Goal: Task Accomplishment & Management: Manage account settings

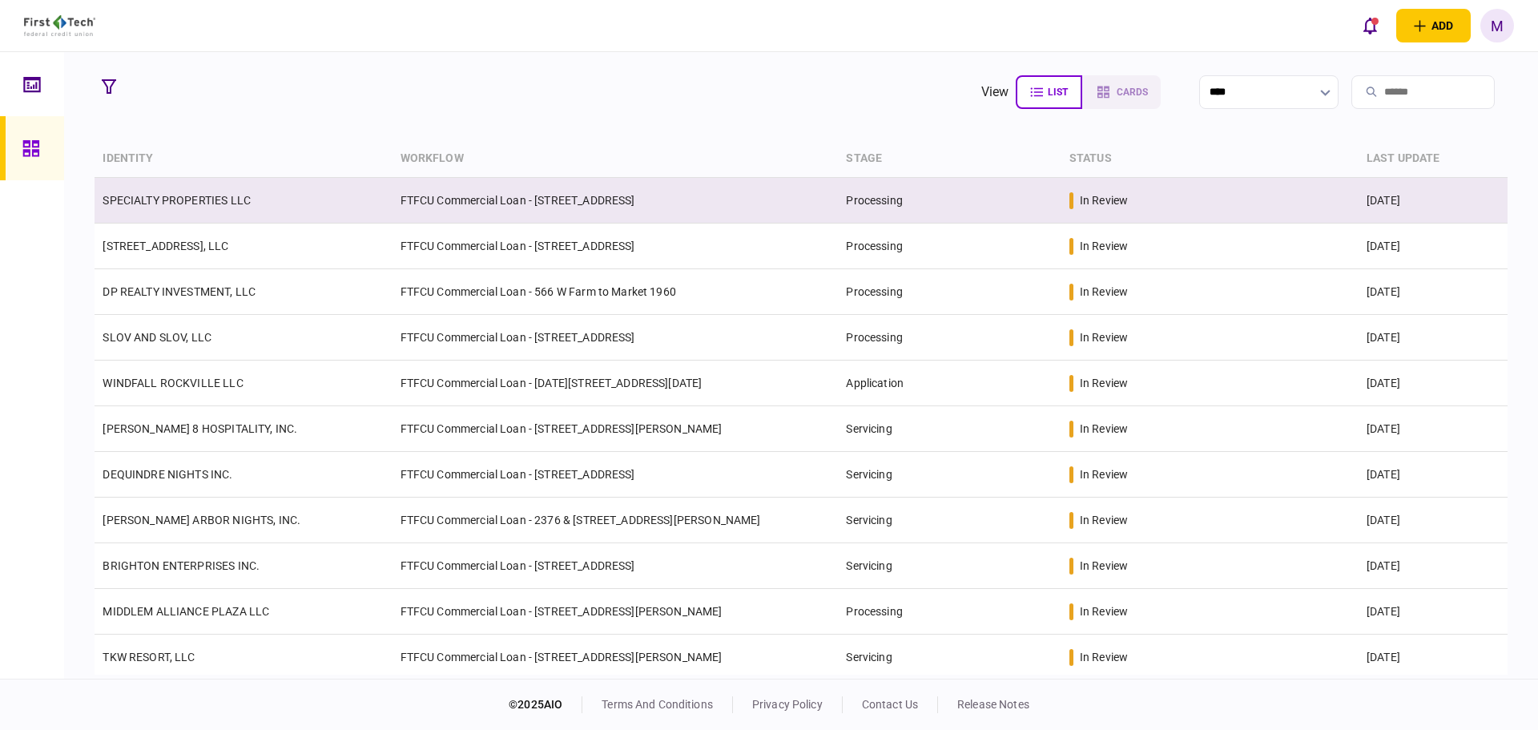
click at [433, 212] on td "FTFCU Commercial Loan - [STREET_ADDRESS]" at bounding box center [616, 201] width 446 height 46
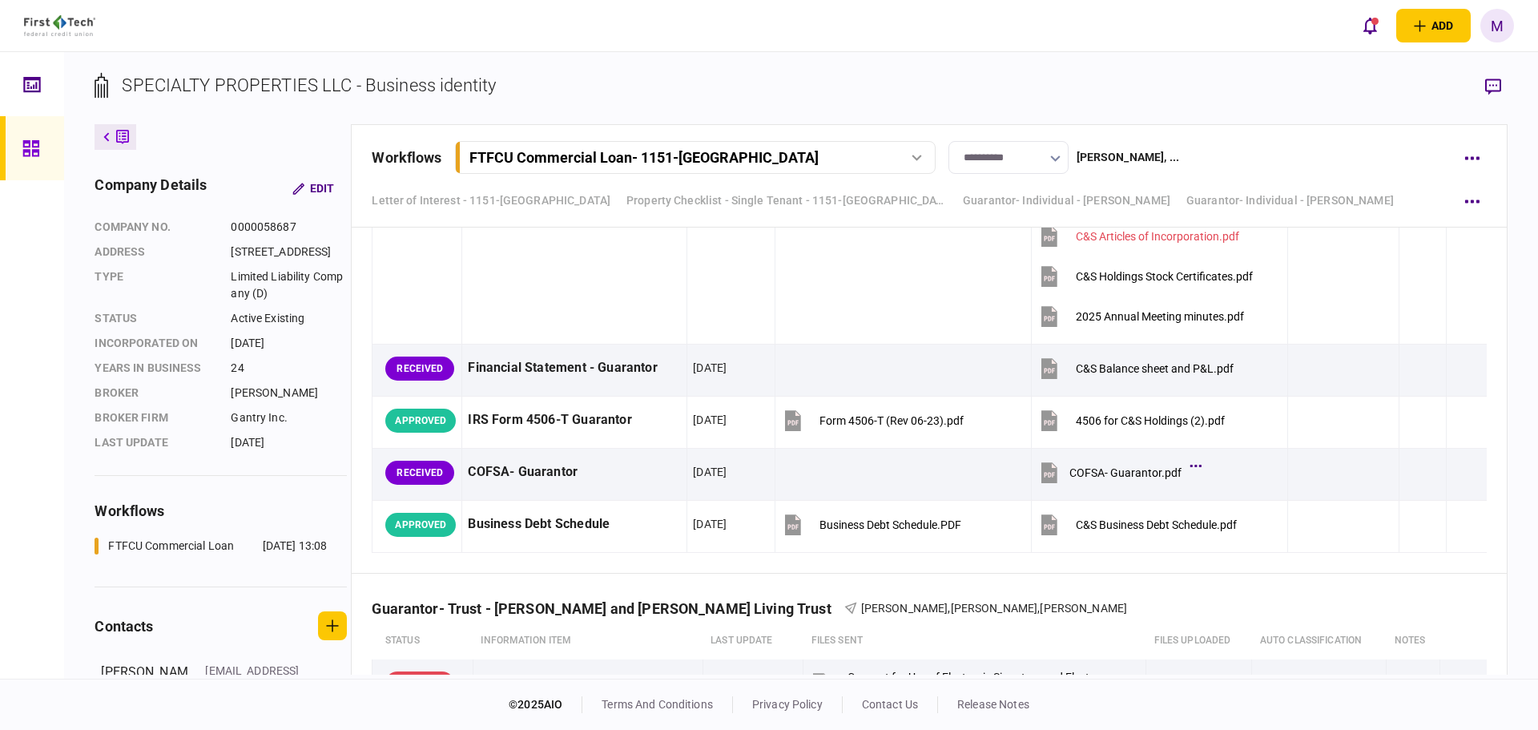
scroll to position [8974, 0]
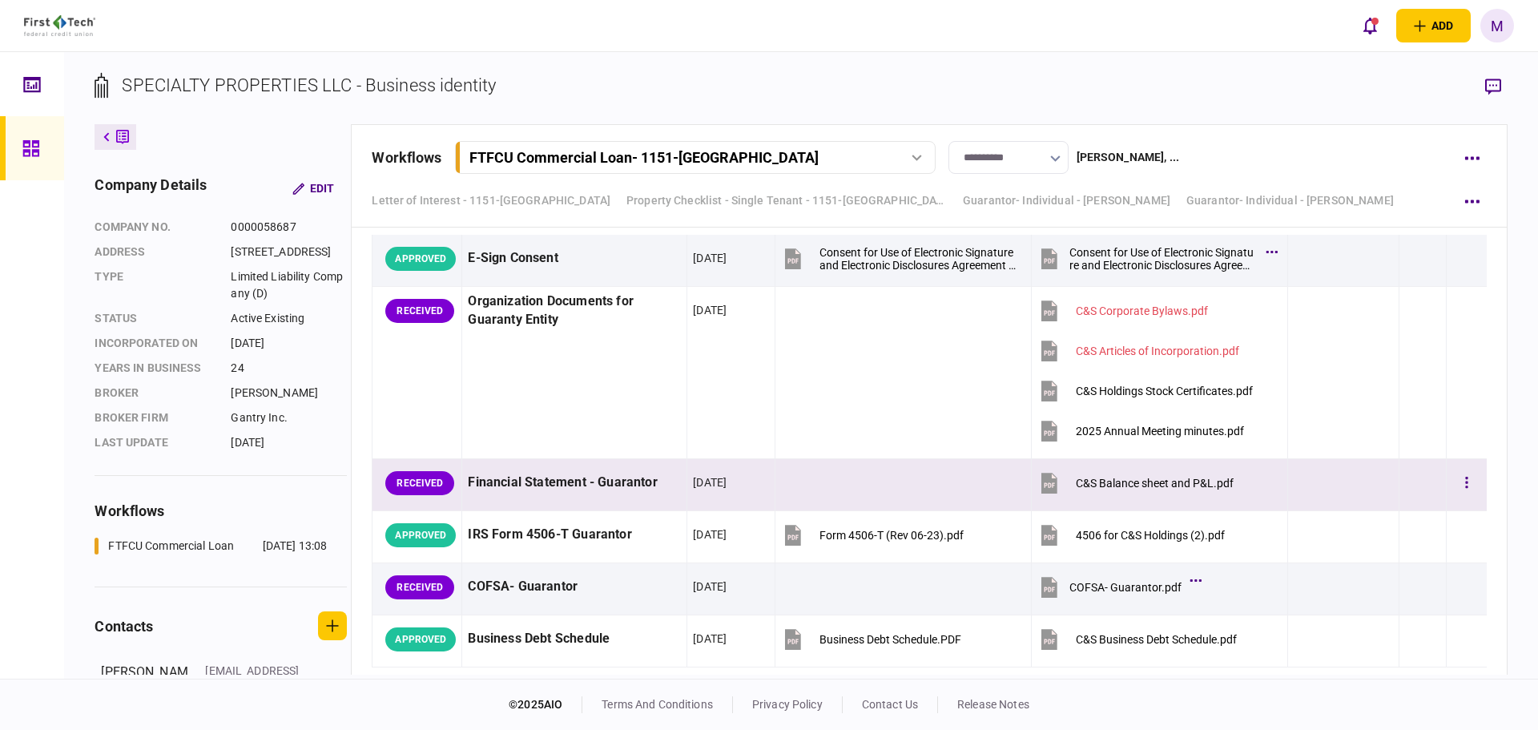
click at [1042, 494] on icon at bounding box center [1050, 483] width 16 height 21
click at [1456, 498] on button "button" at bounding box center [1467, 483] width 29 height 29
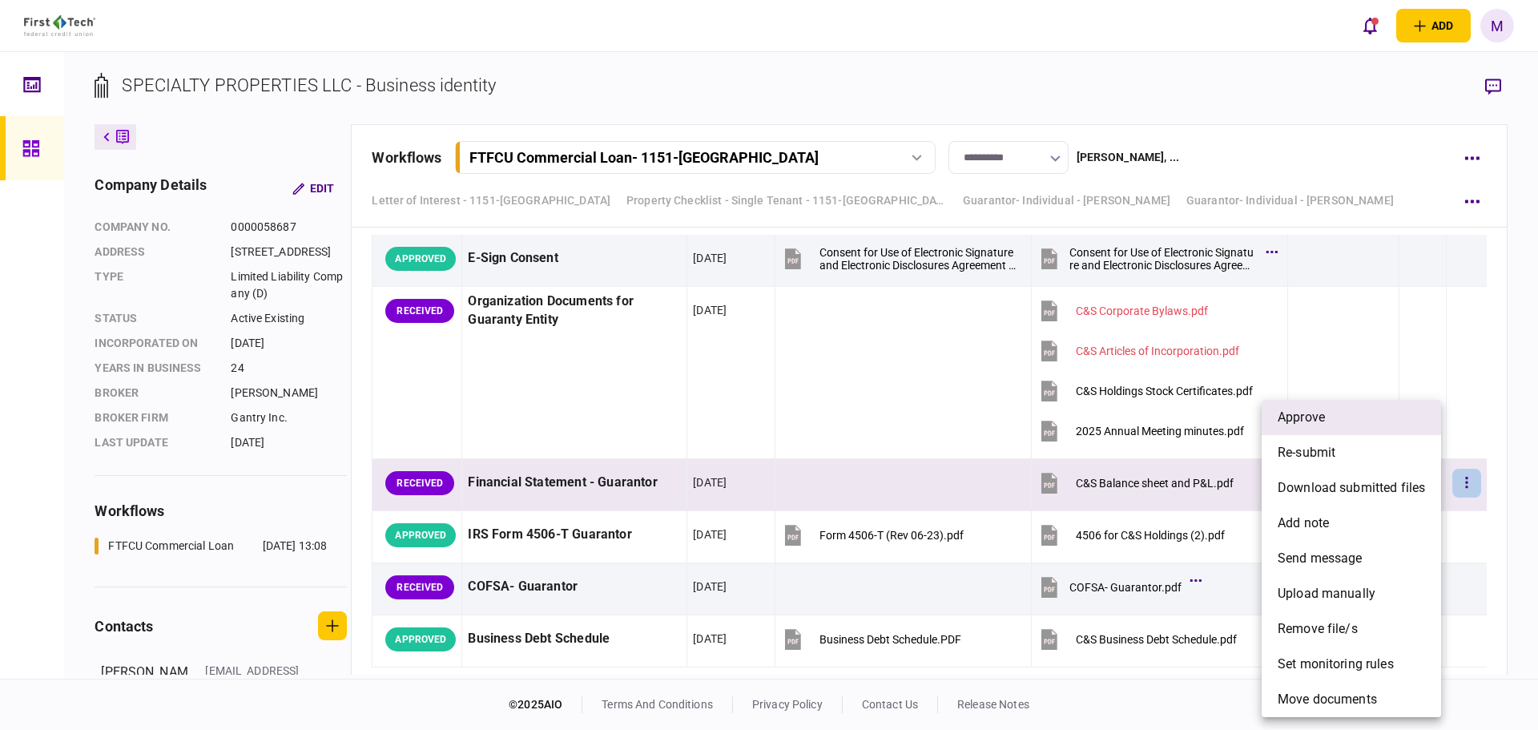
click at [1348, 422] on li "approve" at bounding box center [1351, 417] width 179 height 35
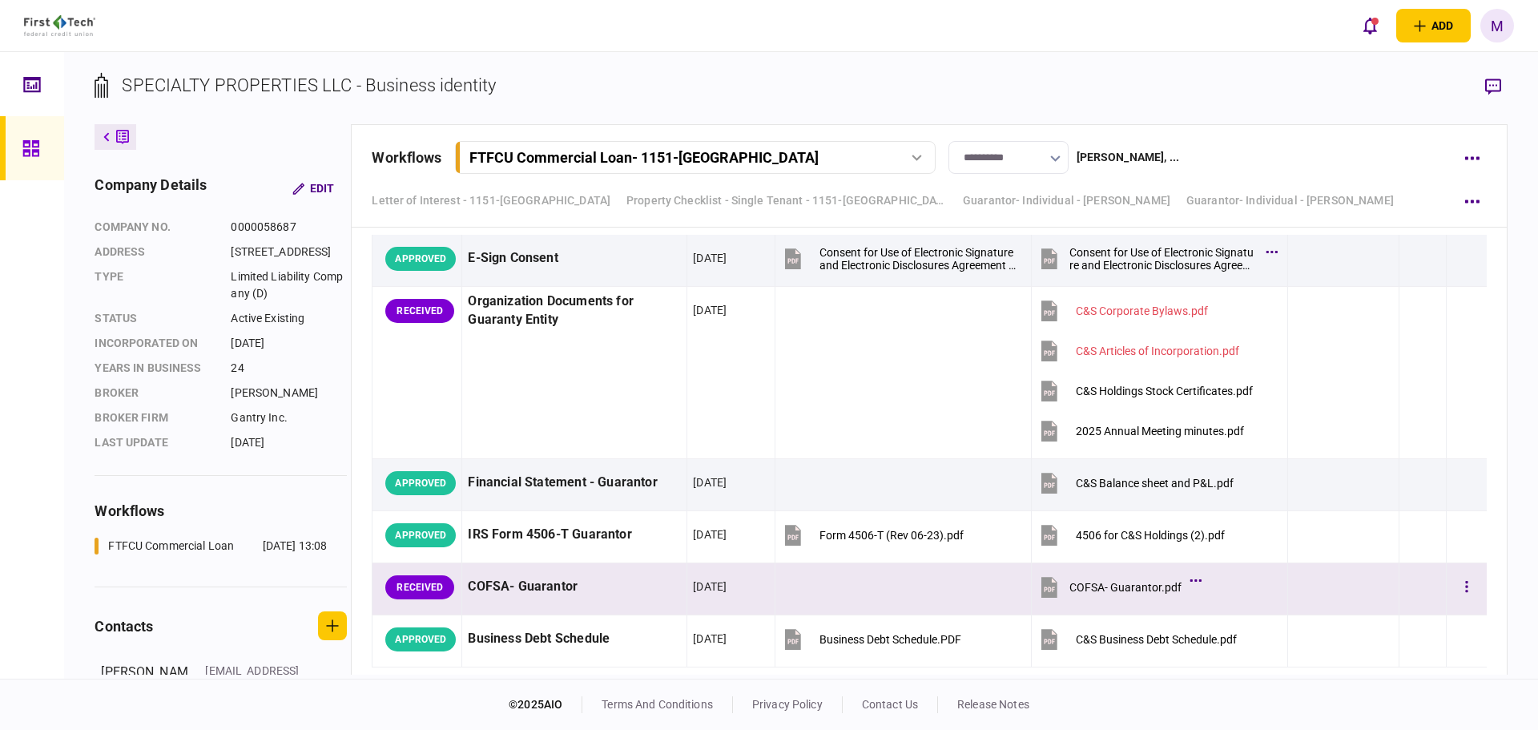
click at [1015, 615] on td at bounding box center [904, 589] width 256 height 52
click at [1038, 599] on icon at bounding box center [1050, 587] width 24 height 24
click at [1461, 602] on button "button" at bounding box center [1467, 587] width 29 height 29
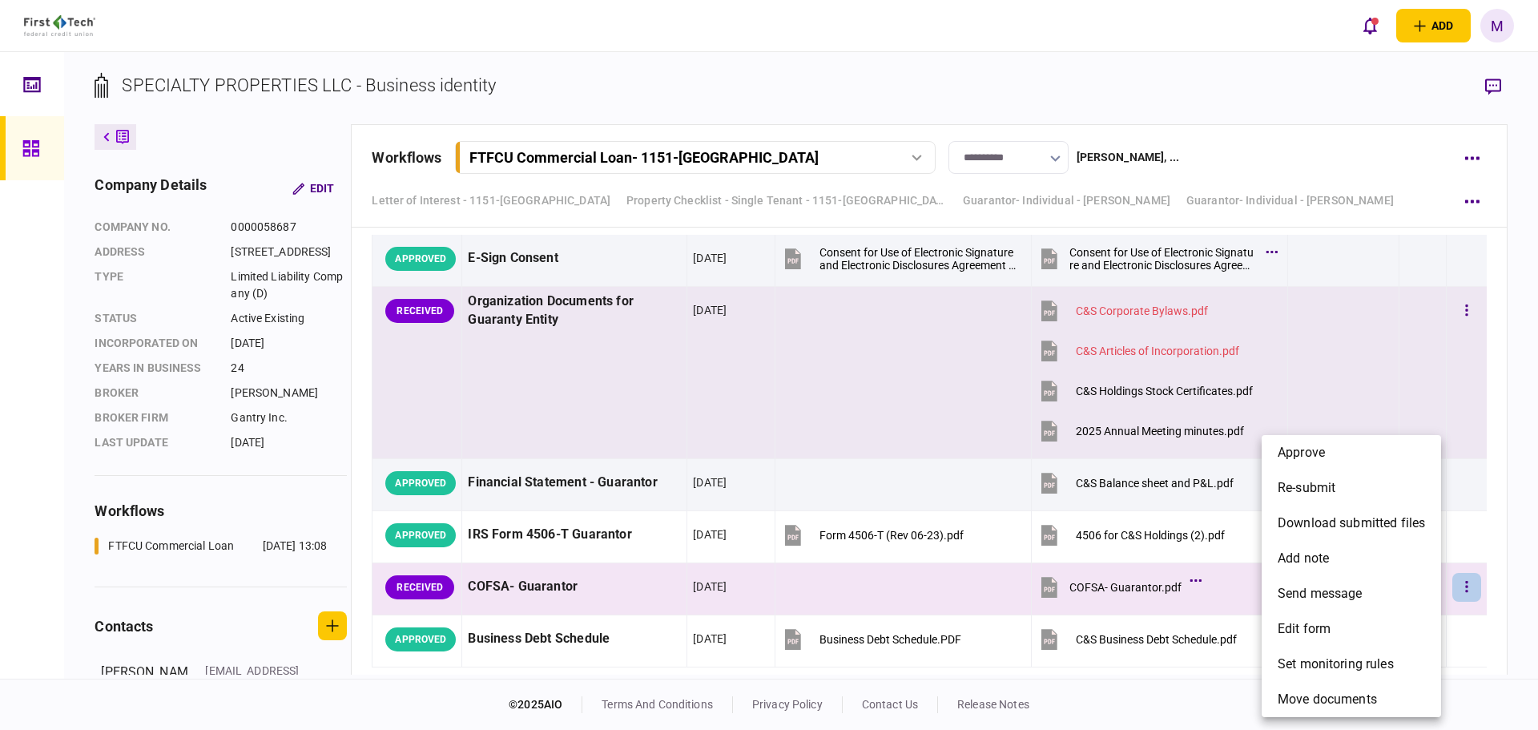
click at [1285, 446] on span "approve" at bounding box center [1301, 452] width 47 height 19
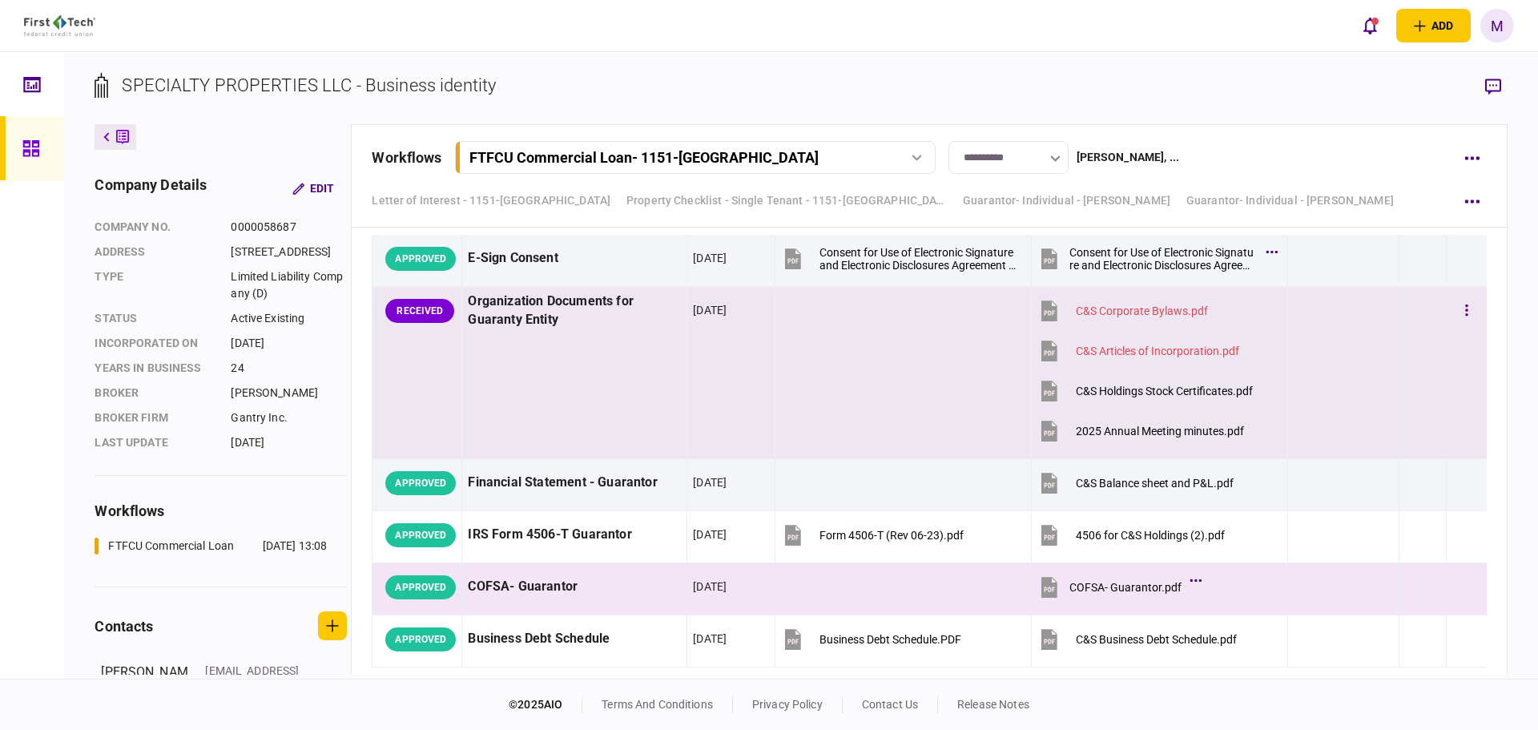
click at [1042, 401] on icon at bounding box center [1050, 391] width 16 height 21
click at [1042, 441] on icon at bounding box center [1050, 431] width 16 height 21
click at [1465, 318] on icon "button" at bounding box center [1466, 310] width 3 height 15
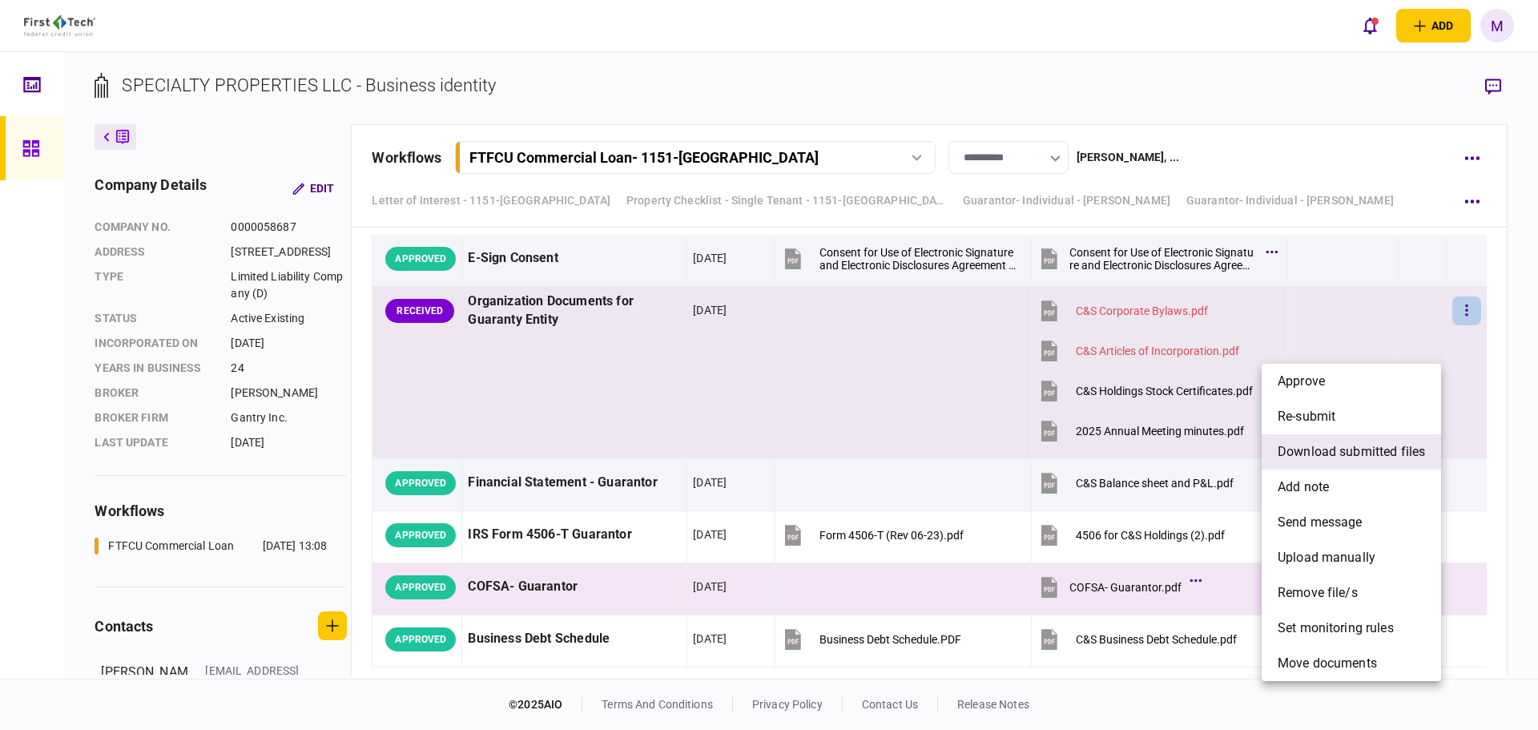
click at [1354, 460] on span "download submitted files" at bounding box center [1351, 451] width 147 height 19
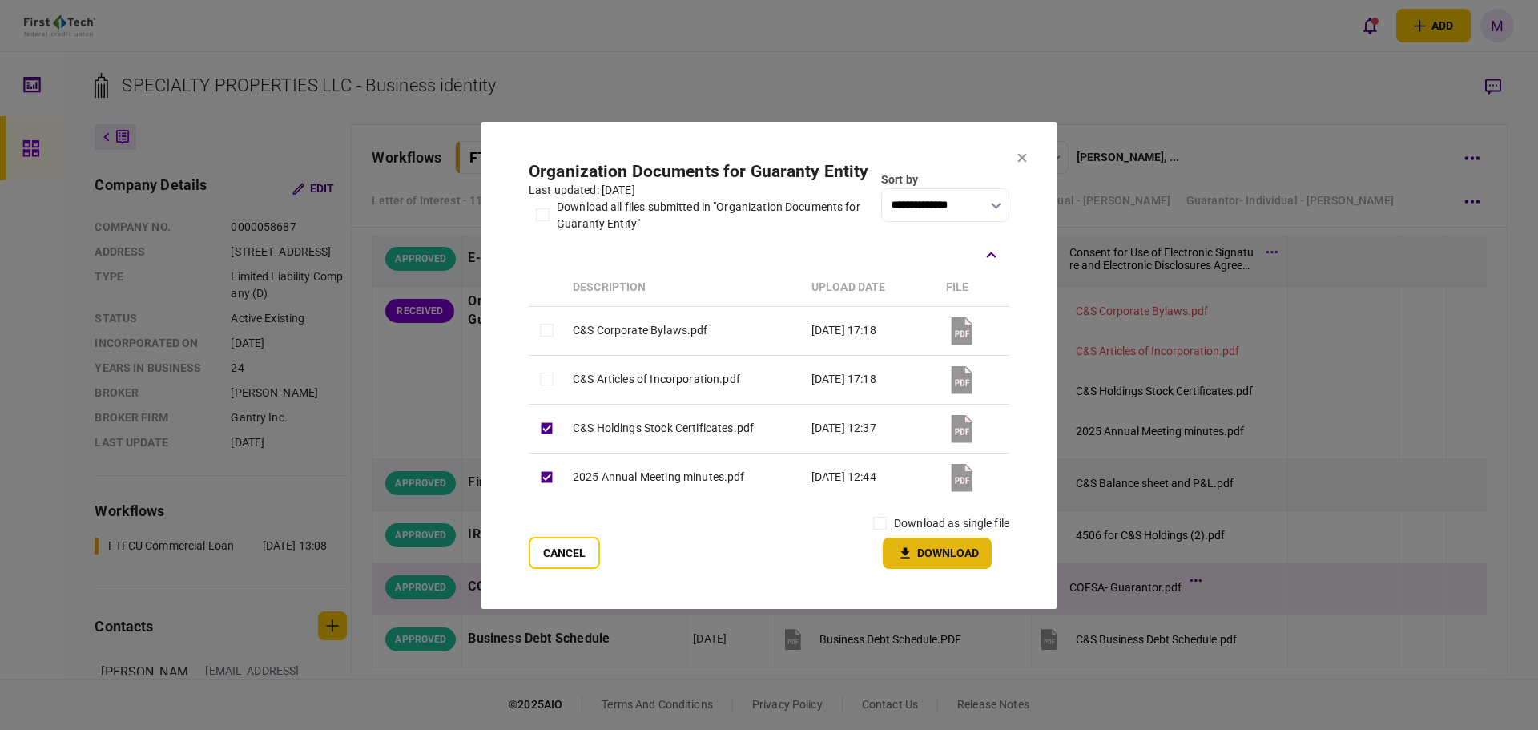
click at [958, 555] on button "Download" at bounding box center [937, 553] width 109 height 31
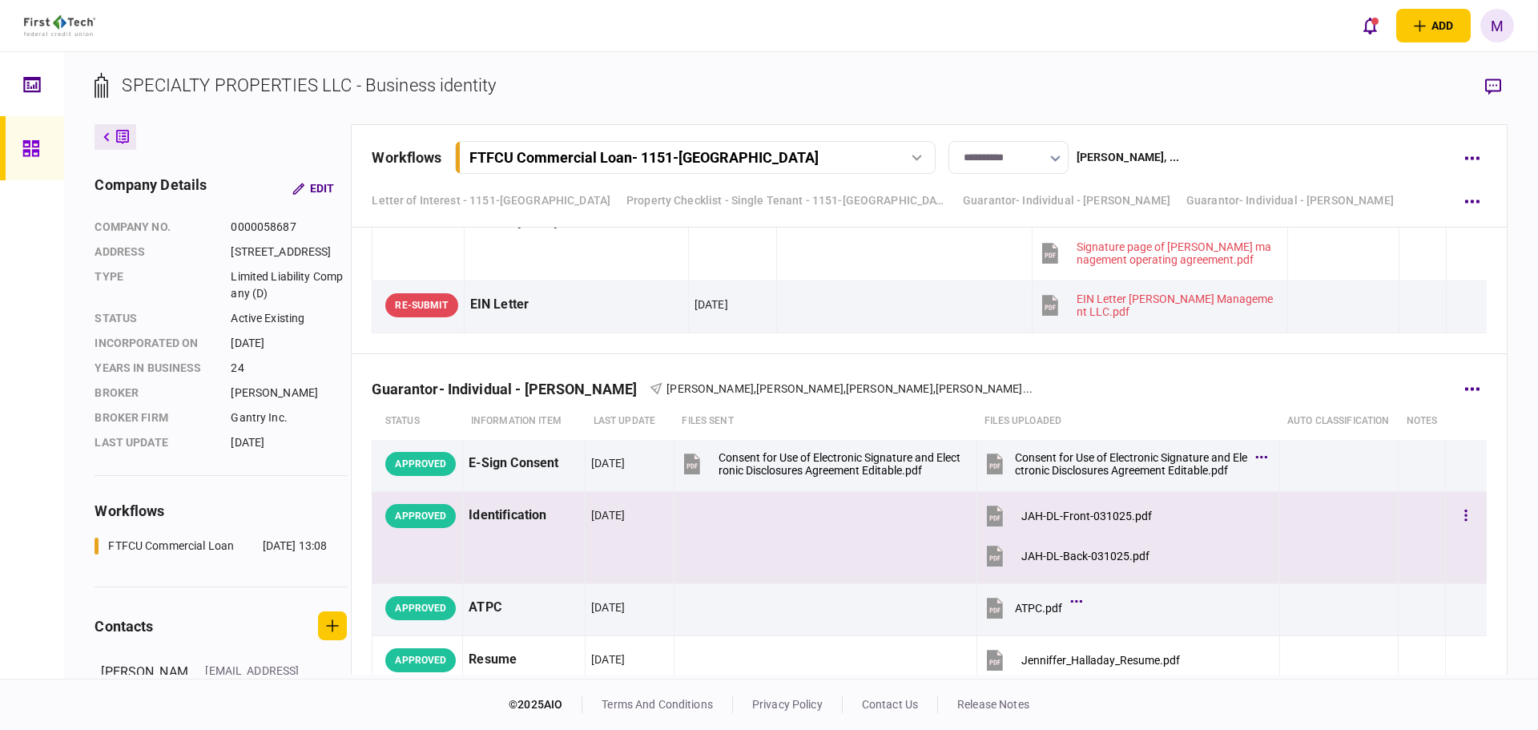
scroll to position [7478, 0]
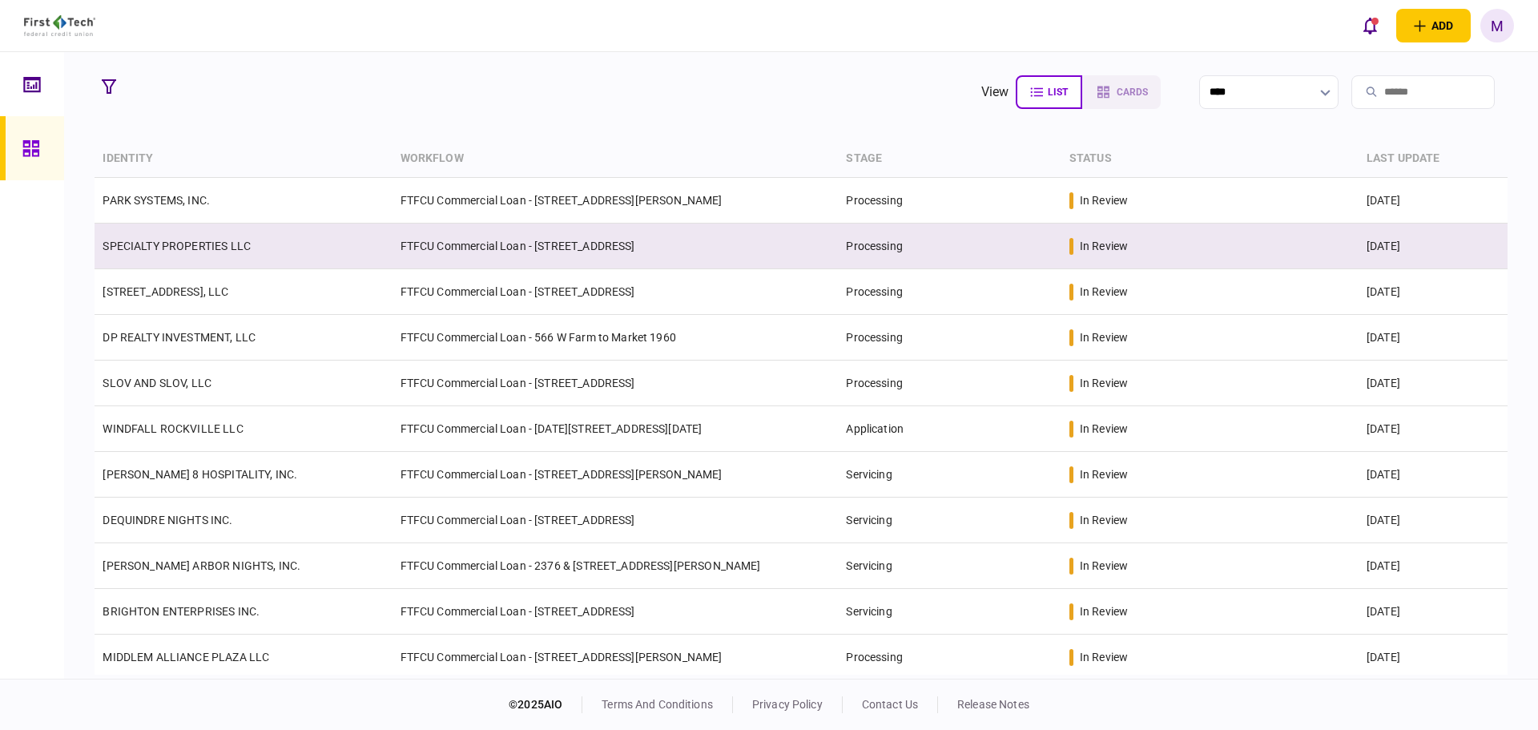
click at [304, 263] on td "SPECIALTY PROPERTIES LLC" at bounding box center [243, 247] width 297 height 46
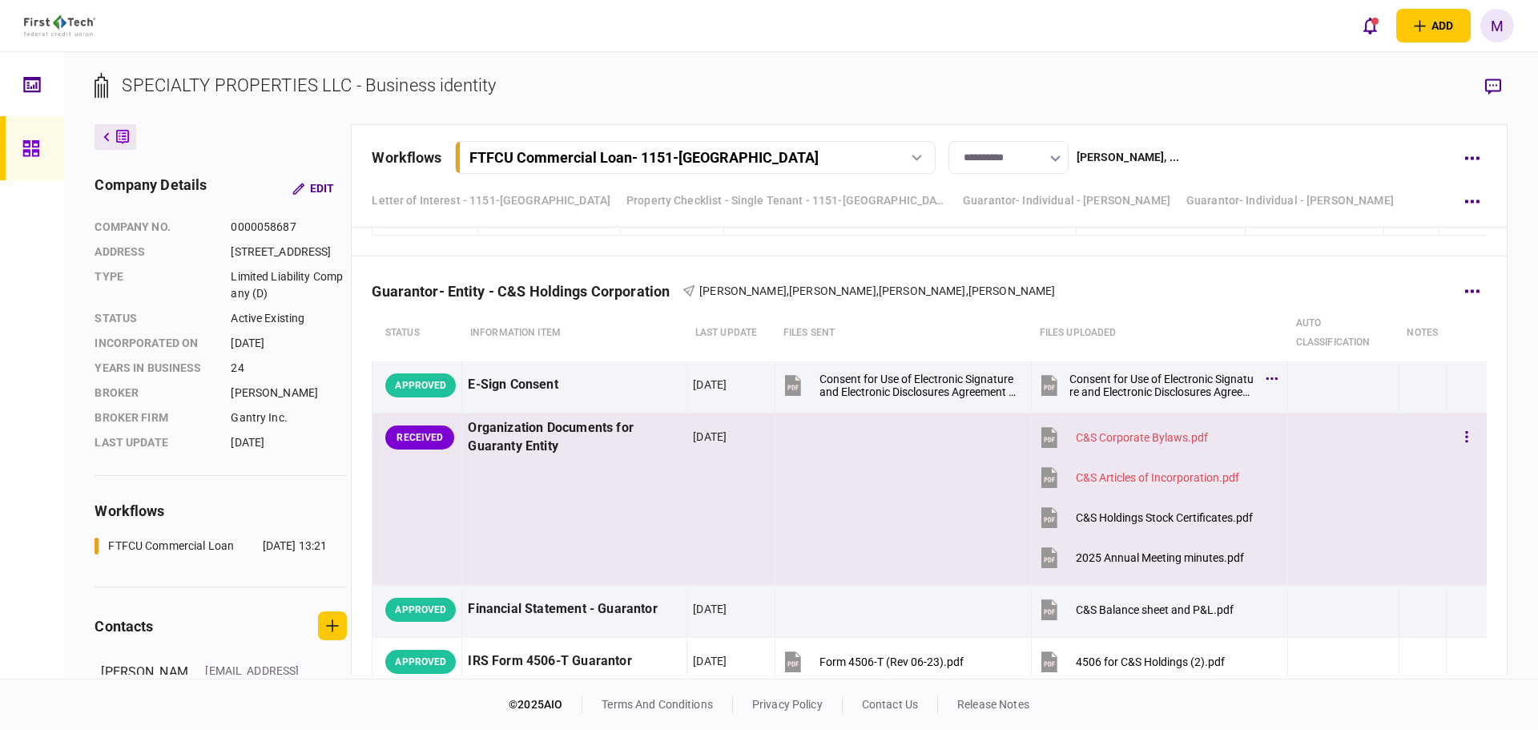
scroll to position [9034, 0]
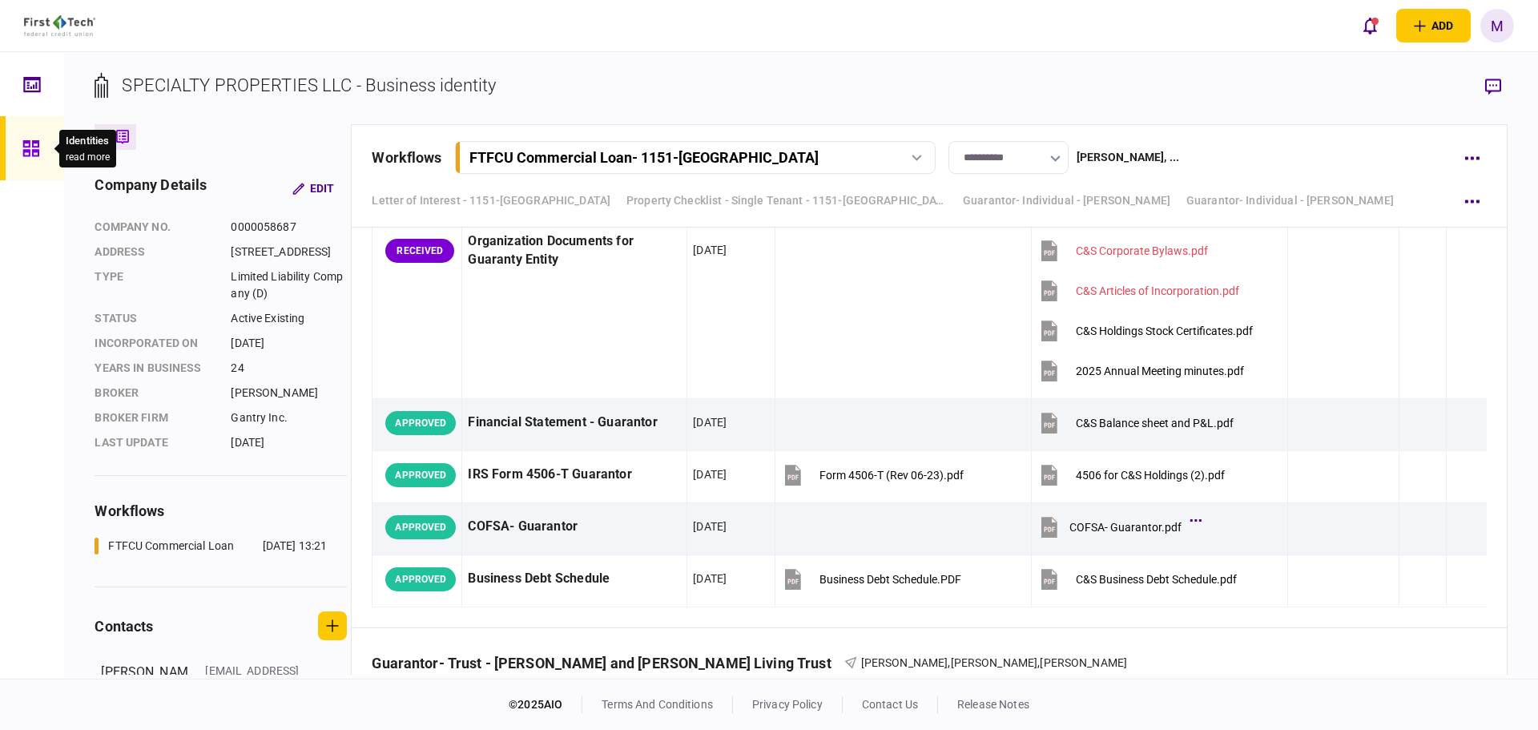
click at [39, 155] on icon at bounding box center [31, 148] width 18 height 18
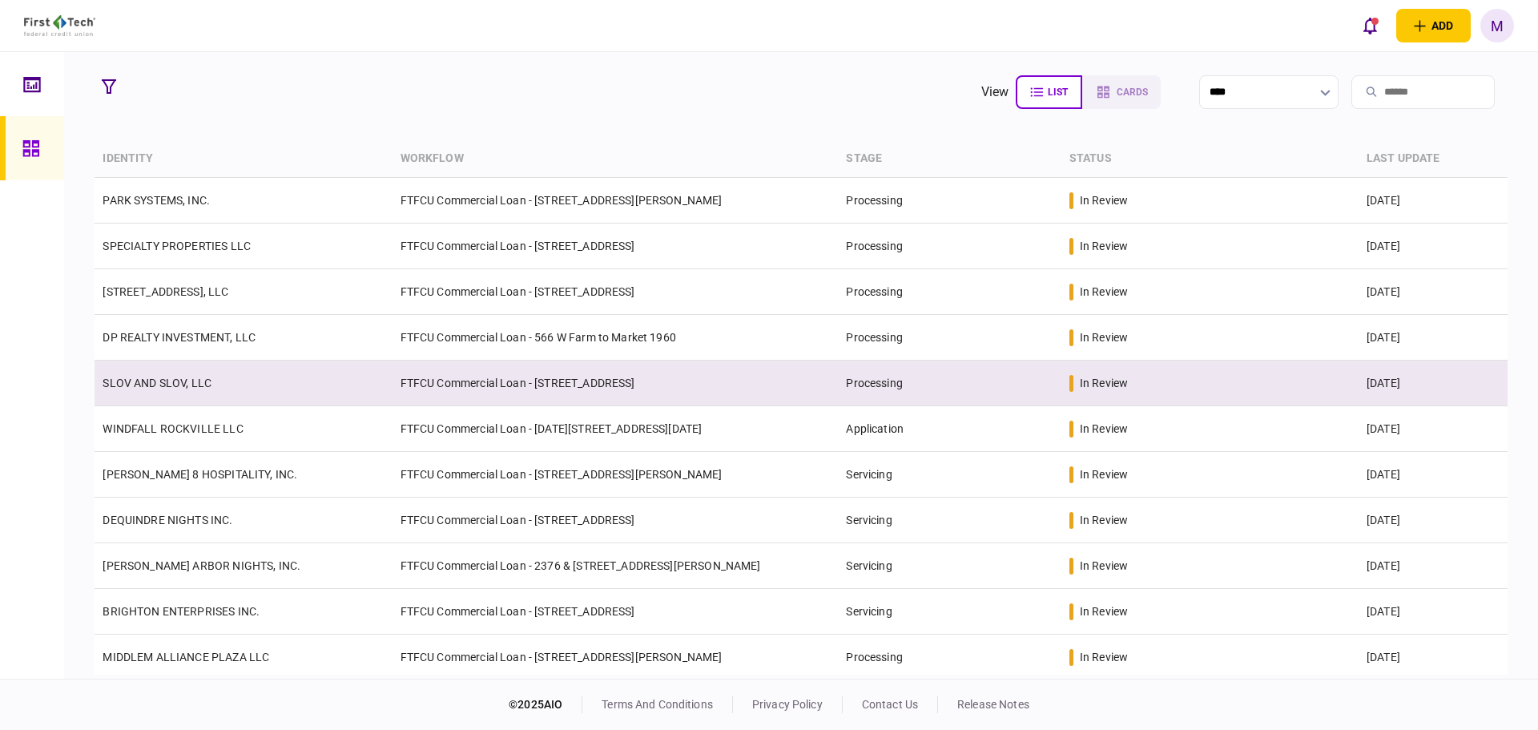
click at [263, 390] on td "SLOV AND SLOV, LLC" at bounding box center [243, 384] width 297 height 46
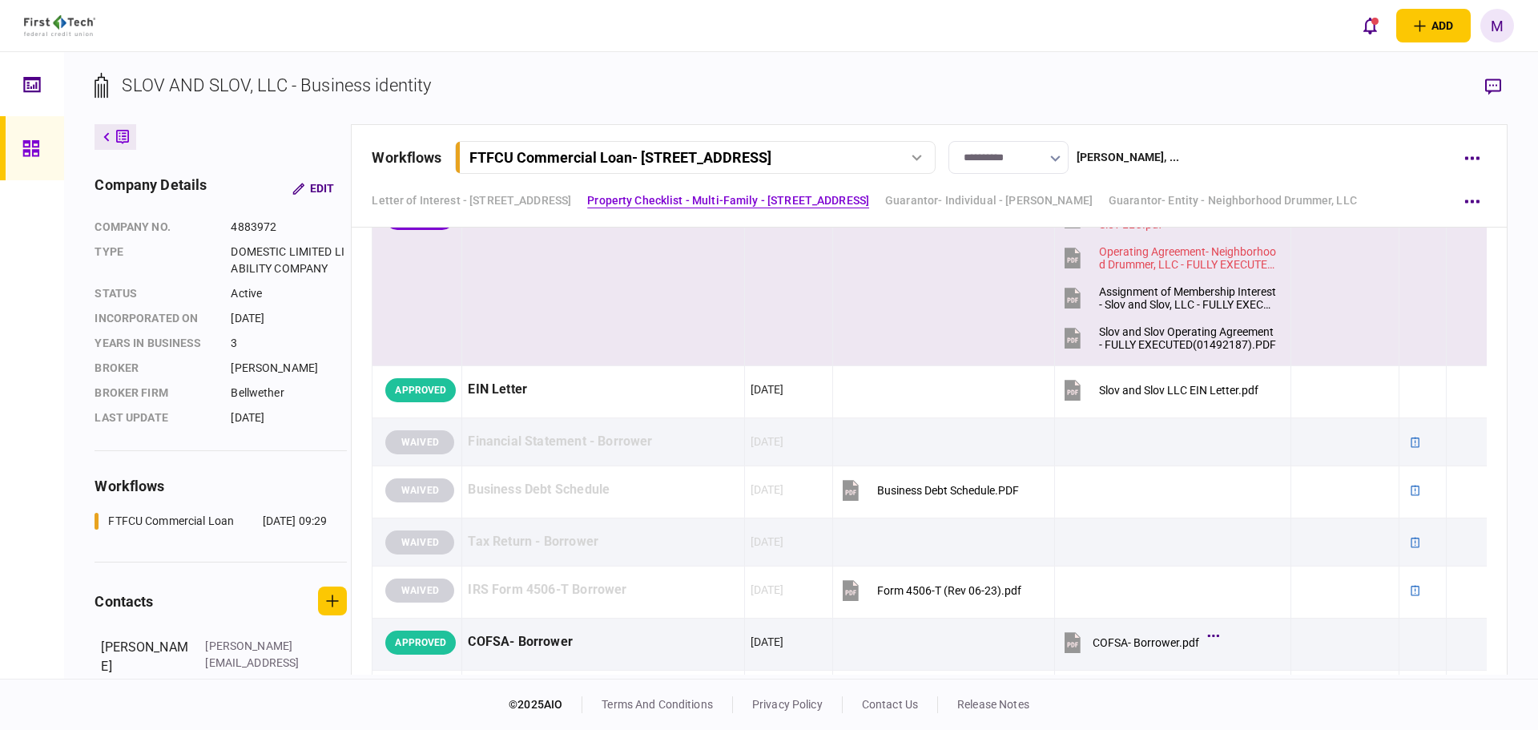
scroll to position [935, 0]
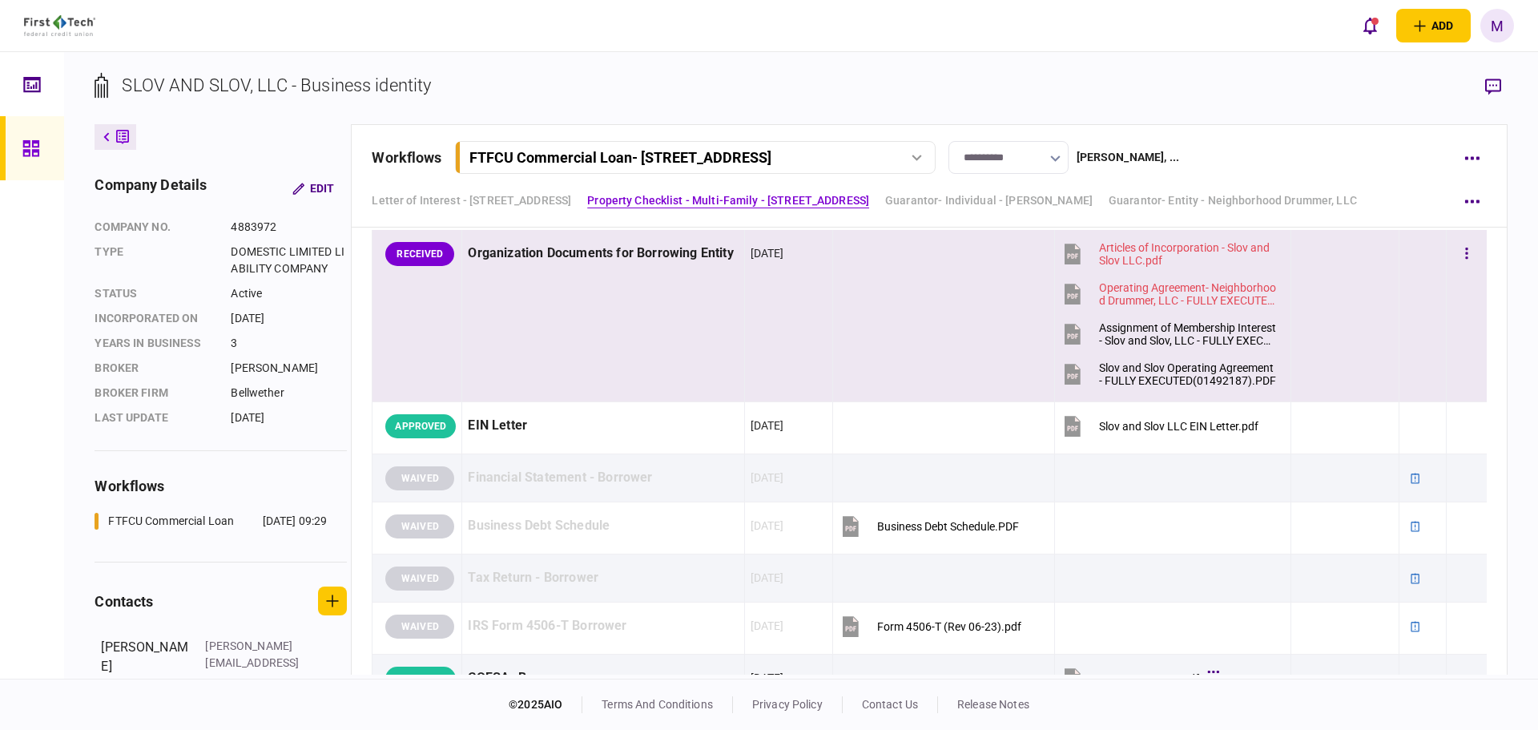
click at [1426, 302] on td at bounding box center [1422, 316] width 47 height 172
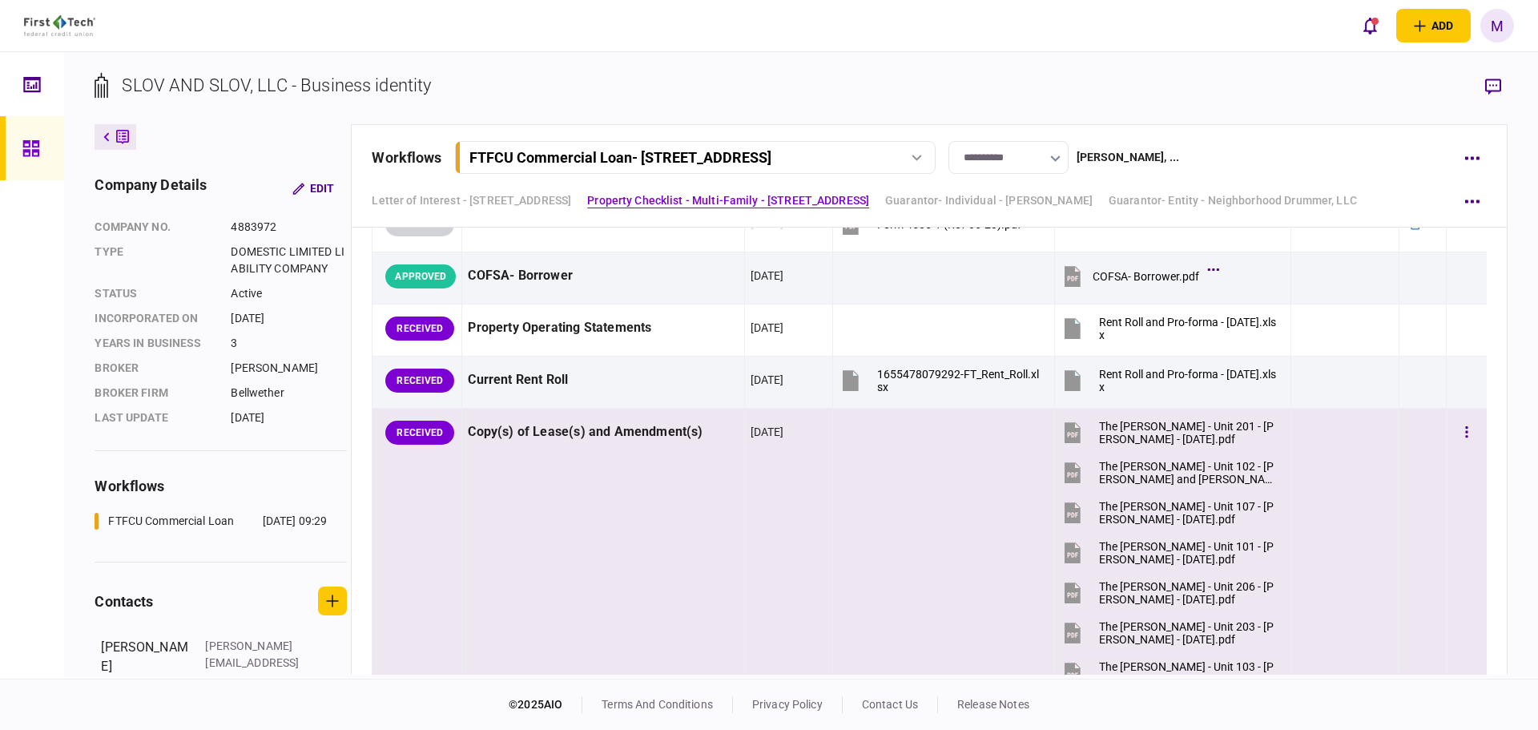
scroll to position [1308, 0]
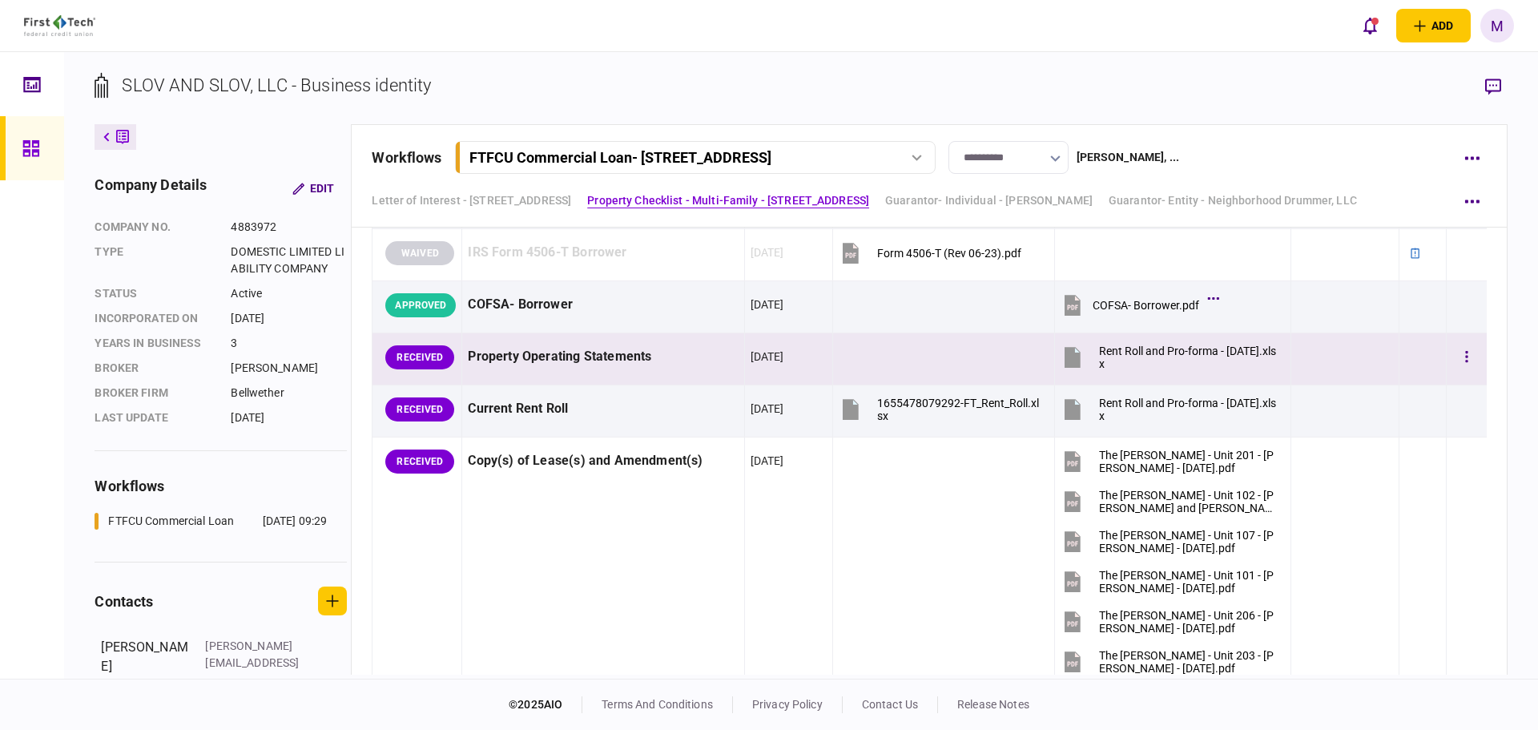
click at [1069, 357] on icon at bounding box center [1073, 357] width 16 height 21
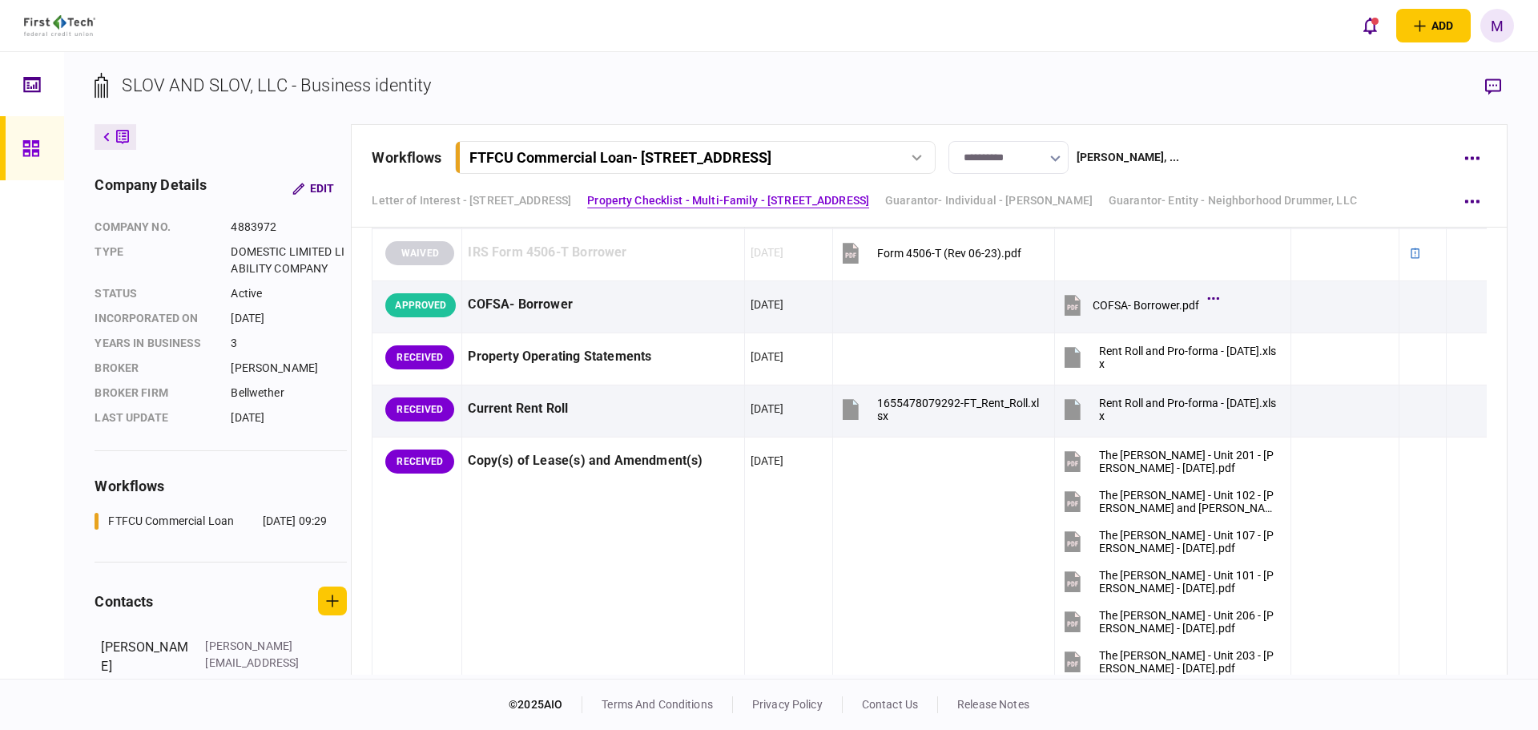
drag, startPoint x: 1360, startPoint y: 361, endPoint x: 1175, endPoint y: 432, distance: 197.6
click at [1359, 361] on div at bounding box center [1345, 357] width 96 height 36
click at [1491, 85] on icon "button" at bounding box center [1493, 87] width 16 height 17
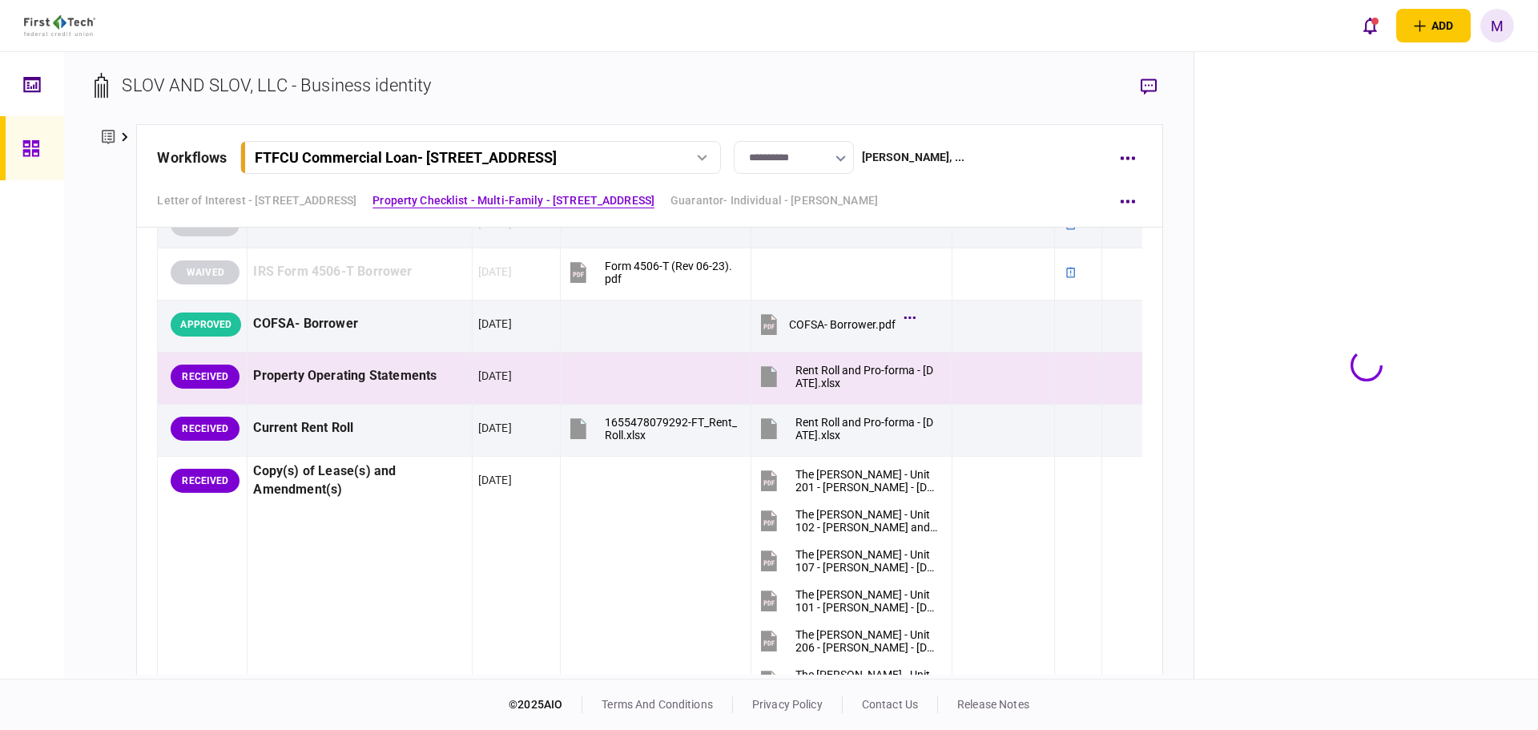
scroll to position [1328, 0]
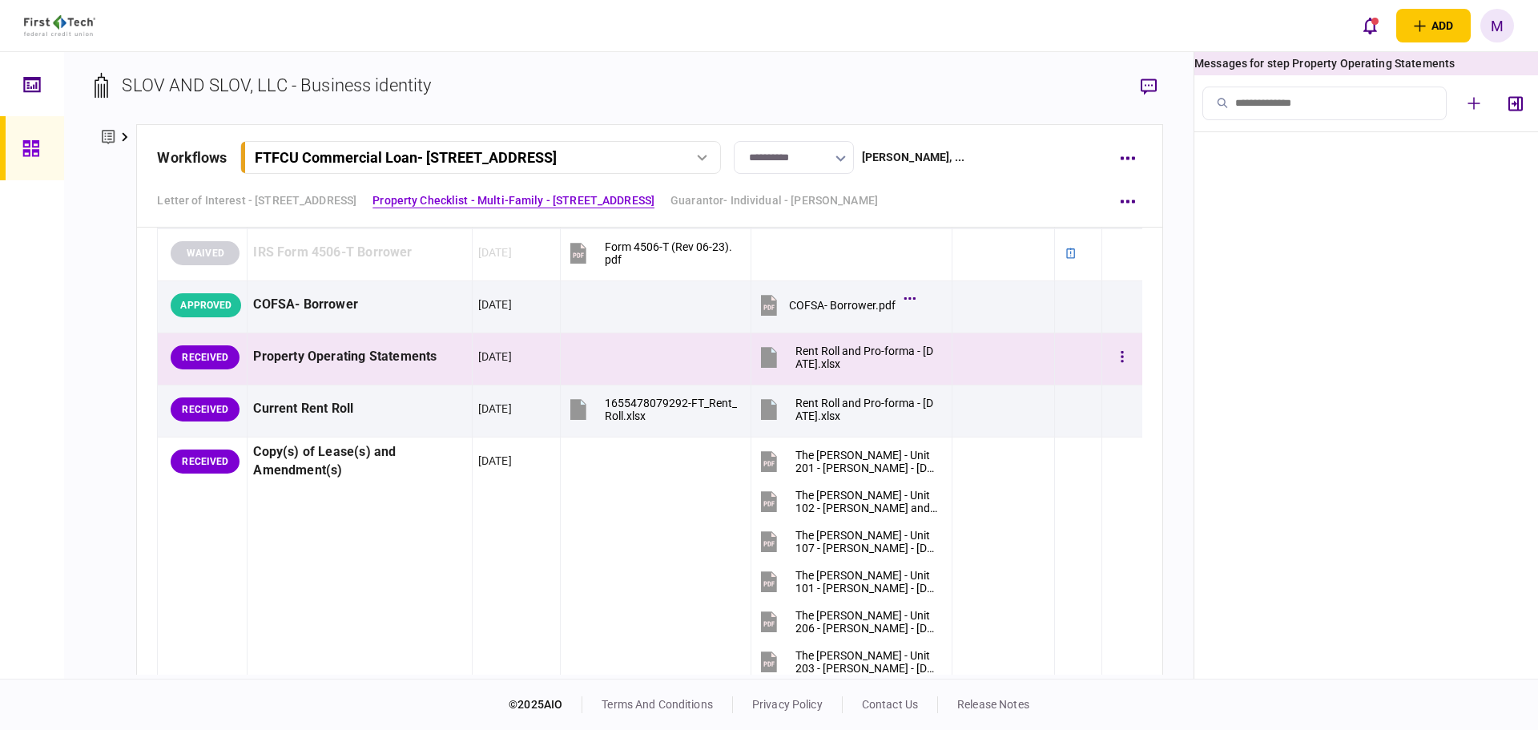
click at [596, 357] on td at bounding box center [655, 359] width 191 height 52
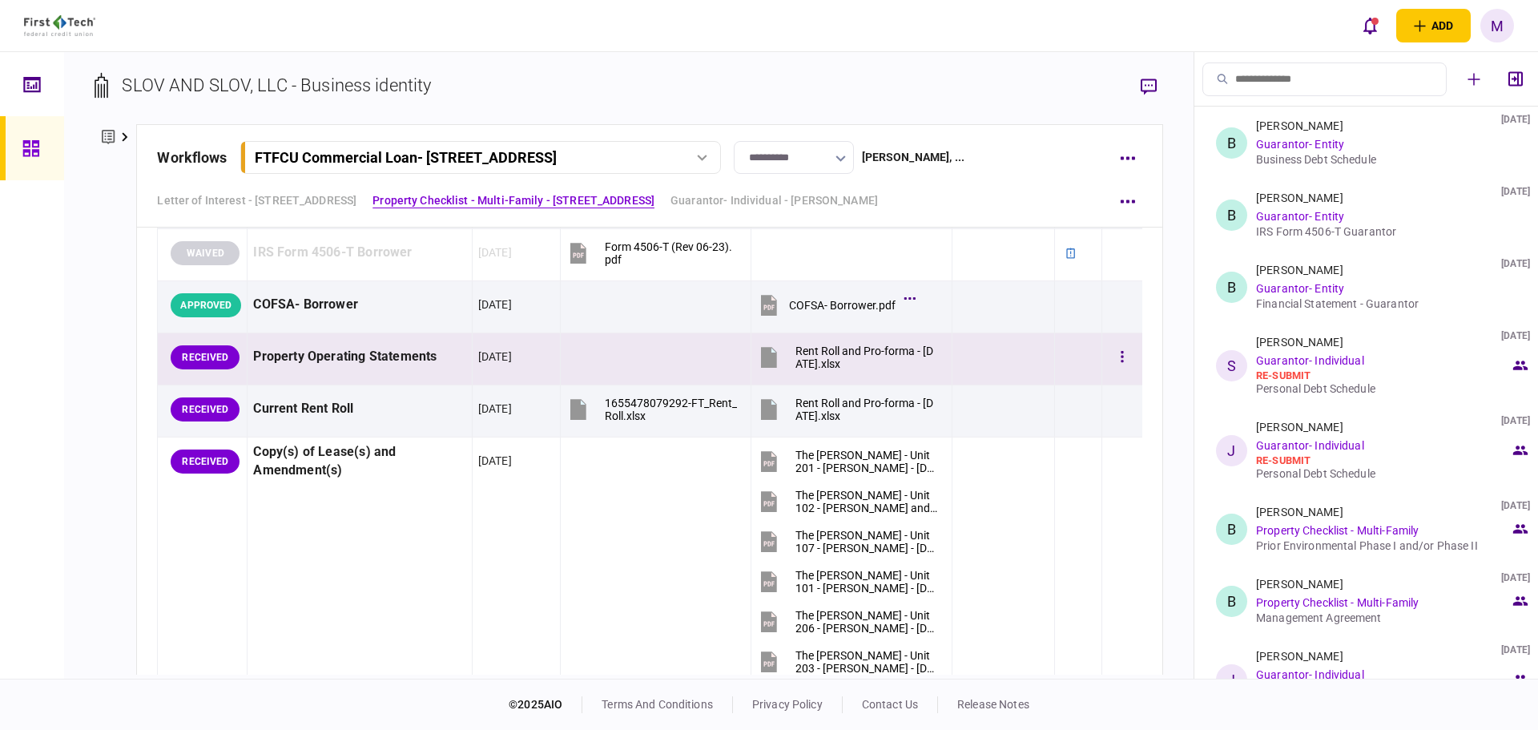
click at [1079, 356] on td at bounding box center [1077, 359] width 47 height 52
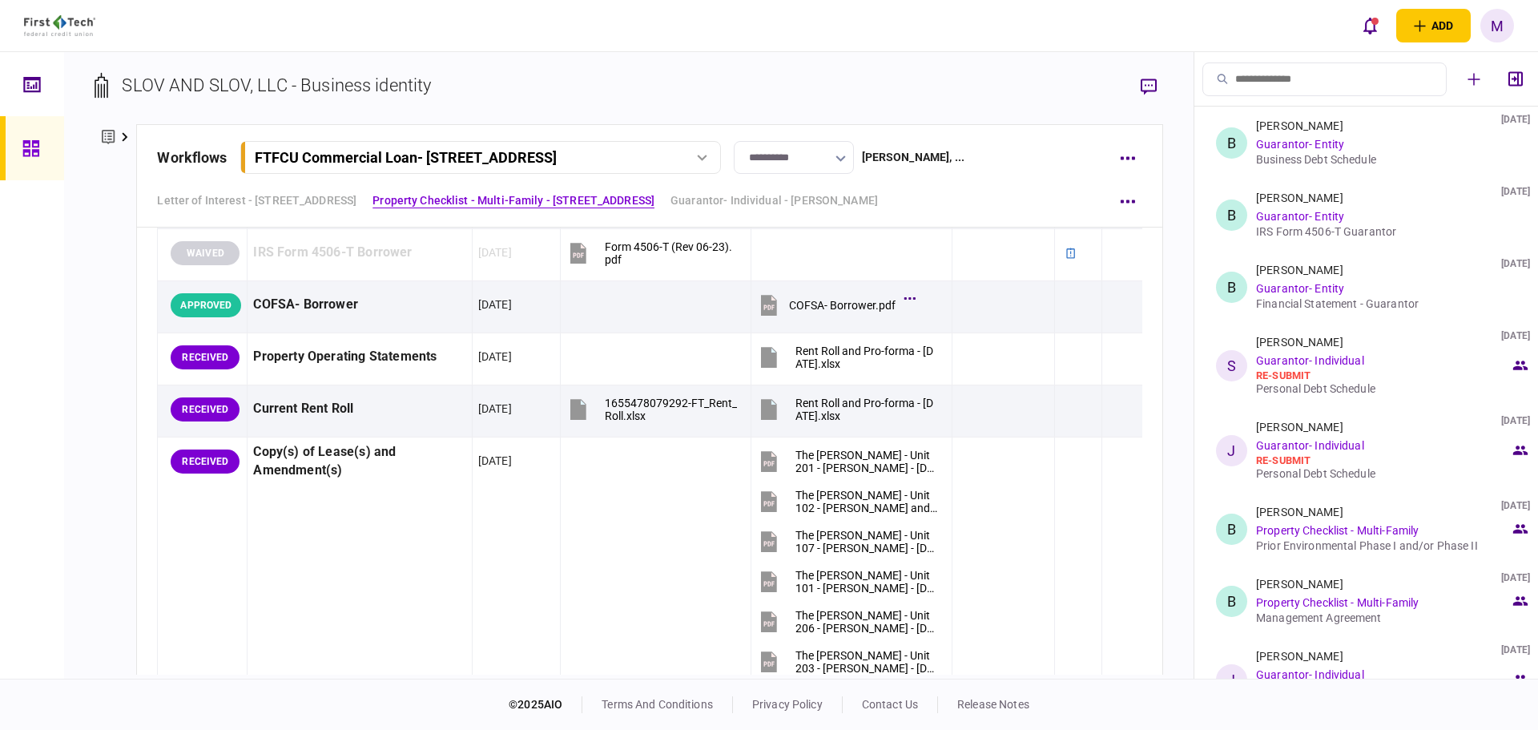
click at [1296, 140] on ul "B Brian Bruening 07 Oct 2025 Guarantor- Entity Business Debt Schedule B Brian B…" at bounding box center [1367, 393] width 344 height 572
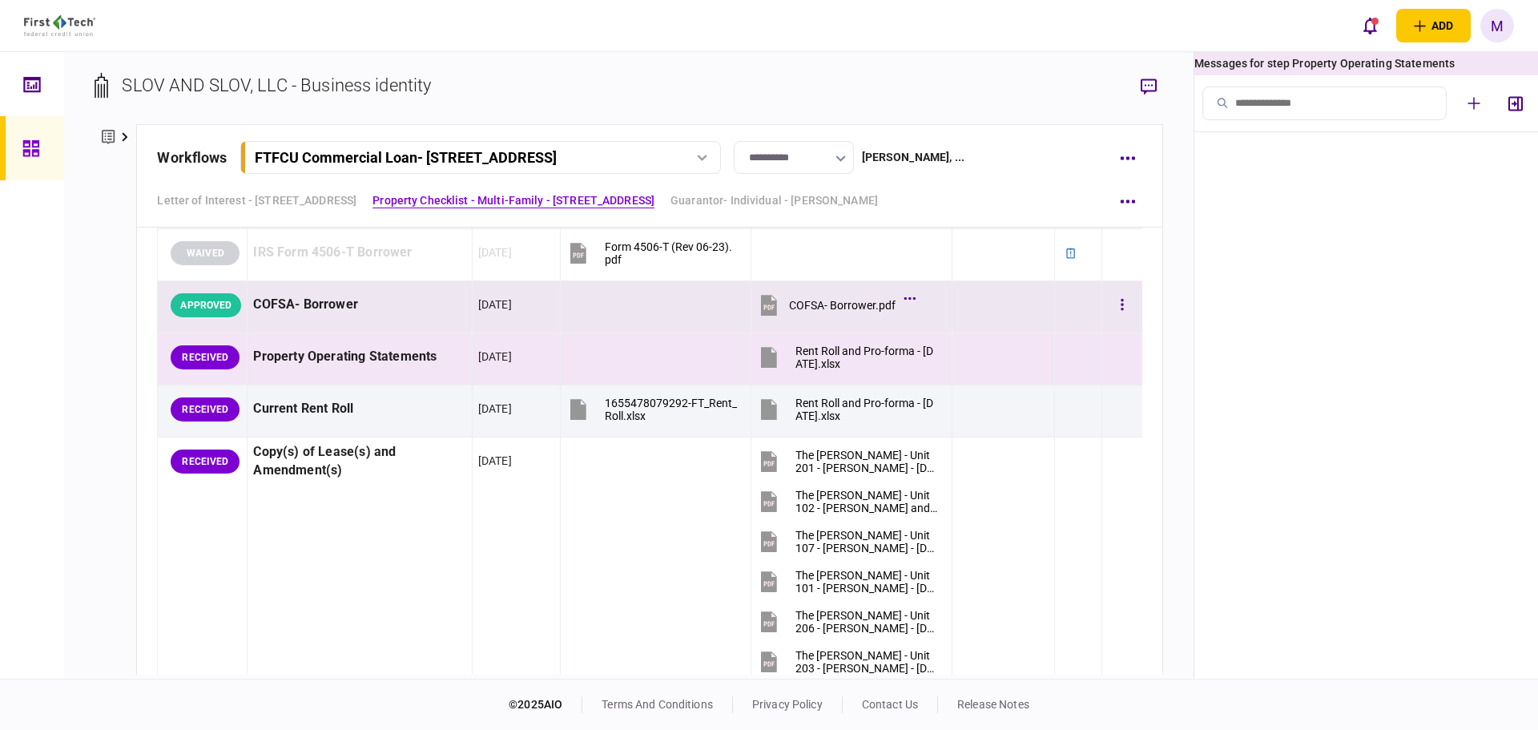
drag, startPoint x: 978, startPoint y: 382, endPoint x: 923, endPoint y: 296, distance: 102.0
click at [979, 382] on td at bounding box center [1004, 359] width 103 height 52
click at [1006, 418] on div at bounding box center [1003, 409] width 91 height 36
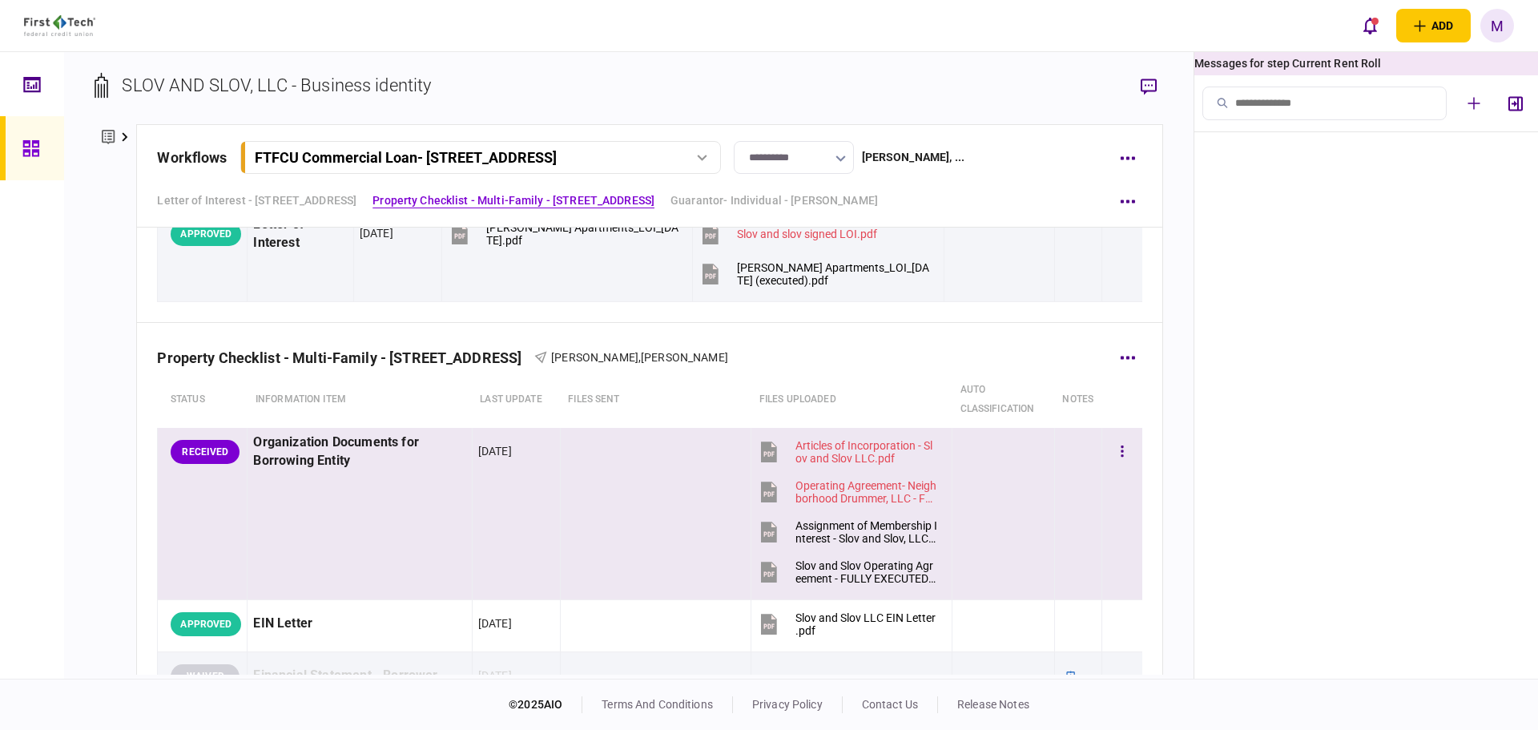
scroll to position [954, 0]
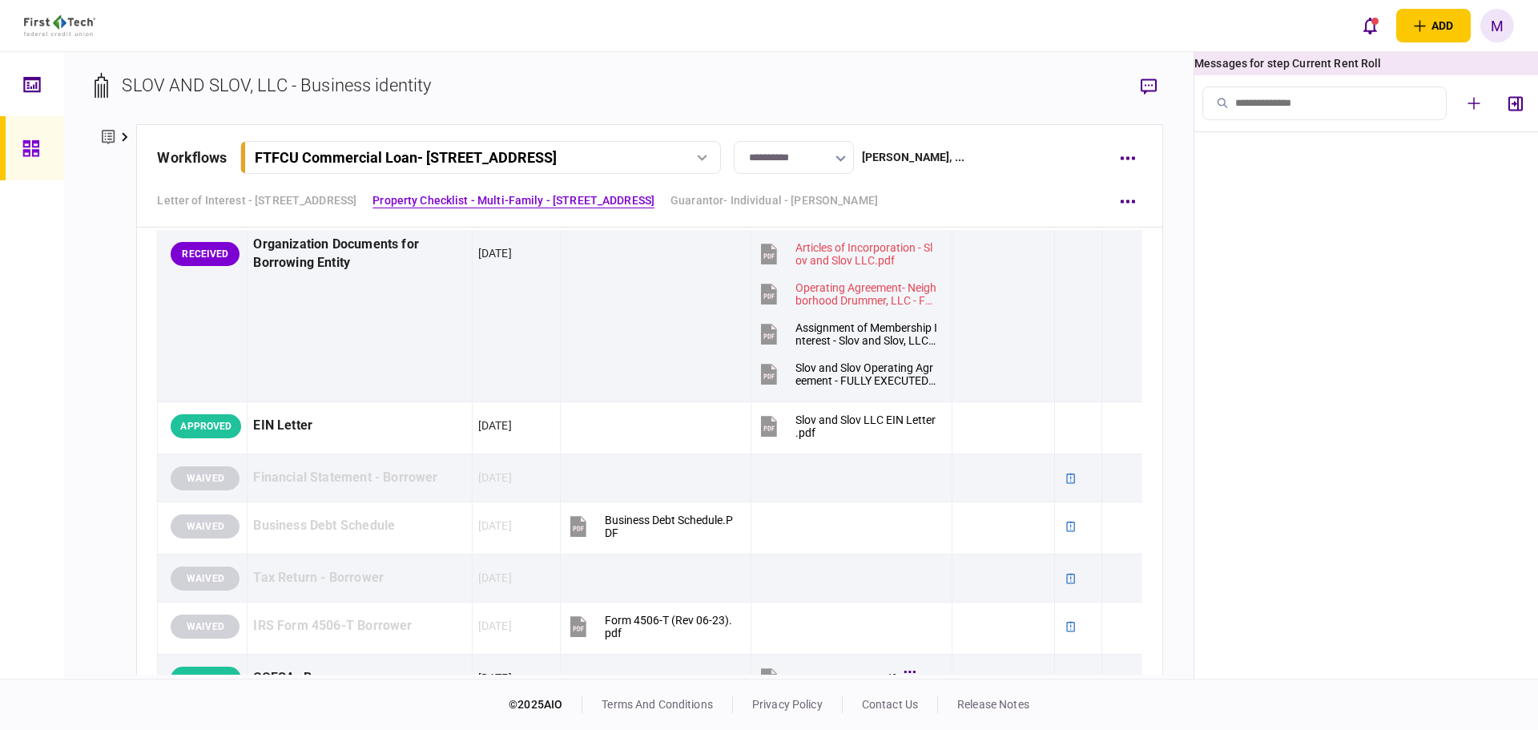
drag, startPoint x: 978, startPoint y: 311, endPoint x: 1250, endPoint y: 252, distance: 278.0
click at [977, 311] on div at bounding box center [1003, 294] width 91 height 36
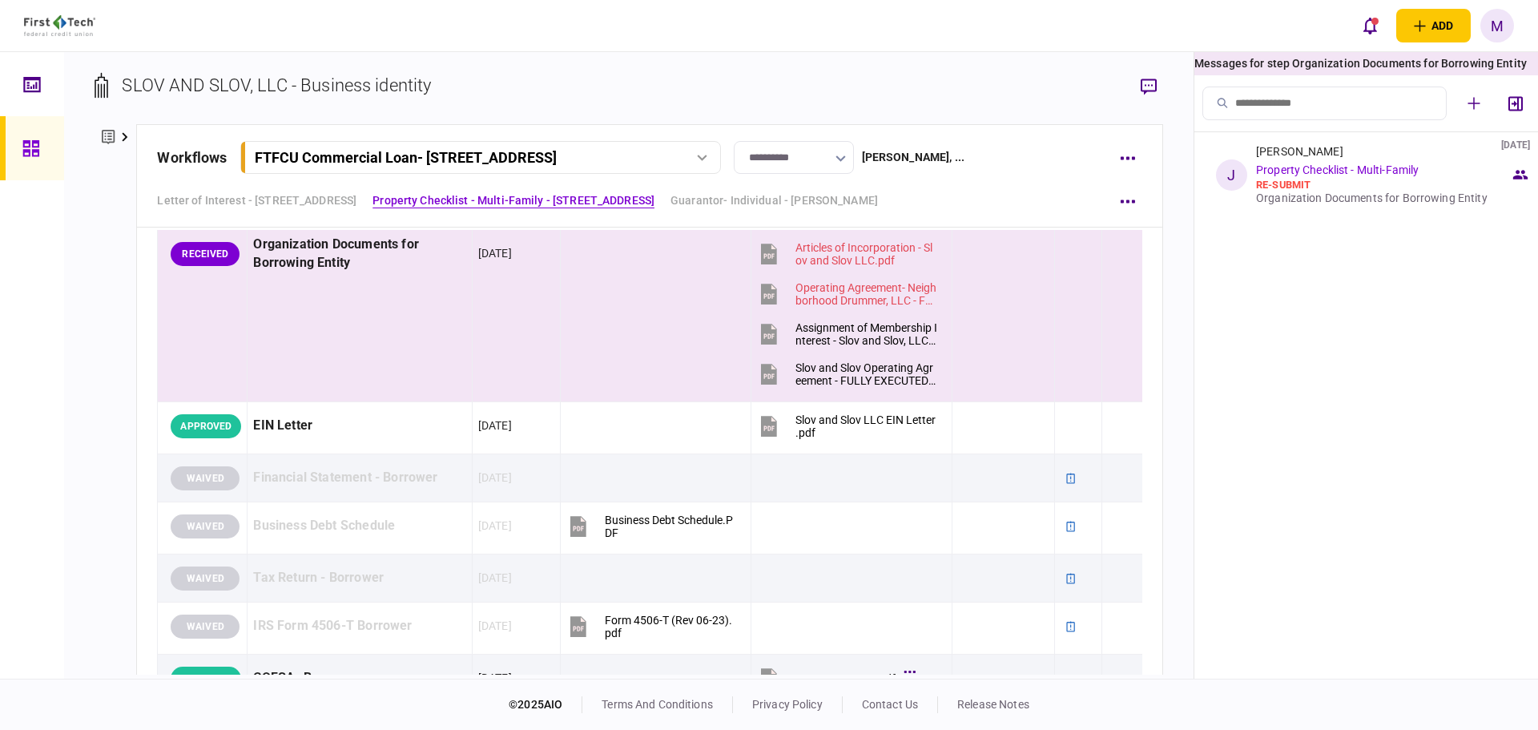
scroll to position [1141, 0]
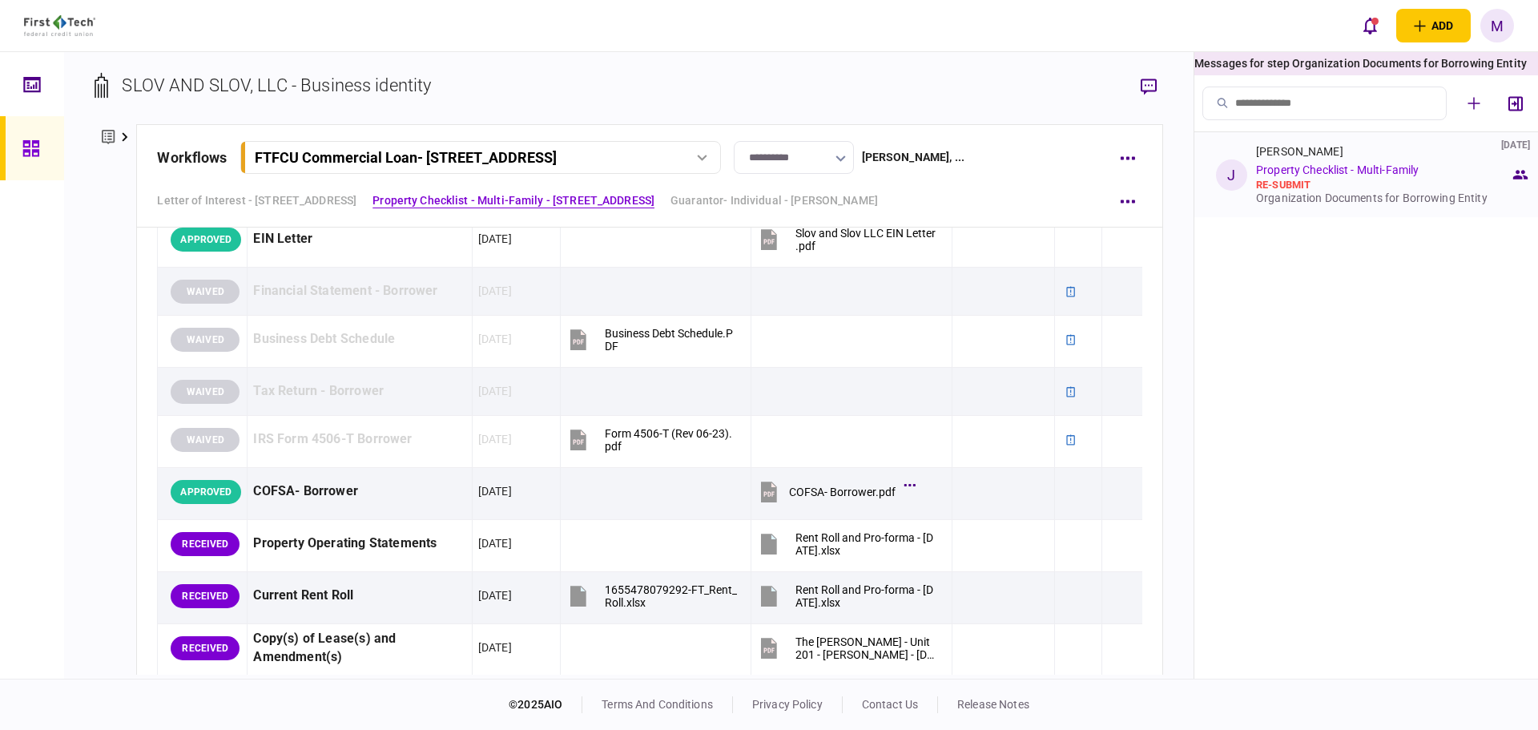
click at [1324, 176] on link "Property Checklist - Multi-Family" at bounding box center [1337, 169] width 163 height 13
click at [1333, 189] on div "re-submit" at bounding box center [1383, 185] width 254 height 13
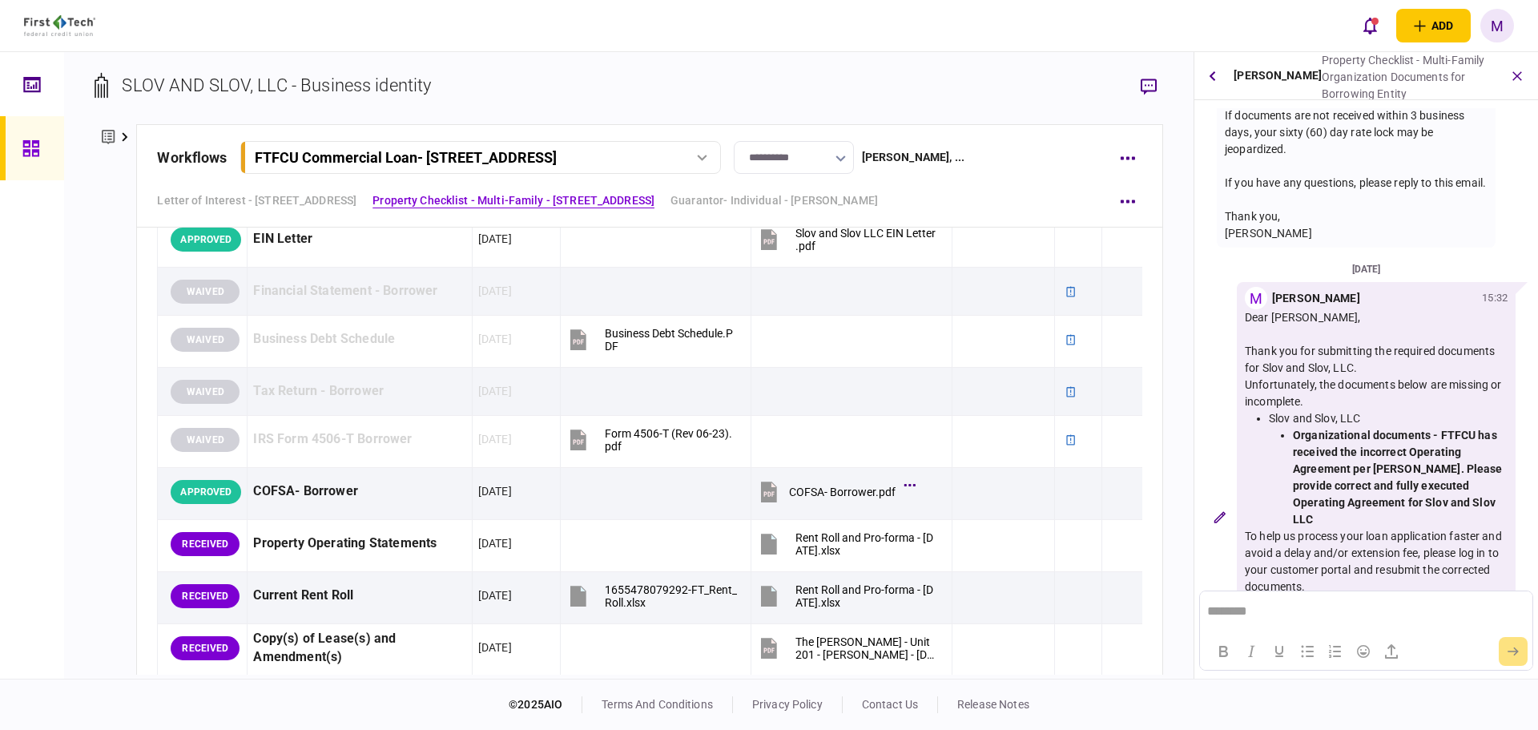
scroll to position [527, 0]
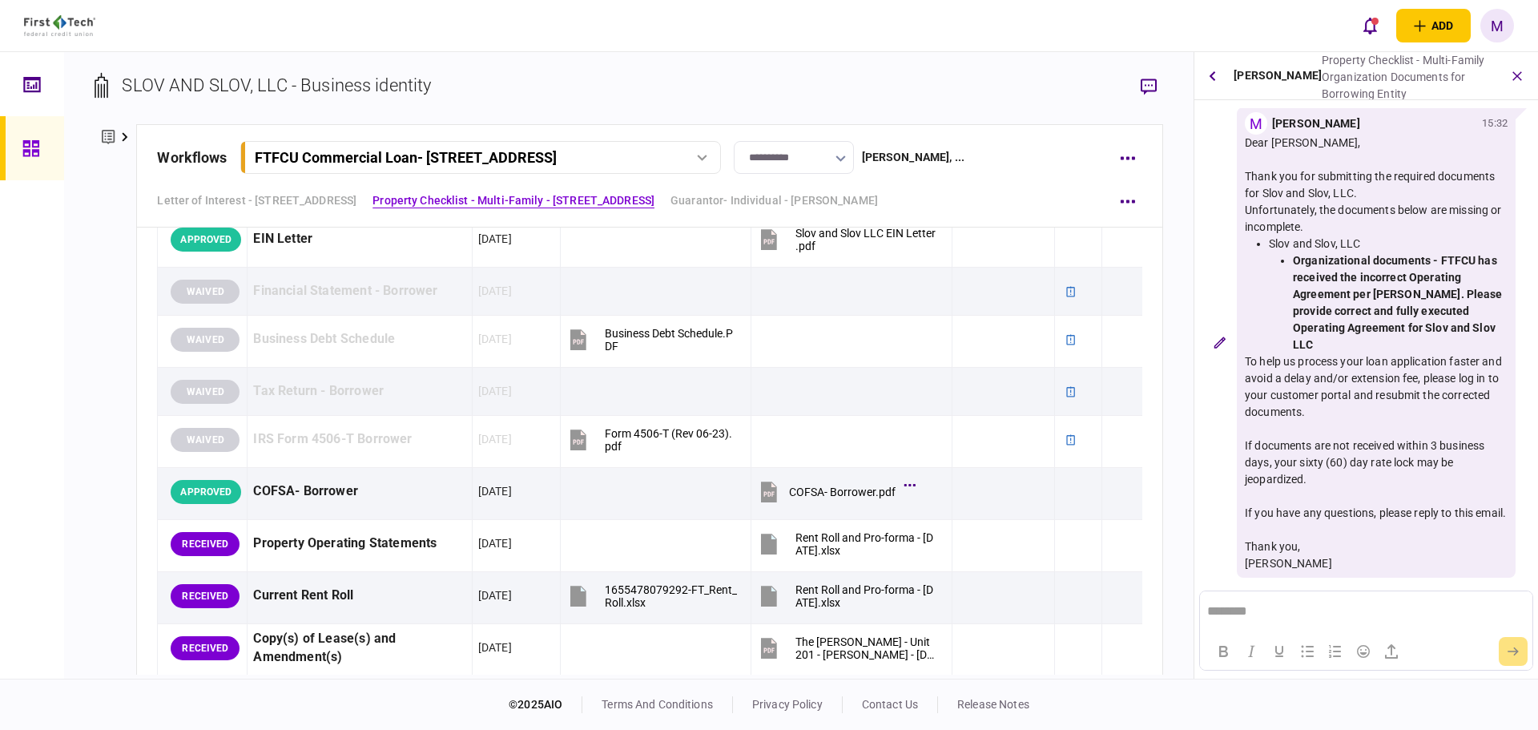
drag, startPoint x: 1243, startPoint y: 127, endPoint x: 1347, endPoint y: 520, distance: 406.8
click at [1348, 521] on div "M Mark Ellertson 15:32 Dear James Miketo, Thank you for submitting the required…" at bounding box center [1376, 342] width 279 height 470
copy div "Dear James Miketo, Thank you for submitting the required documents for Slov and…"
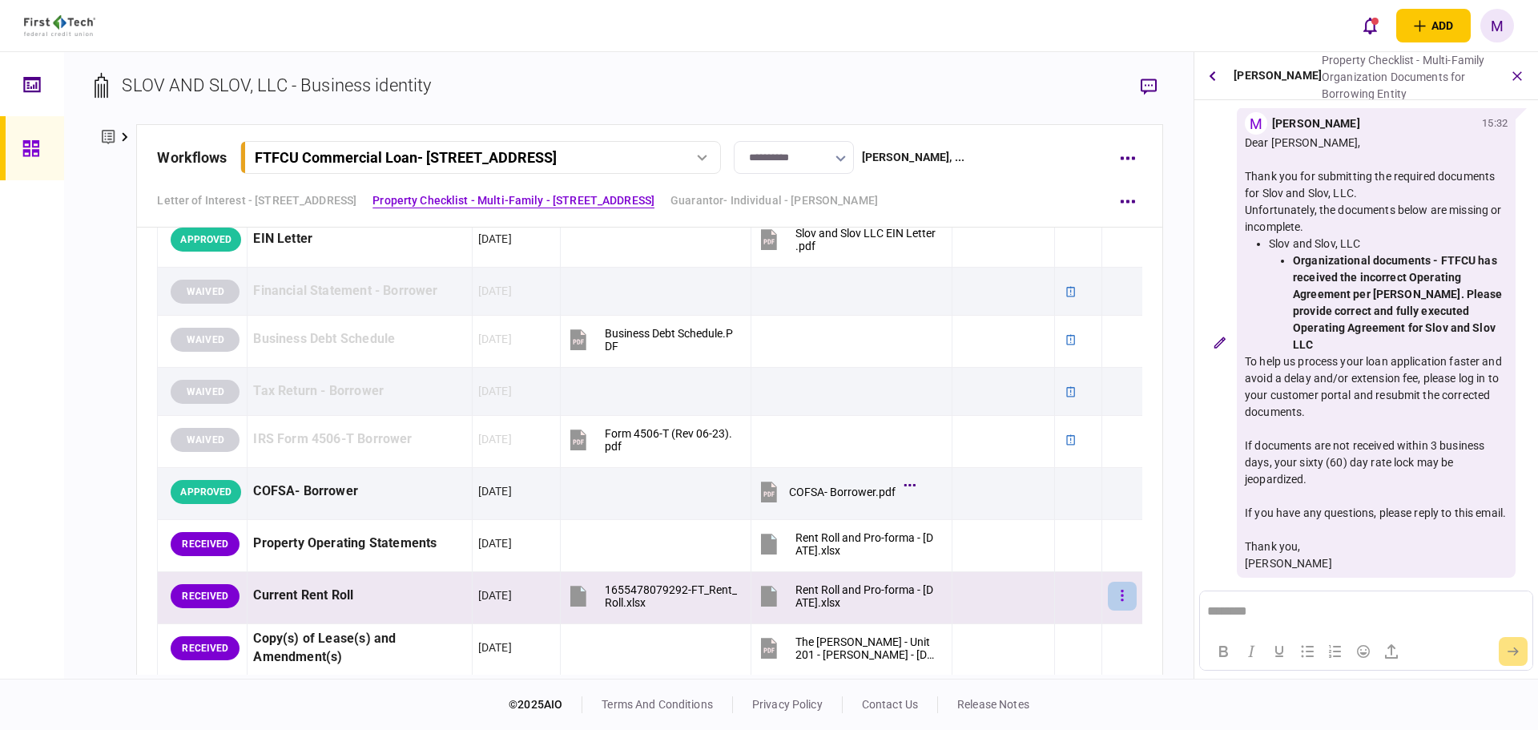
click at [1113, 594] on button "button" at bounding box center [1122, 596] width 29 height 29
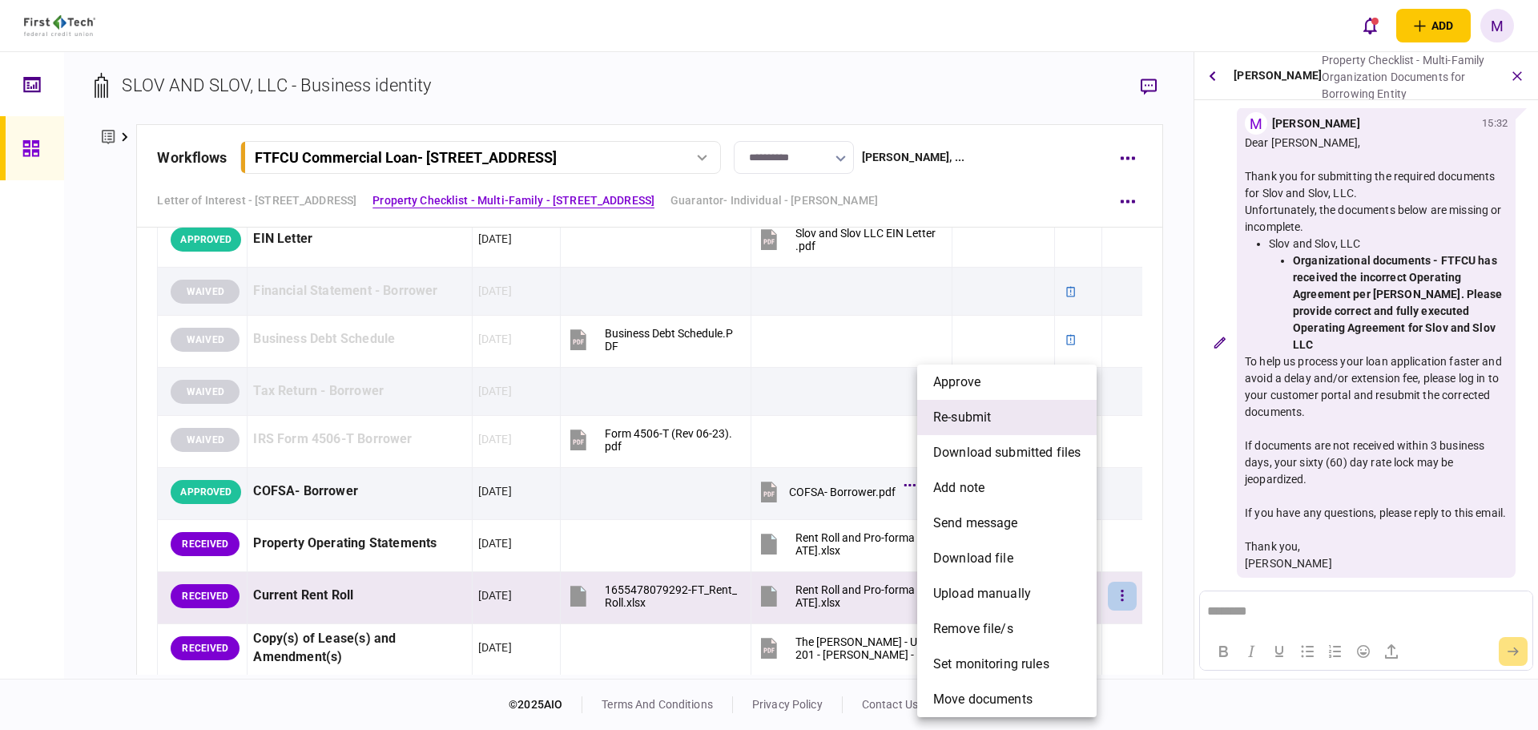
click at [1020, 426] on li "re-submit" at bounding box center [1006, 417] width 179 height 35
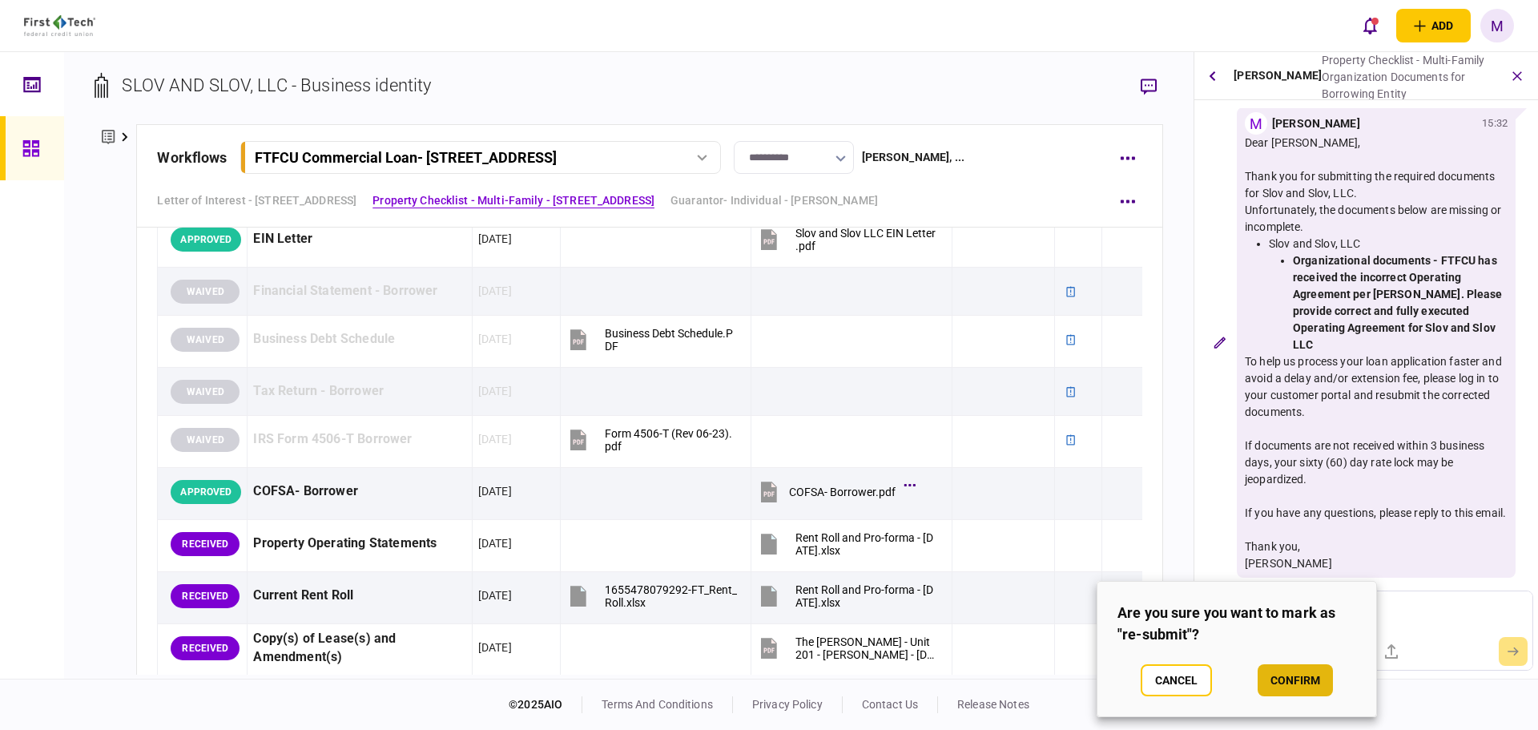
click at [1306, 667] on button "confirm" at bounding box center [1295, 680] width 75 height 32
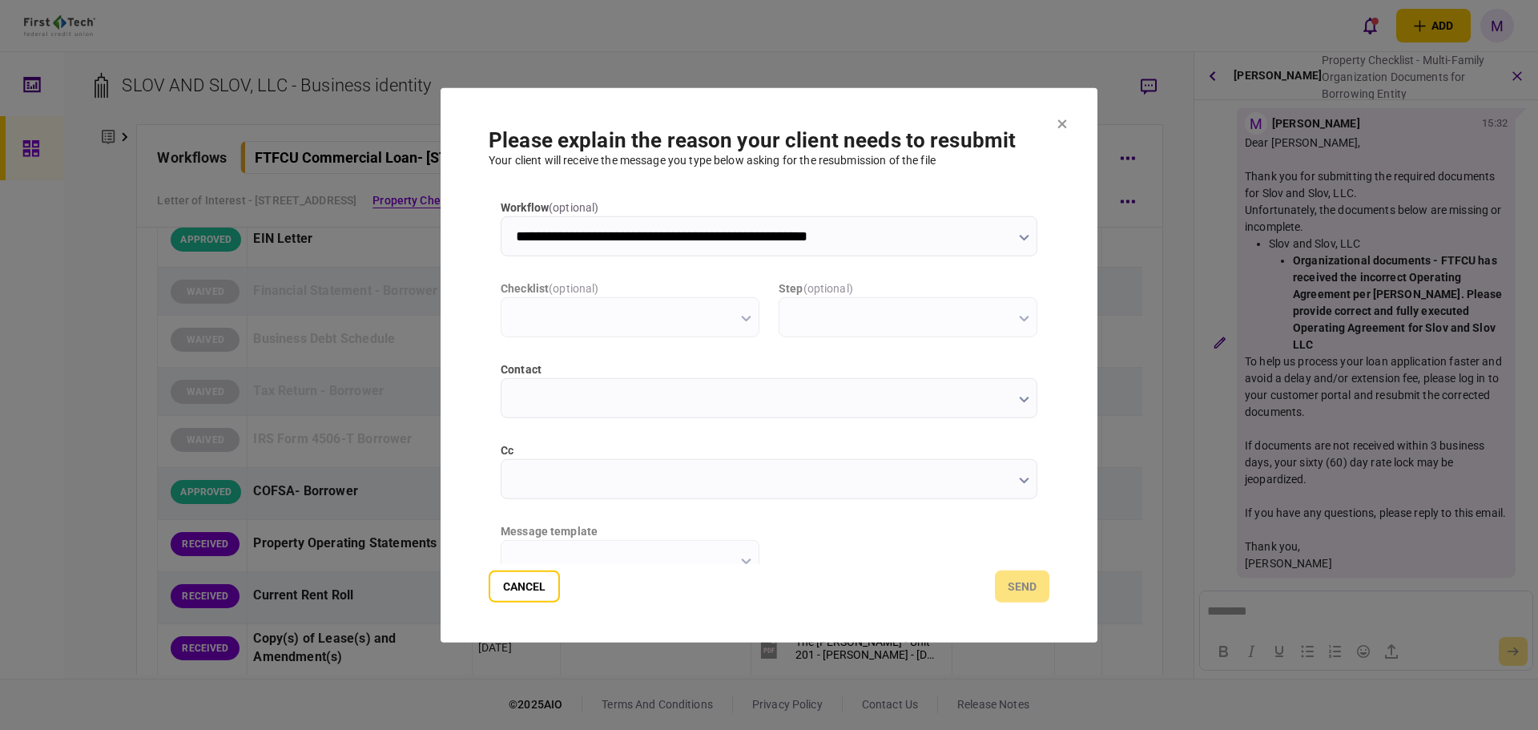
scroll to position [0, 0]
type input "**********"
click at [1013, 481] on input "cc" at bounding box center [769, 478] width 537 height 40
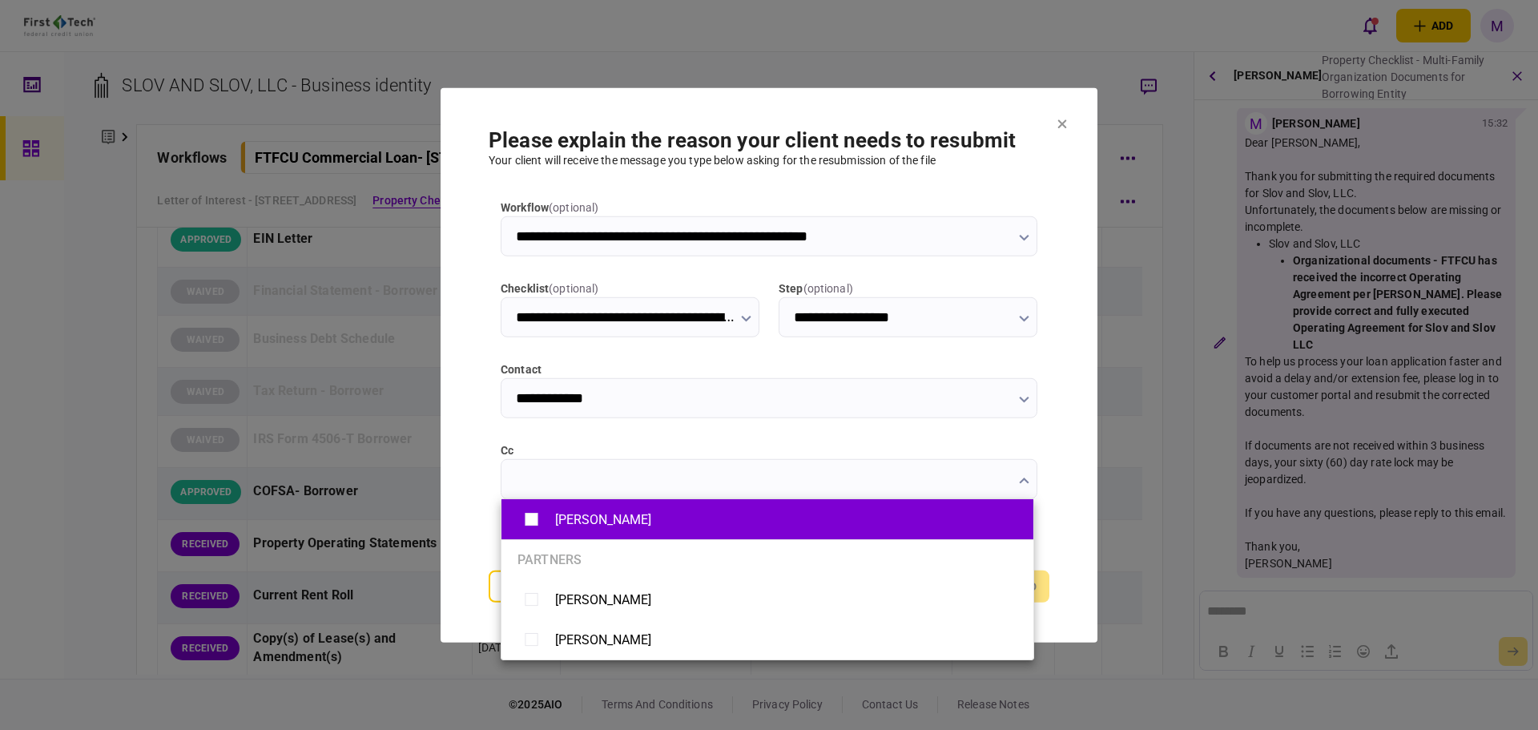
click at [614, 522] on div "Brian Bruening" at bounding box center [603, 519] width 96 height 15
type input "**********"
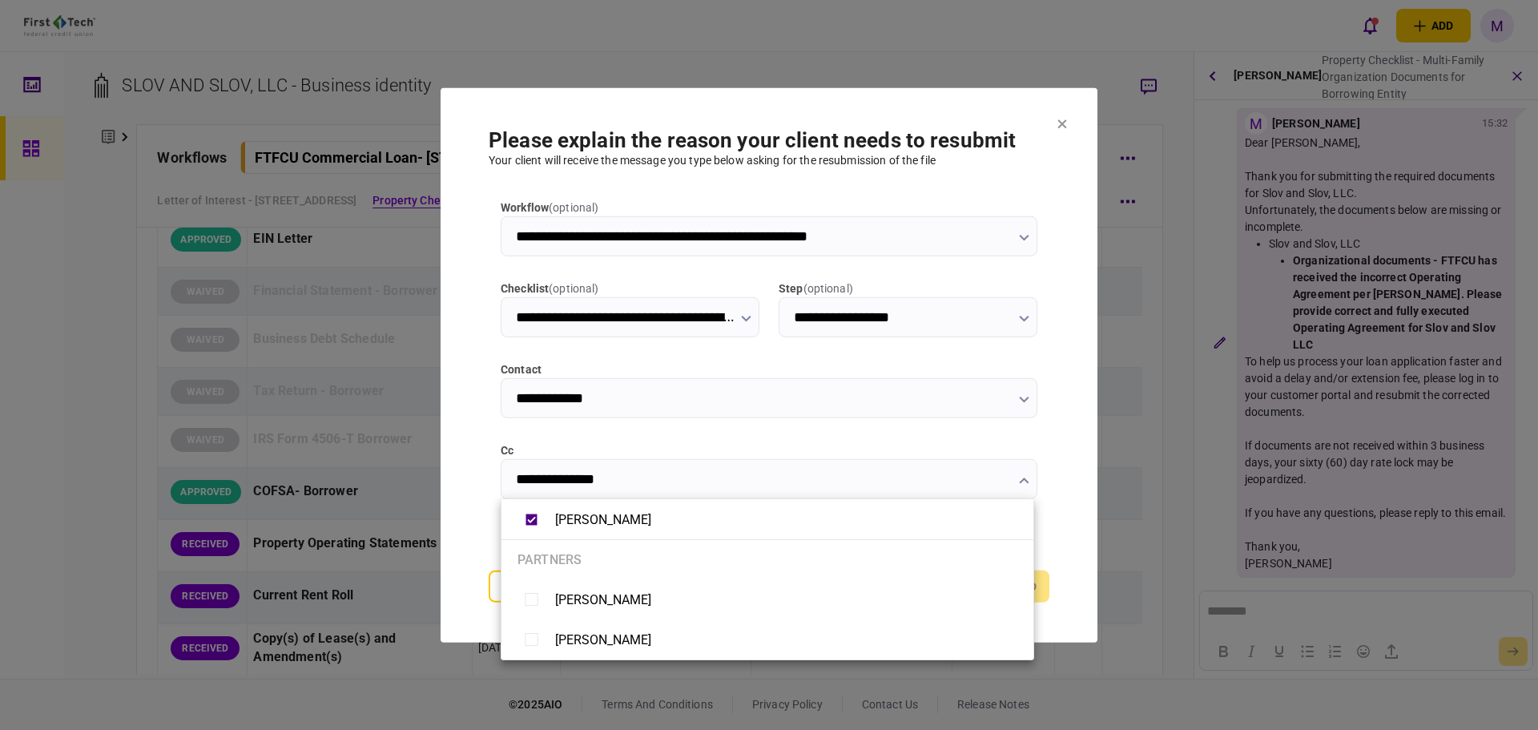
click at [486, 472] on div at bounding box center [769, 365] width 1538 height 730
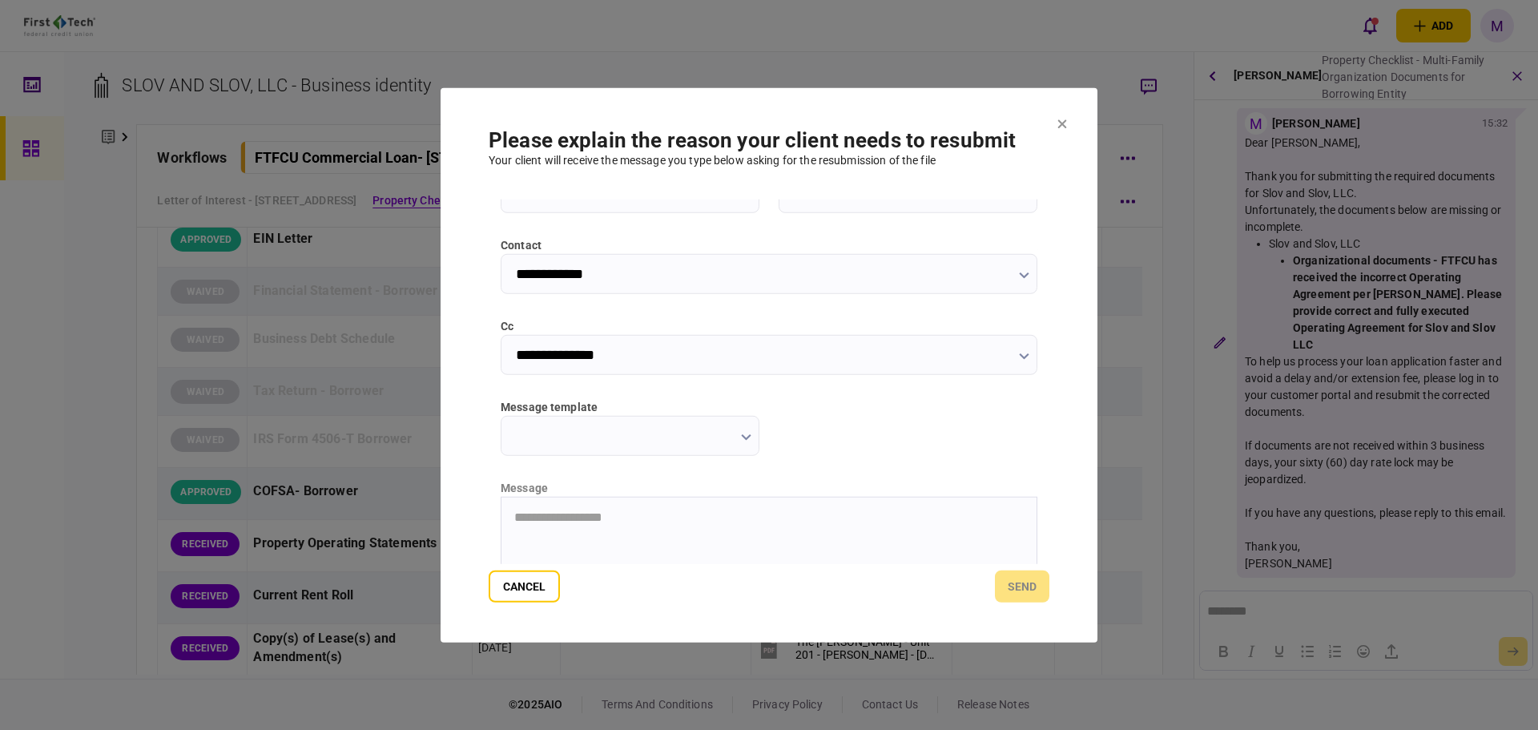
scroll to position [187, 0]
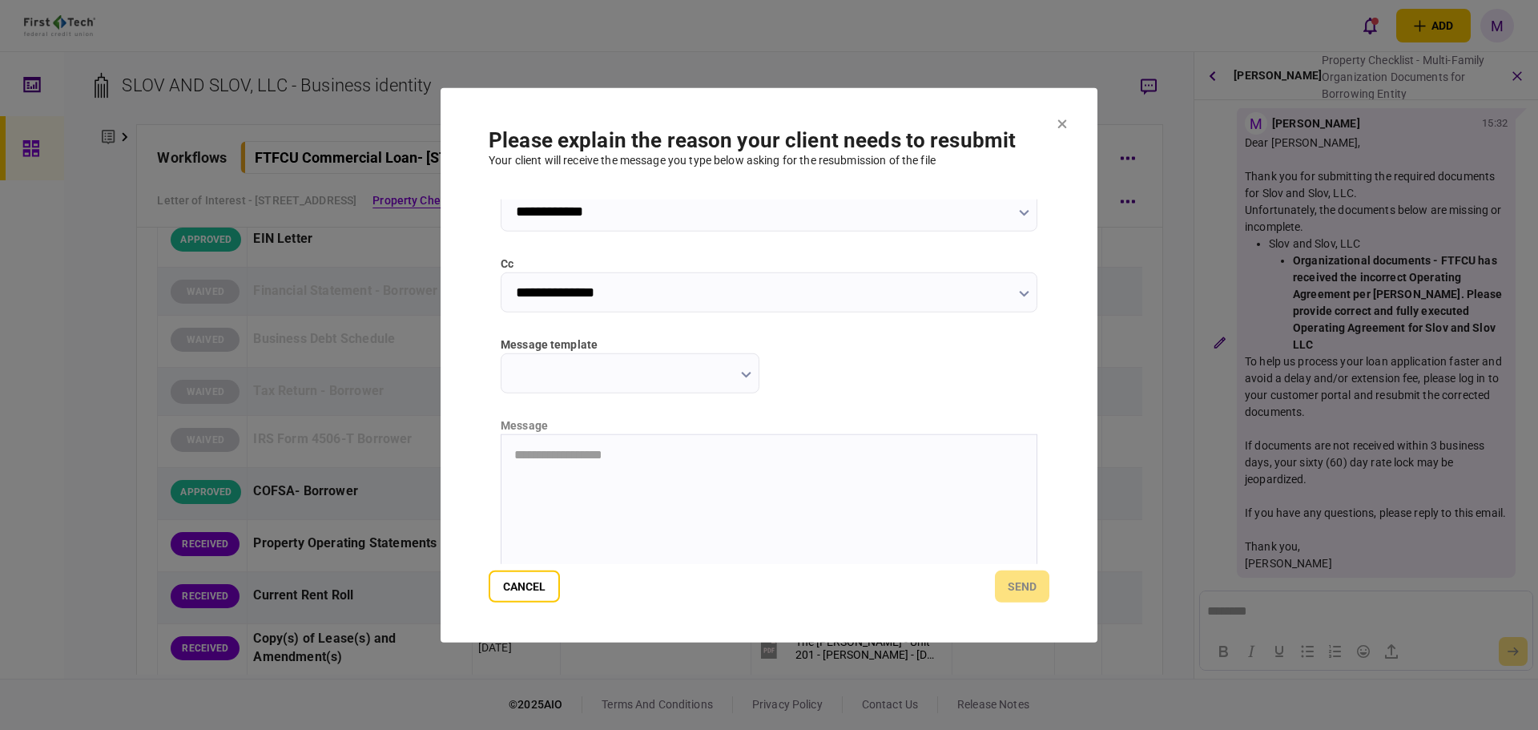
click at [750, 373] on input "message template" at bounding box center [630, 373] width 259 height 40
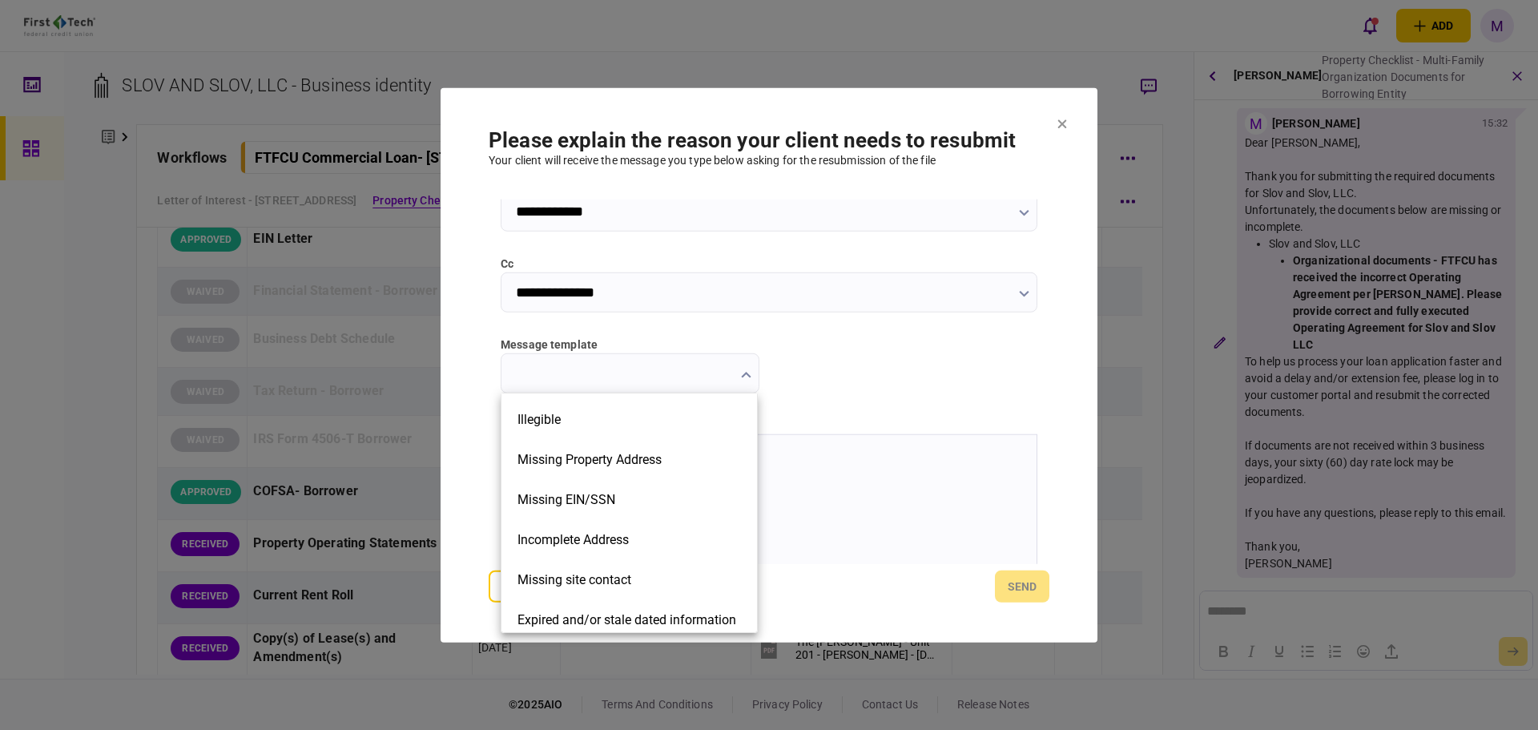
scroll to position [362, 0]
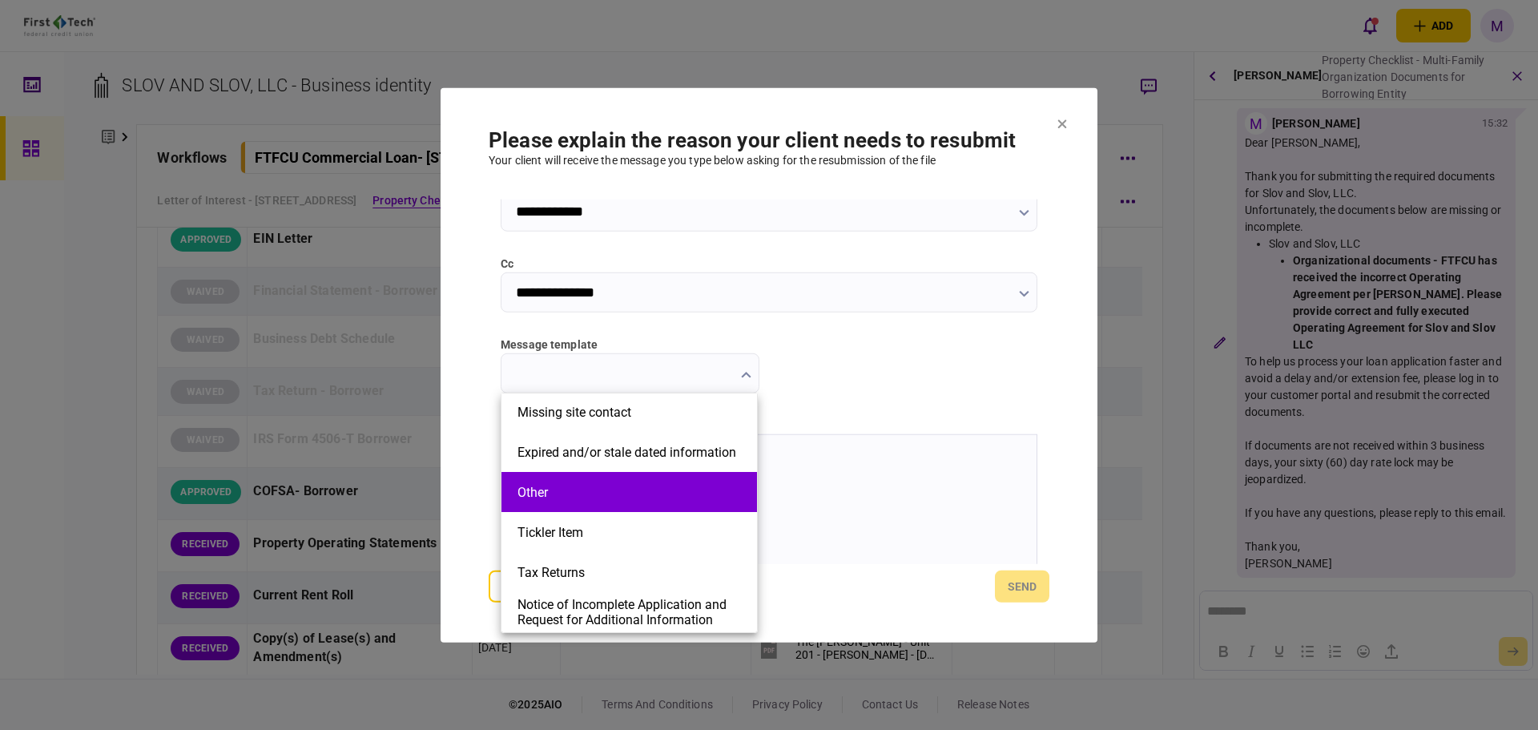
click at [652, 506] on li "Other" at bounding box center [630, 492] width 256 height 40
type input "*****"
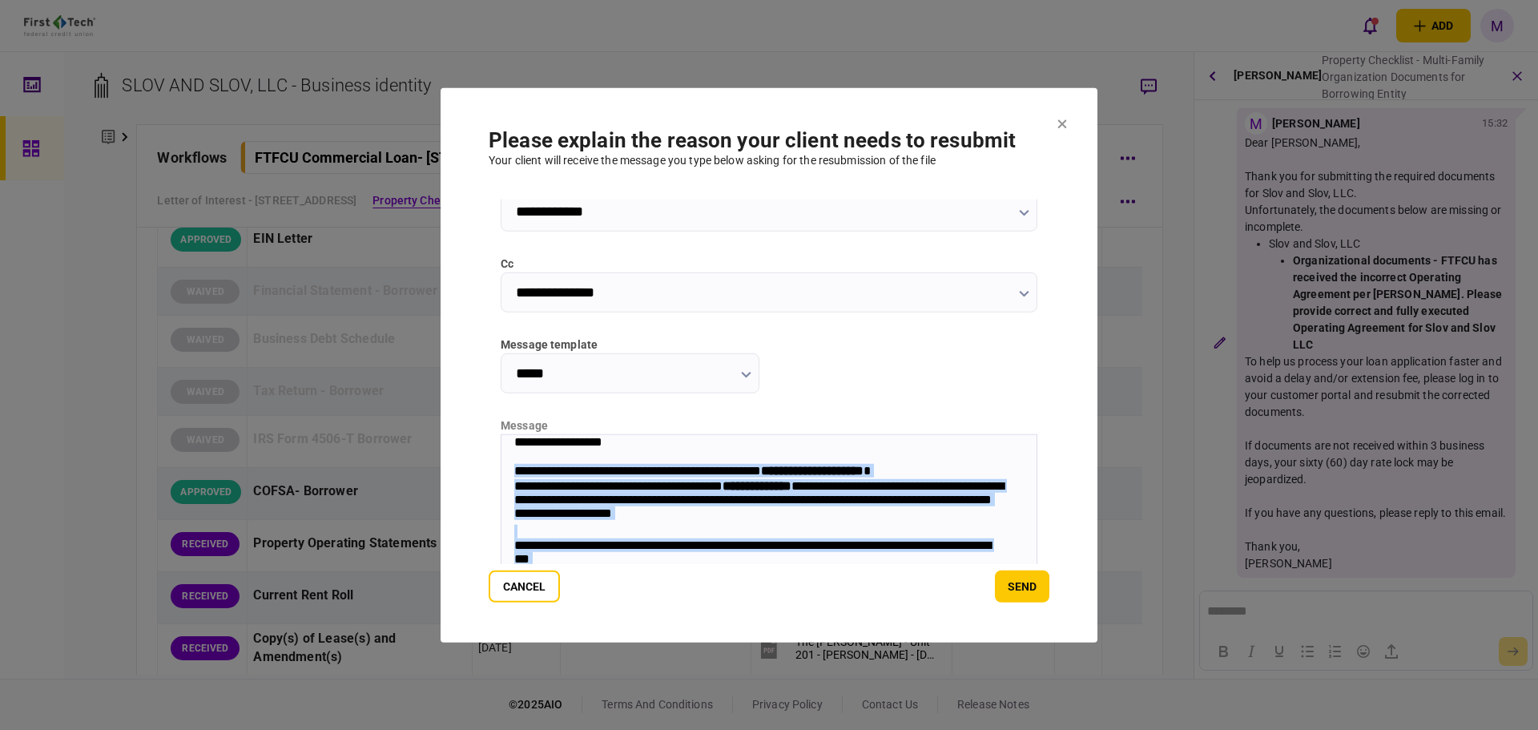
scroll to position [256, 0]
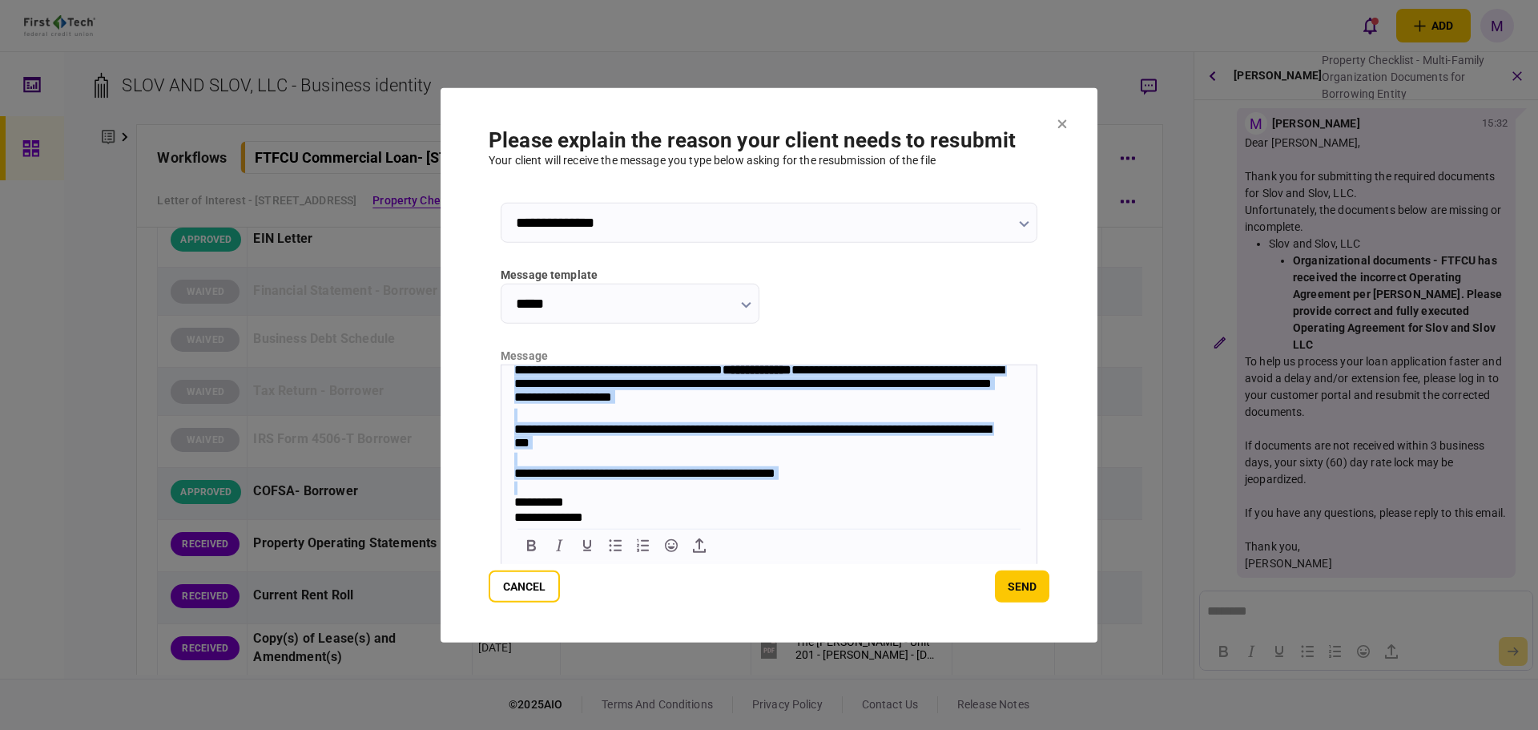
drag, startPoint x: 514, startPoint y: 397, endPoint x: 970, endPoint y: 478, distance: 464.0
click at [970, 478] on body "**********" at bounding box center [769, 421] width 535 height 207
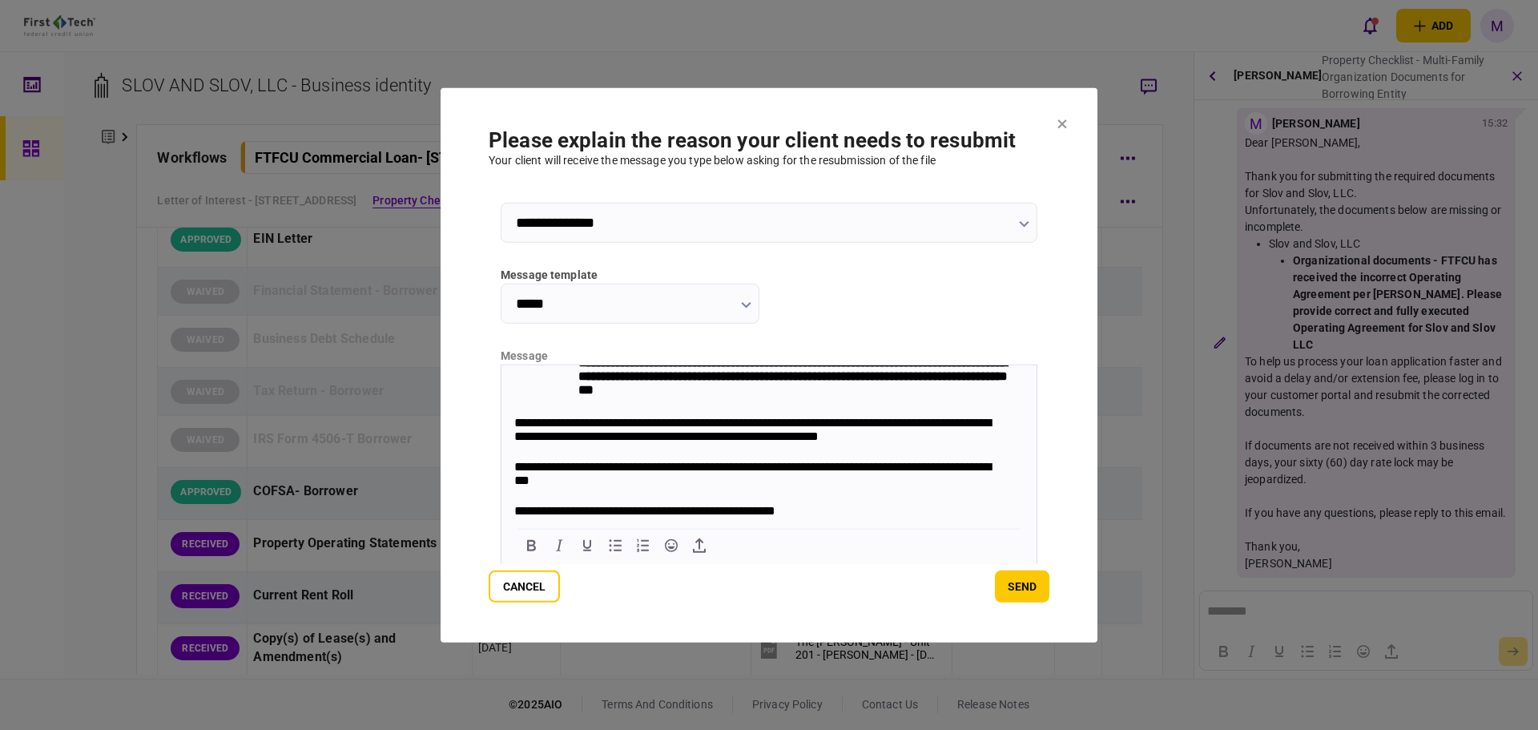
scroll to position [0, 0]
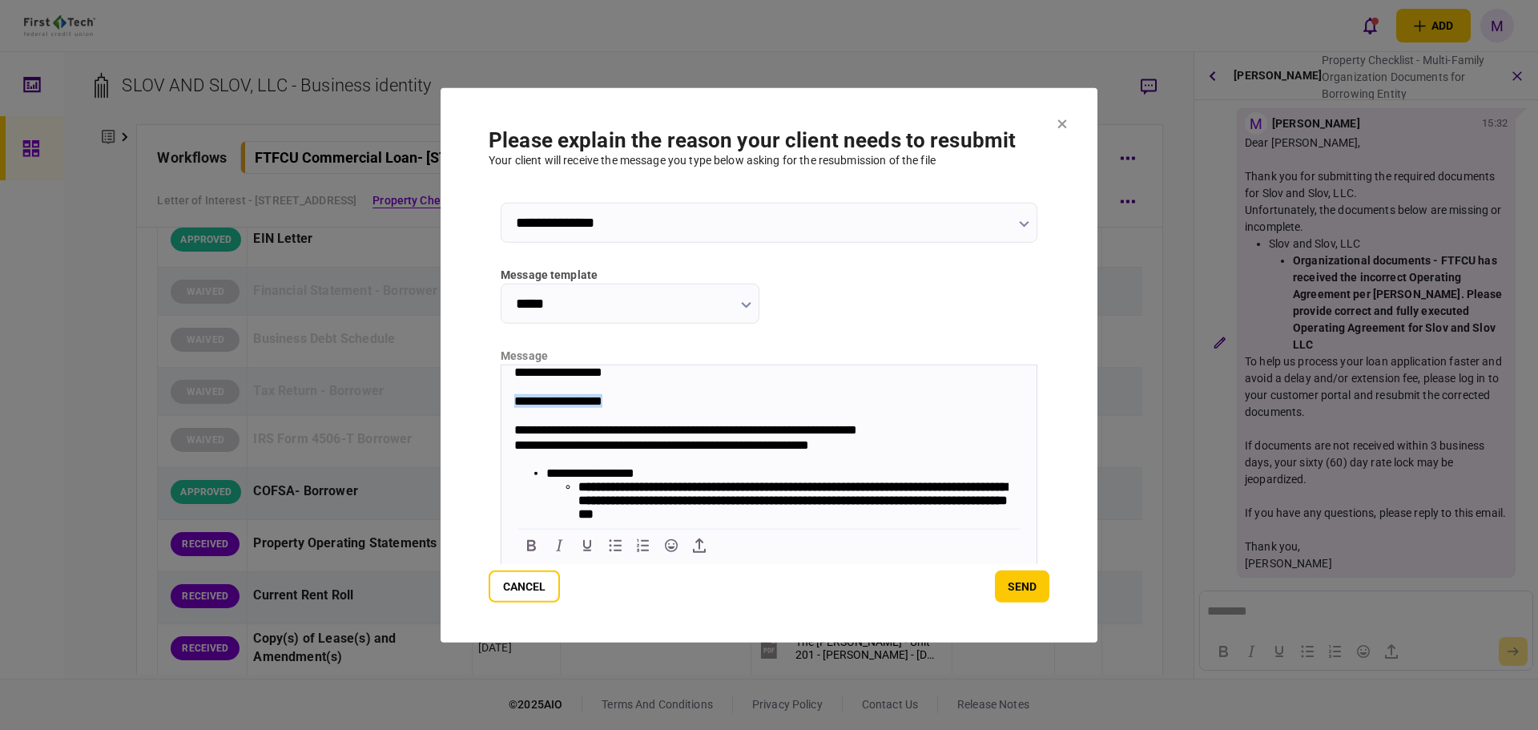
drag, startPoint x: 629, startPoint y: 407, endPoint x: 437, endPoint y: 409, distance: 192.3
click at [502, 409] on html "**********" at bounding box center [769, 521] width 535 height 313
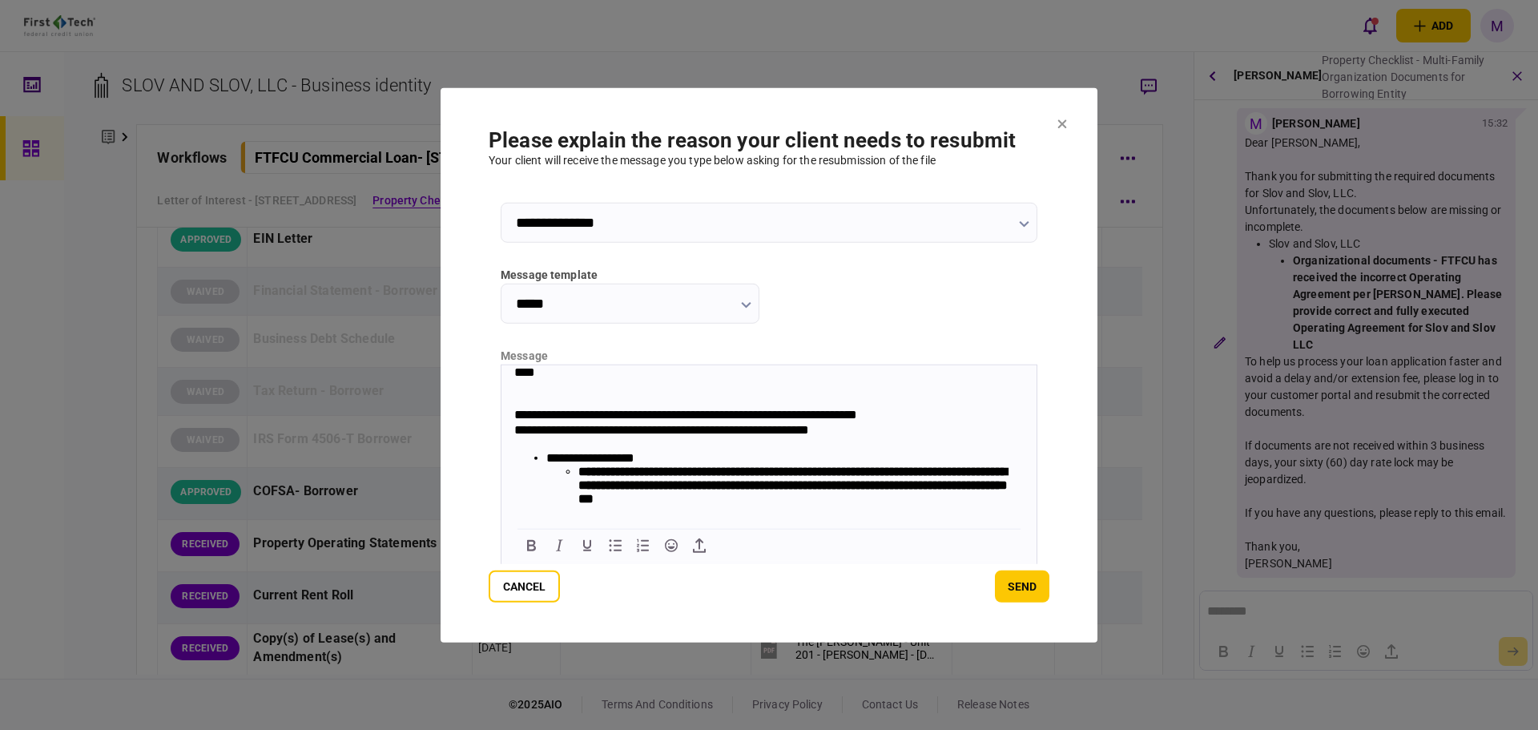
click at [524, 397] on div "Rich Text Area. Press ALT-0 for help." at bounding box center [769, 400] width 510 height 14
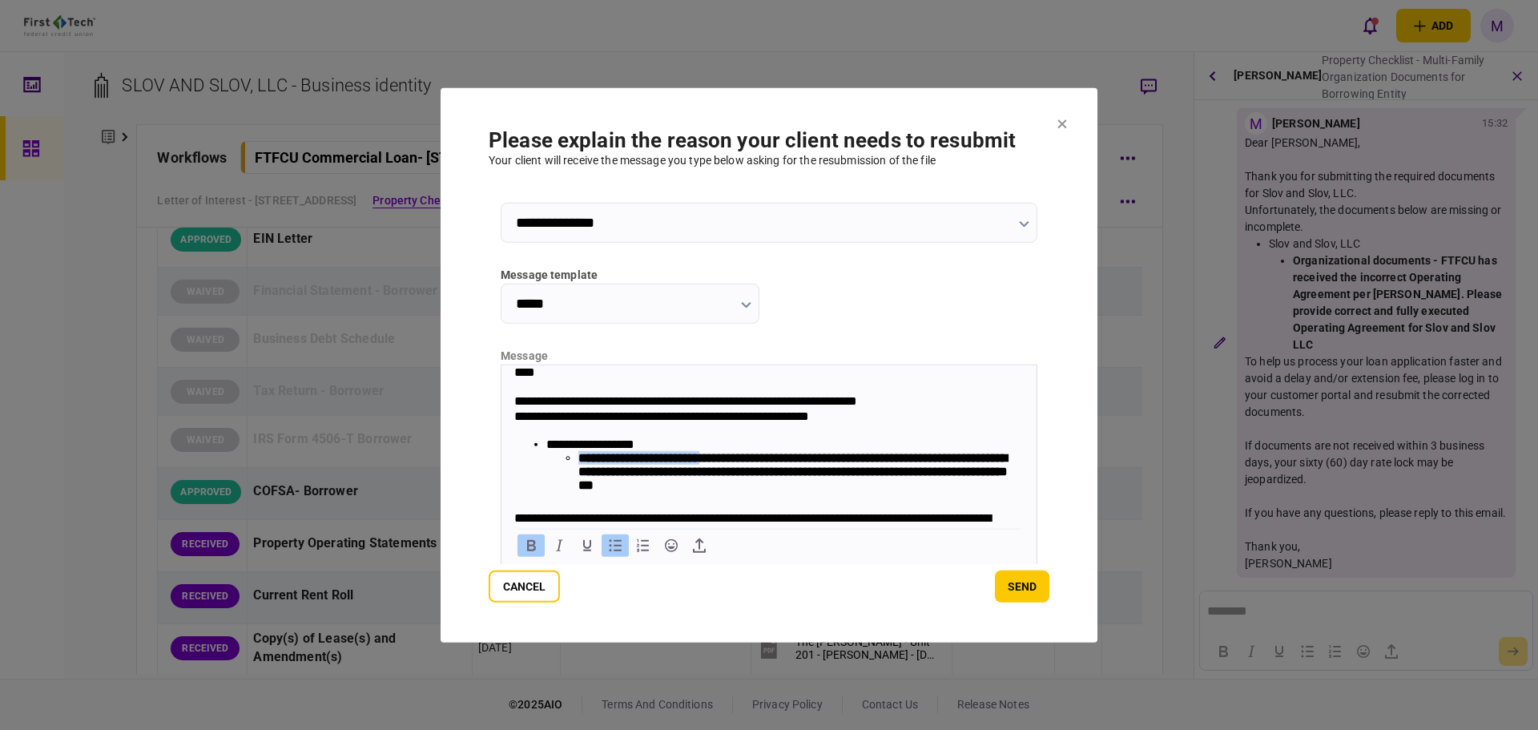
drag, startPoint x: 580, startPoint y: 461, endPoint x: 733, endPoint y: 465, distance: 153.1
click at [733, 465] on strong "**********" at bounding box center [792, 470] width 429 height 39
click at [631, 477] on strong "**********" at bounding box center [792, 464] width 429 height 26
click at [832, 478] on li "**********" at bounding box center [793, 463] width 430 height 27
click at [603, 477] on strong "**********" at bounding box center [792, 470] width 429 height 39
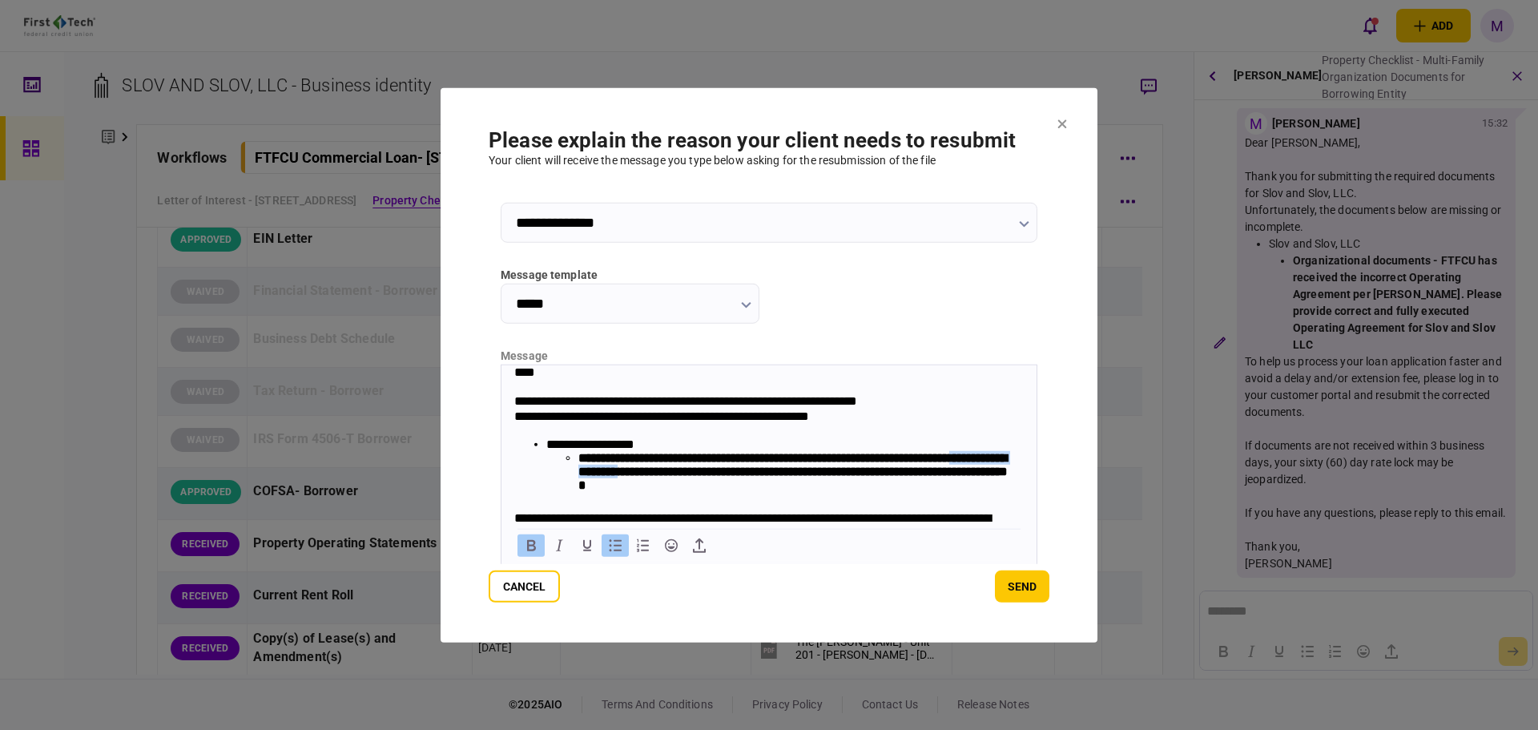
drag, startPoint x: 626, startPoint y: 476, endPoint x: 747, endPoint y: 481, distance: 121.1
click at [747, 481] on strong "**********" at bounding box center [792, 470] width 429 height 39
click at [722, 482] on strong "**********" at bounding box center [792, 470] width 429 height 39
click at [725, 477] on strong "**********" at bounding box center [792, 470] width 429 height 39
click at [795, 468] on strong "**********" at bounding box center [792, 470] width 429 height 39
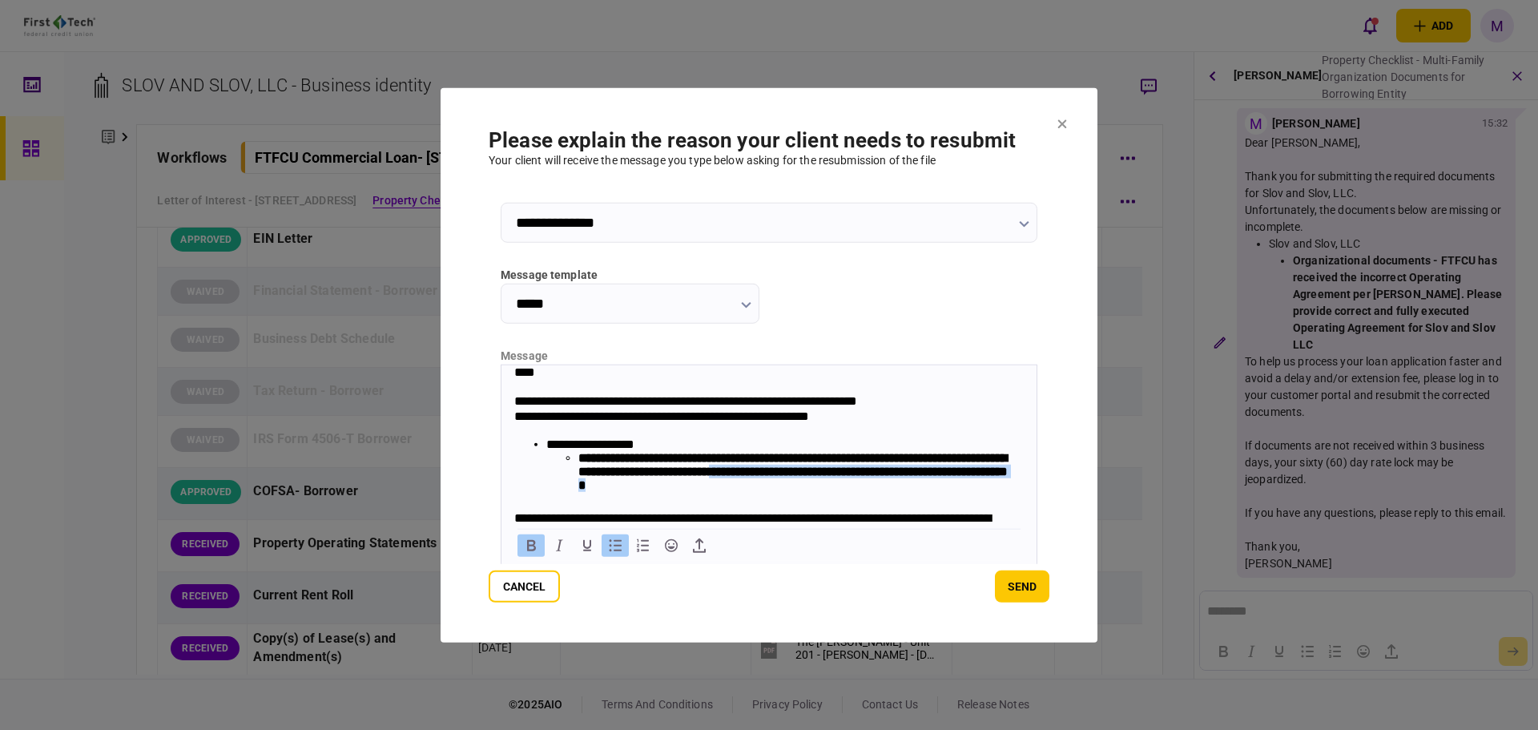
drag, startPoint x: 861, startPoint y: 475, endPoint x: 846, endPoint y: 494, distance: 23.4
click at [848, 491] on li "**********" at bounding box center [793, 470] width 430 height 41
click at [667, 482] on strong "**********" at bounding box center [792, 470] width 429 height 39
click at [1016, 584] on button "send" at bounding box center [1022, 586] width 54 height 32
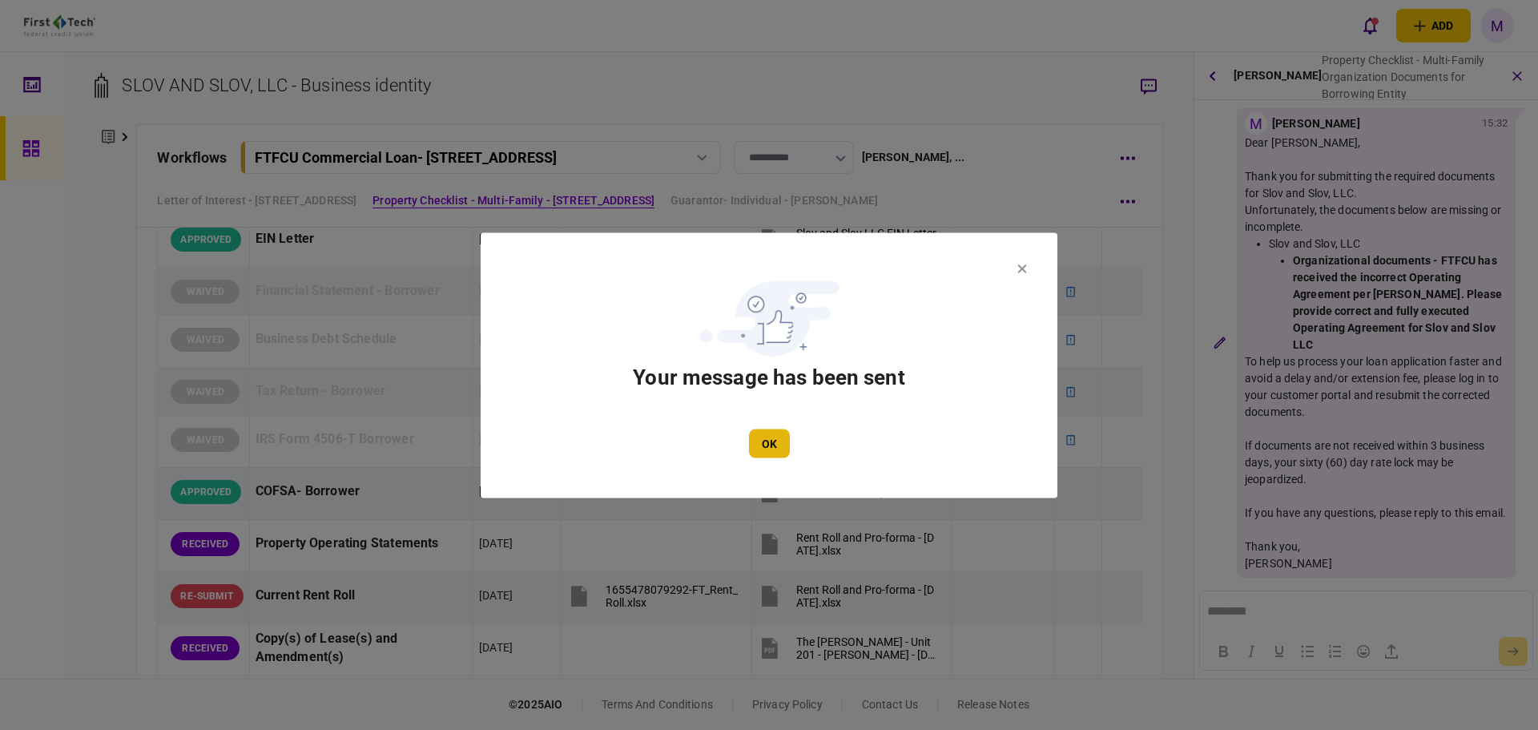
click at [783, 438] on button "OK" at bounding box center [769, 443] width 41 height 29
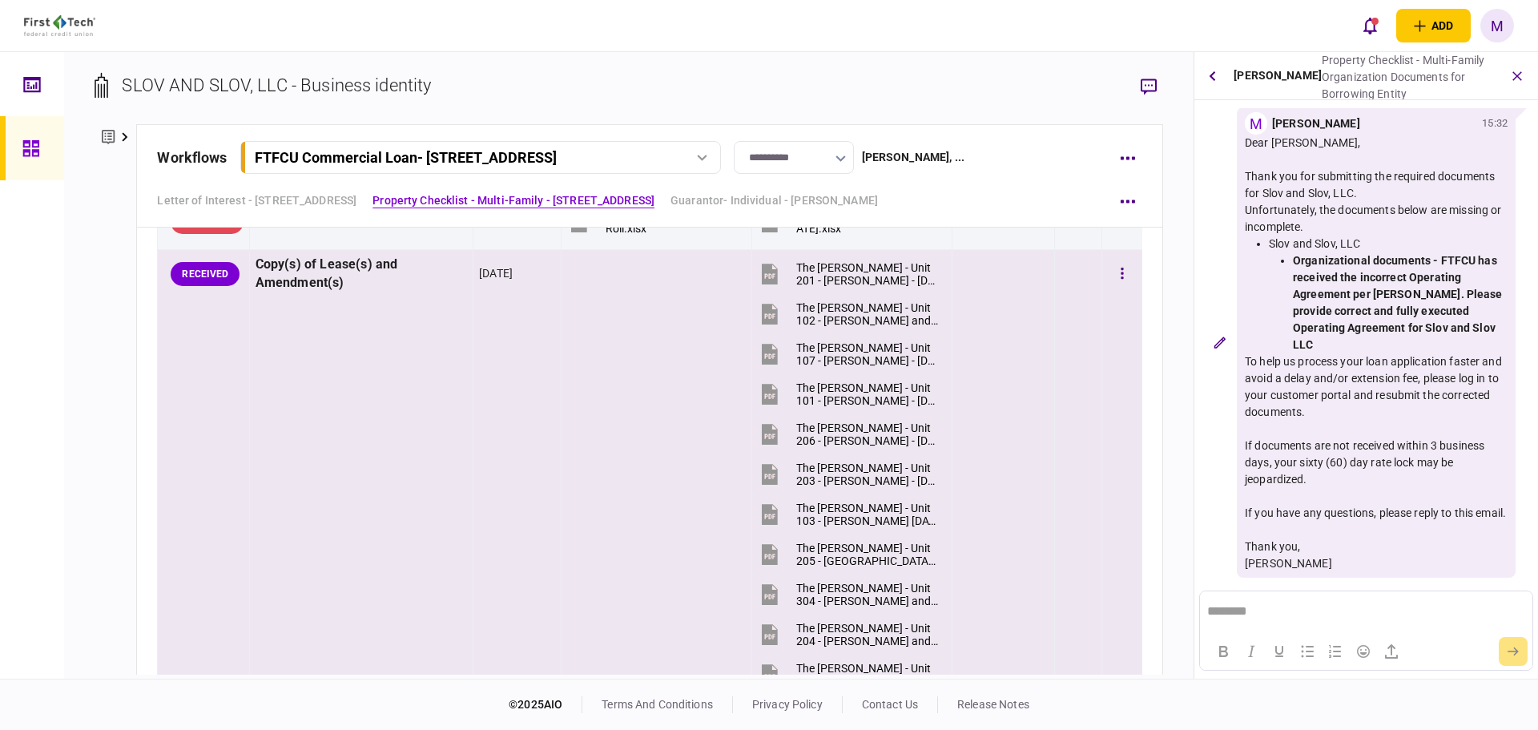
scroll to position [1328, 0]
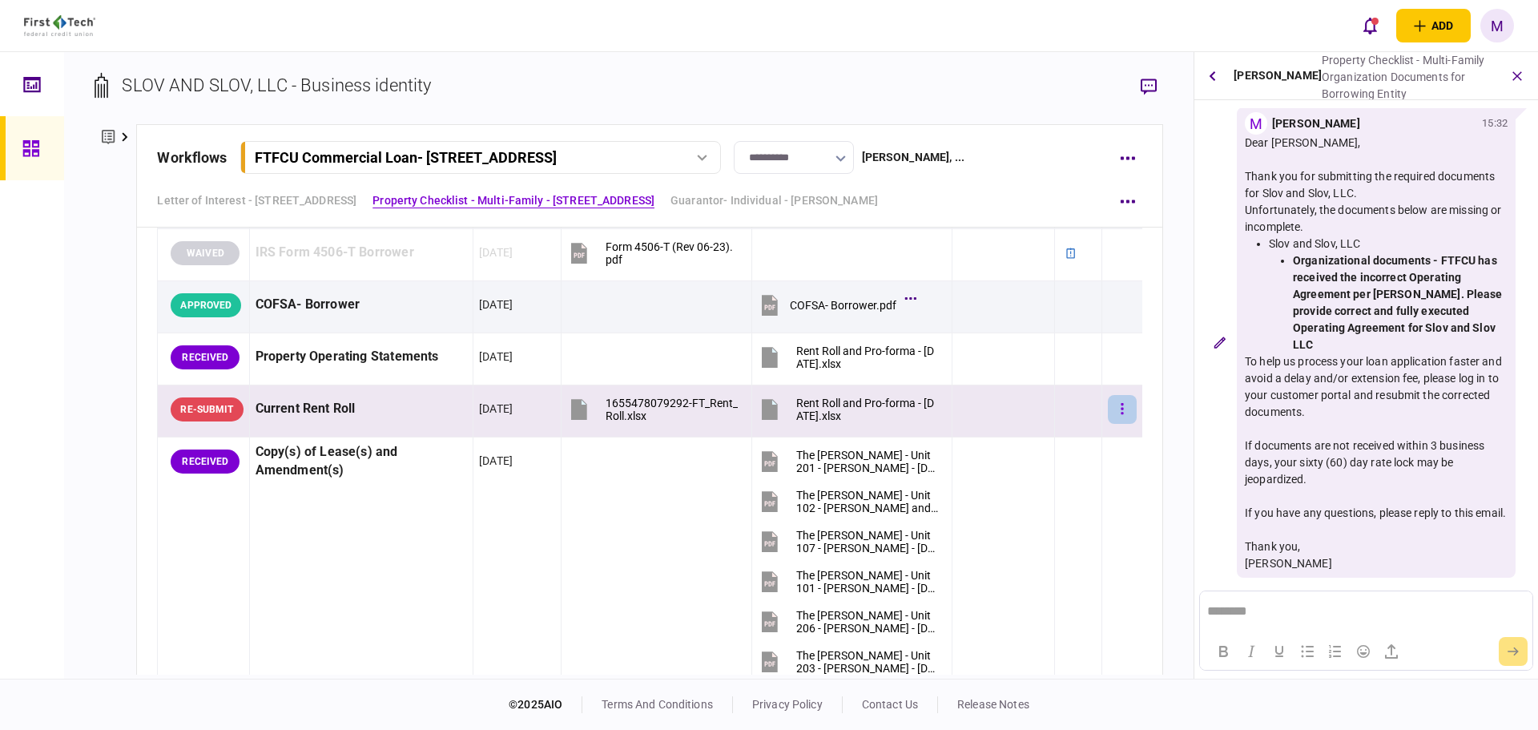
click at [1115, 410] on button "button" at bounding box center [1122, 409] width 29 height 29
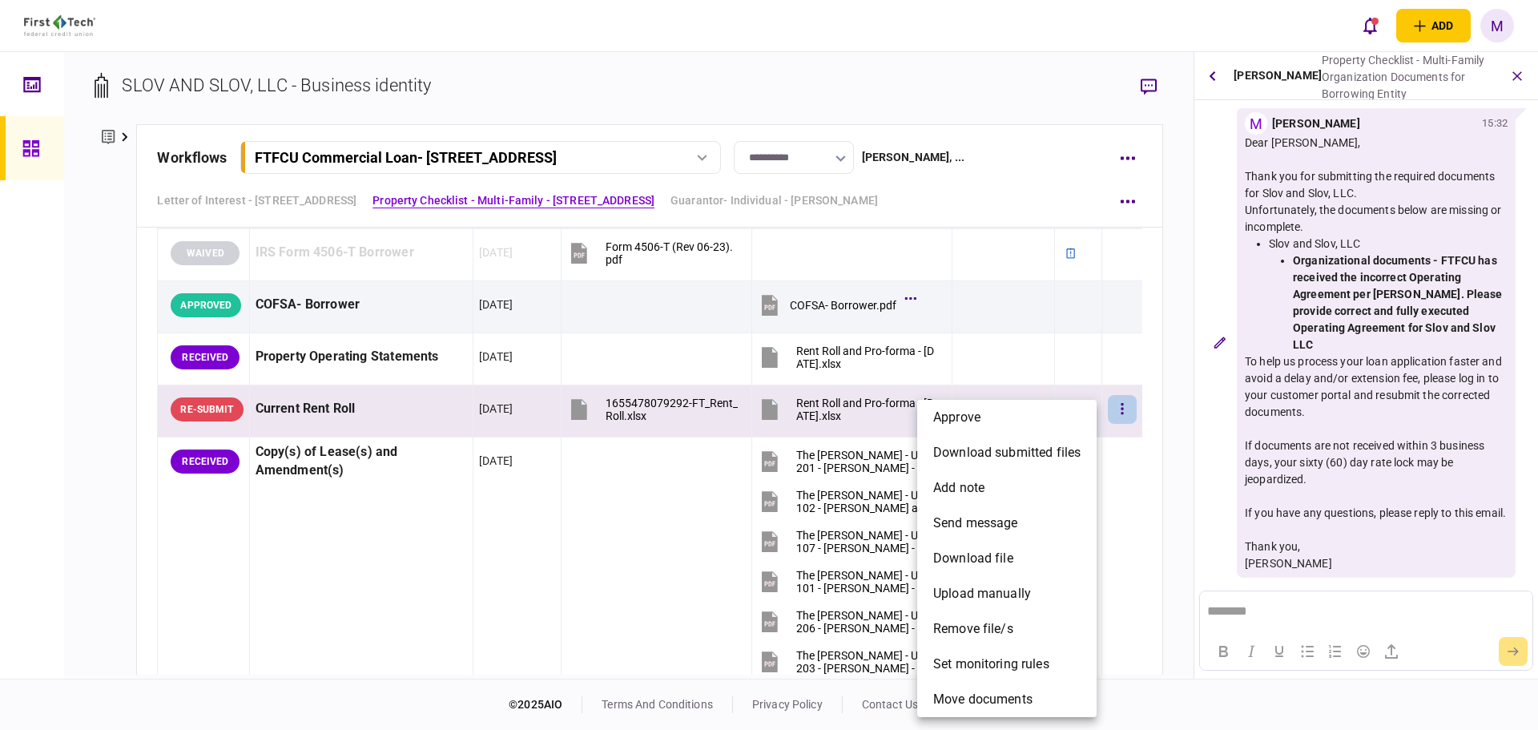
click at [1328, 571] on div at bounding box center [769, 365] width 1538 height 730
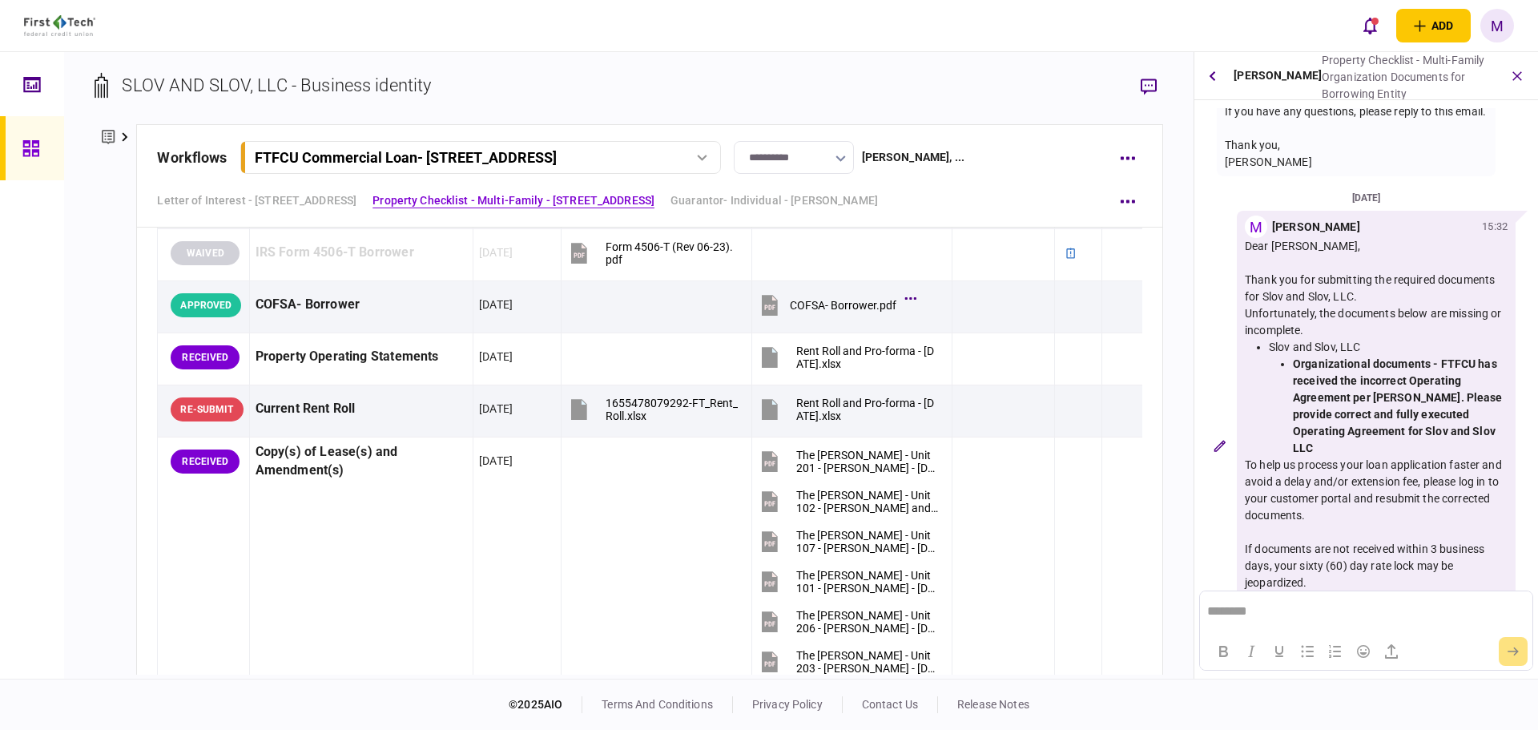
scroll to position [337, 0]
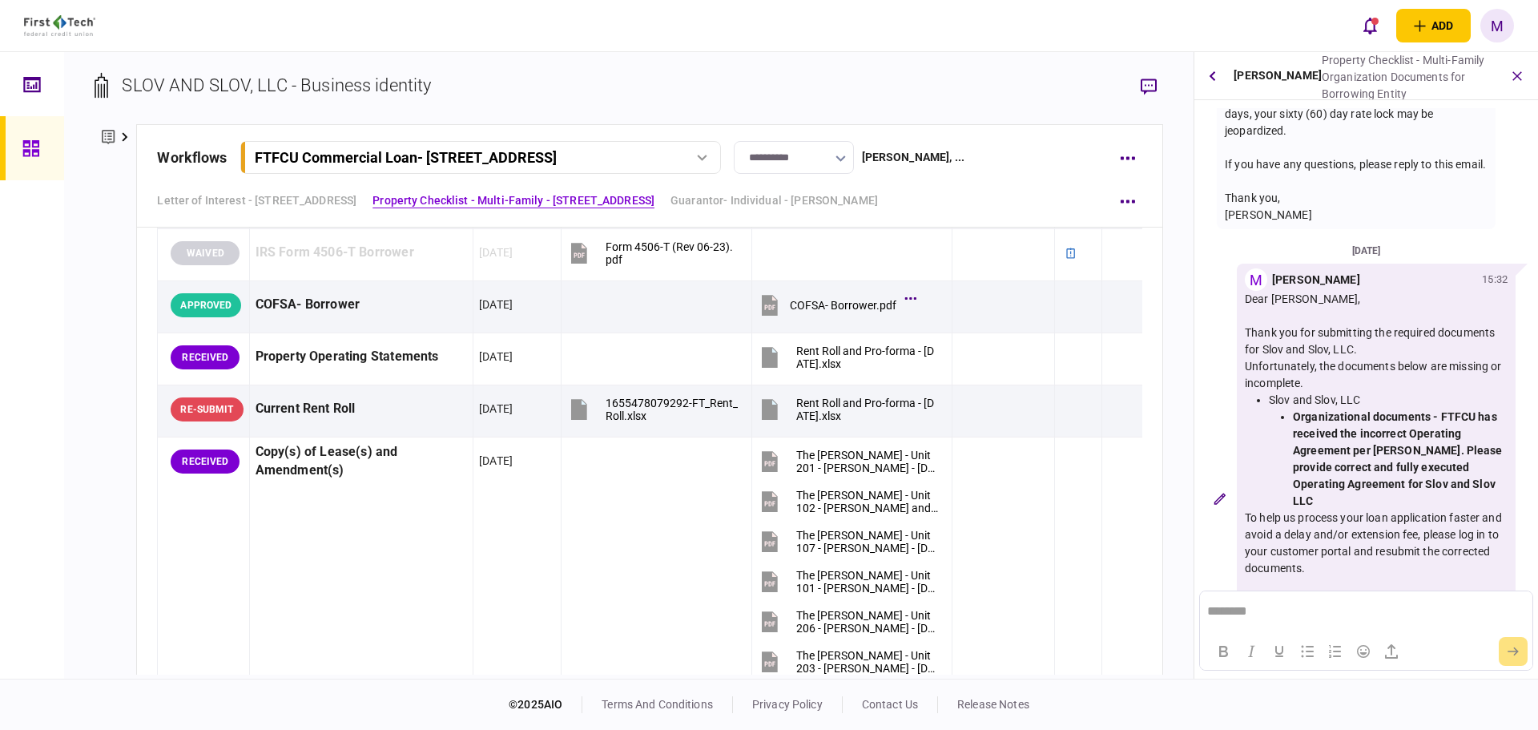
drag, startPoint x: 1321, startPoint y: 562, endPoint x: 1235, endPoint y: 313, distance: 262.8
click at [1235, 313] on div "M Mark Ellertson 15:32 Dear James Miketo, Thank you for submitting the required…" at bounding box center [1366, 499] width 331 height 470
copy div "Dear James Miketo, Thank you for submitting the required documents for Slov and…"
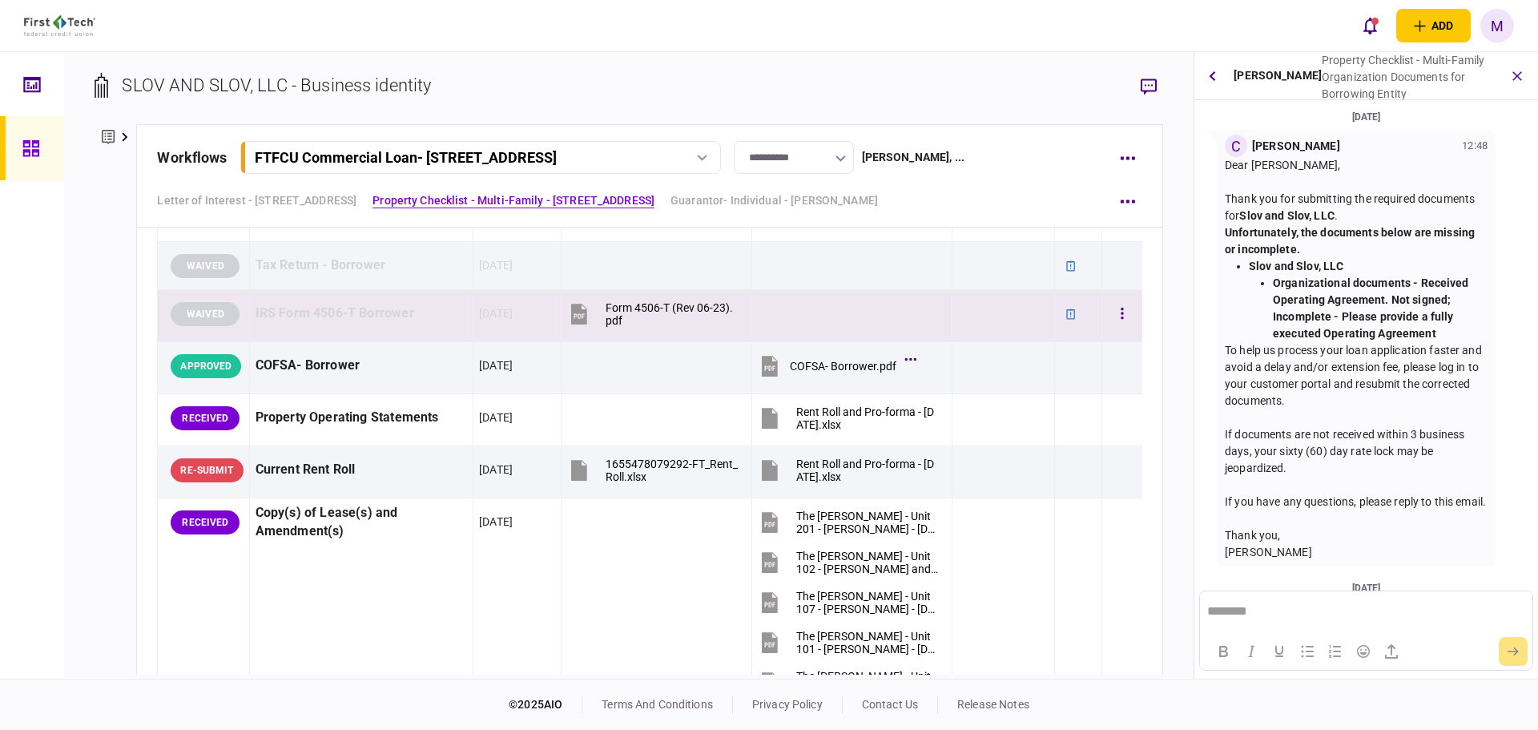
scroll to position [1328, 0]
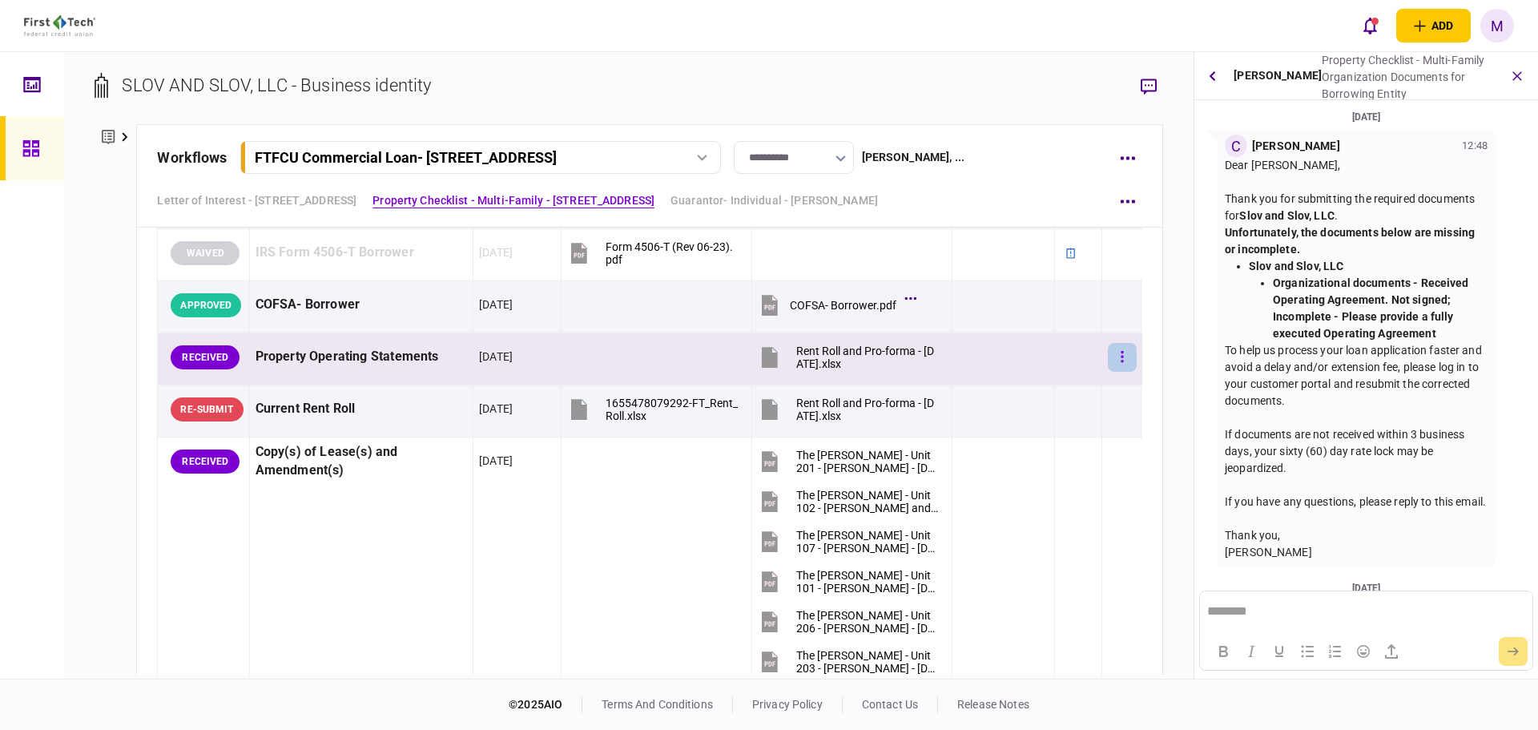
click at [1121, 355] on icon "button" at bounding box center [1122, 356] width 3 height 15
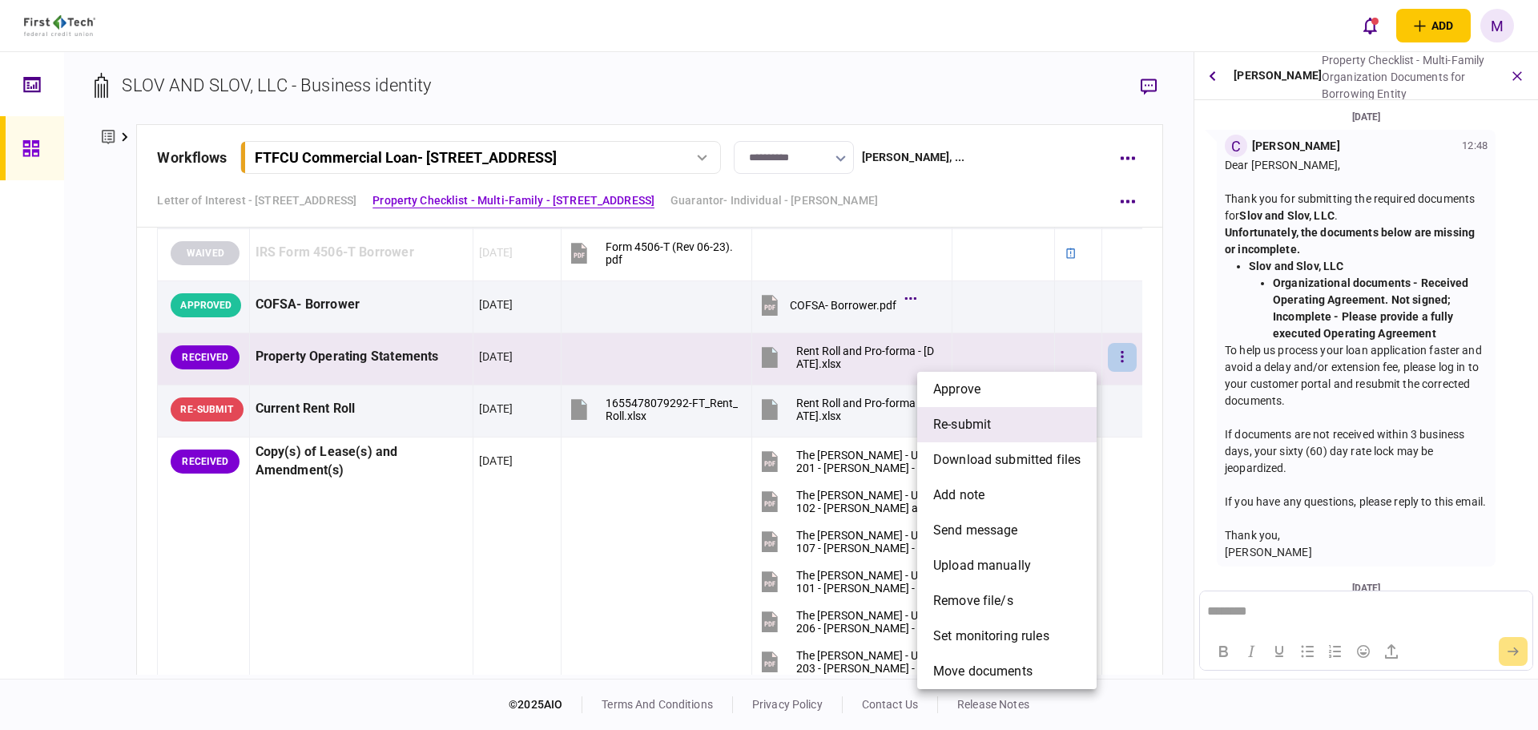
click at [1000, 430] on li "re-submit" at bounding box center [1006, 424] width 179 height 35
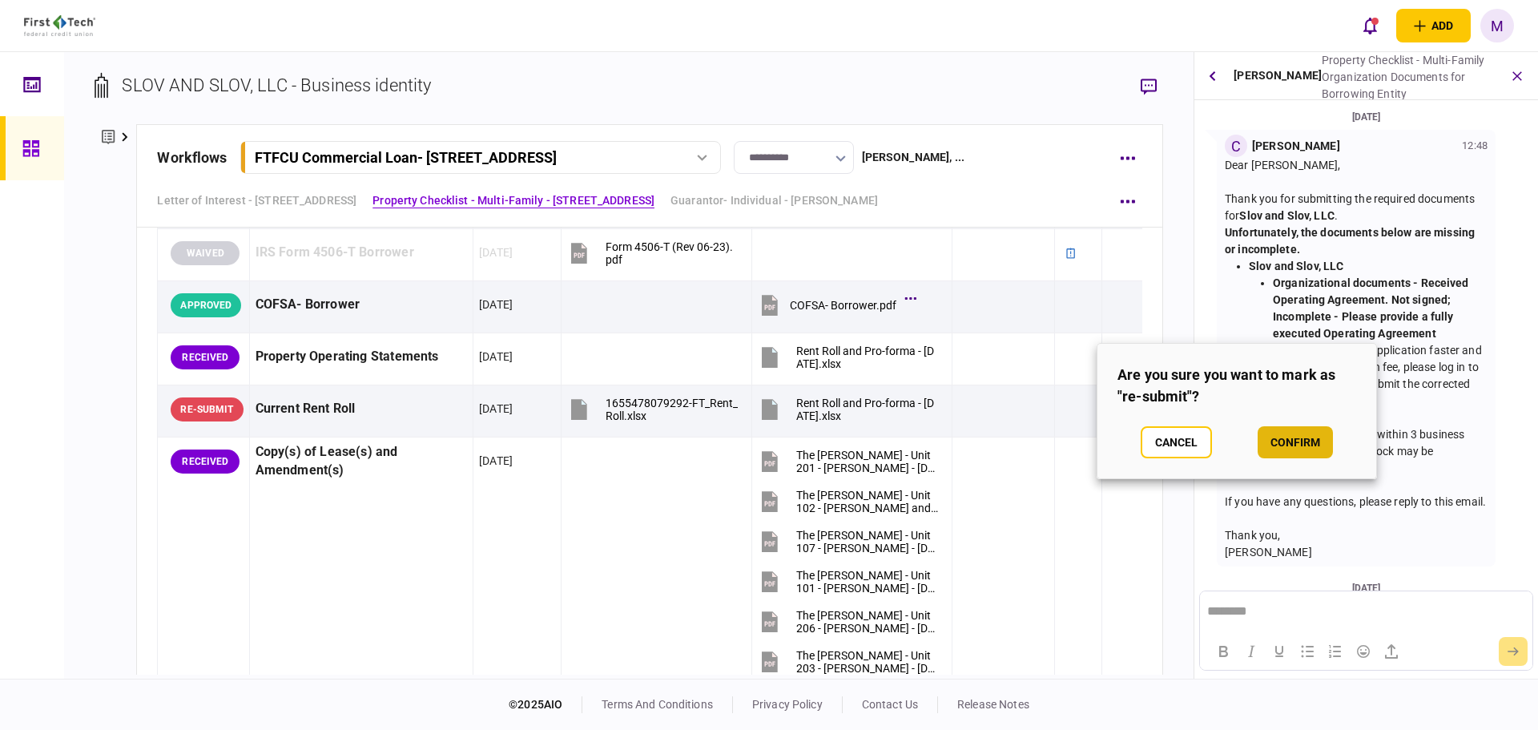
click at [1289, 445] on button "confirm" at bounding box center [1295, 442] width 75 height 32
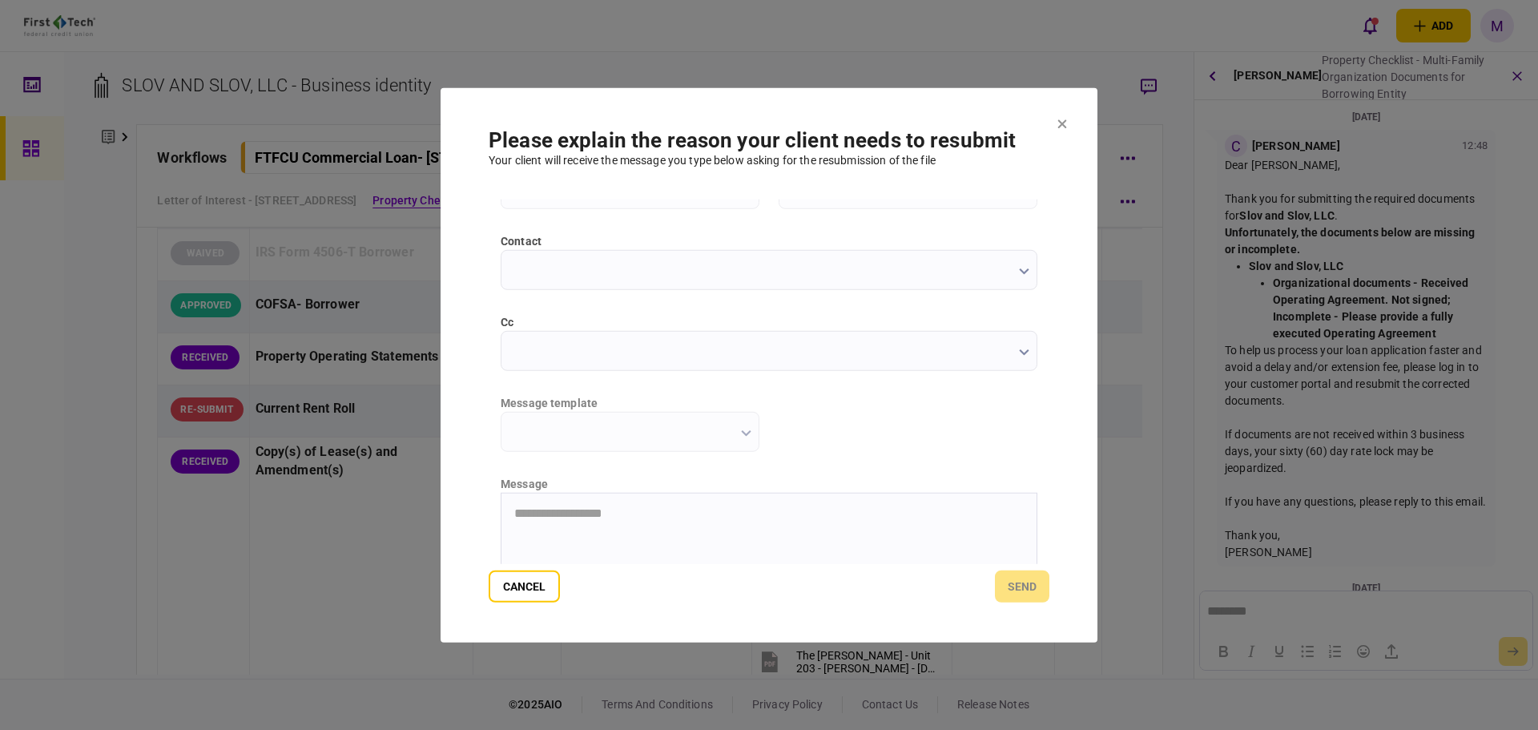
scroll to position [187, 0]
type input "**********"
click at [795, 307] on input "cc" at bounding box center [769, 292] width 537 height 40
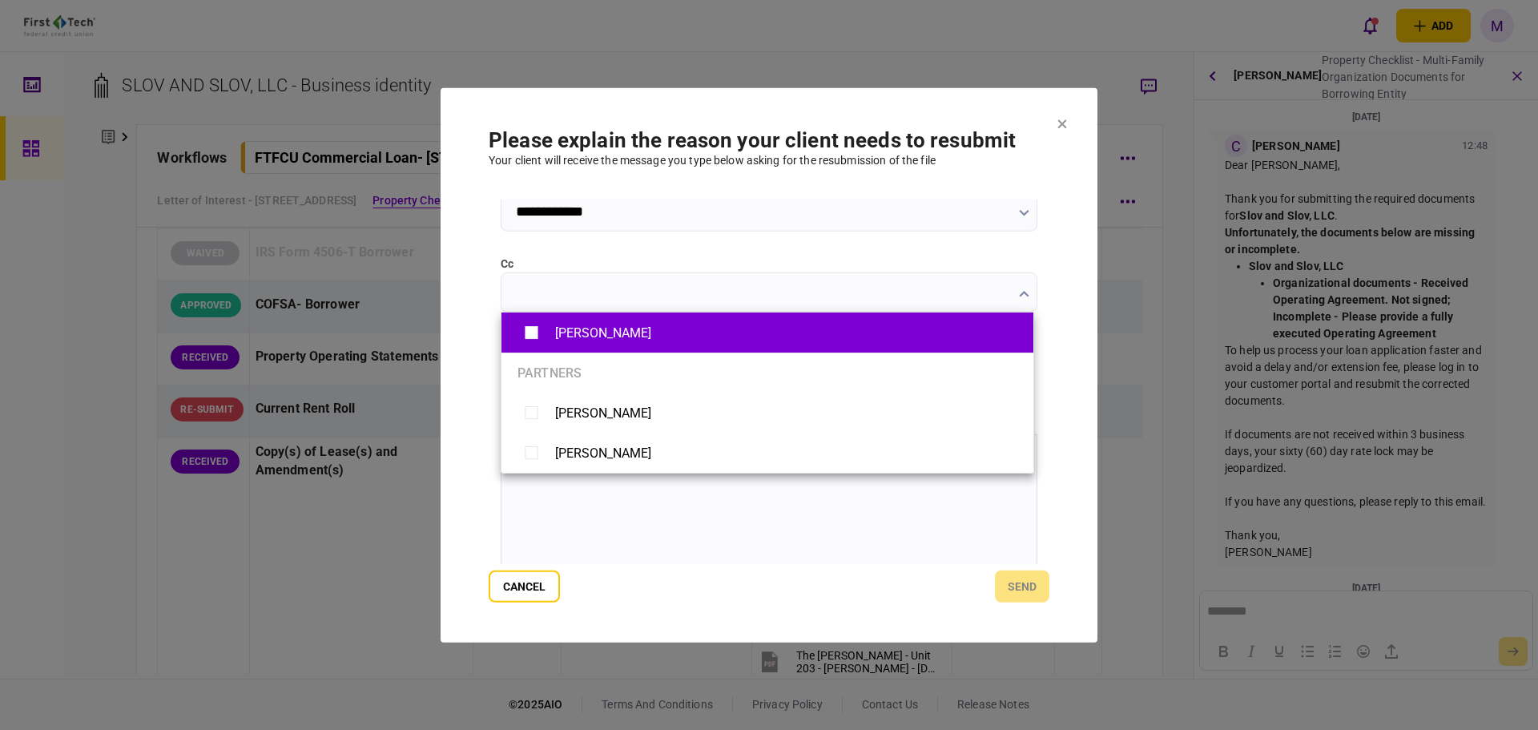
click at [625, 337] on div "Brian Bruening" at bounding box center [603, 332] width 96 height 15
type input "**********"
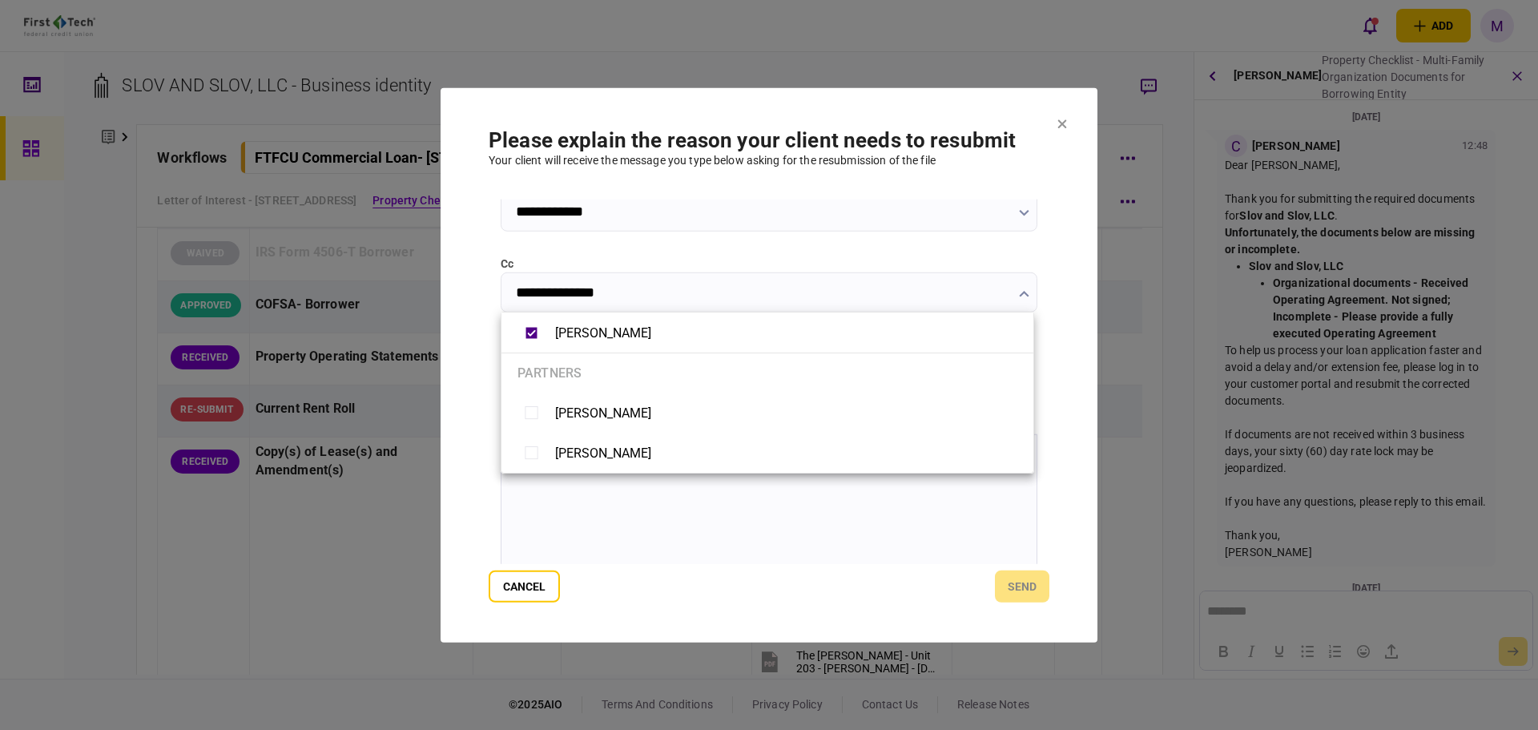
click at [1058, 335] on div at bounding box center [769, 365] width 1538 height 730
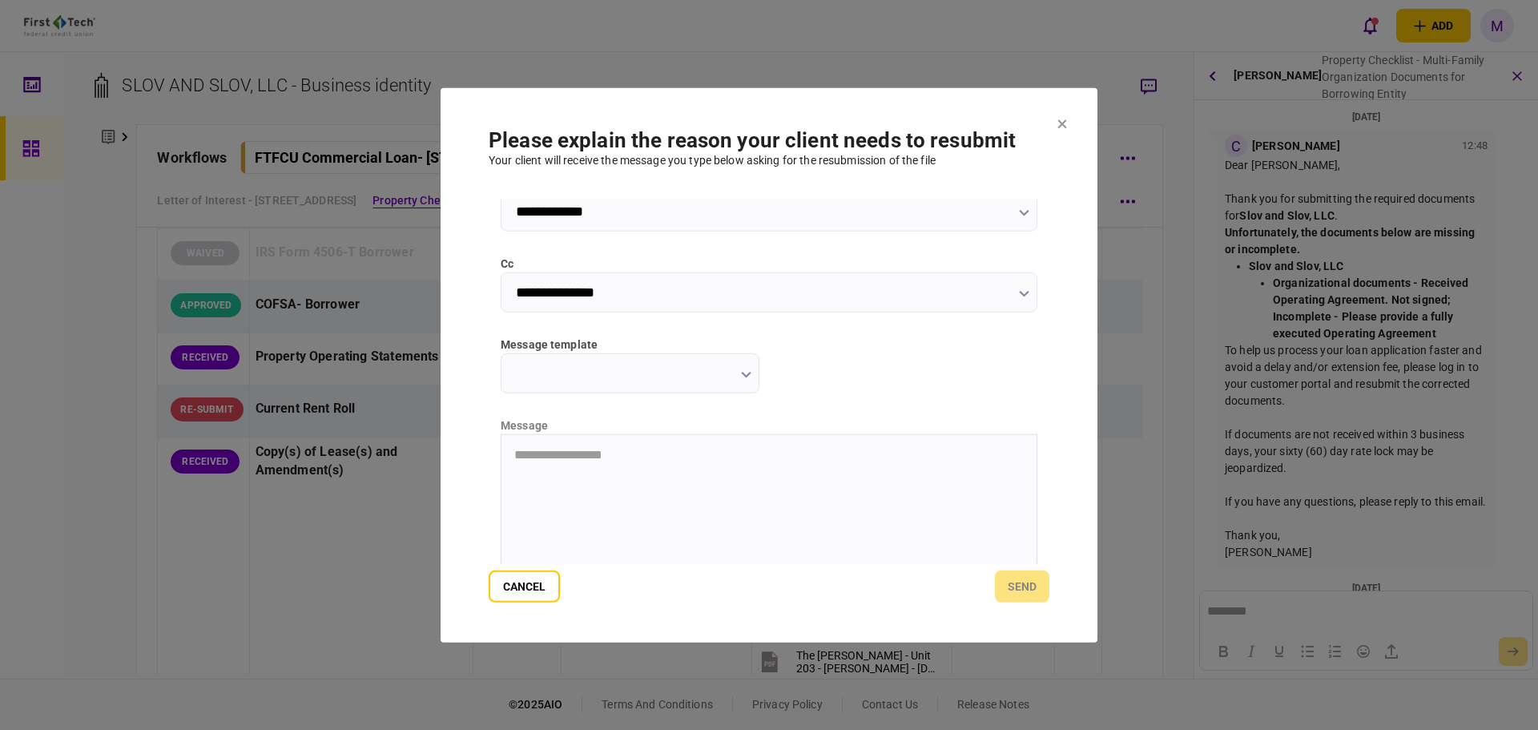
click at [718, 380] on input "message template" at bounding box center [630, 373] width 259 height 40
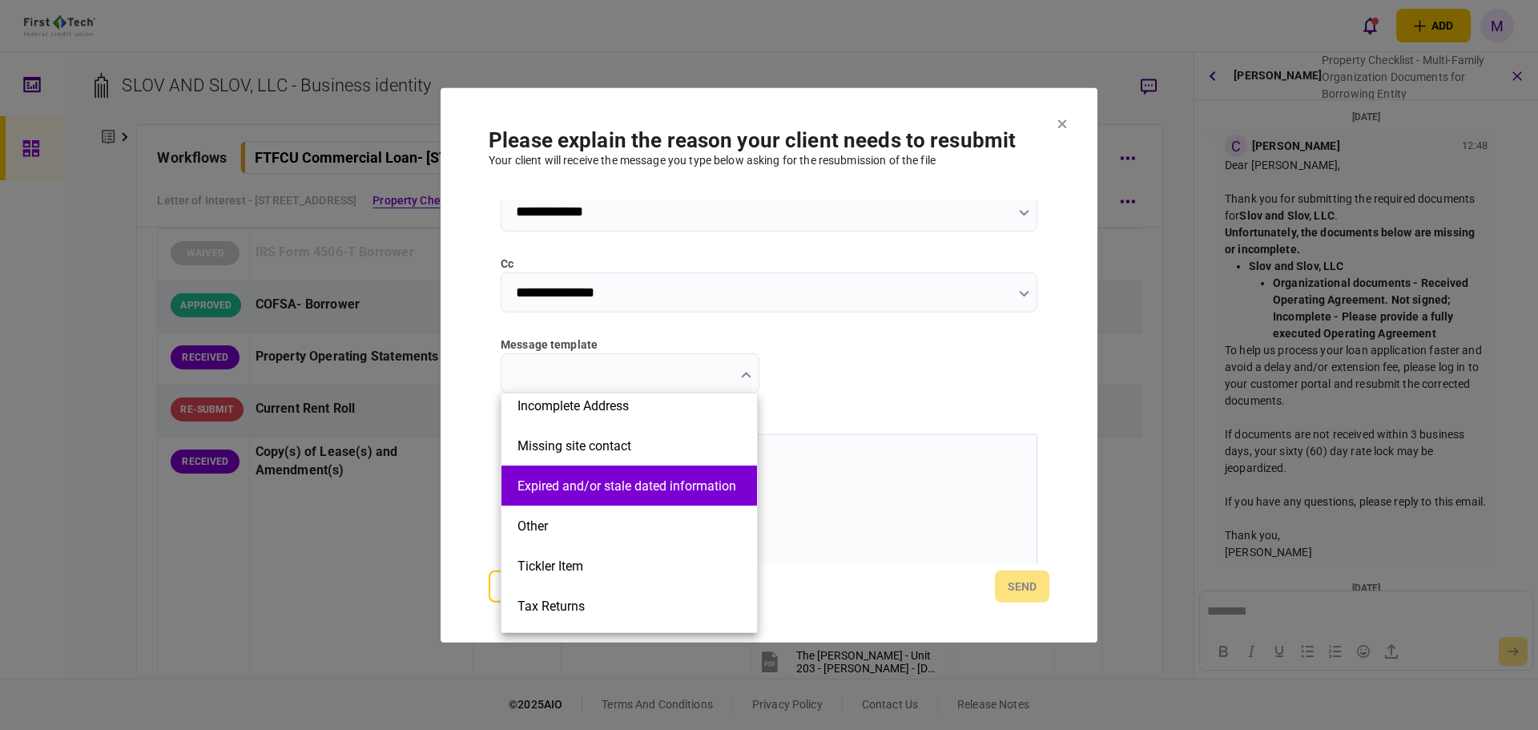
scroll to position [362, 0]
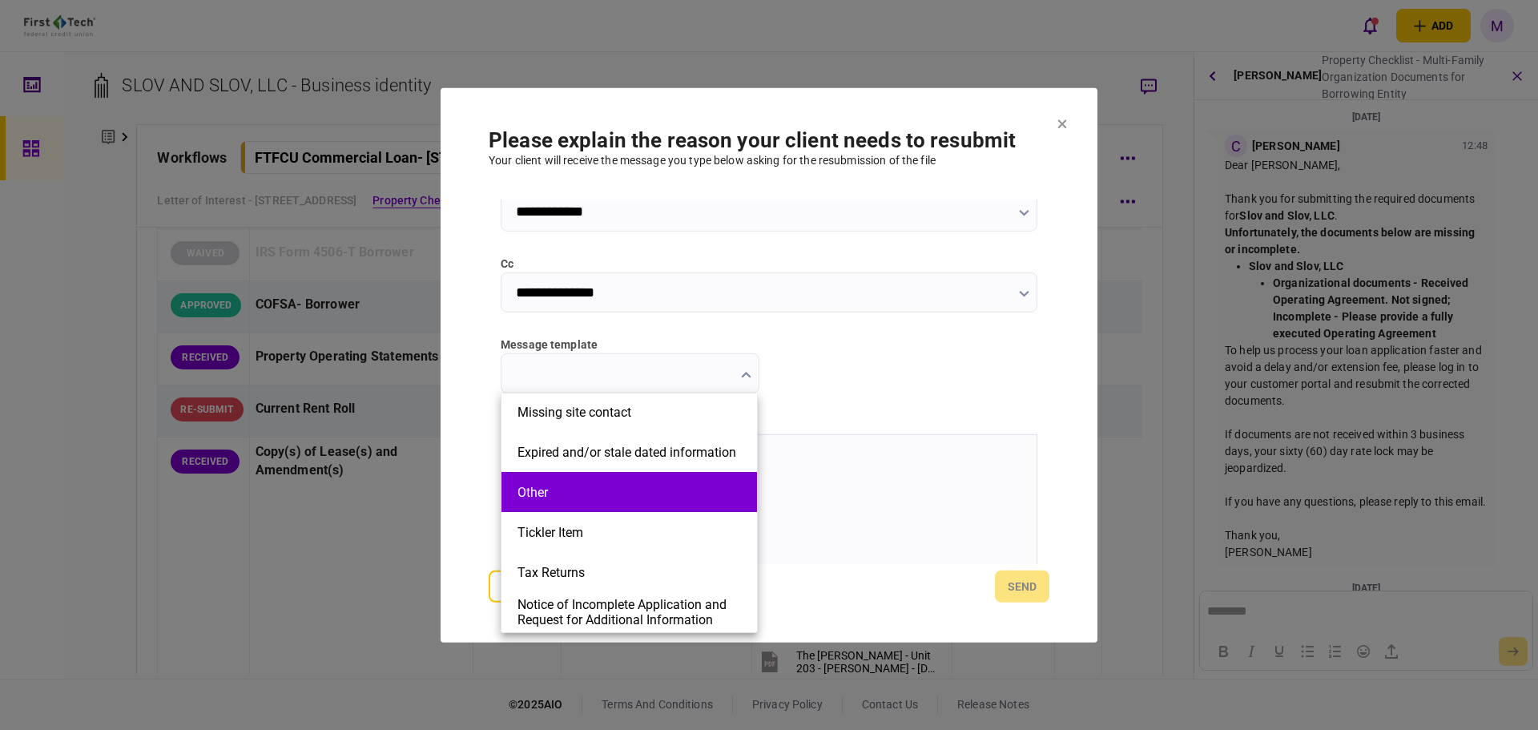
click at [574, 498] on button "Other" at bounding box center [630, 492] width 224 height 15
type input "*****"
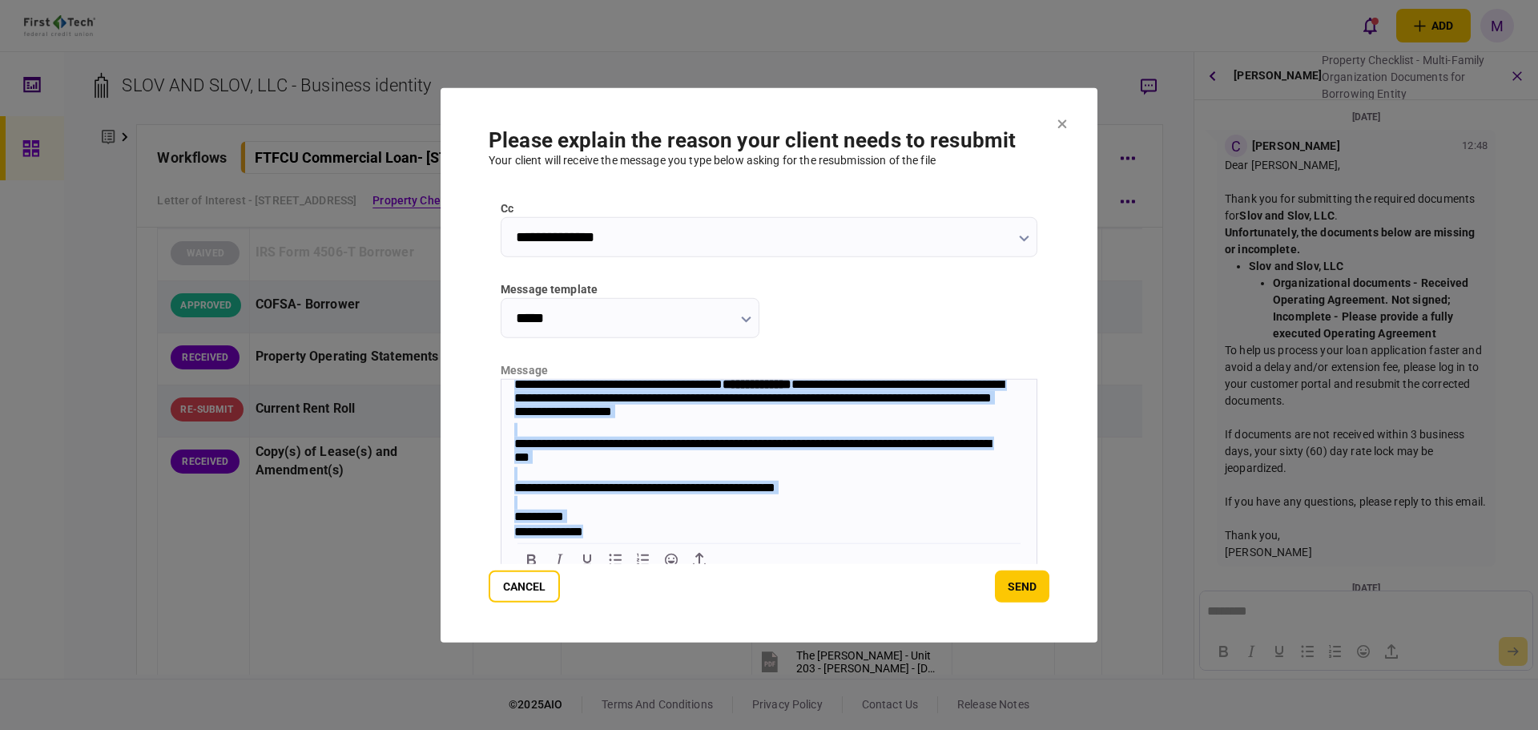
scroll to position [256, 0]
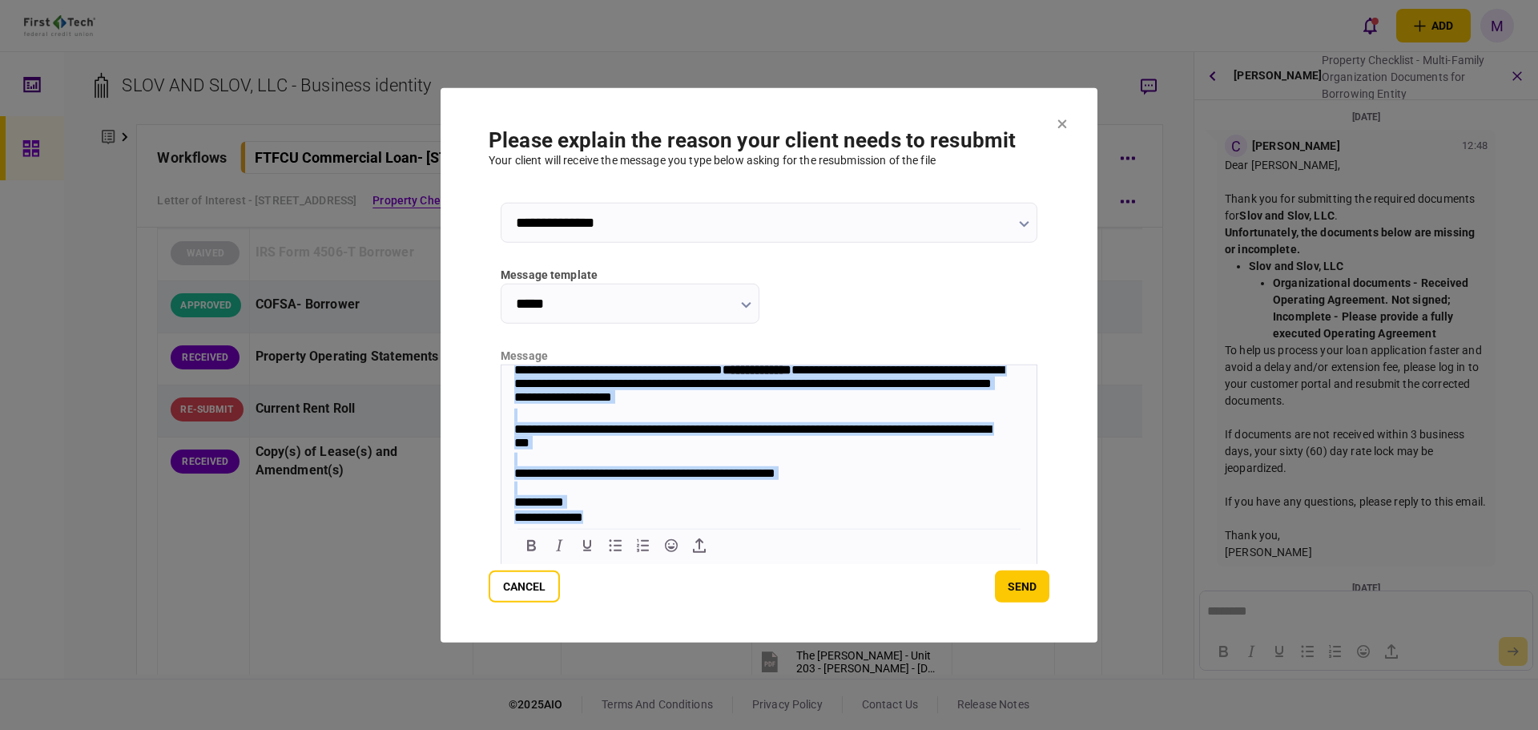
drag, startPoint x: 511, startPoint y: 392, endPoint x: 891, endPoint y: 579, distance: 423.5
click at [891, 525] on html "**********" at bounding box center [769, 421] width 535 height 207
click at [570, 501] on div "**********" at bounding box center [761, 501] width 494 height 15
click at [597, 510] on div "**********" at bounding box center [761, 517] width 494 height 15
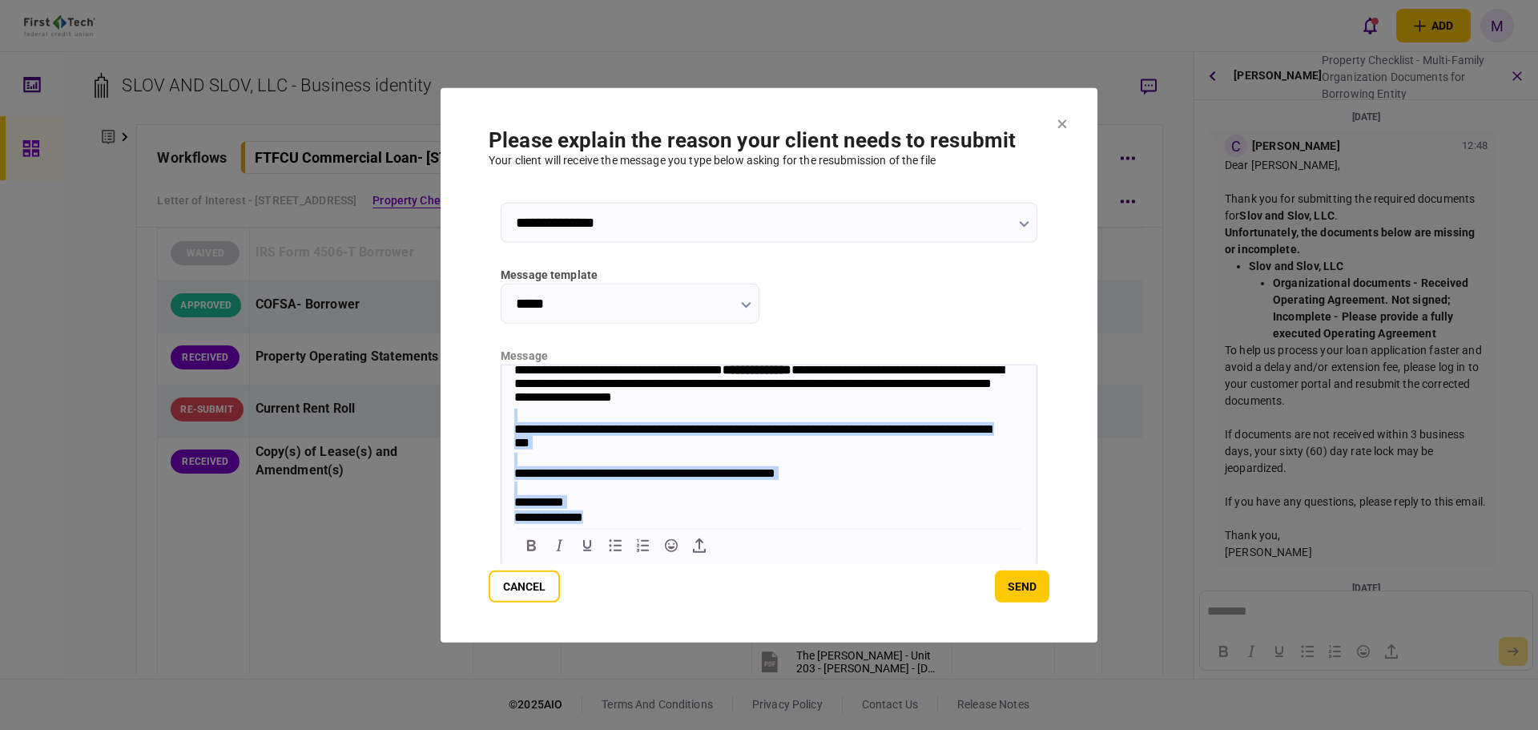
scroll to position [0, 0]
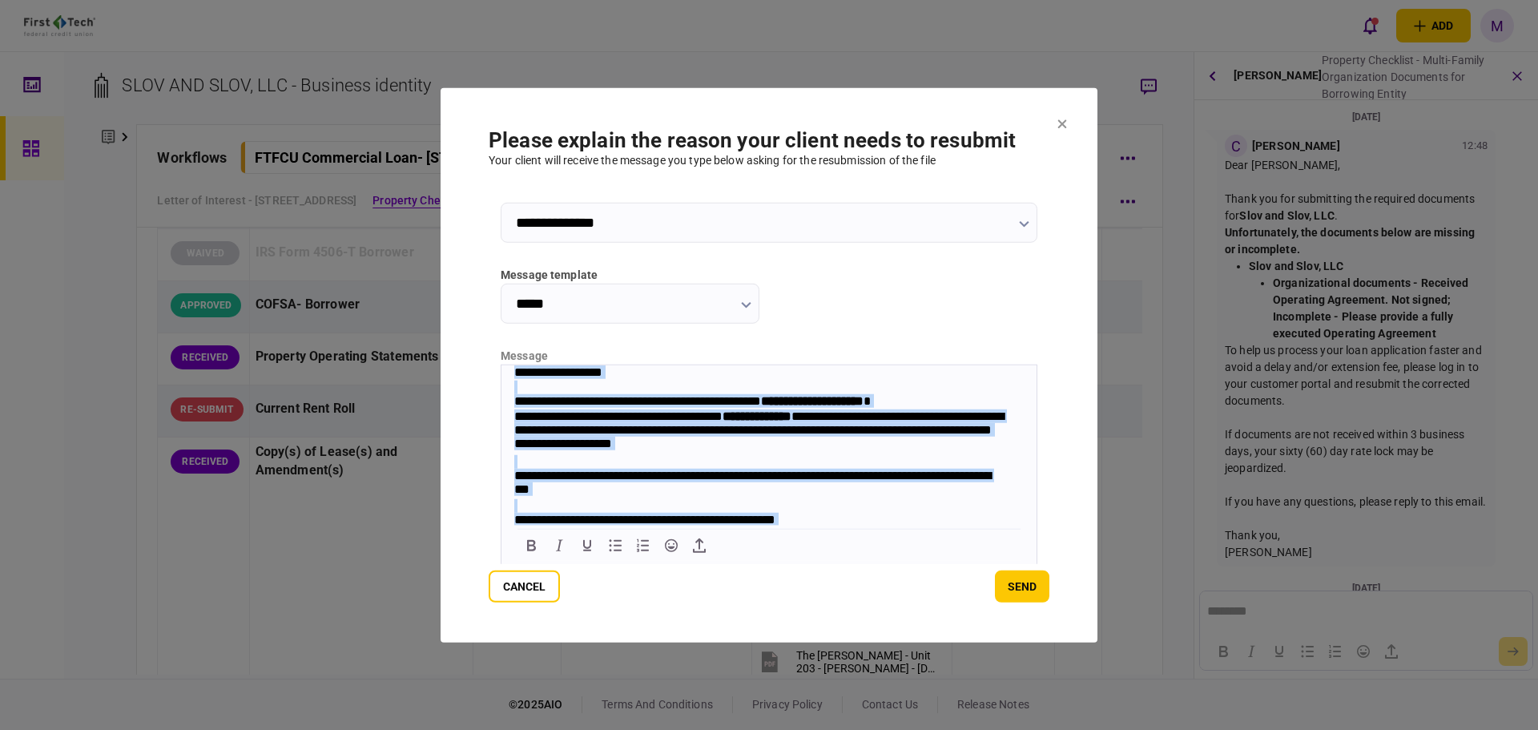
drag, startPoint x: 599, startPoint y: 516, endPoint x: 476, endPoint y: 267, distance: 277.7
click at [502, 365] on html "**********" at bounding box center [769, 468] width 535 height 207
paste body "Rich Text Area. Press ALT-0 for help."
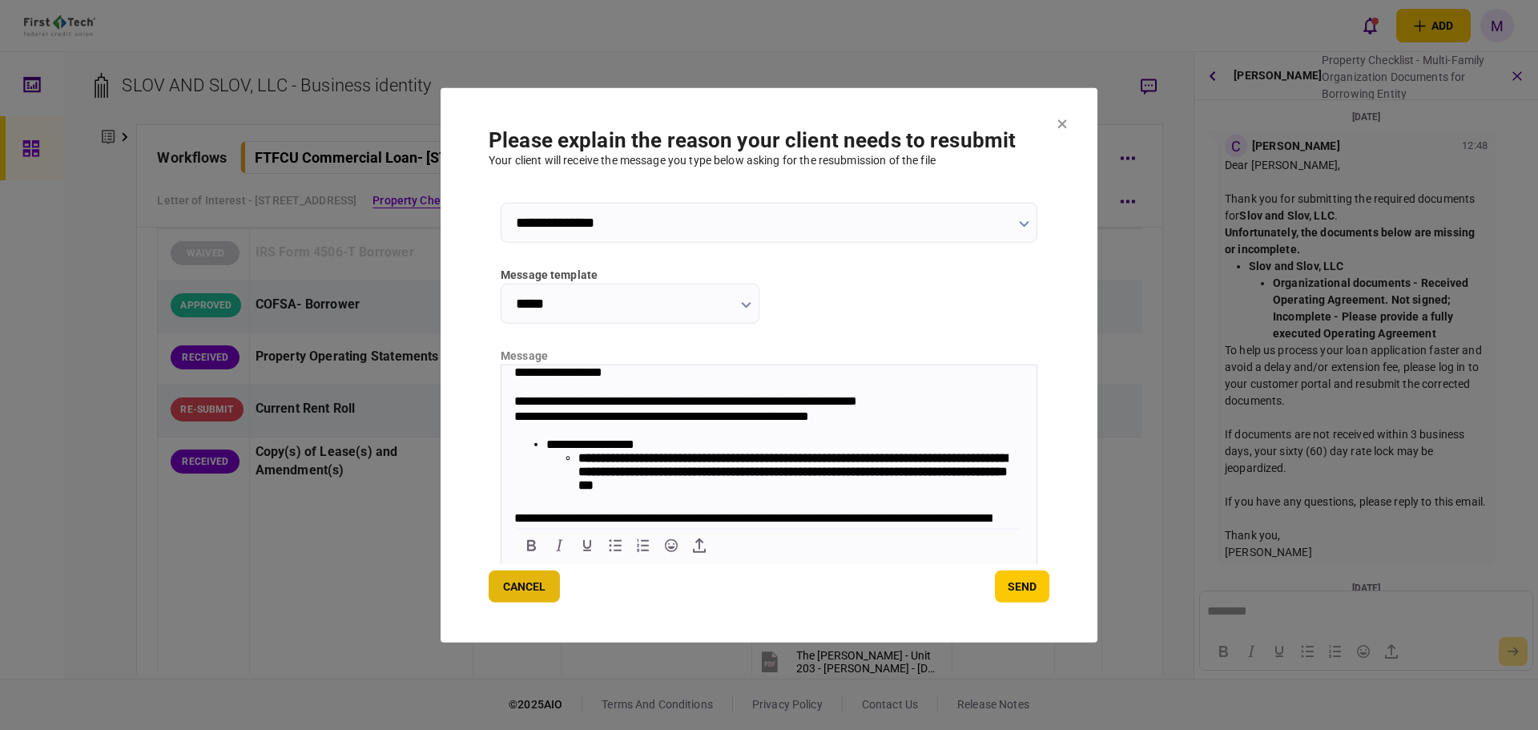
click at [529, 584] on button "Cancel" at bounding box center [524, 586] width 71 height 32
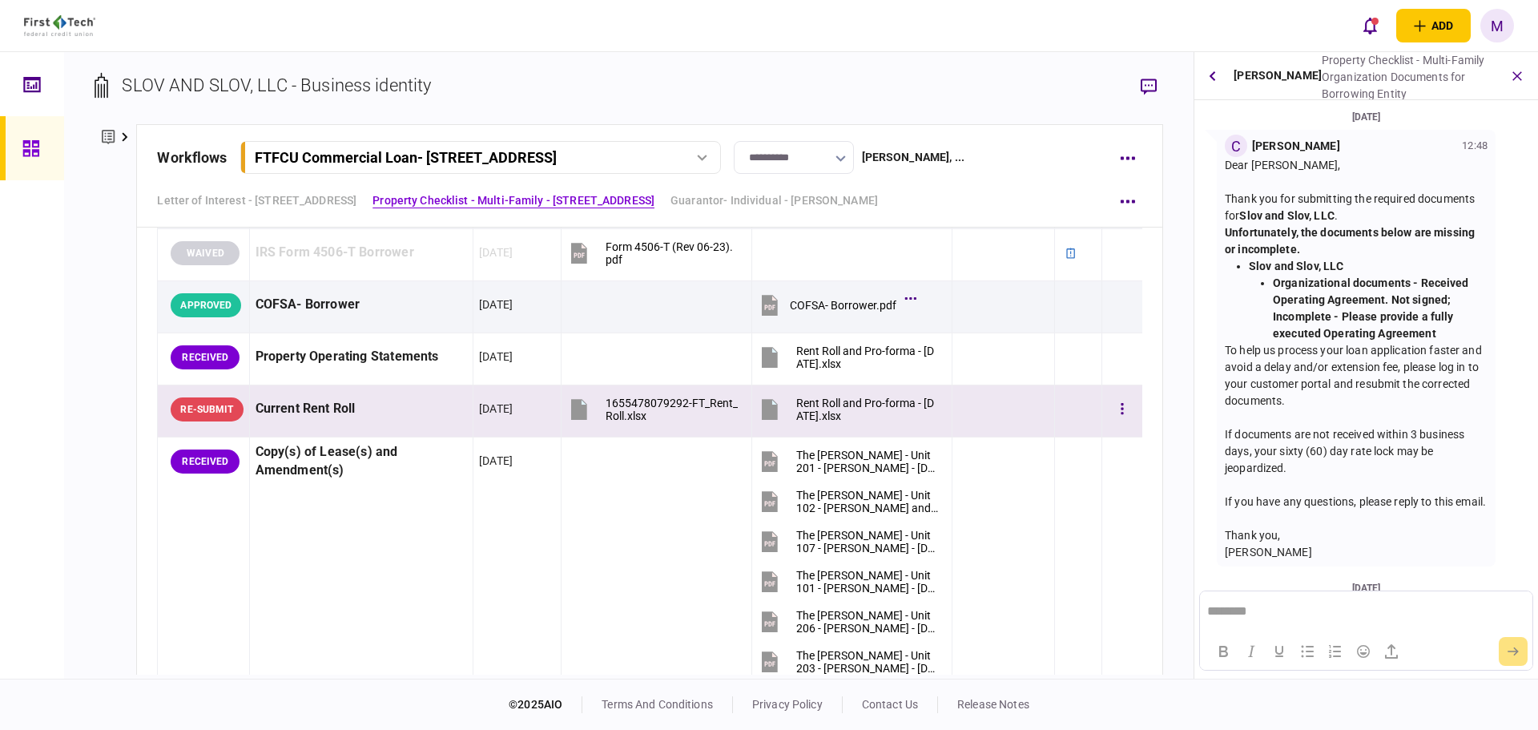
click at [425, 424] on div "Current Rent Roll" at bounding box center [362, 409] width 212 height 36
click at [1220, 74] on button "button" at bounding box center [1212, 76] width 23 height 29
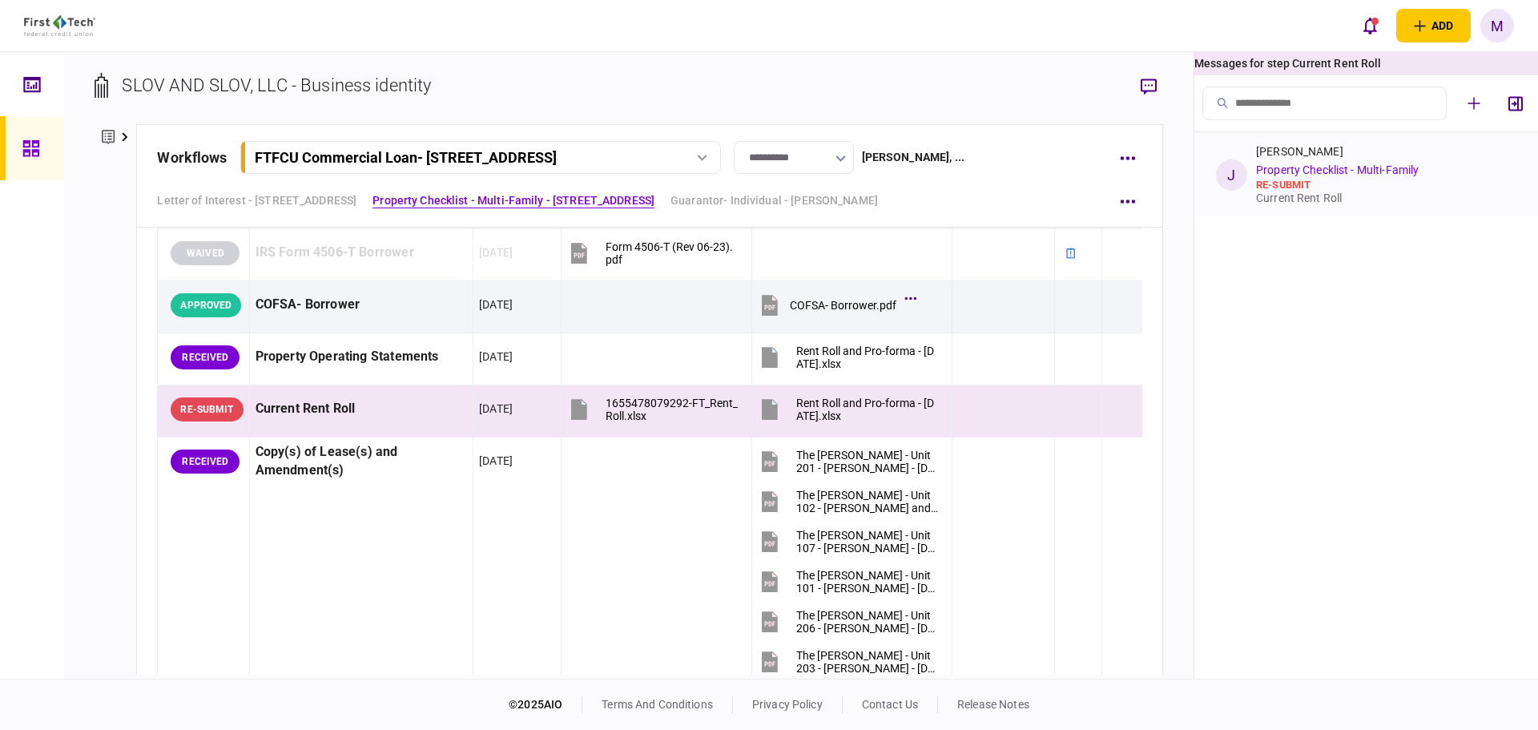
click at [1334, 187] on div "re-submit" at bounding box center [1383, 185] width 254 height 13
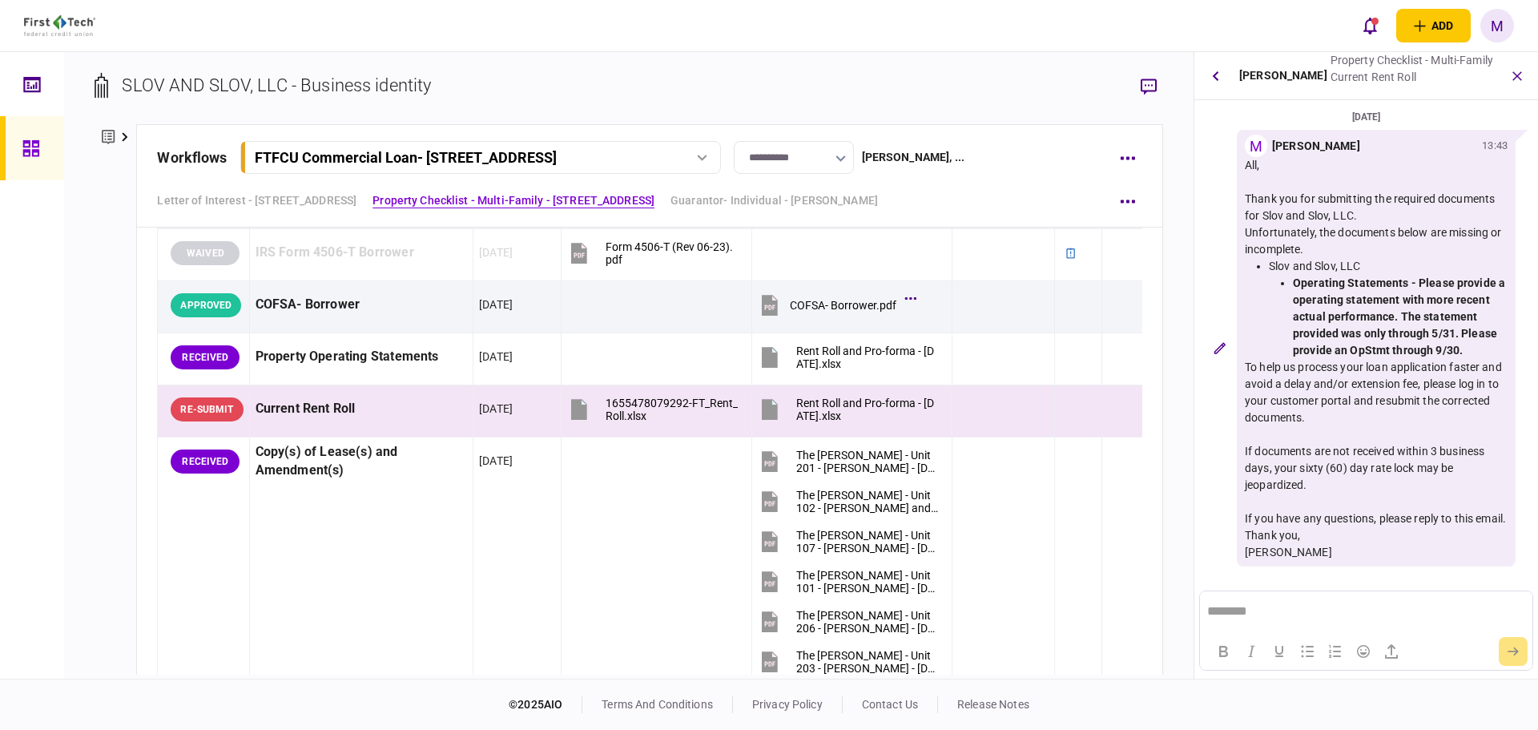
scroll to position [6, 0]
drag, startPoint x: 1244, startPoint y: 163, endPoint x: 1347, endPoint y: 552, distance: 401.9
click at [1349, 565] on div "M Mark Ellertson 13:43 All, Thank you for submitting the required documents for…" at bounding box center [1376, 348] width 279 height 437
copy div "All, Thank you for submitting the required documents for Slov and Slov, LLC. Un…"
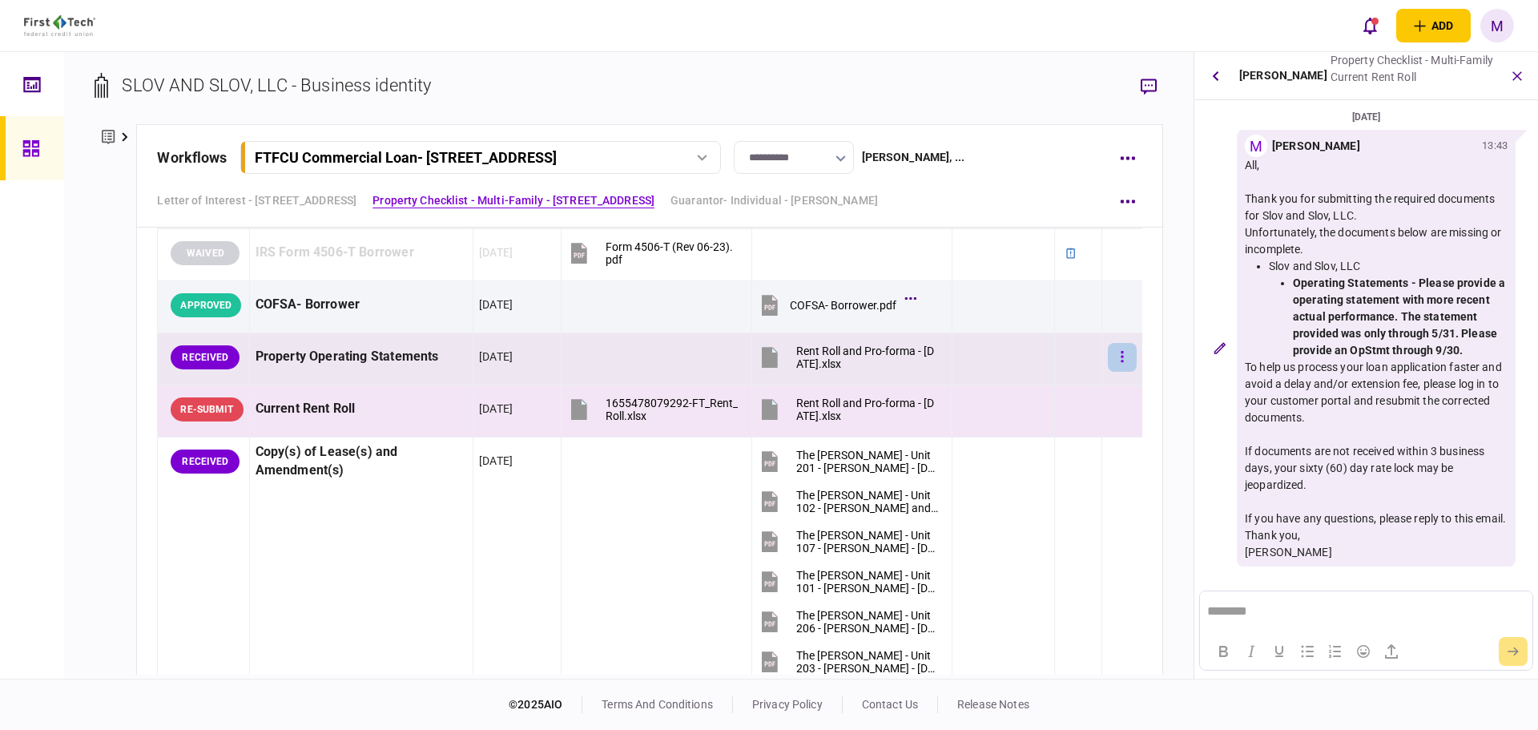
click at [1108, 357] on button "button" at bounding box center [1122, 357] width 29 height 29
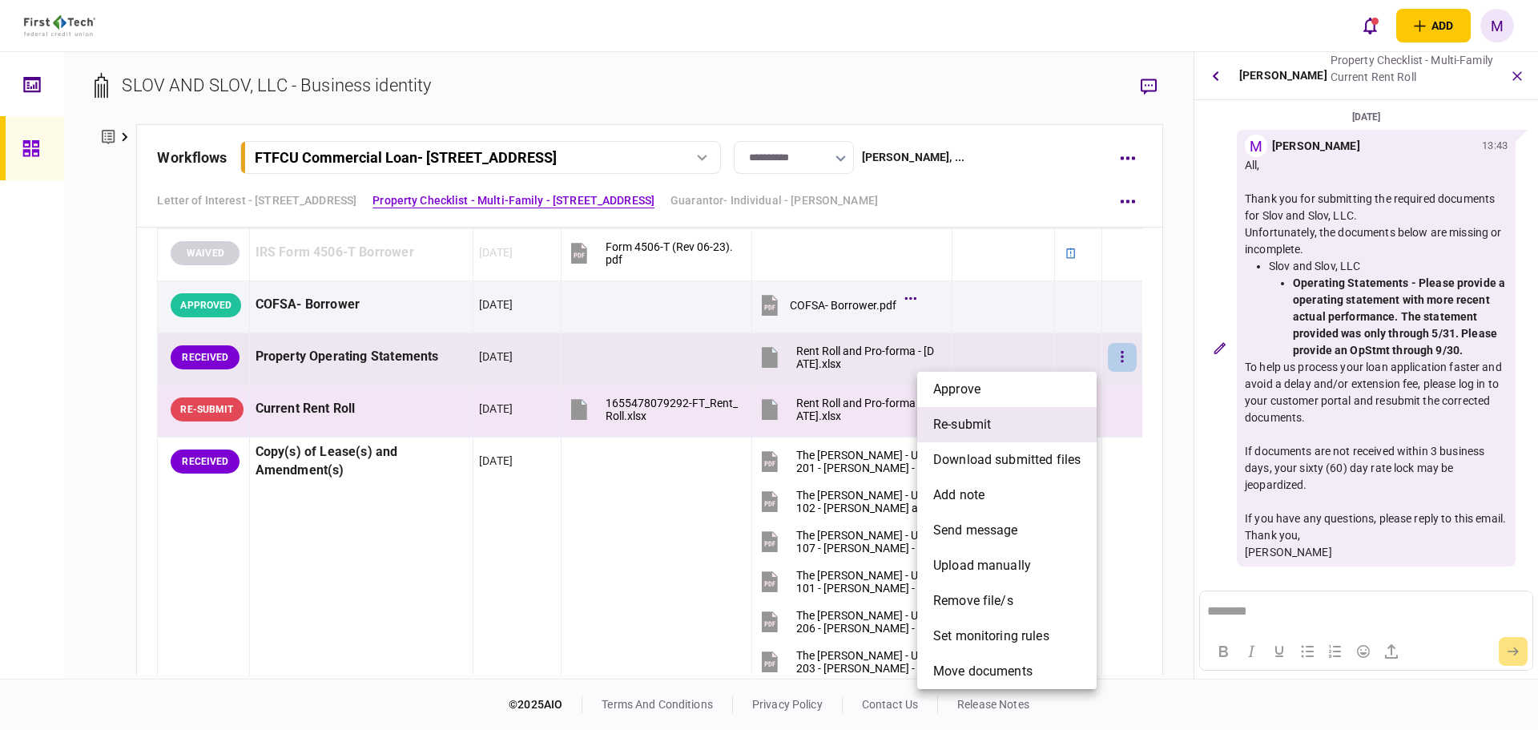
click at [984, 435] on li "re-submit" at bounding box center [1006, 424] width 179 height 35
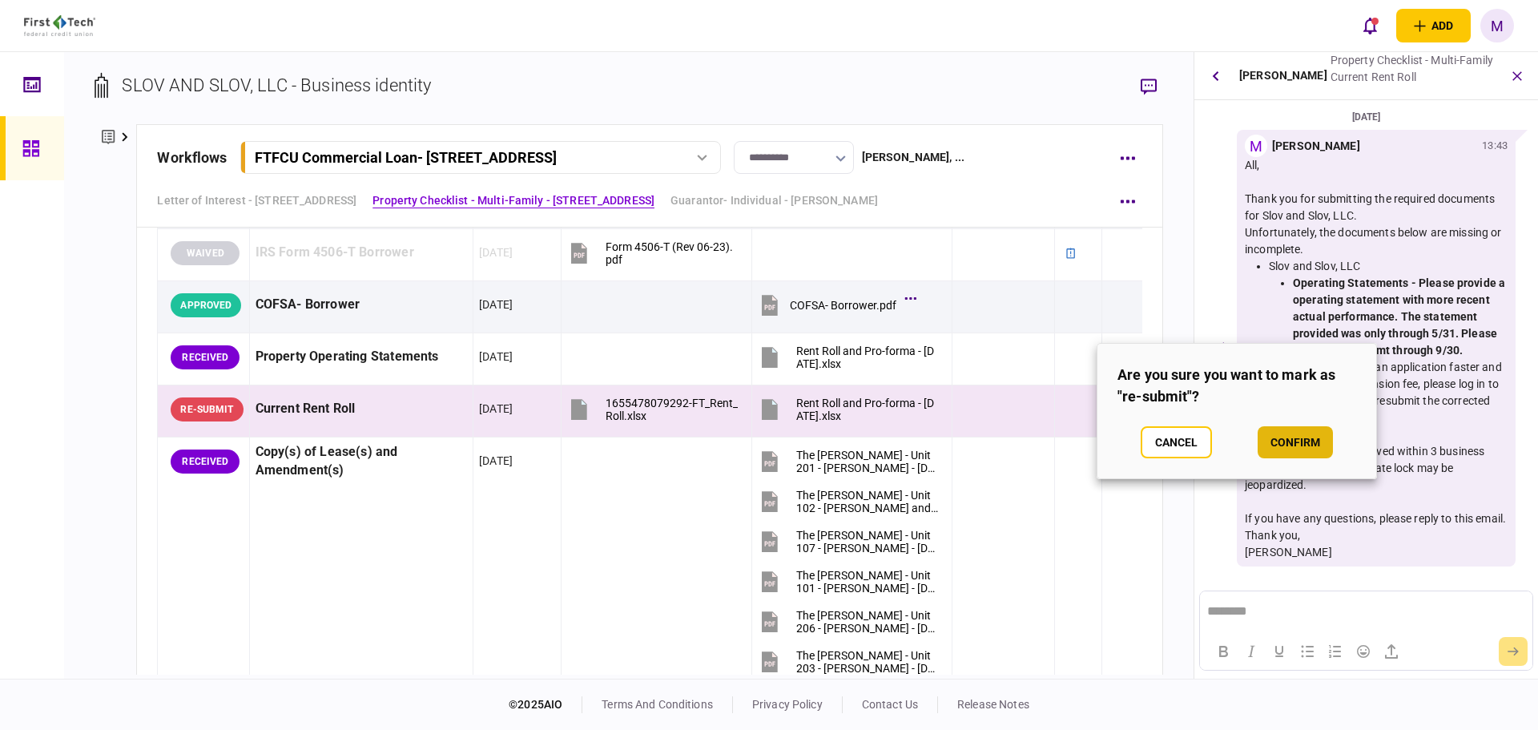
click at [1310, 449] on button "confirm" at bounding box center [1295, 442] width 75 height 32
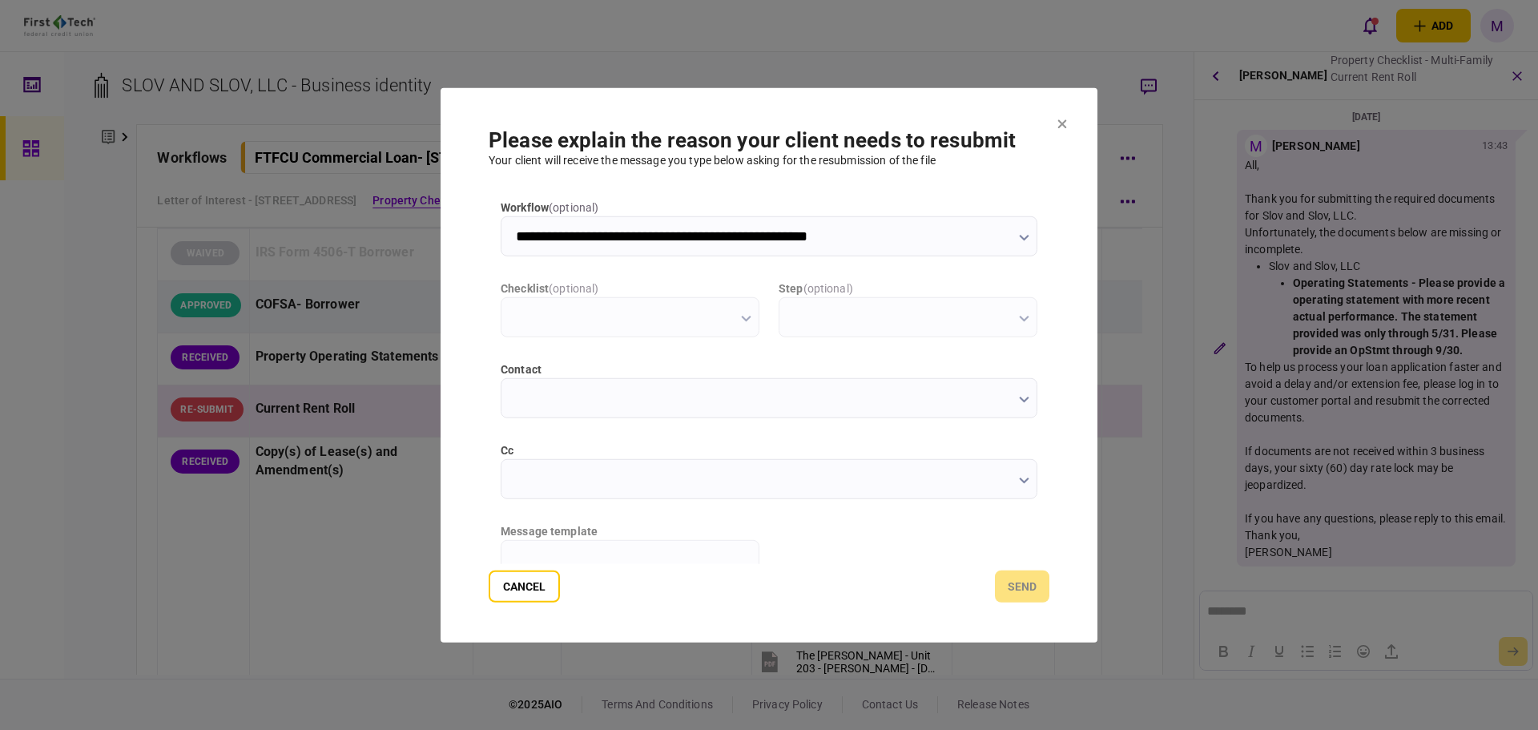
scroll to position [0, 0]
type input "**********"
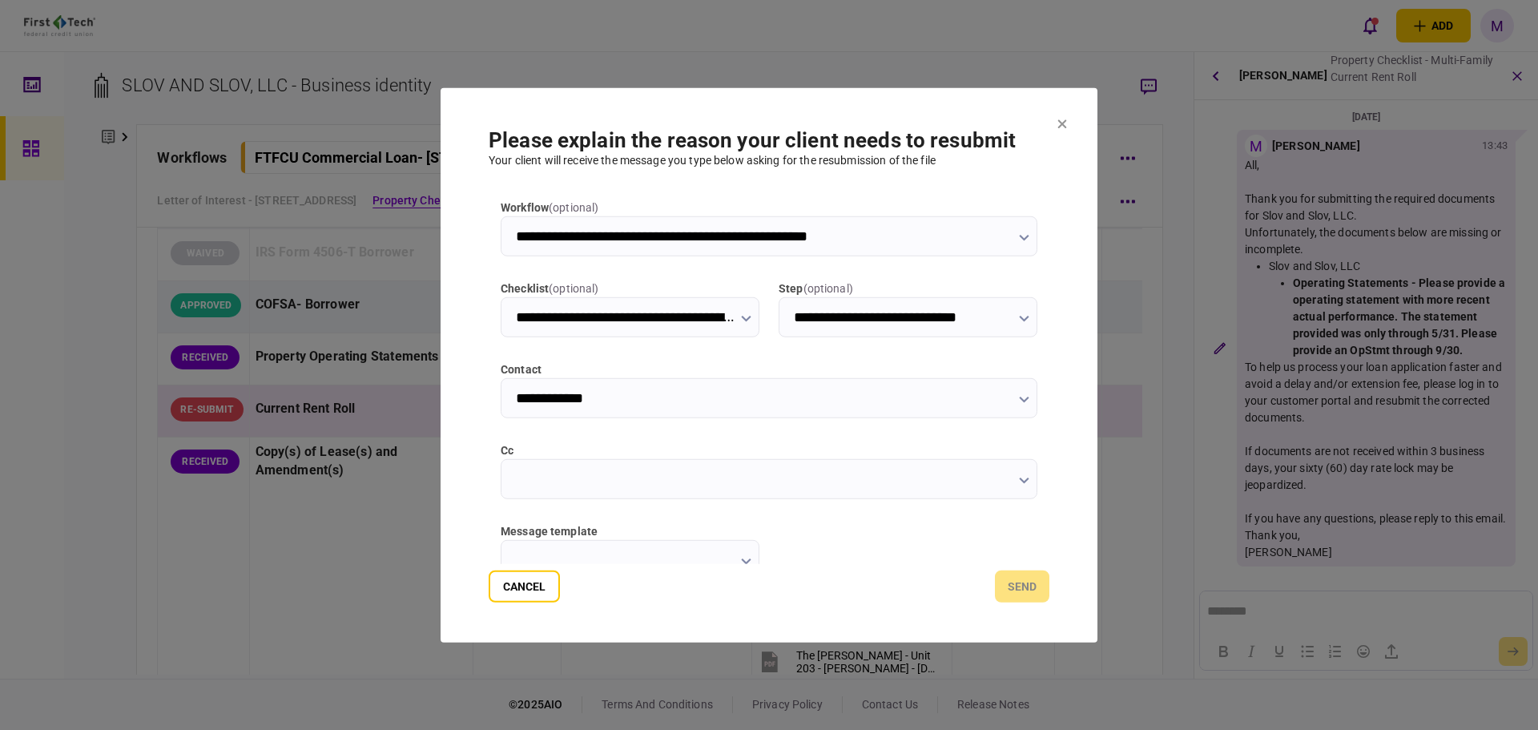
click at [1019, 477] on icon "button" at bounding box center [1024, 480] width 10 height 6
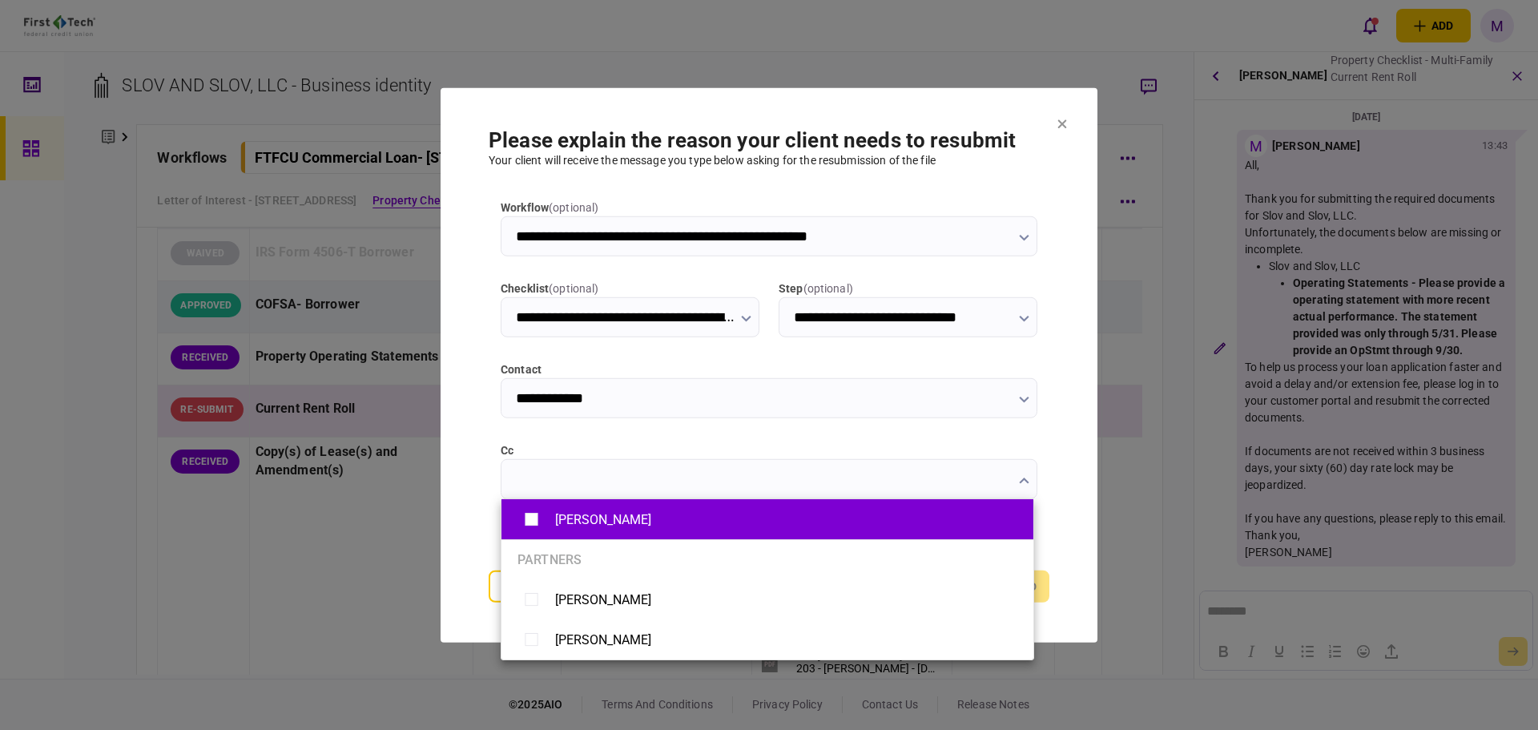
click at [671, 528] on div "Brian Bruening" at bounding box center [768, 520] width 500 height 28
type input "**********"
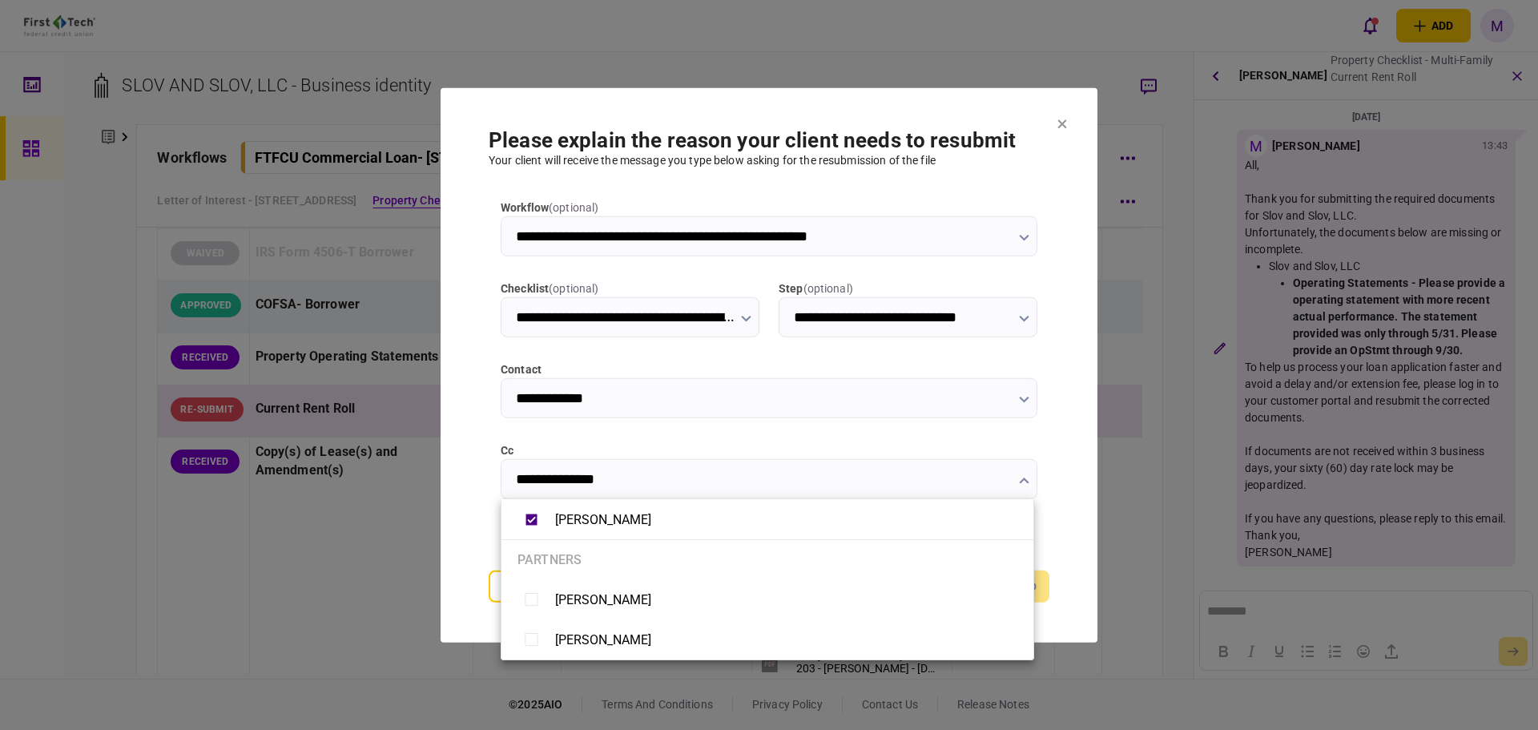
click at [475, 405] on div at bounding box center [769, 365] width 1538 height 730
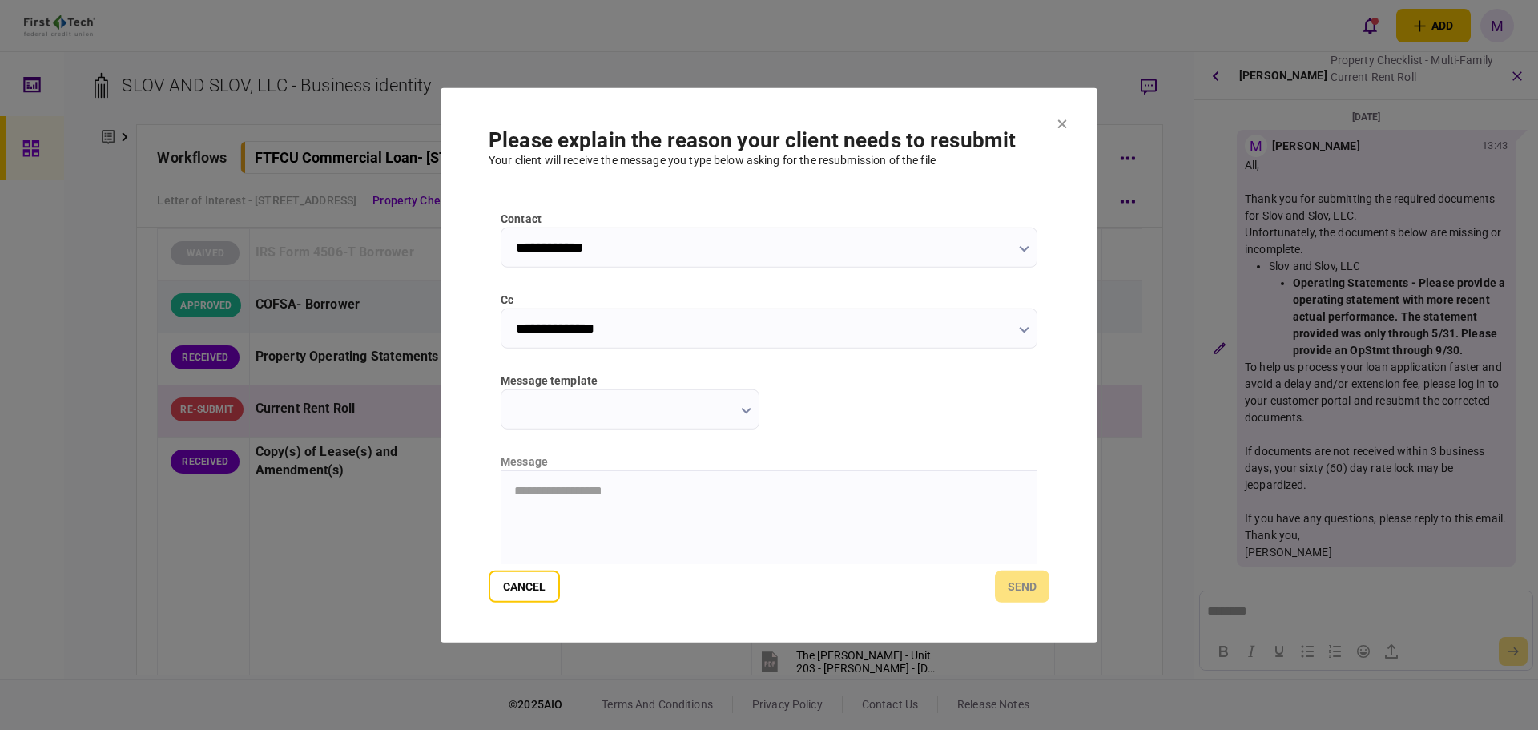
scroll to position [187, 0]
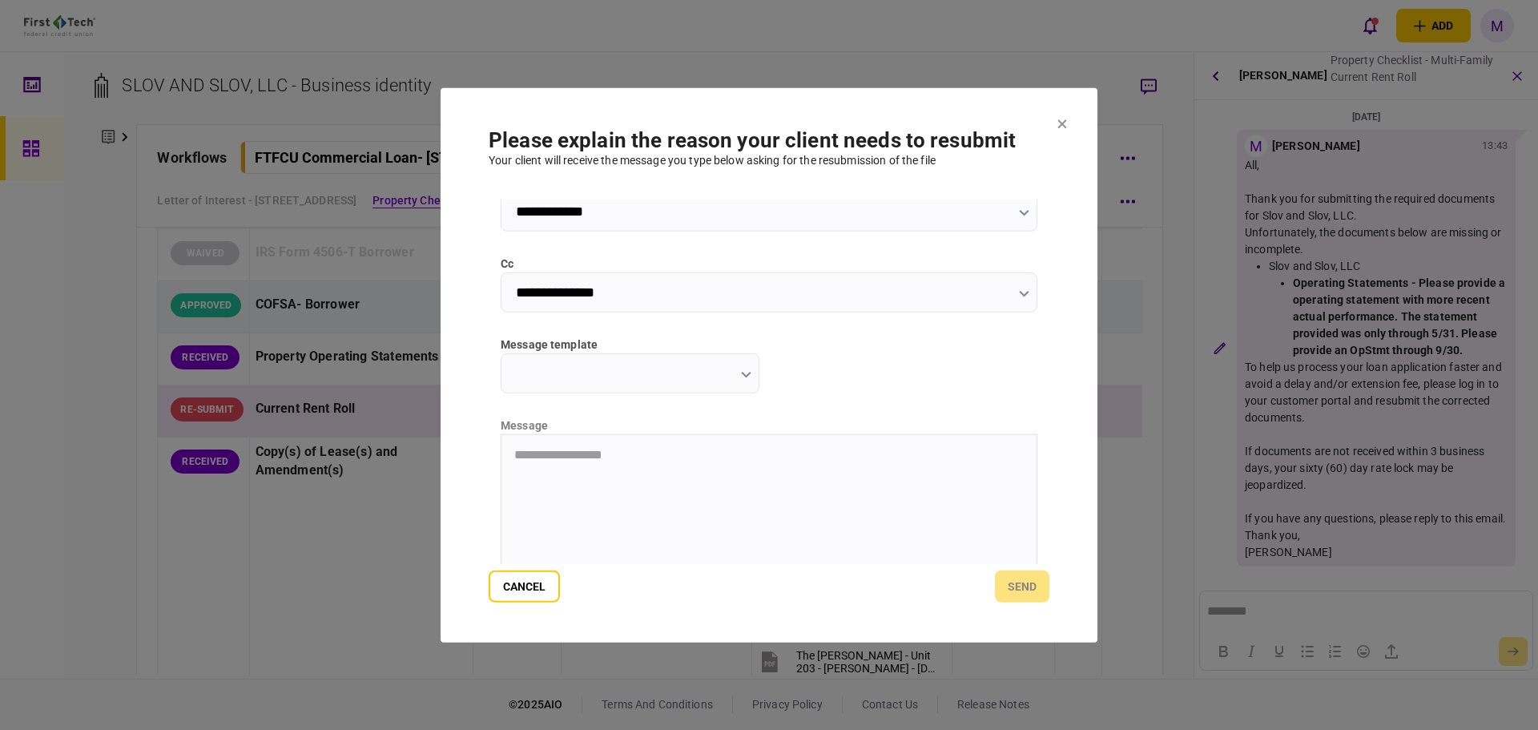
click at [746, 380] on button "button" at bounding box center [746, 373] width 10 height 13
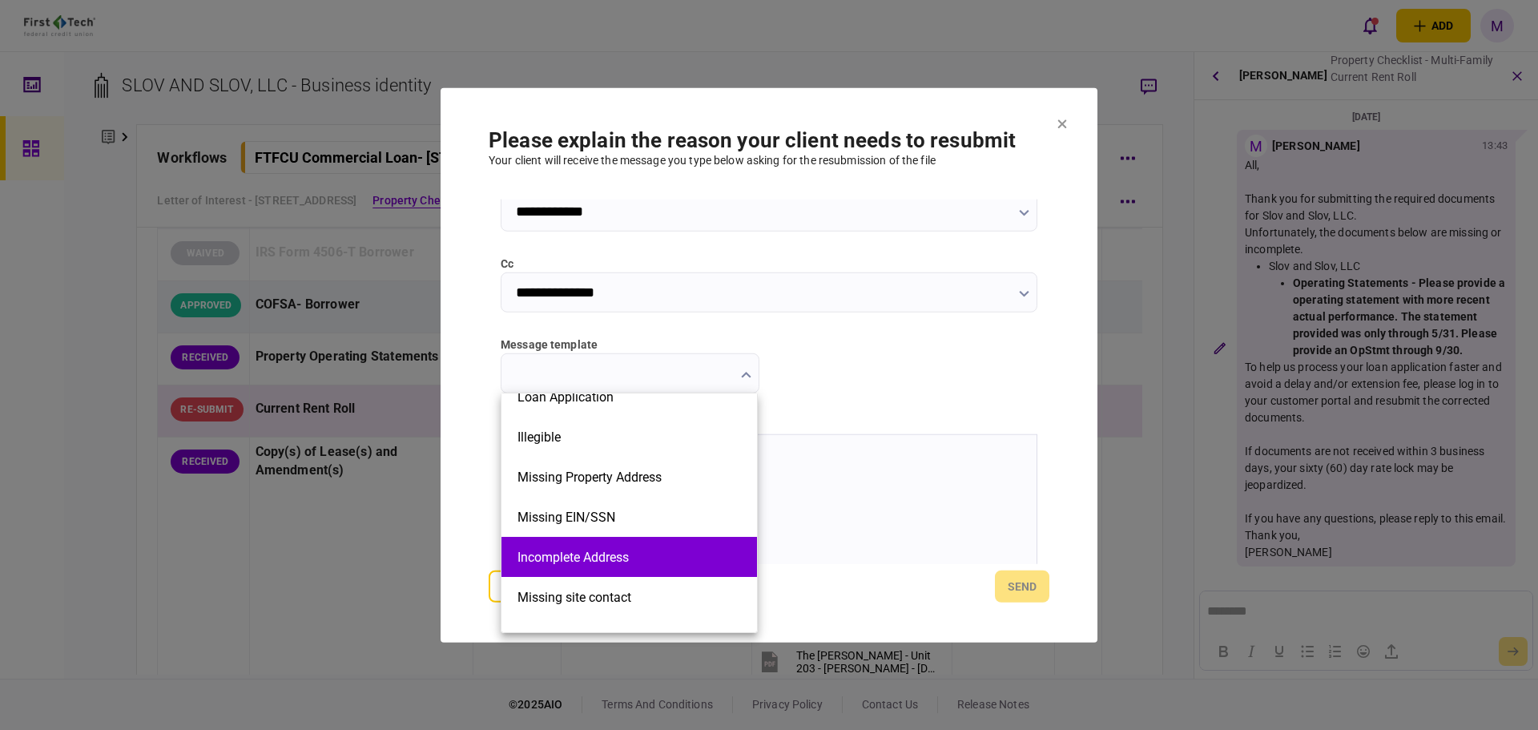
scroll to position [362, 0]
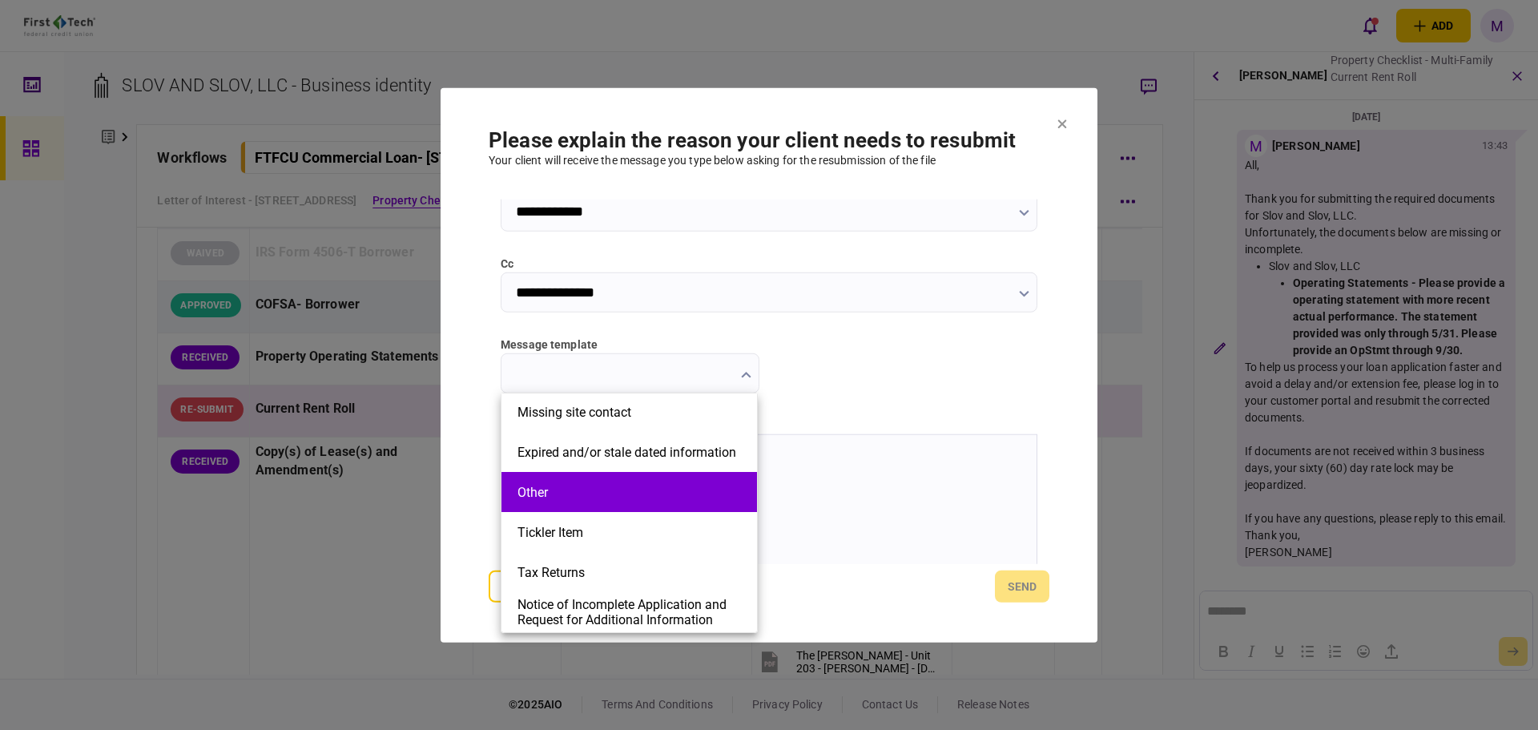
click at [642, 487] on button "Other" at bounding box center [630, 492] width 224 height 15
type input "*****"
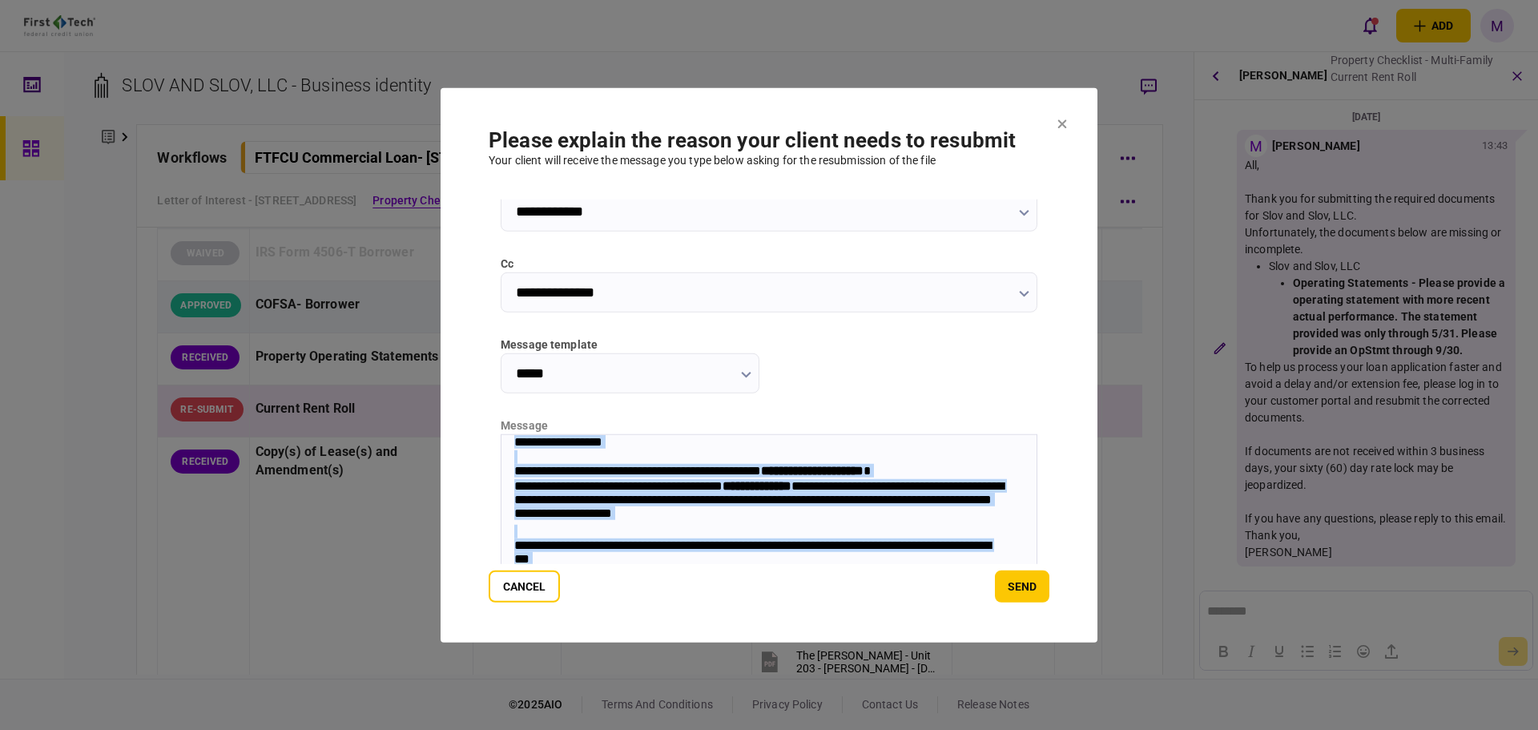
scroll to position [256, 0]
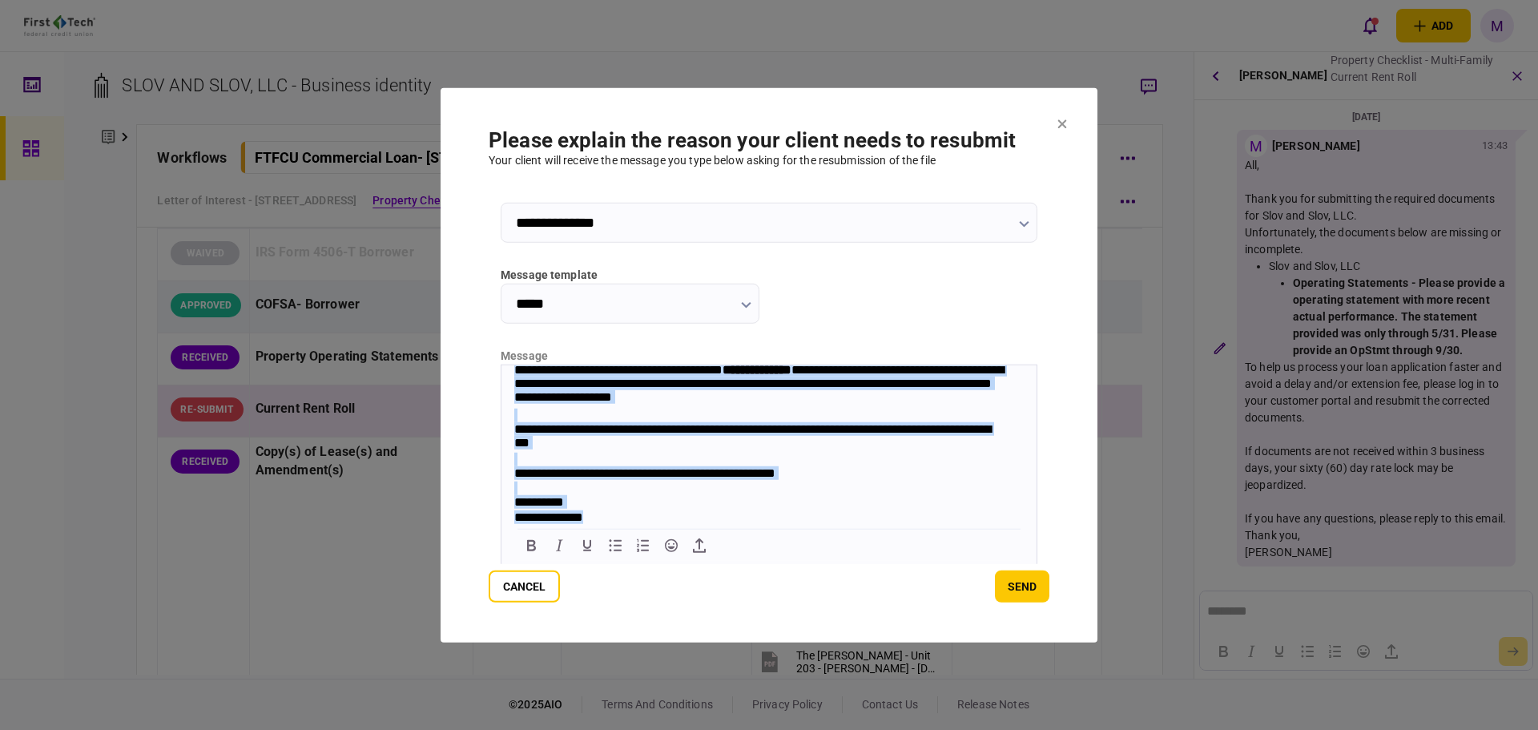
drag, startPoint x: 532, startPoint y: 386, endPoint x: 1293, endPoint y: 994, distance: 974.3
click at [792, 525] on html "**********" at bounding box center [769, 421] width 535 height 207
paste body "Rich Text Area. Press ALT-0 for help."
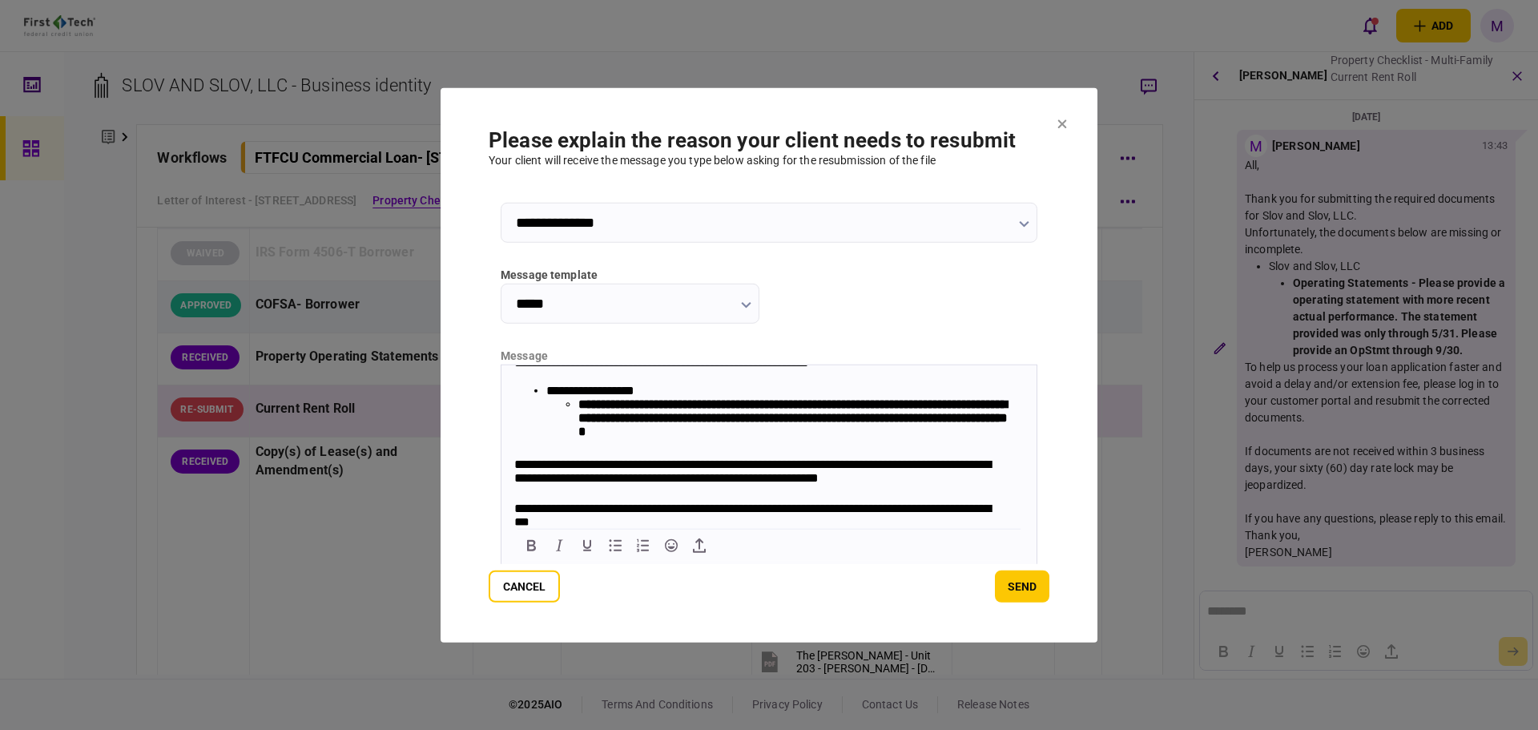
scroll to position [0, 0]
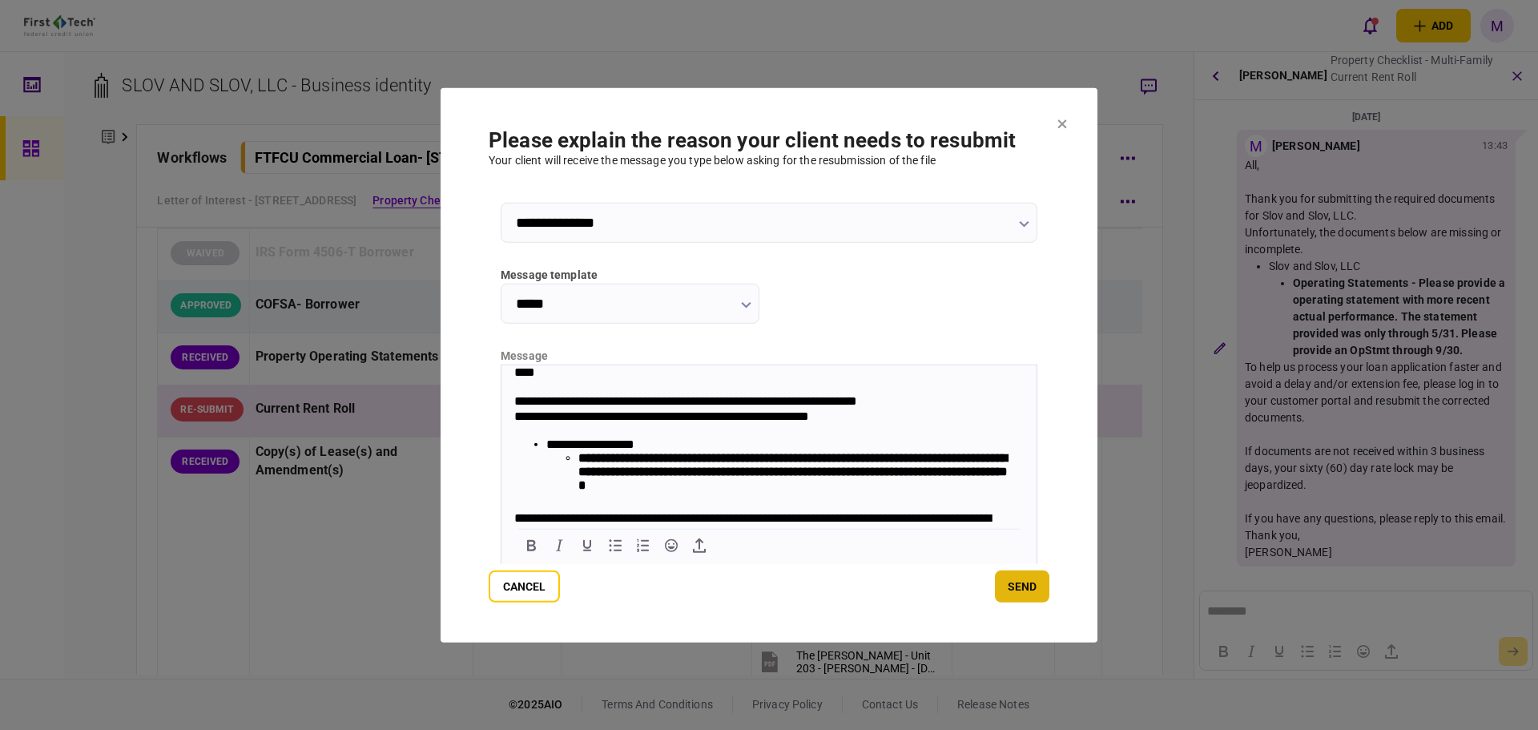
click at [1006, 582] on button "send" at bounding box center [1022, 586] width 54 height 32
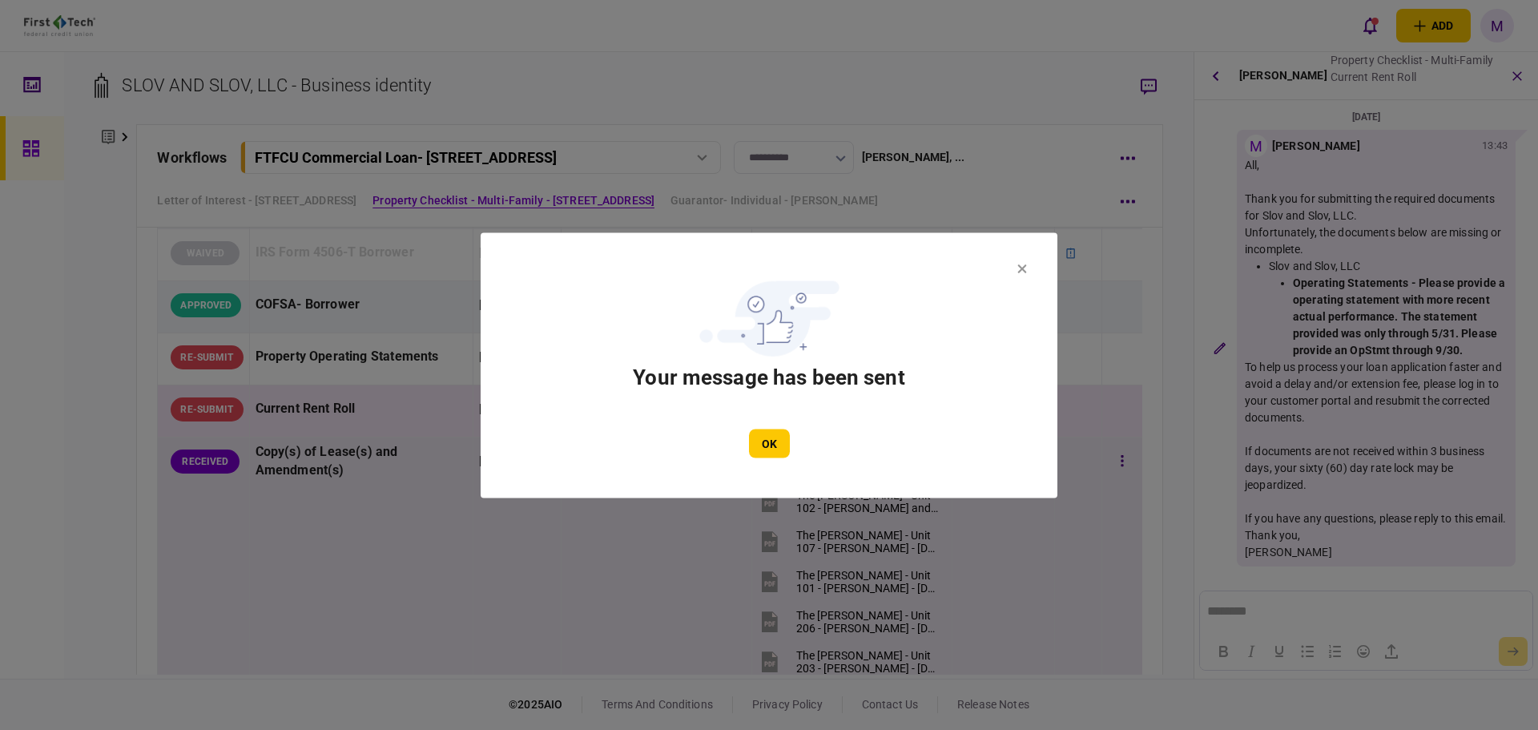
click at [772, 448] on button "OK" at bounding box center [769, 443] width 41 height 29
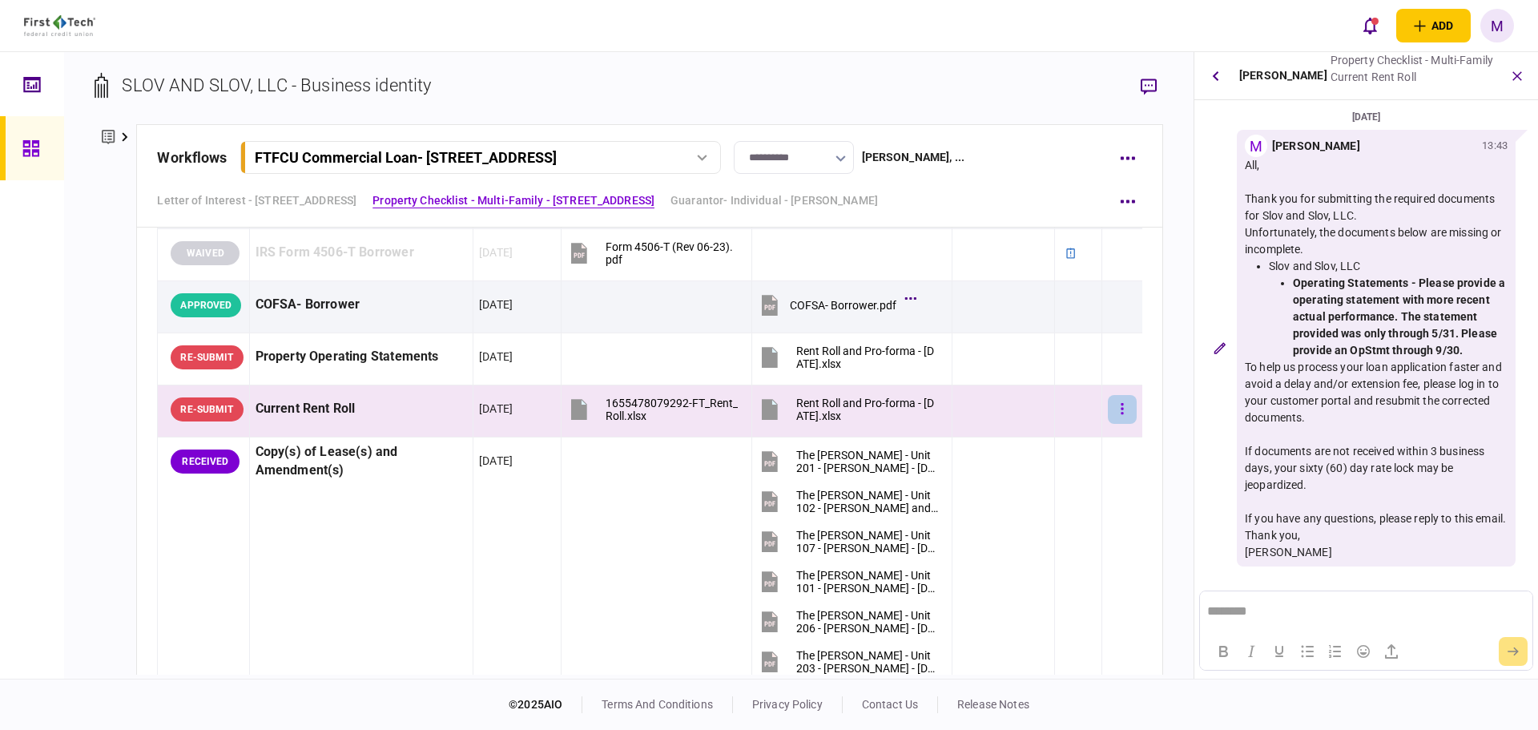
click at [1113, 411] on button "button" at bounding box center [1122, 409] width 29 height 29
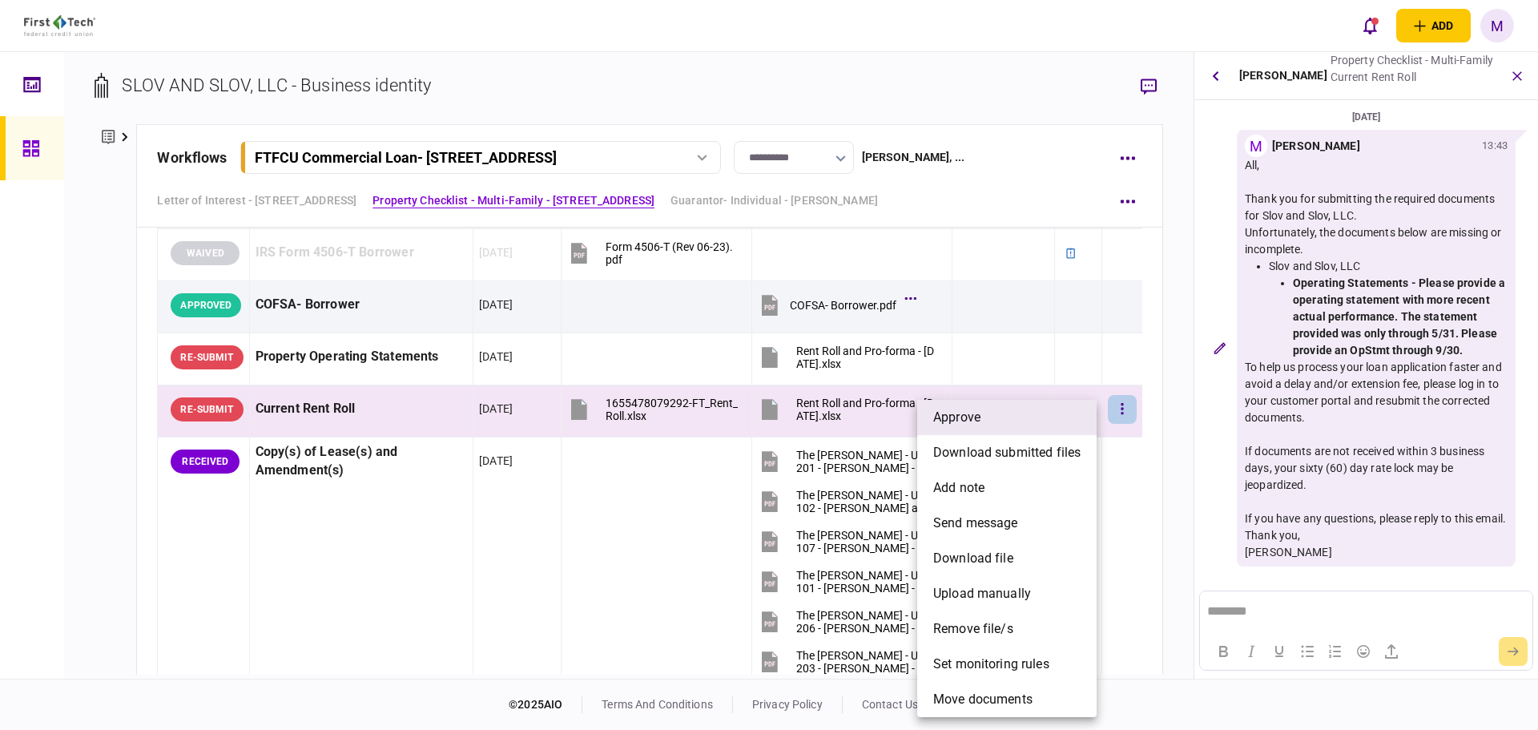
click at [990, 426] on li "approve" at bounding box center [1006, 417] width 179 height 35
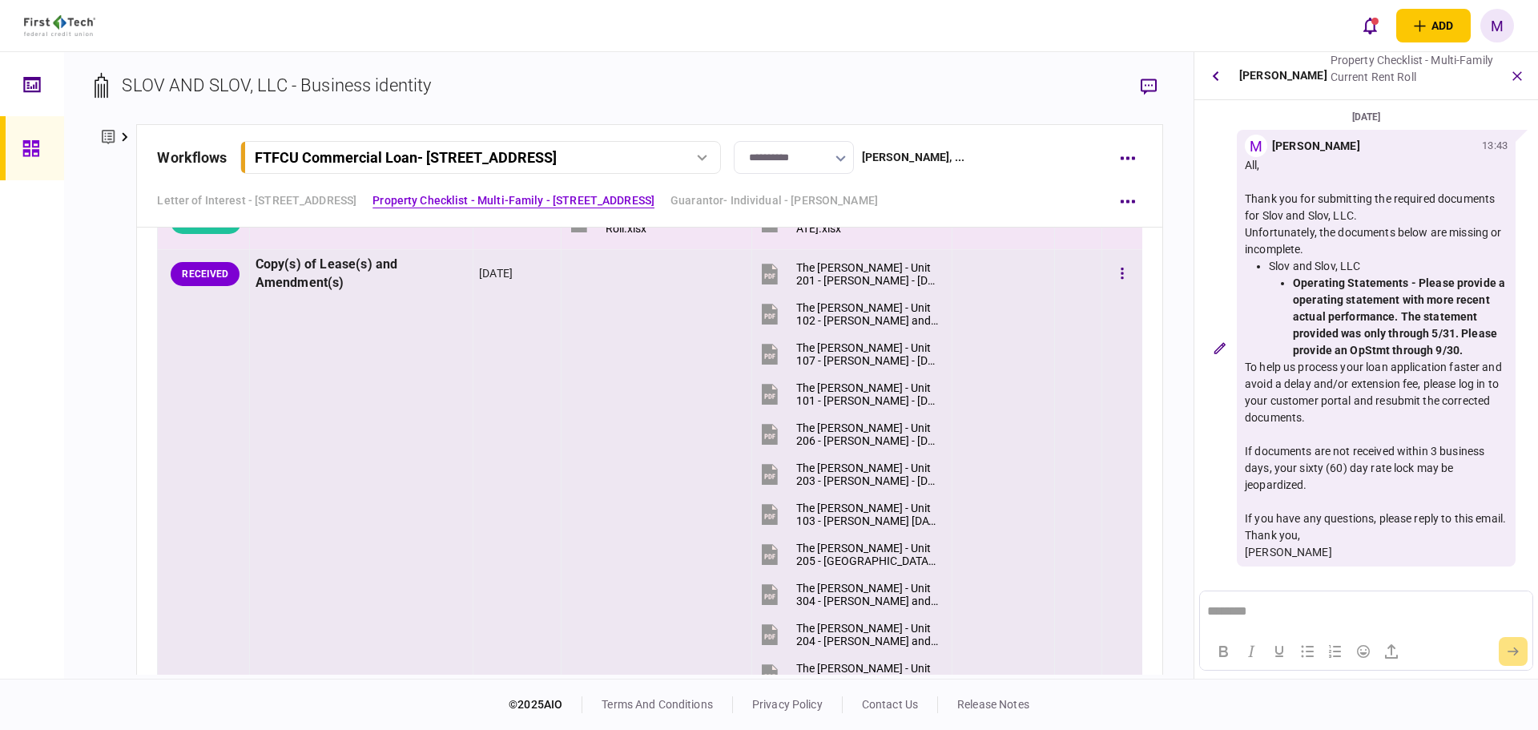
scroll to position [1141, 0]
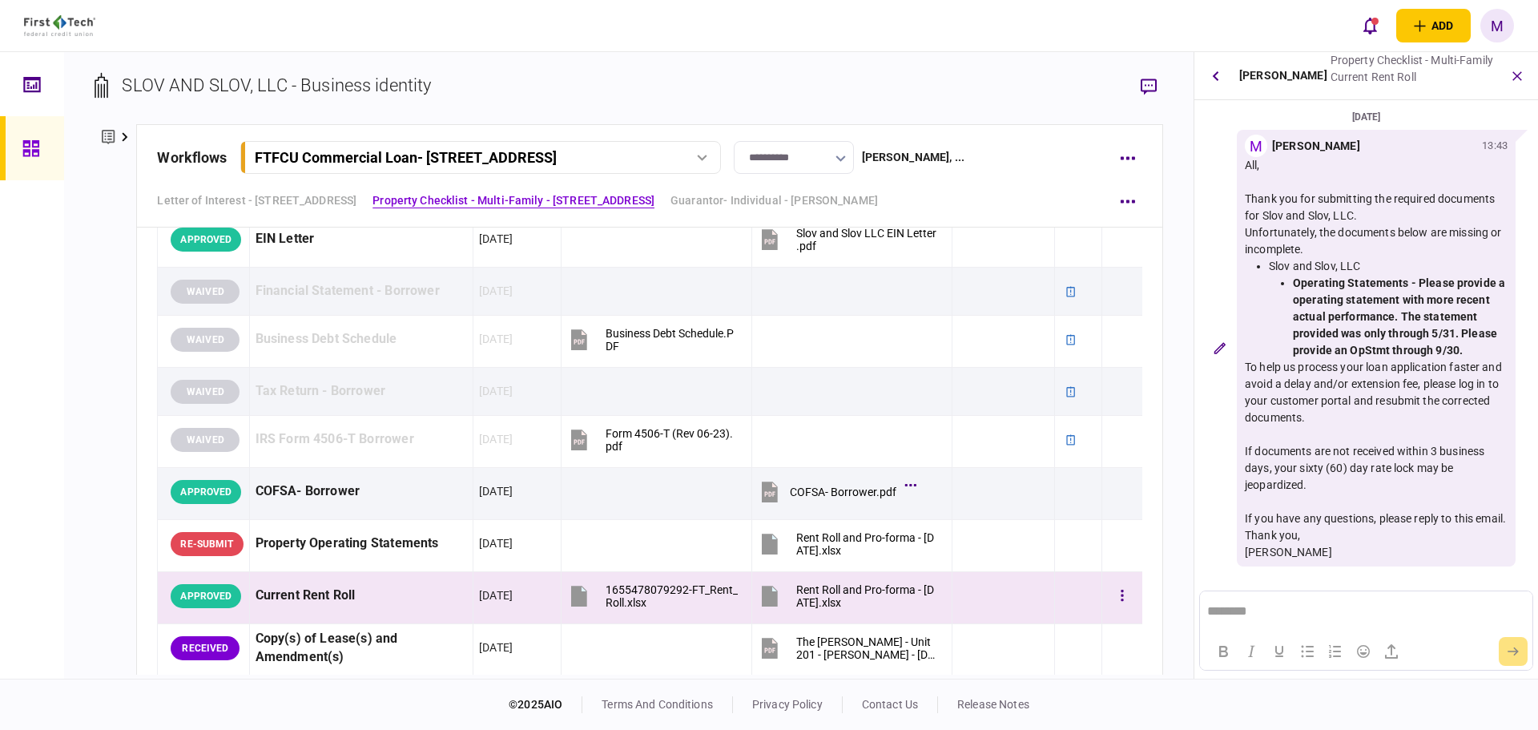
click at [1023, 593] on div at bounding box center [1003, 596] width 91 height 36
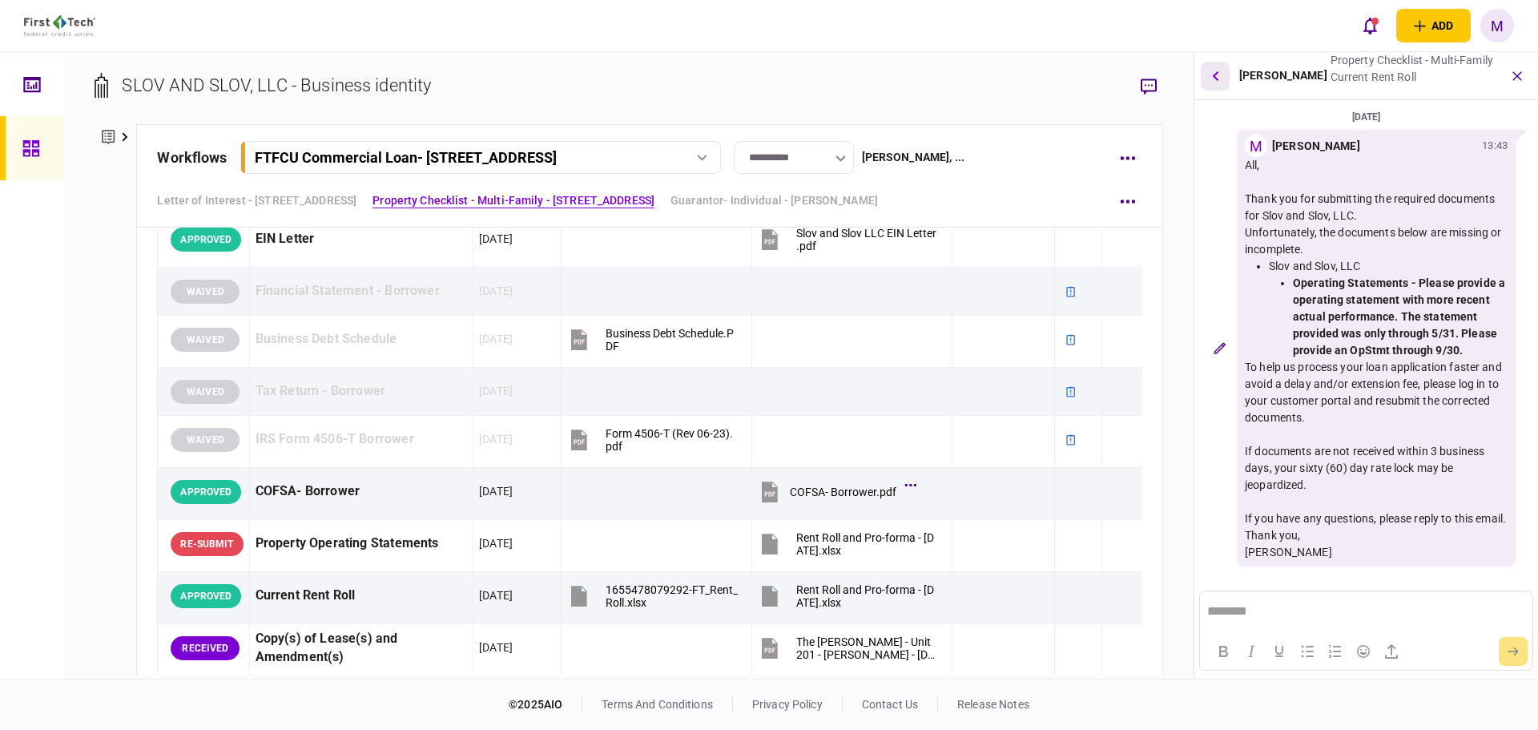
click at [1216, 78] on icon "button" at bounding box center [1215, 76] width 6 height 10
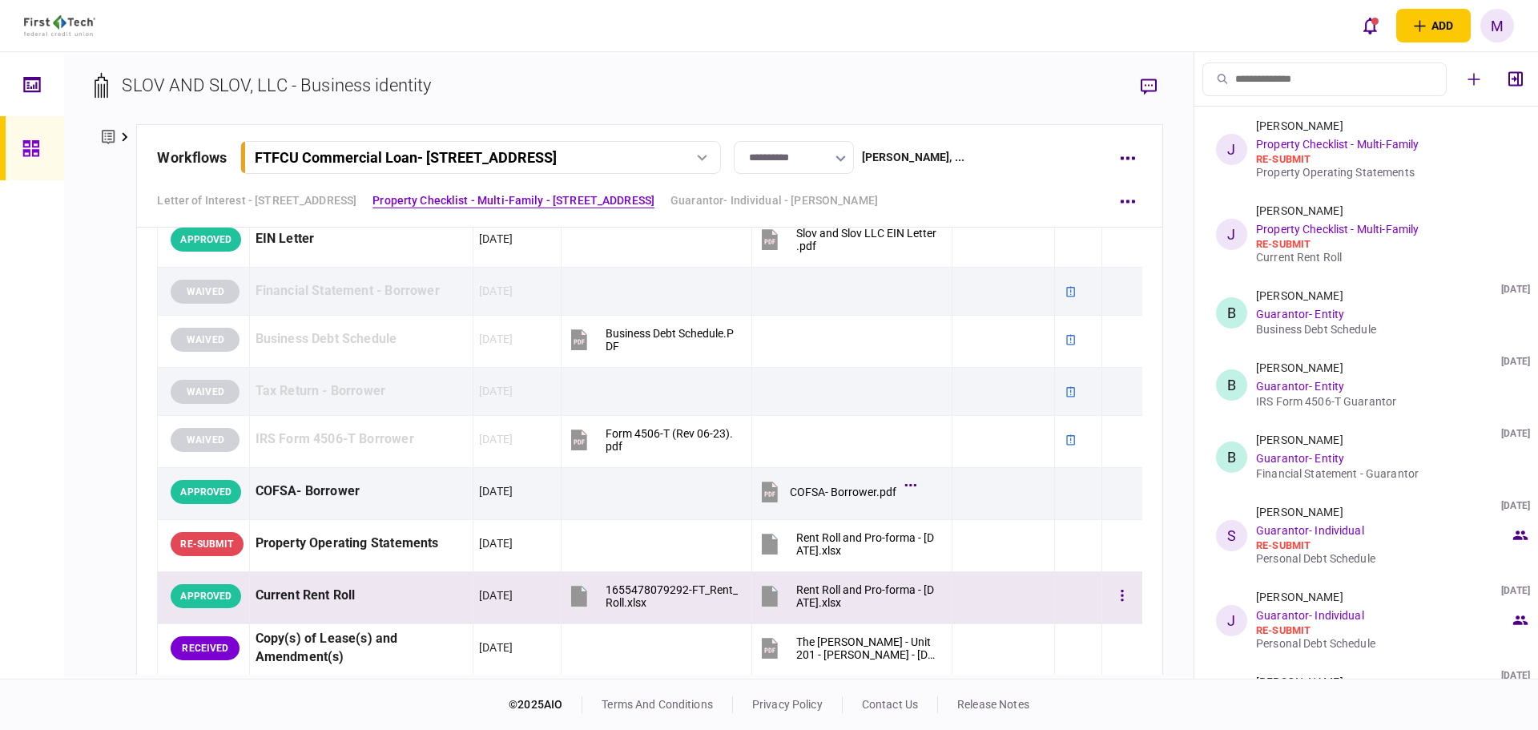
click at [1022, 604] on div at bounding box center [1003, 596] width 91 height 36
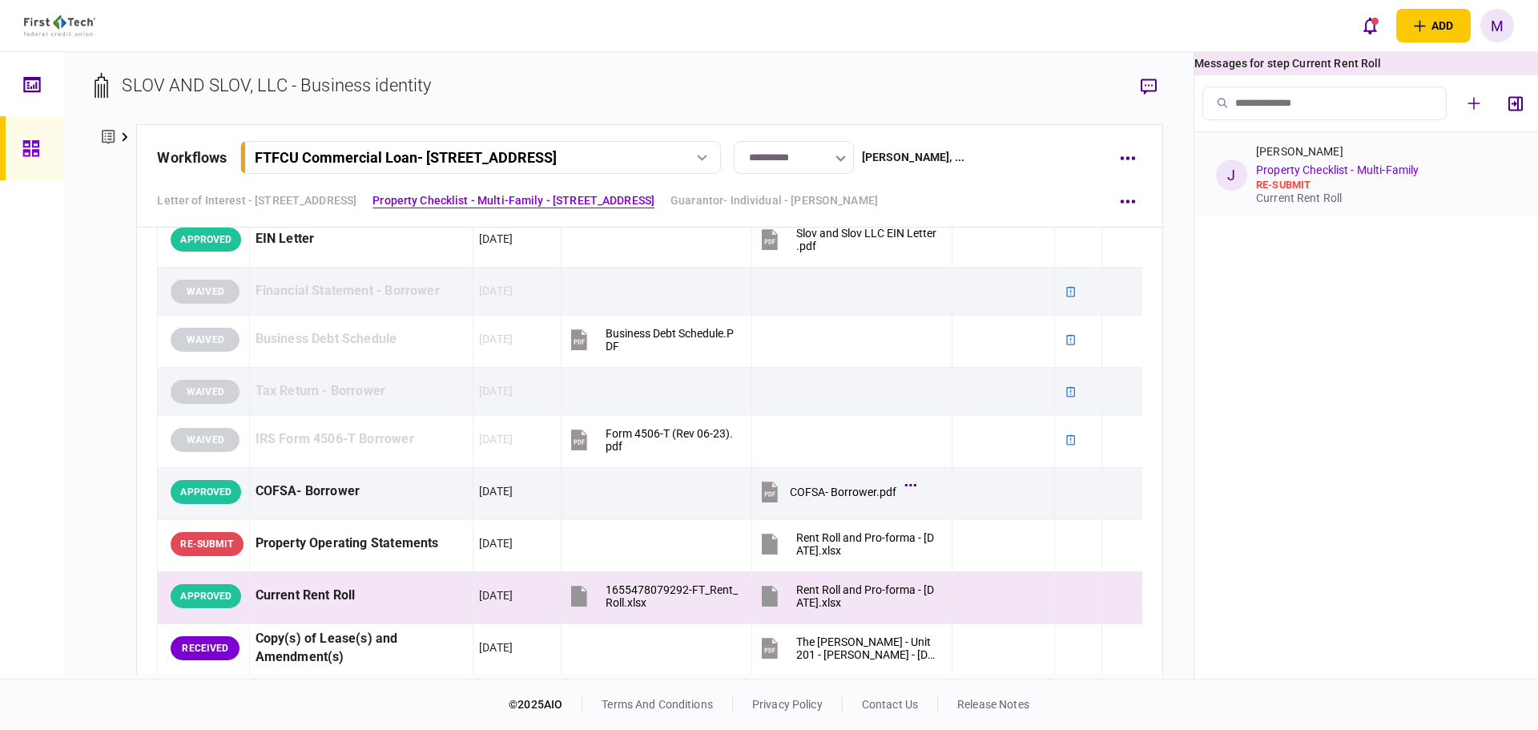
click at [1353, 197] on div "Current Rent Roll" at bounding box center [1383, 197] width 254 height 13
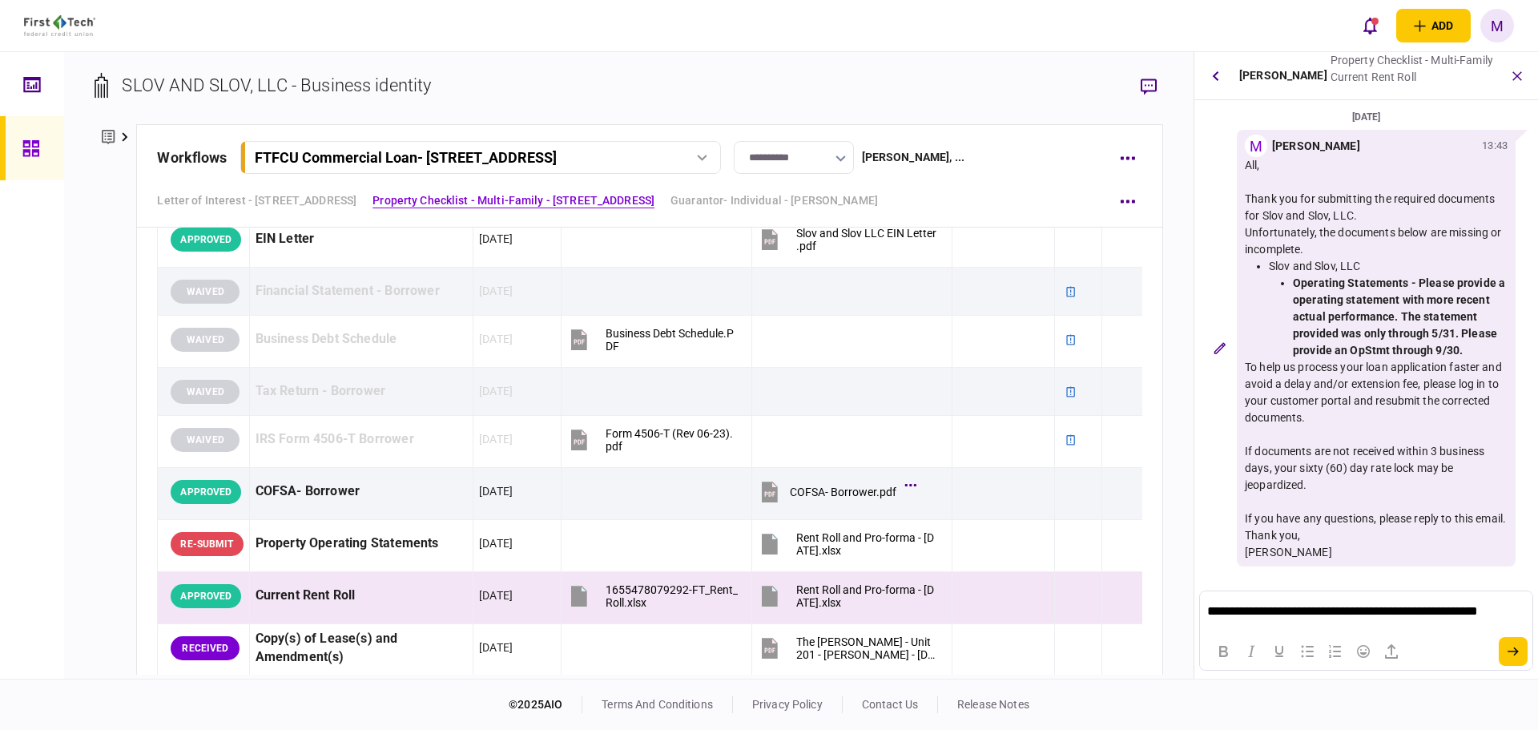
scroll to position [0, 0]
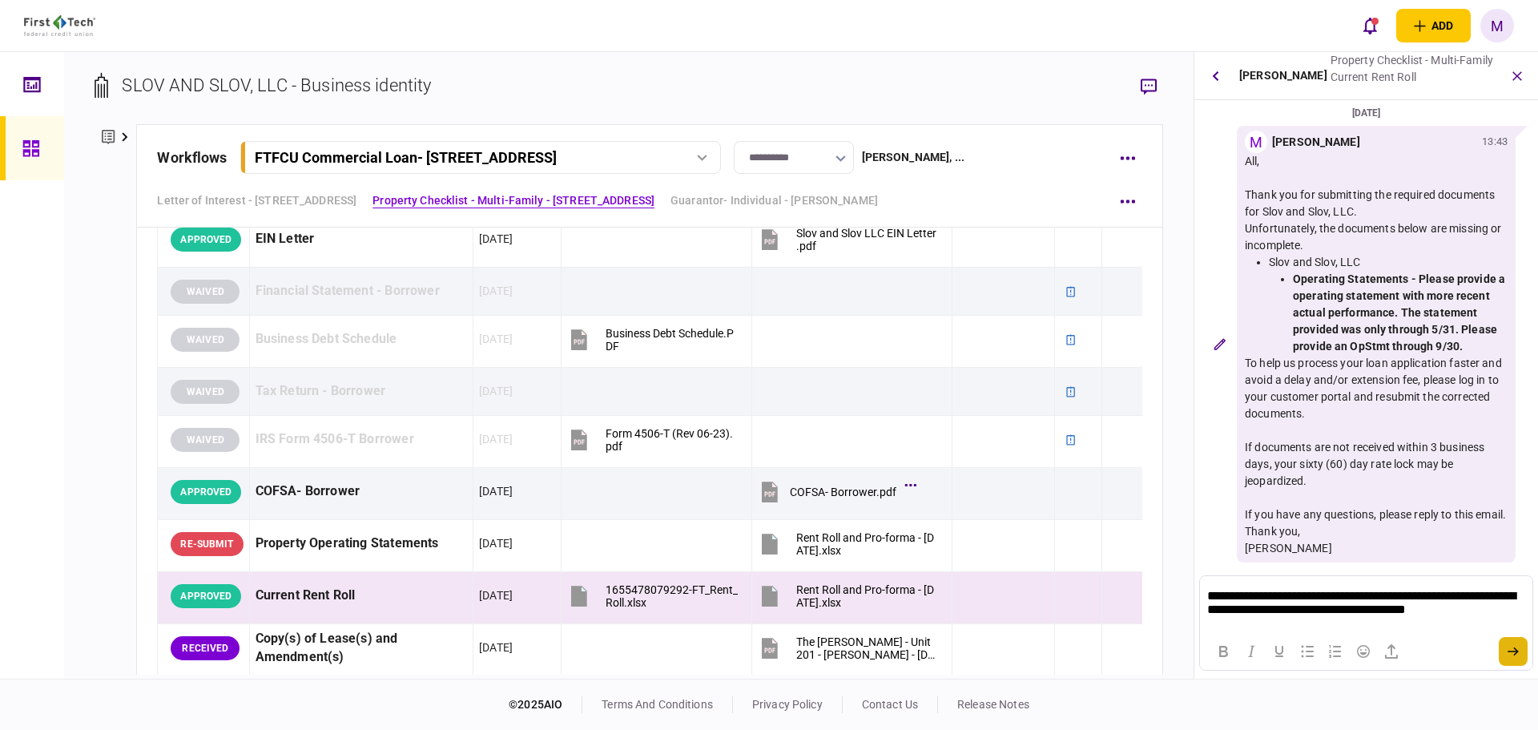
click at [1515, 655] on icon "submit" at bounding box center [1513, 652] width 11 height 10
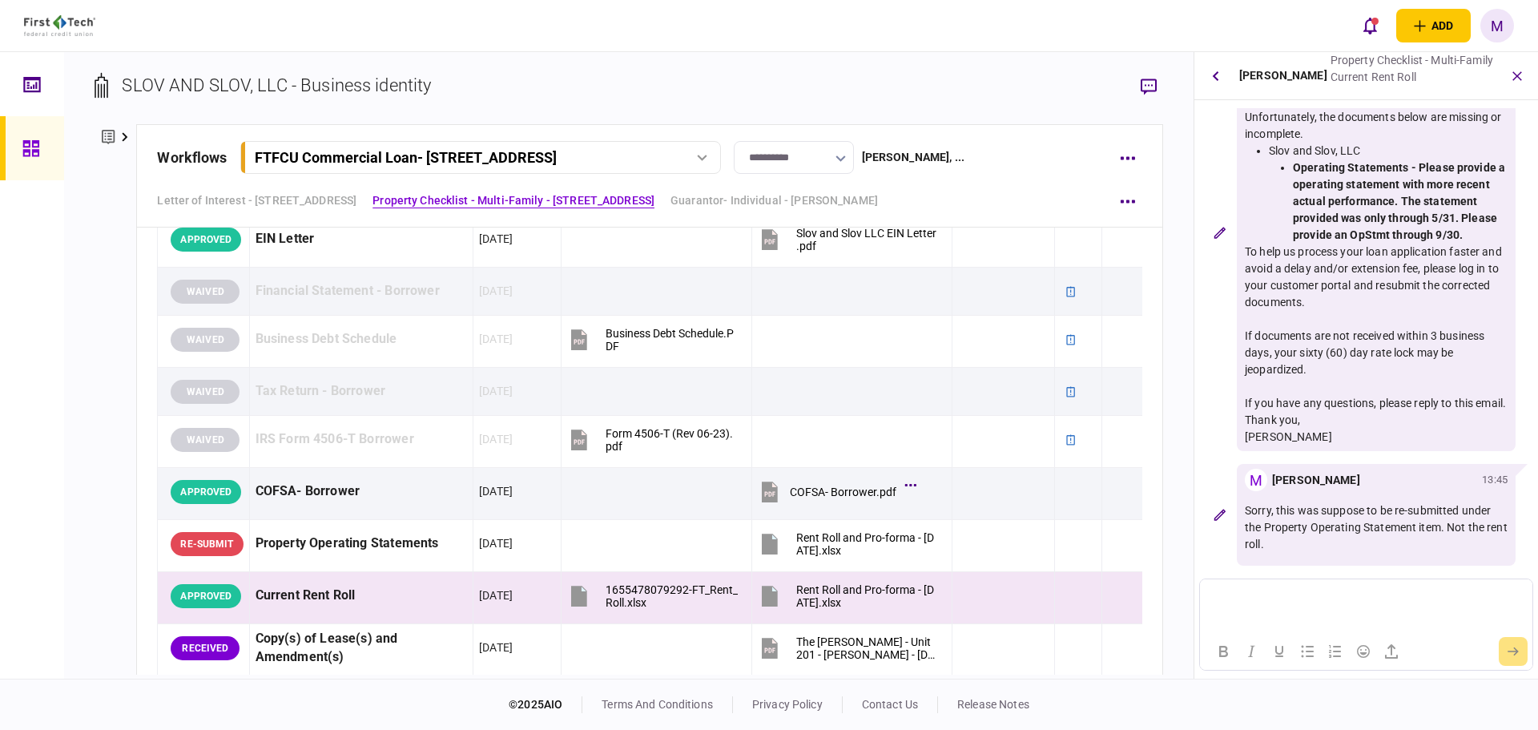
scroll to position [132, 0]
click at [1219, 75] on button "button" at bounding box center [1215, 76] width 29 height 29
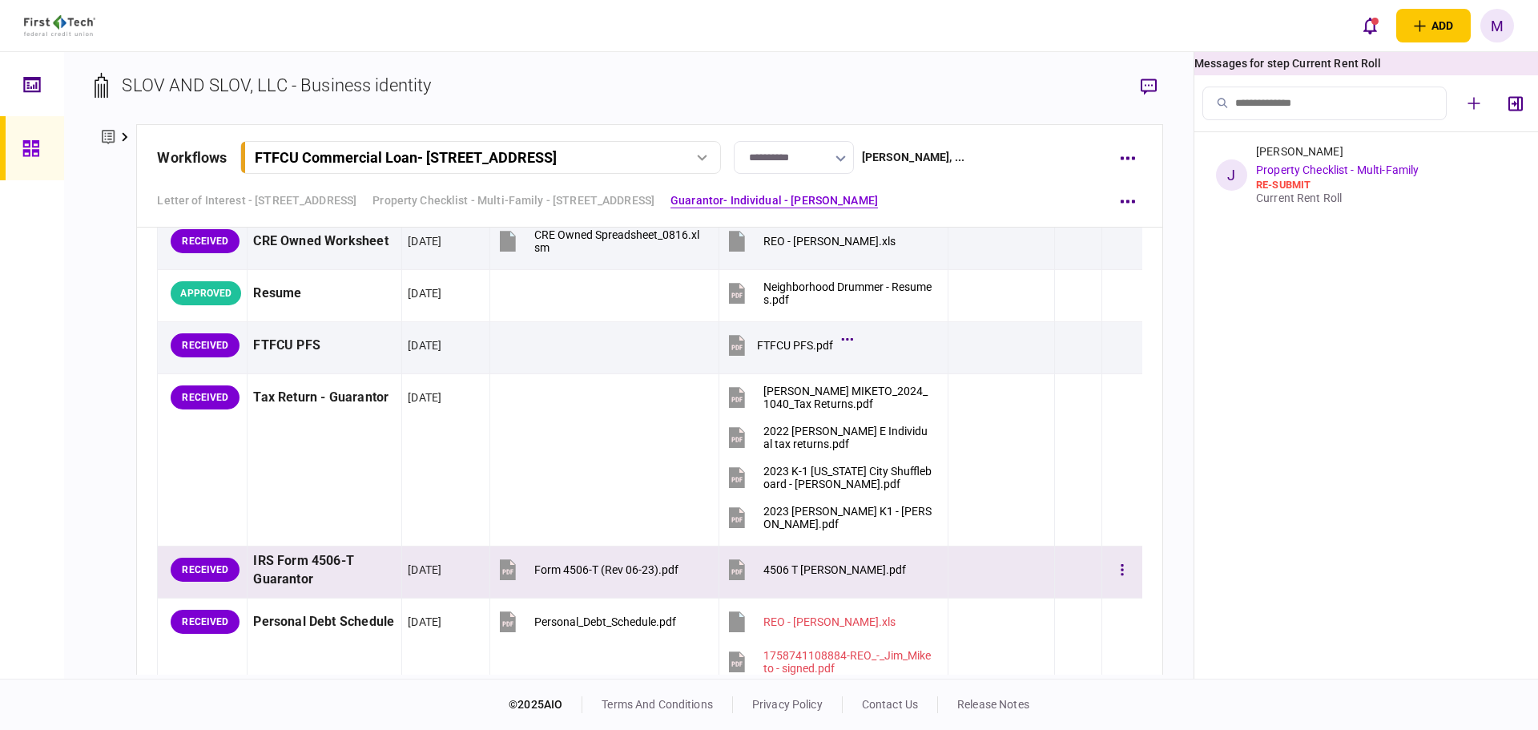
scroll to position [2824, 0]
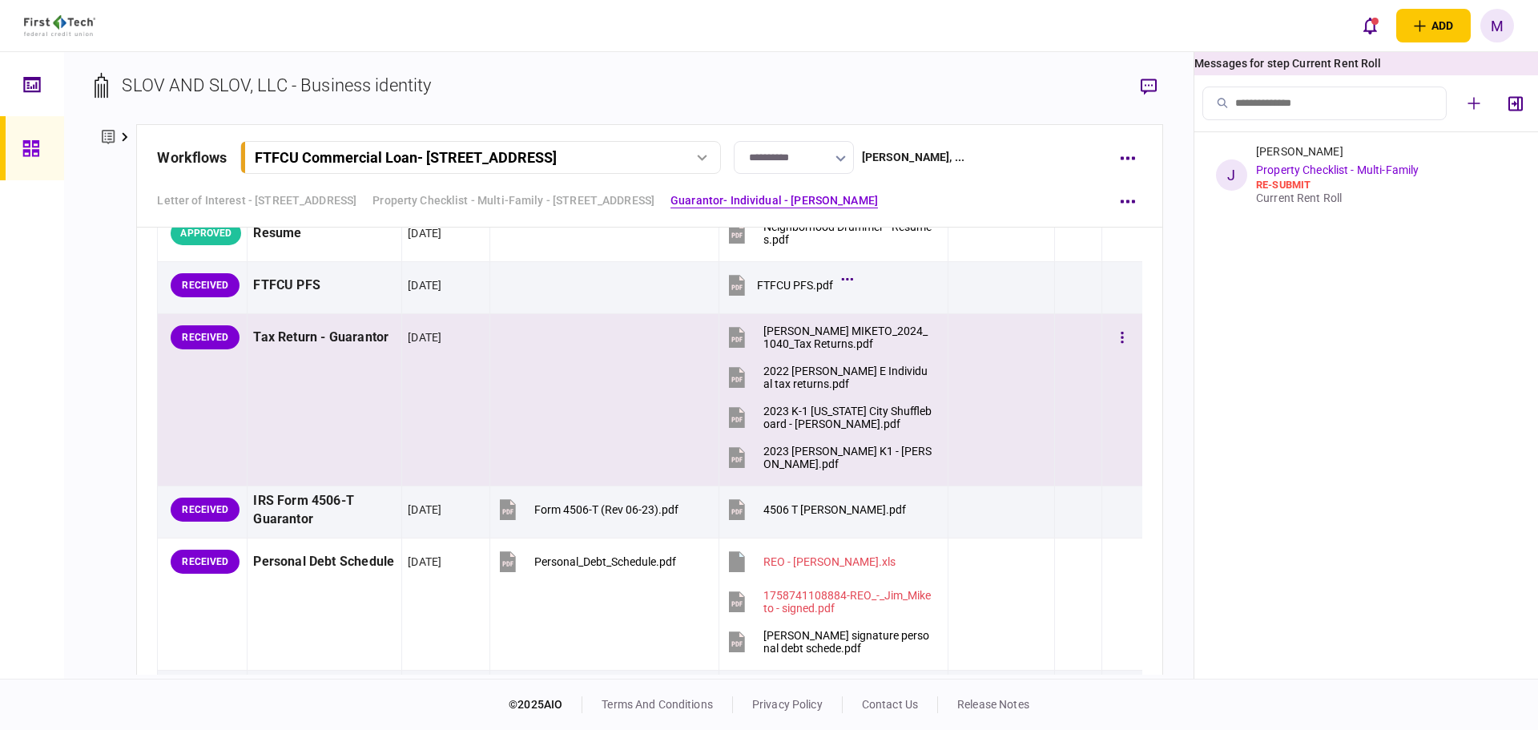
click at [1043, 415] on tr "RECEIVED Tax Return - Guarantor 07 Oct 2025 JAMES E. MIKETO_2024_1040_Tax Retur…" at bounding box center [650, 399] width 985 height 172
click at [1311, 179] on div "Tax Return - Guarantor" at bounding box center [1383, 185] width 254 height 13
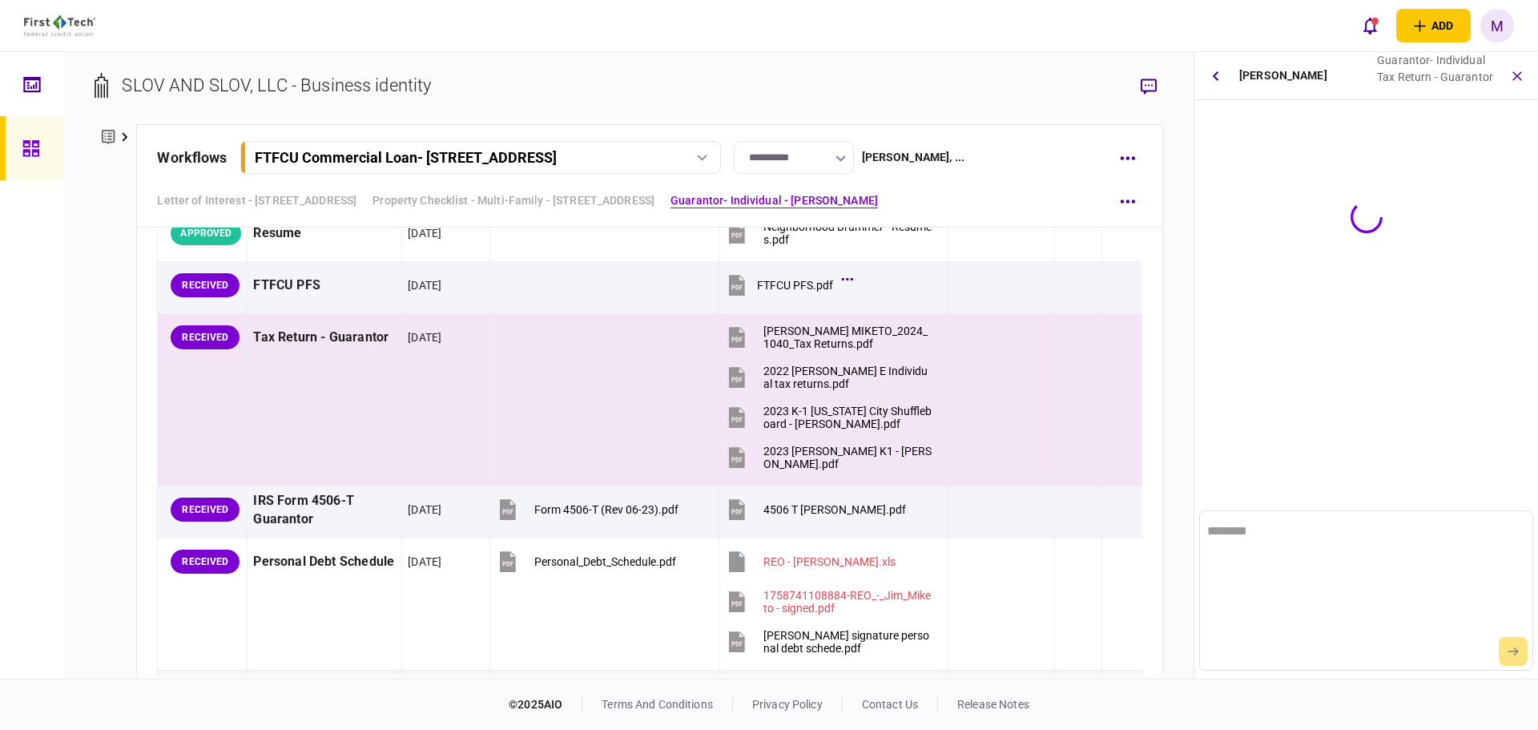
scroll to position [0, 0]
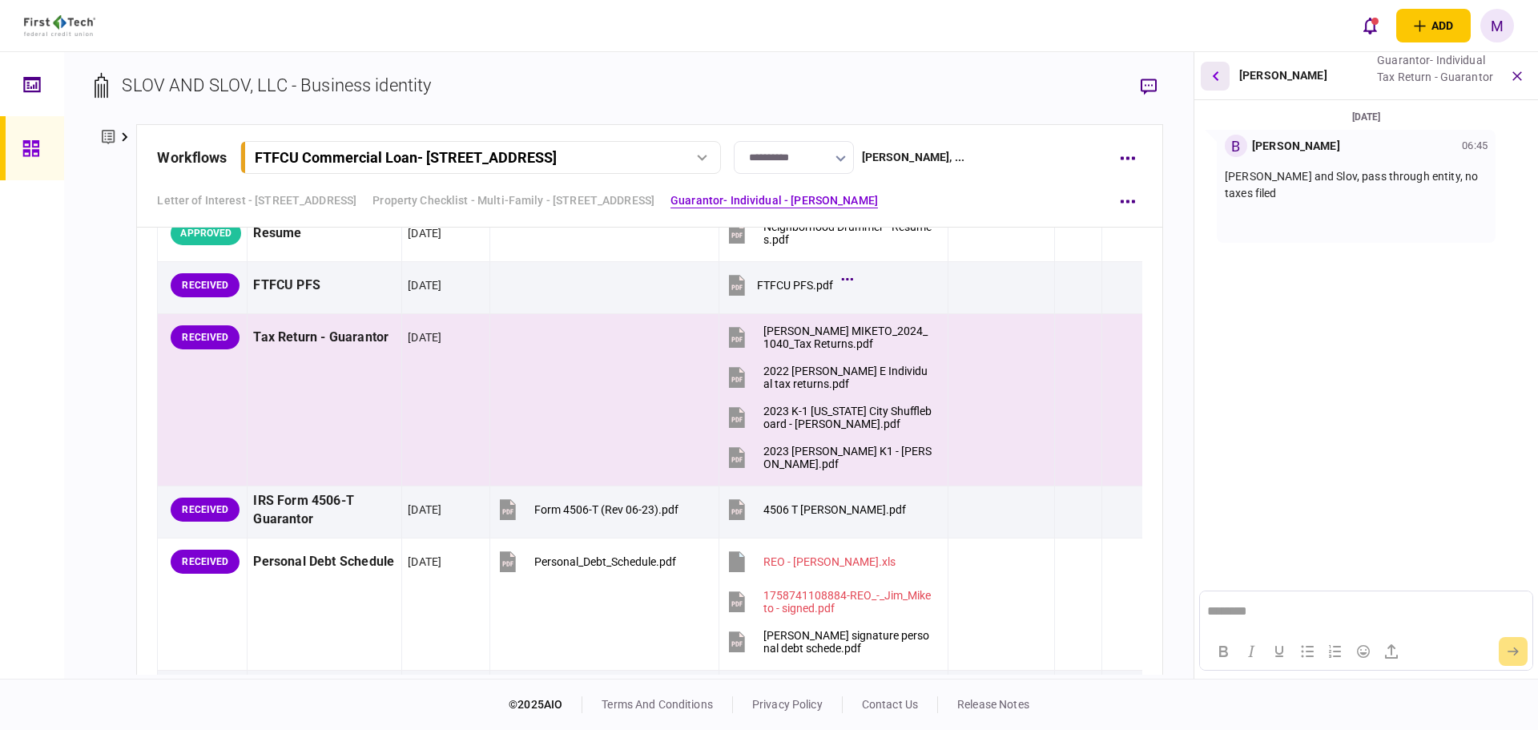
click at [1207, 77] on button "button" at bounding box center [1215, 76] width 29 height 29
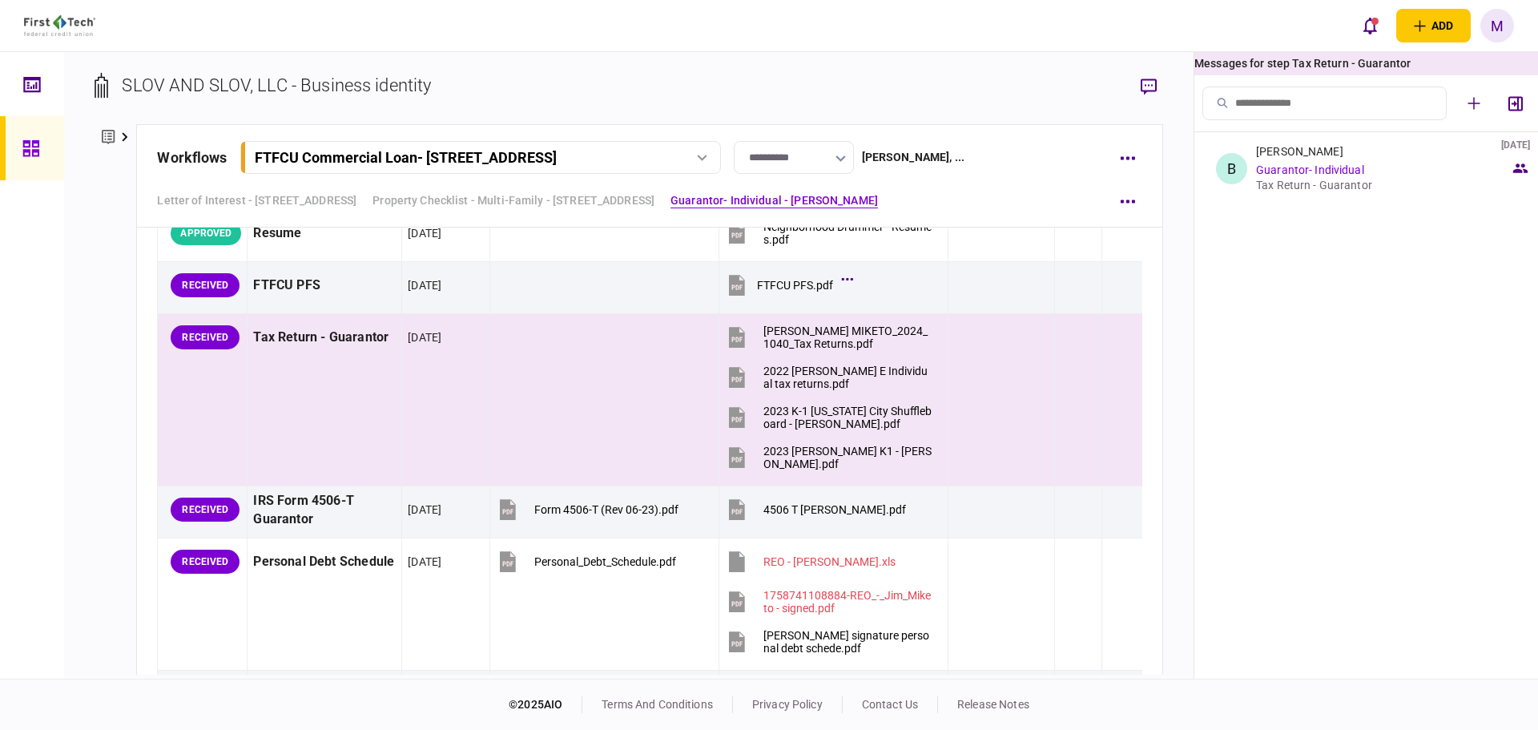
click at [881, 73] on section "SLOV AND SLOV, LLC - Business identity" at bounding box center [629, 98] width 1068 height 52
click at [1113, 340] on button "button" at bounding box center [1122, 337] width 29 height 29
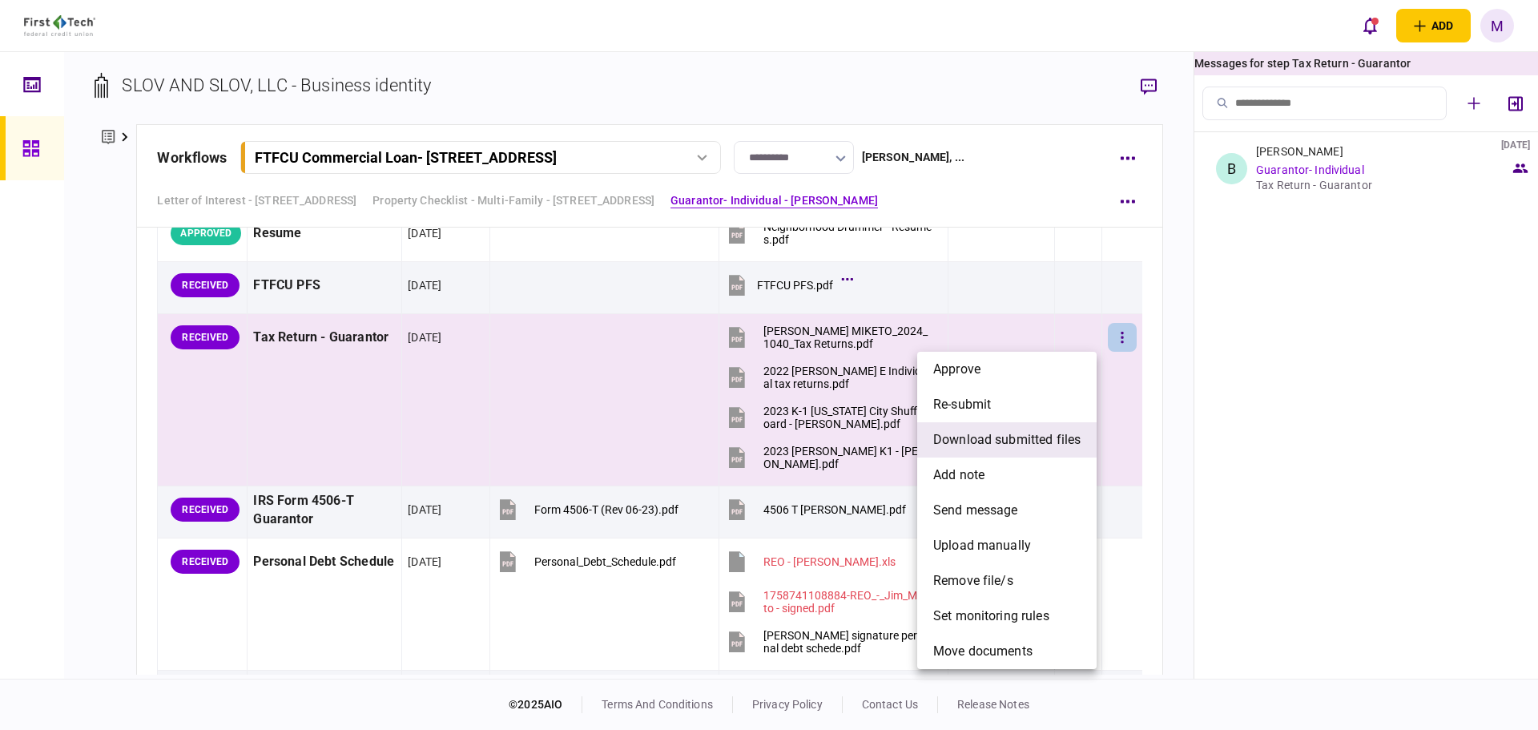
click at [998, 439] on span "download submitted files" at bounding box center [1006, 439] width 147 height 19
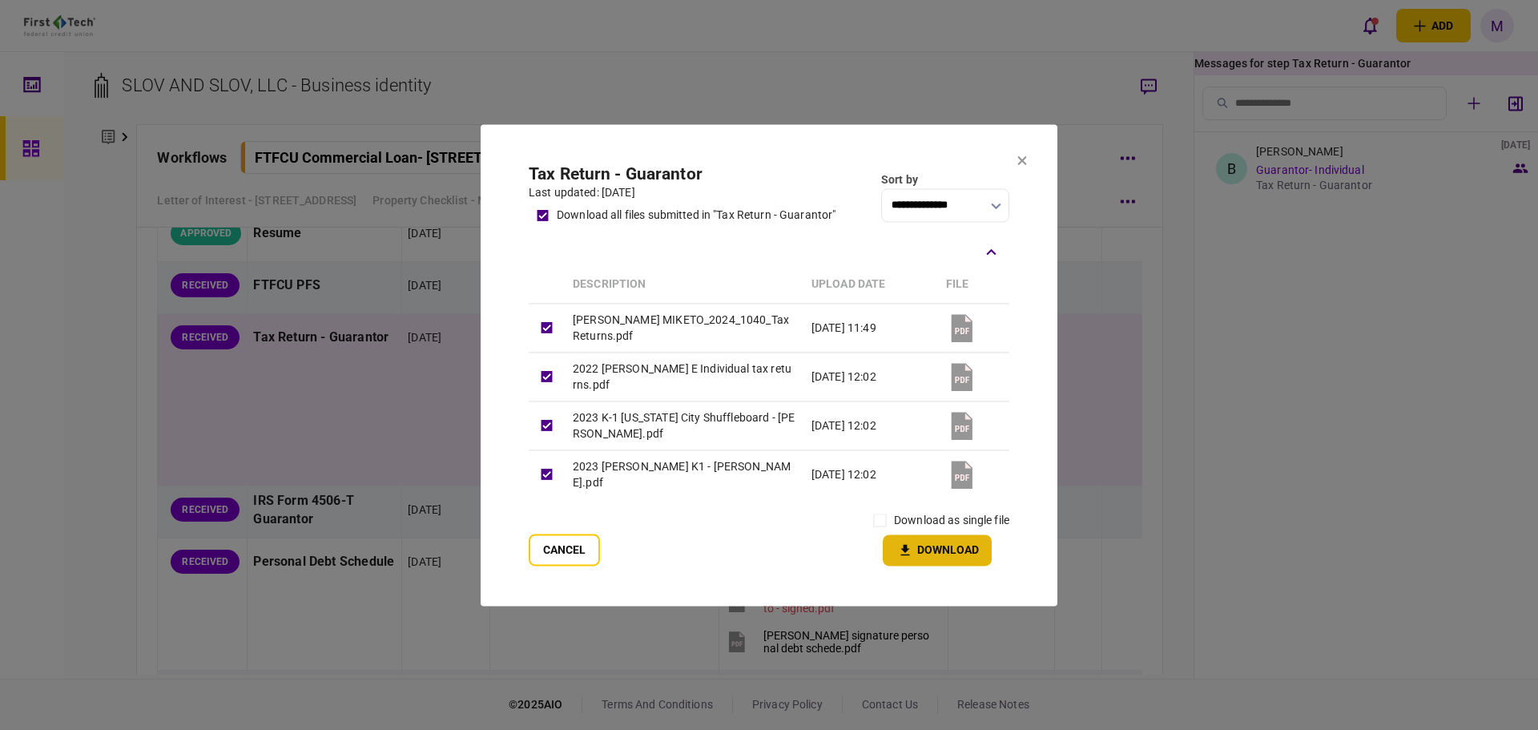
click at [943, 553] on button "Download" at bounding box center [937, 549] width 109 height 31
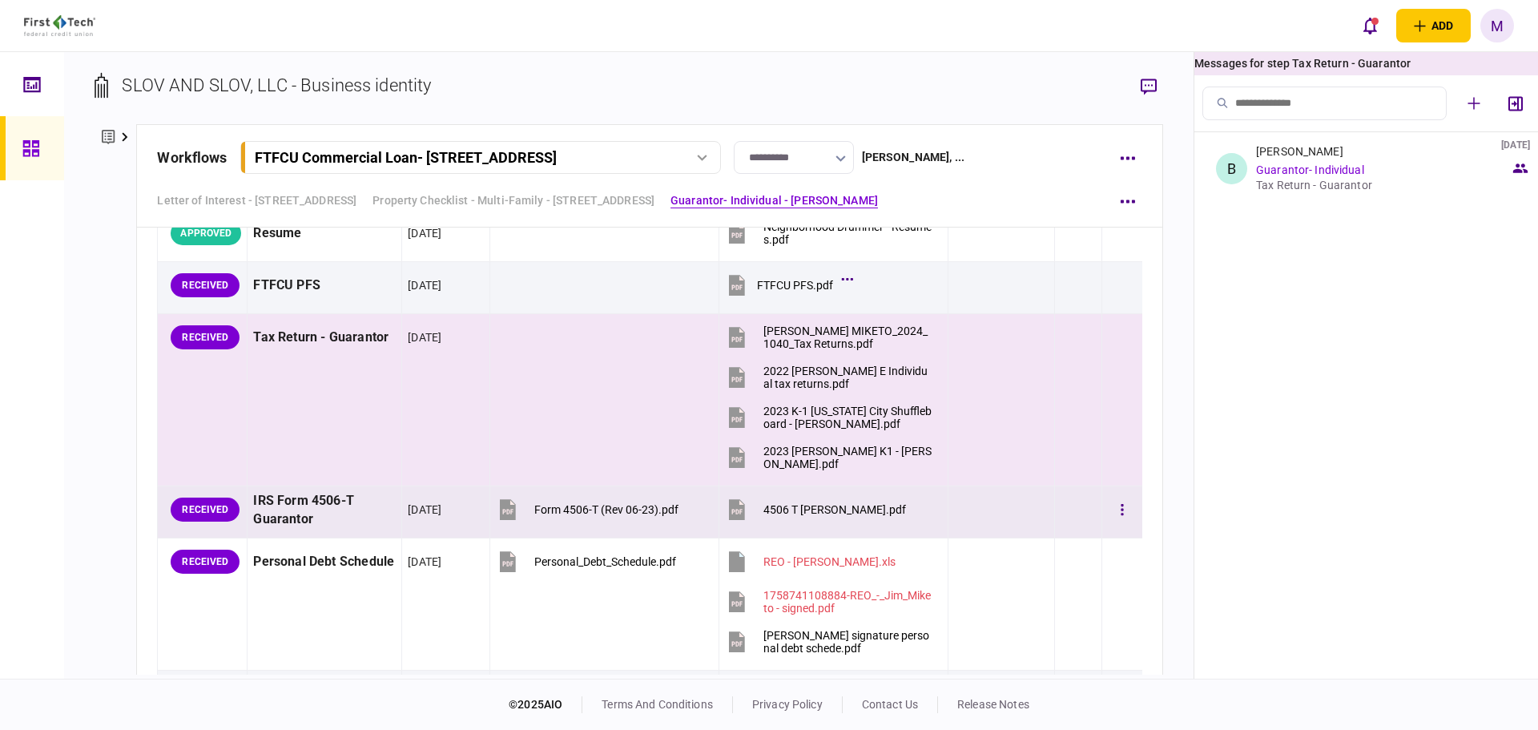
click at [735, 521] on icon at bounding box center [737, 510] width 24 height 24
click at [59, 336] on div at bounding box center [32, 365] width 64 height 627
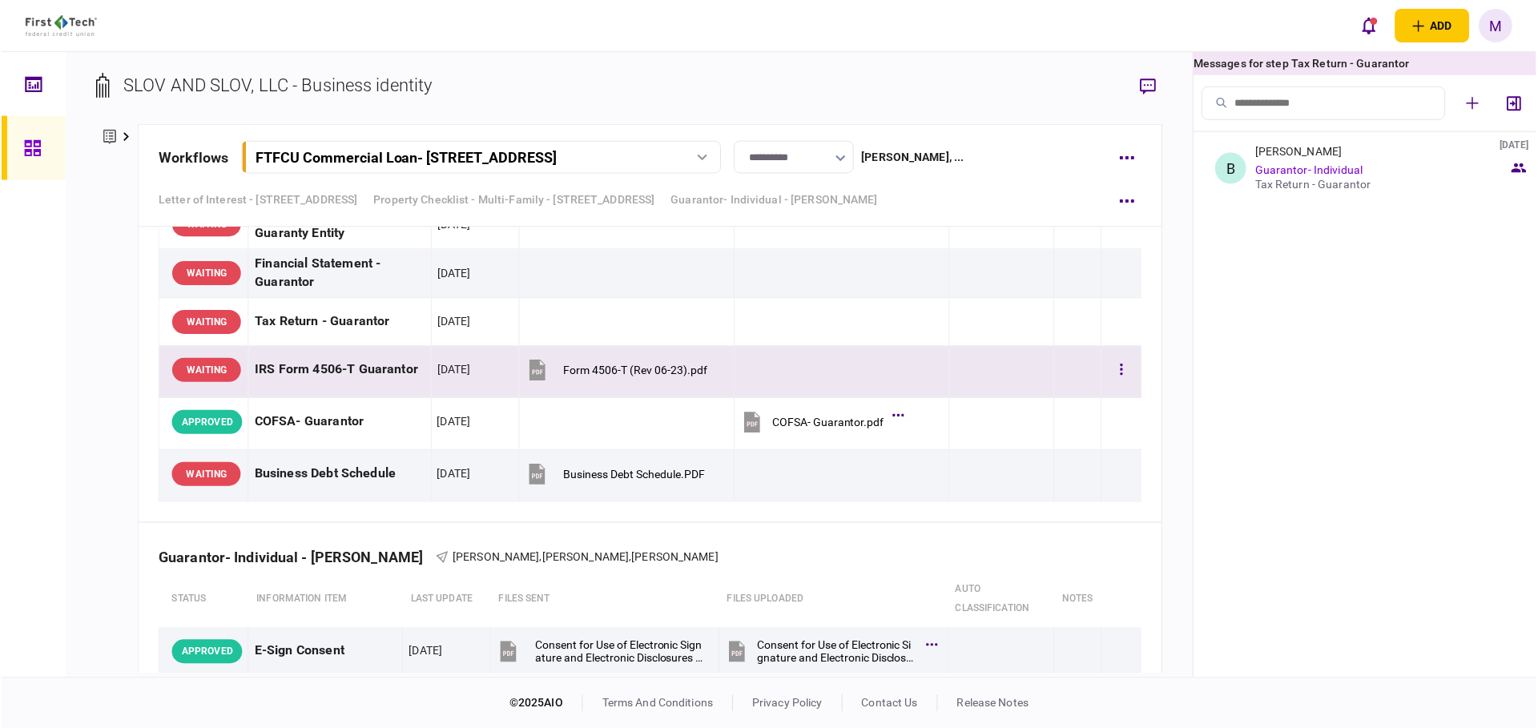
scroll to position [3384, 0]
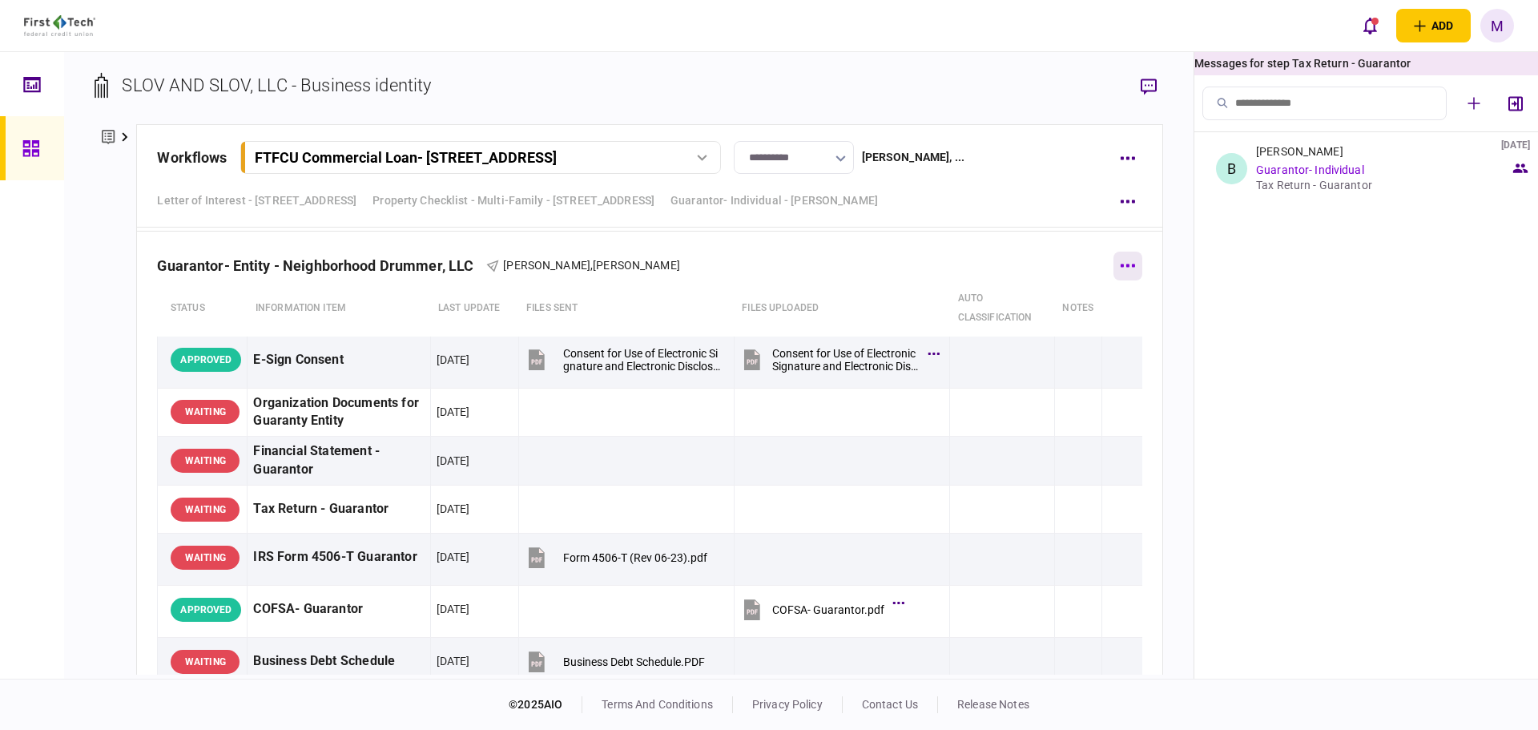
click at [1131, 271] on button "button" at bounding box center [1128, 266] width 29 height 29
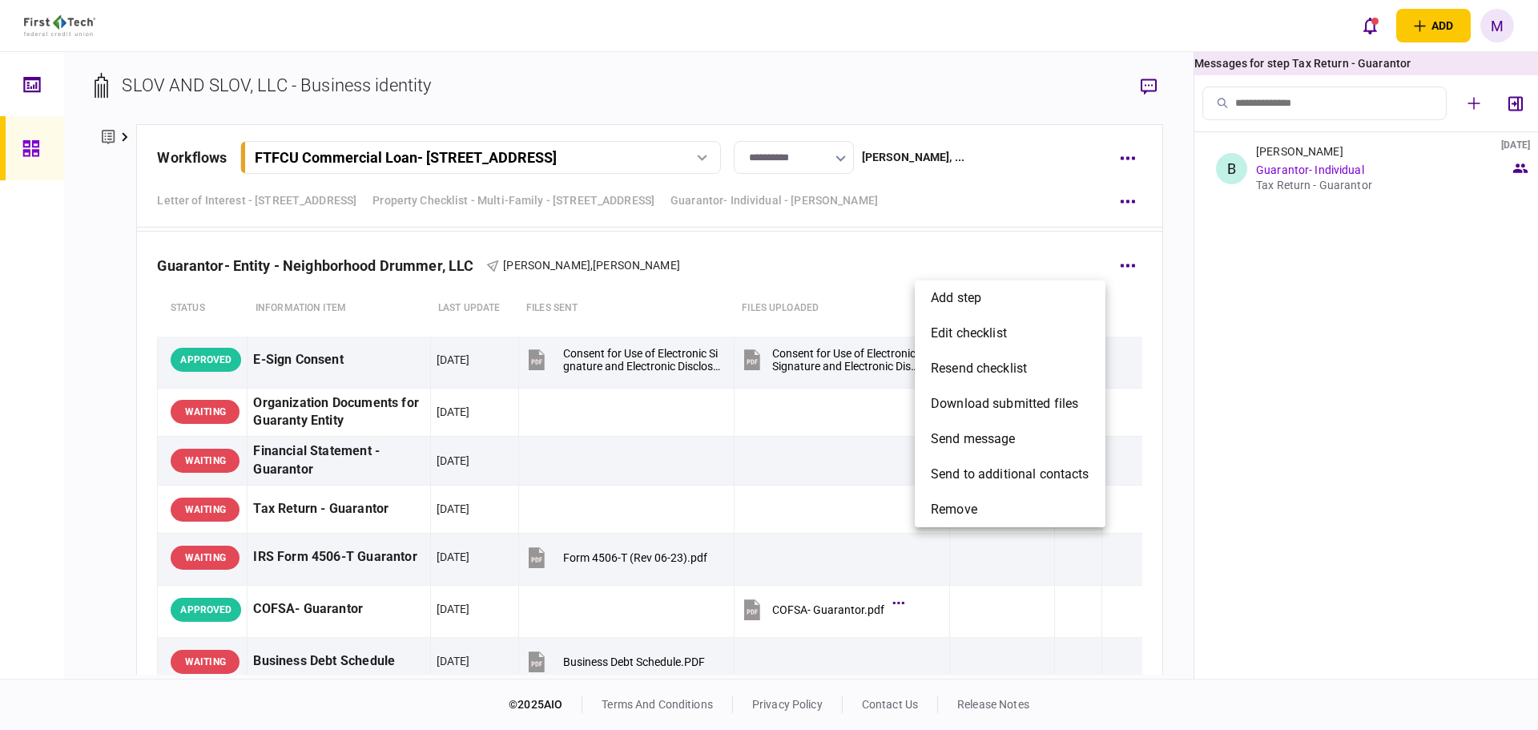
click at [98, 252] on div at bounding box center [769, 365] width 1538 height 730
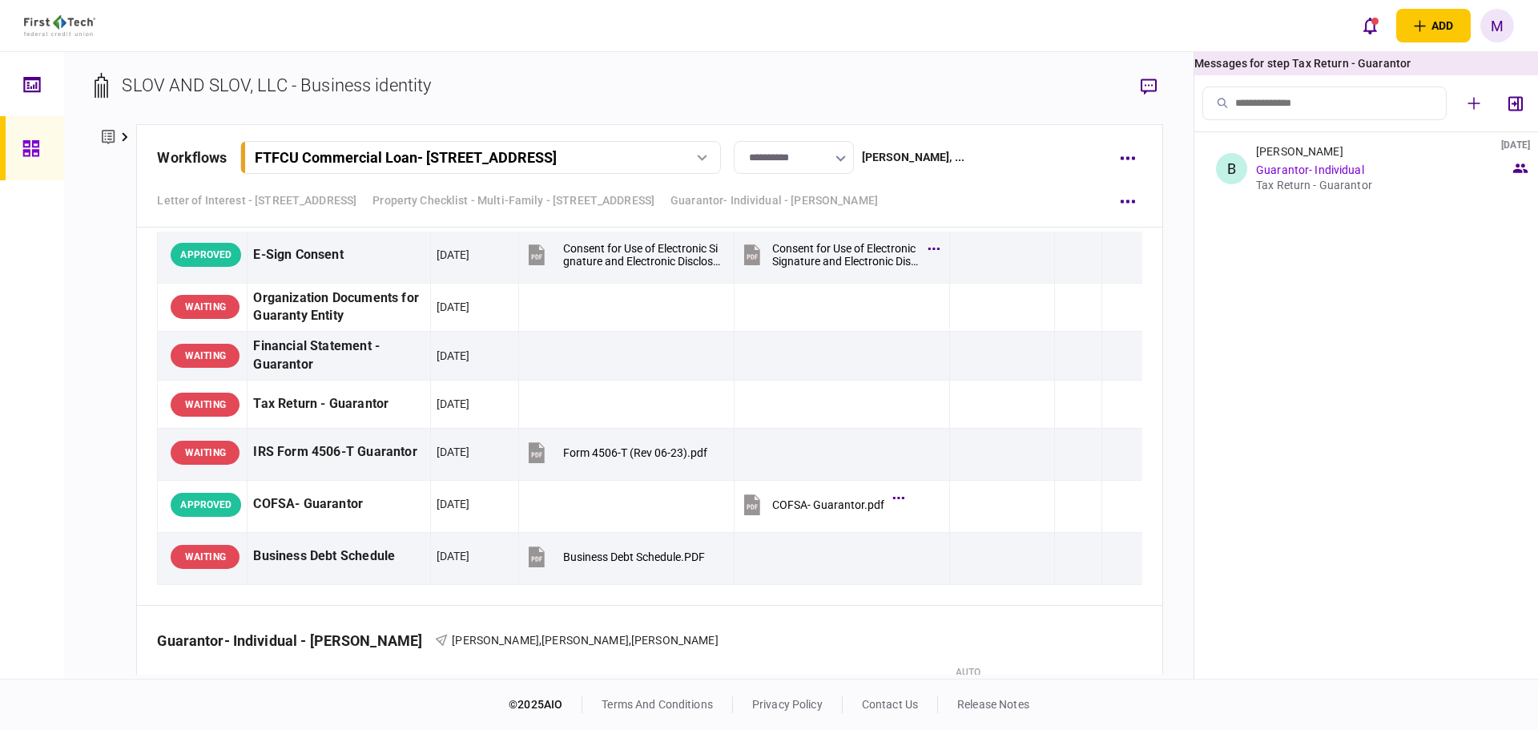
scroll to position [3384, 0]
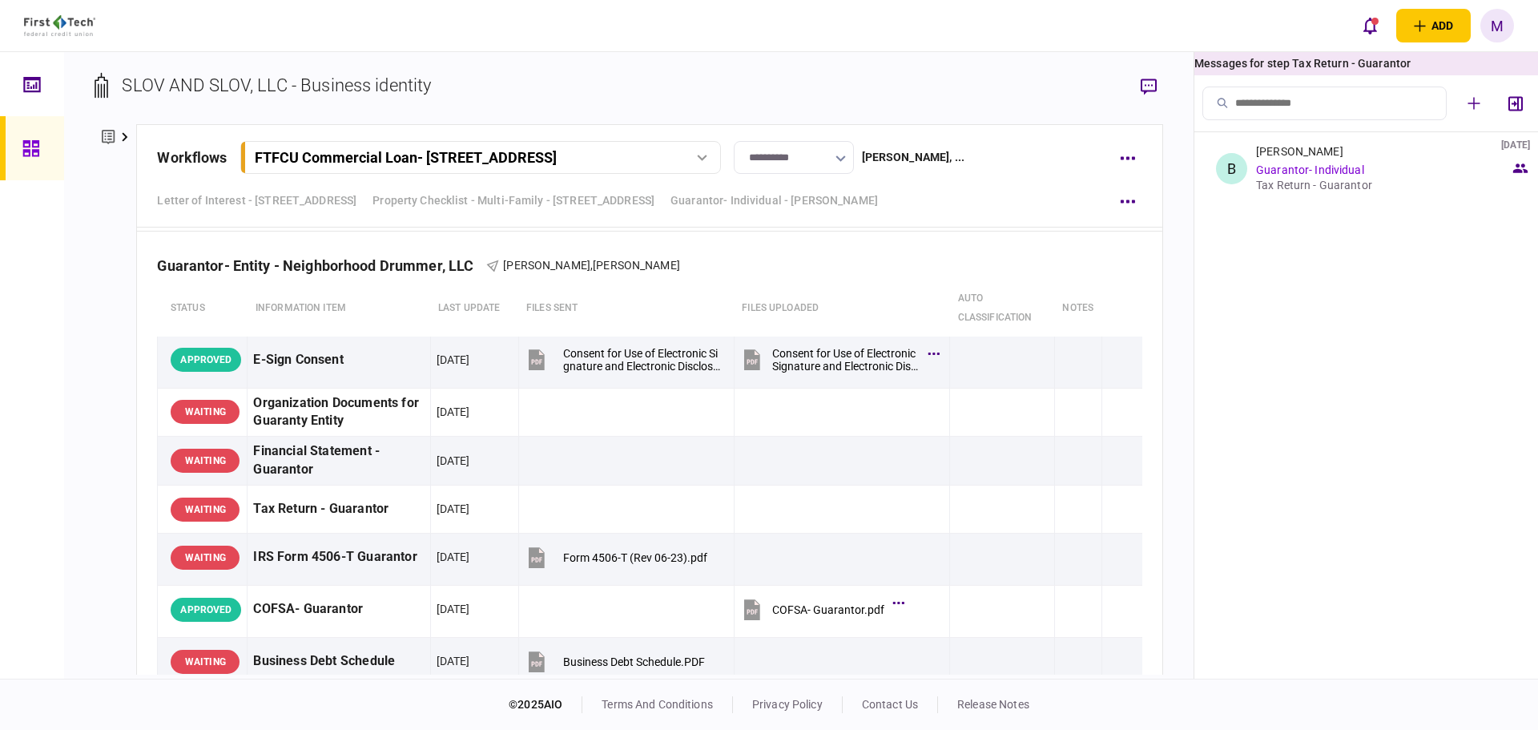
click at [33, 158] on div at bounding box center [35, 148] width 26 height 64
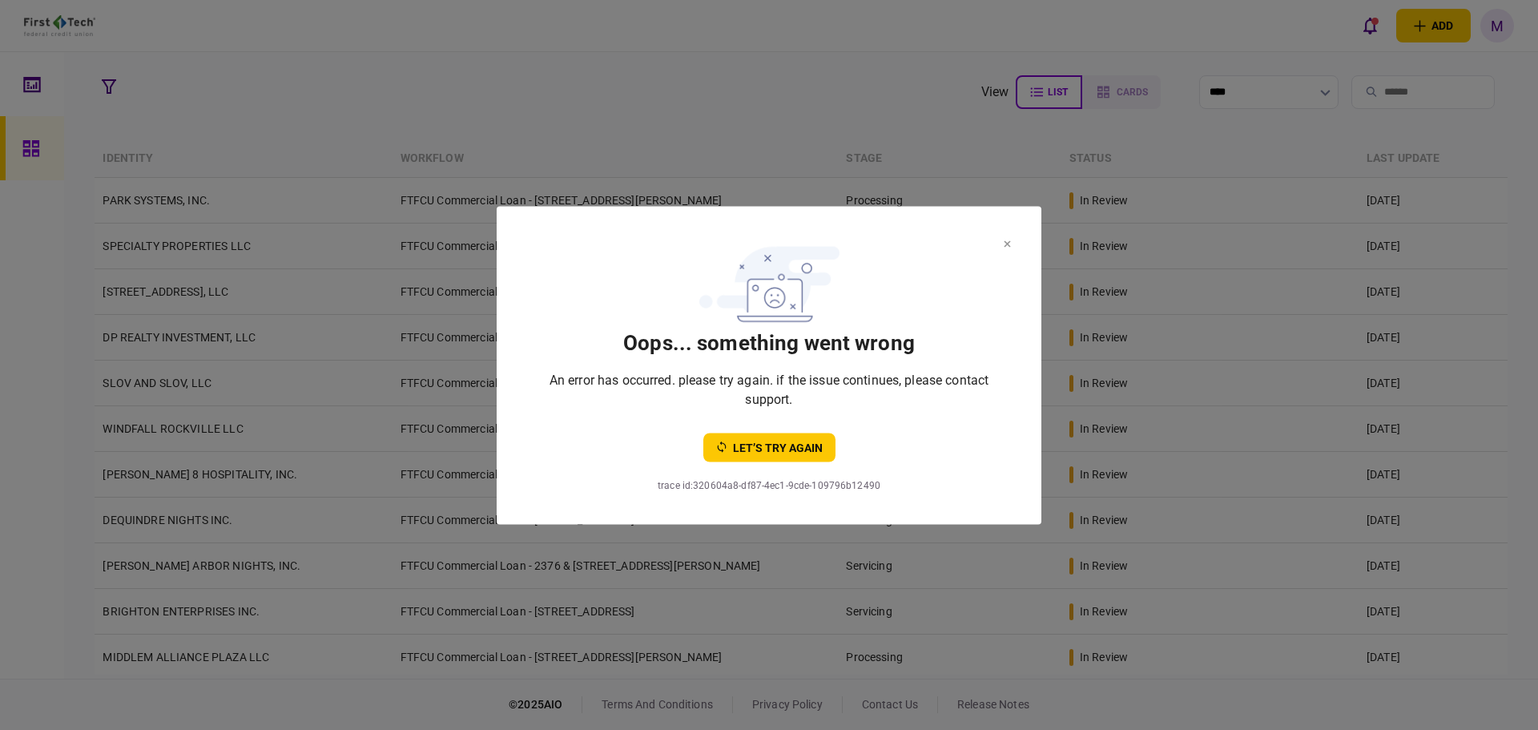
click at [1006, 246] on icon at bounding box center [1007, 243] width 7 height 6
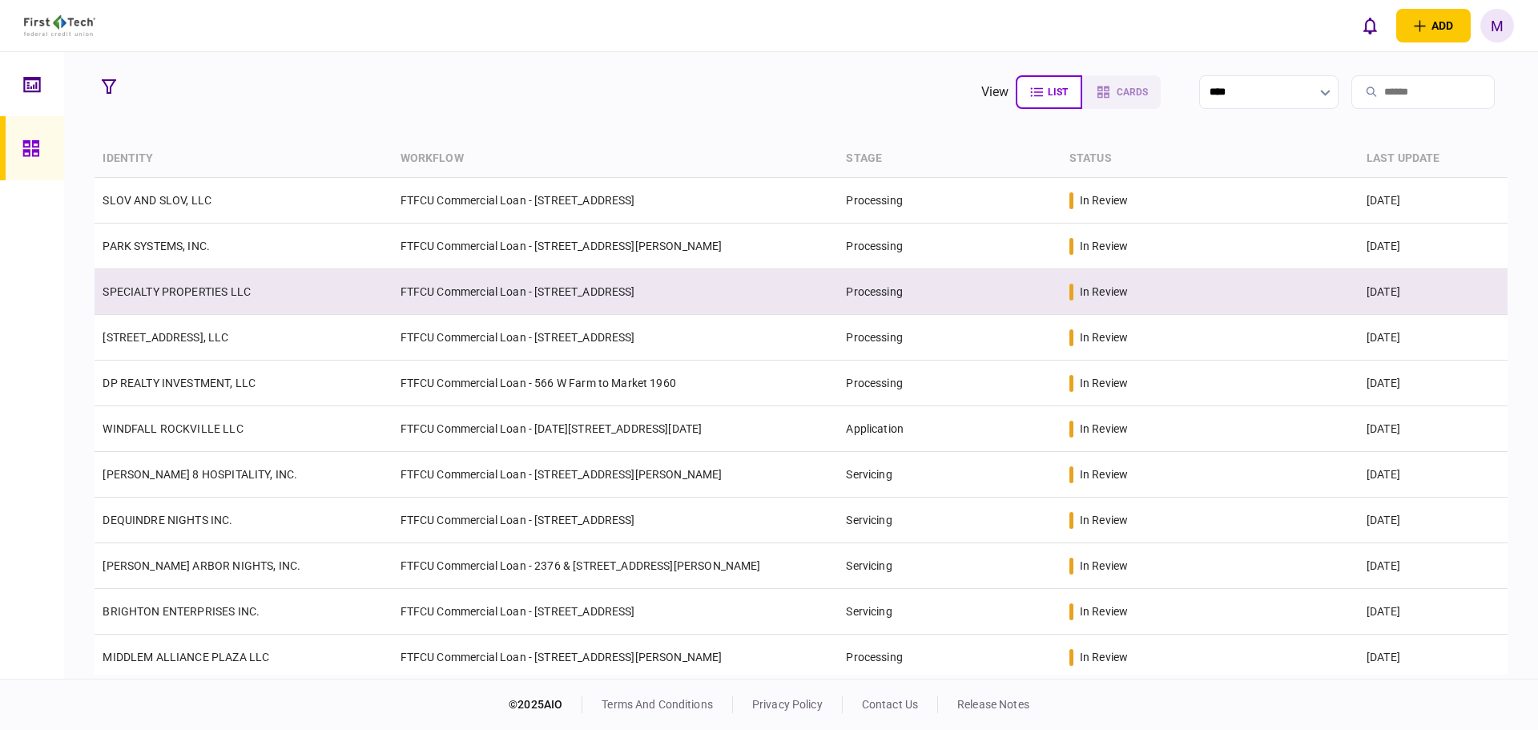
click at [373, 285] on td "SPECIALTY PROPERTIES LLC" at bounding box center [243, 292] width 297 height 46
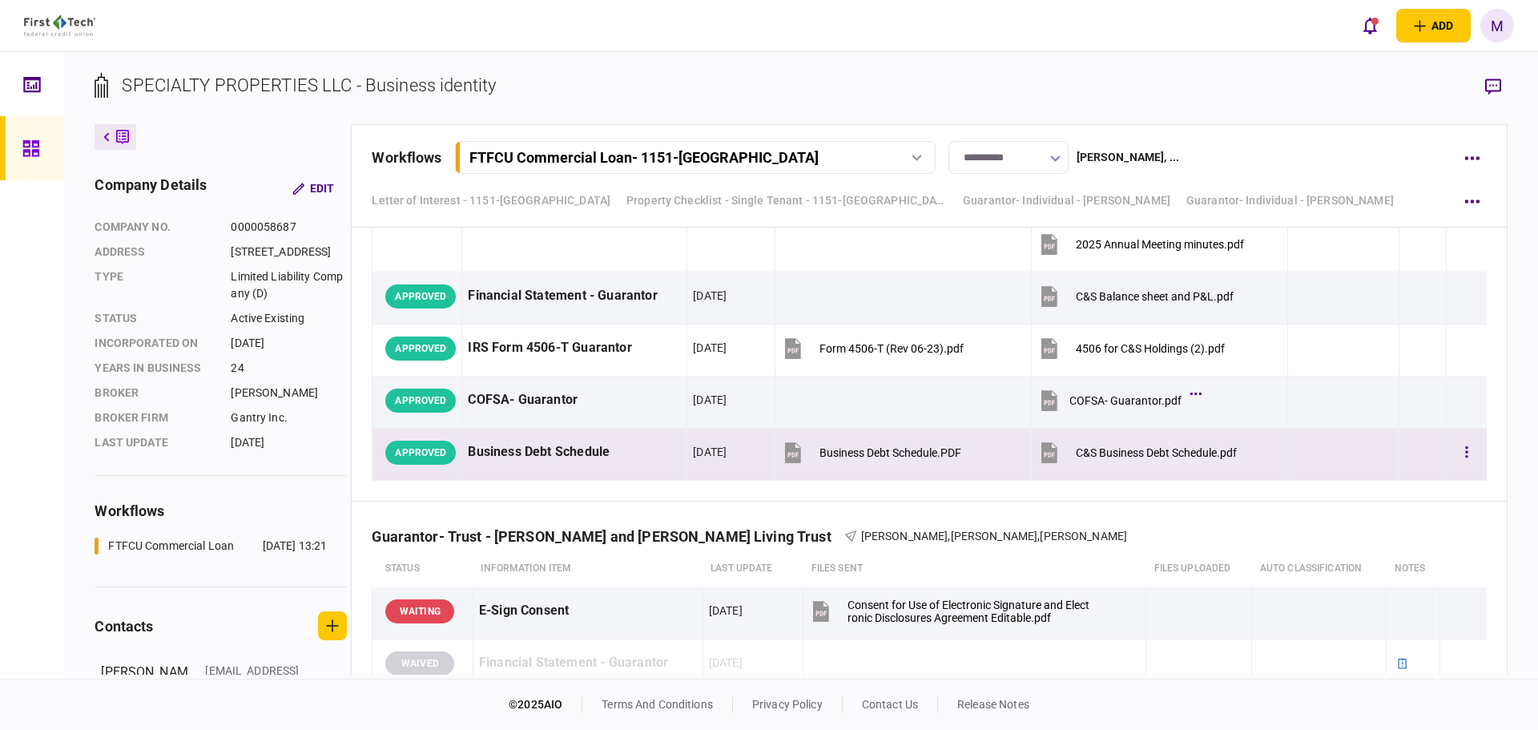
scroll to position [8787, 0]
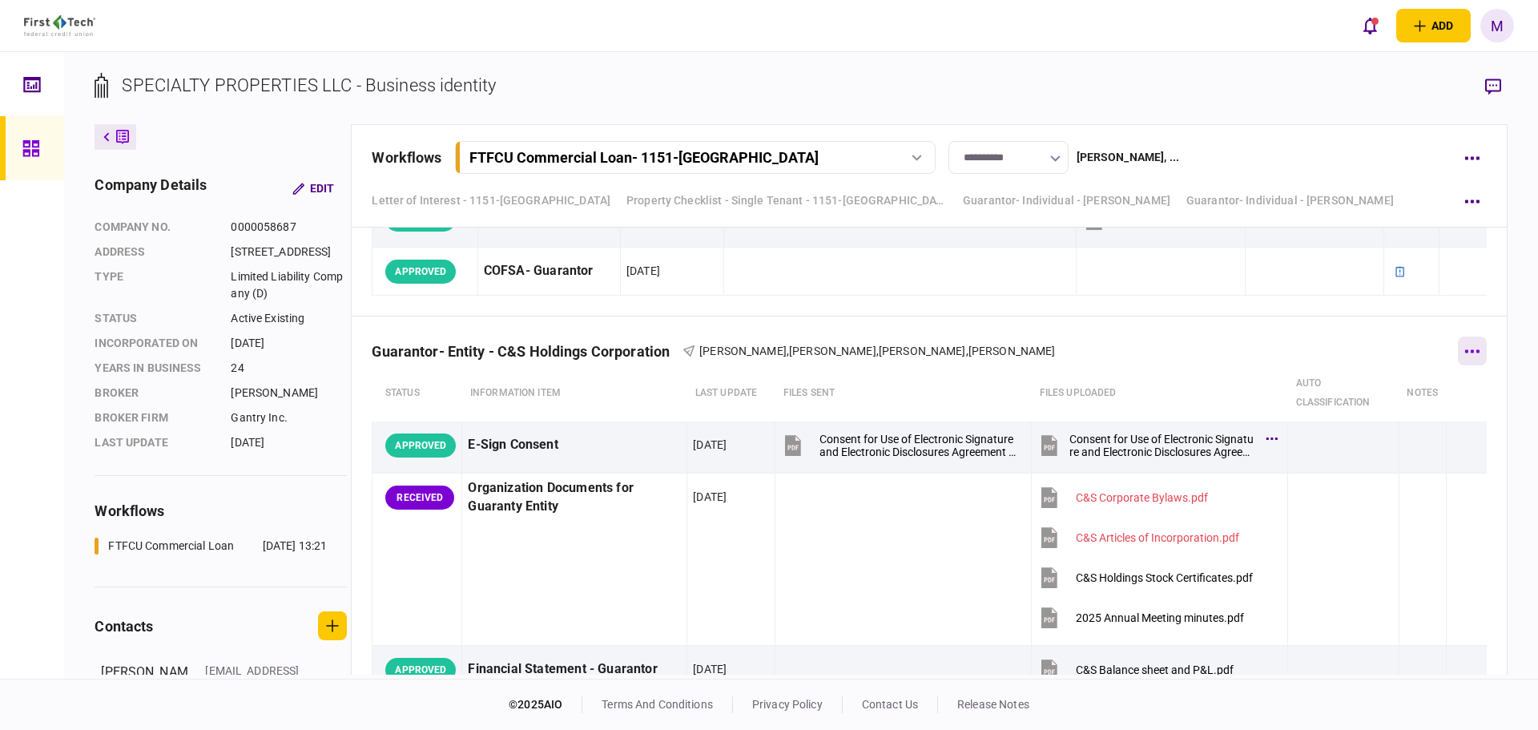
click at [1470, 365] on button "button" at bounding box center [1472, 351] width 29 height 29
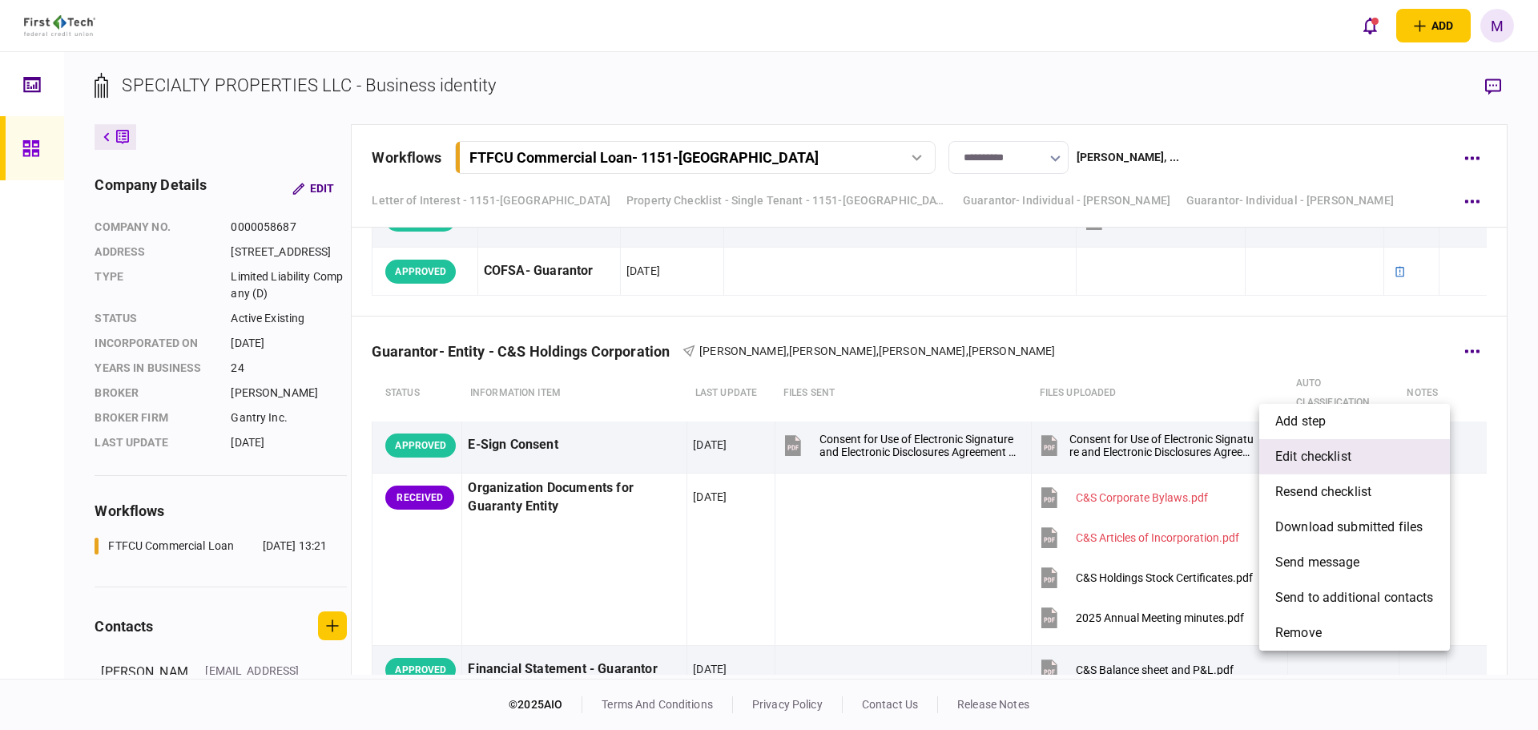
click at [1349, 454] on span "edit checklist" at bounding box center [1314, 456] width 76 height 19
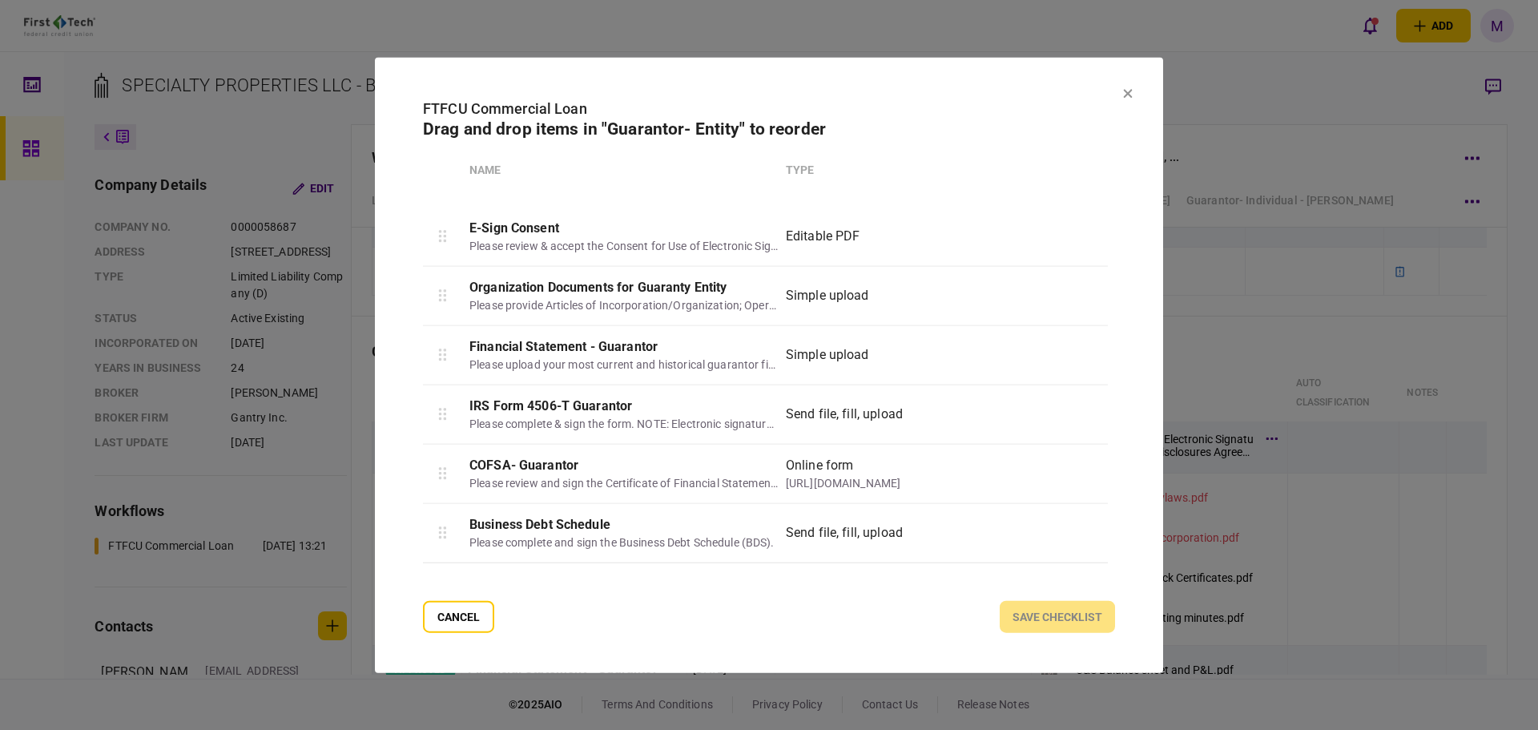
click at [1128, 93] on icon at bounding box center [1128, 93] width 9 height 9
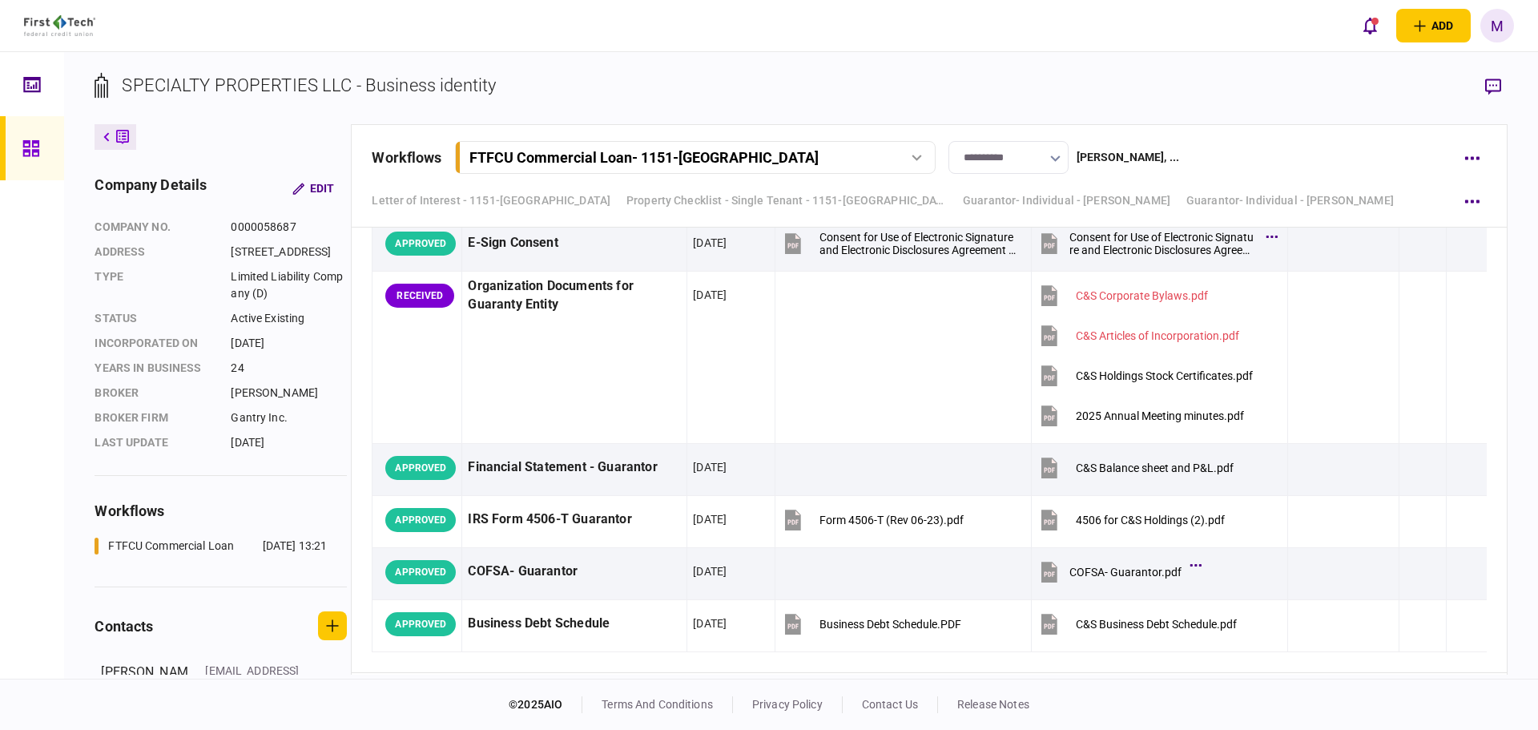
scroll to position [8847, 0]
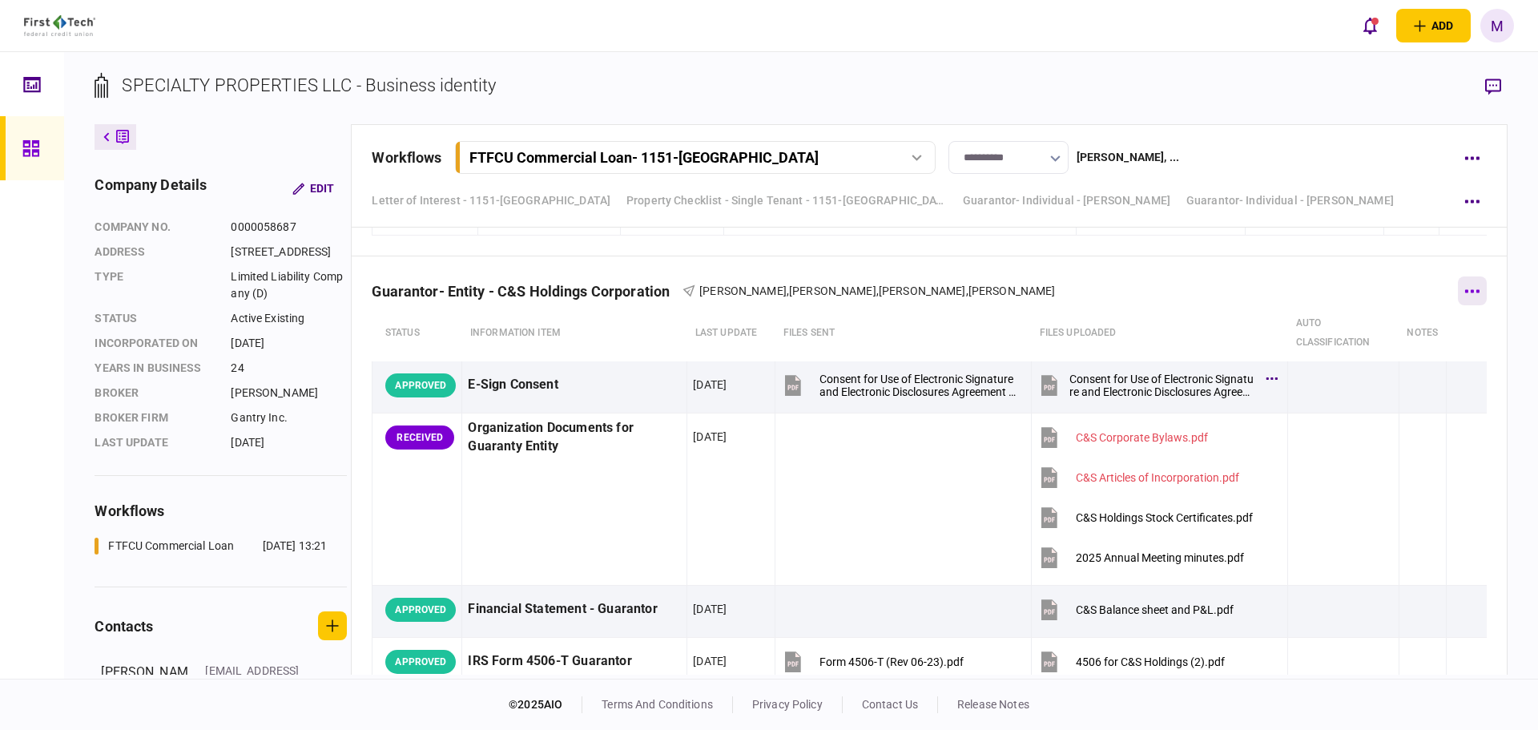
click at [1459, 305] on button "button" at bounding box center [1472, 290] width 29 height 29
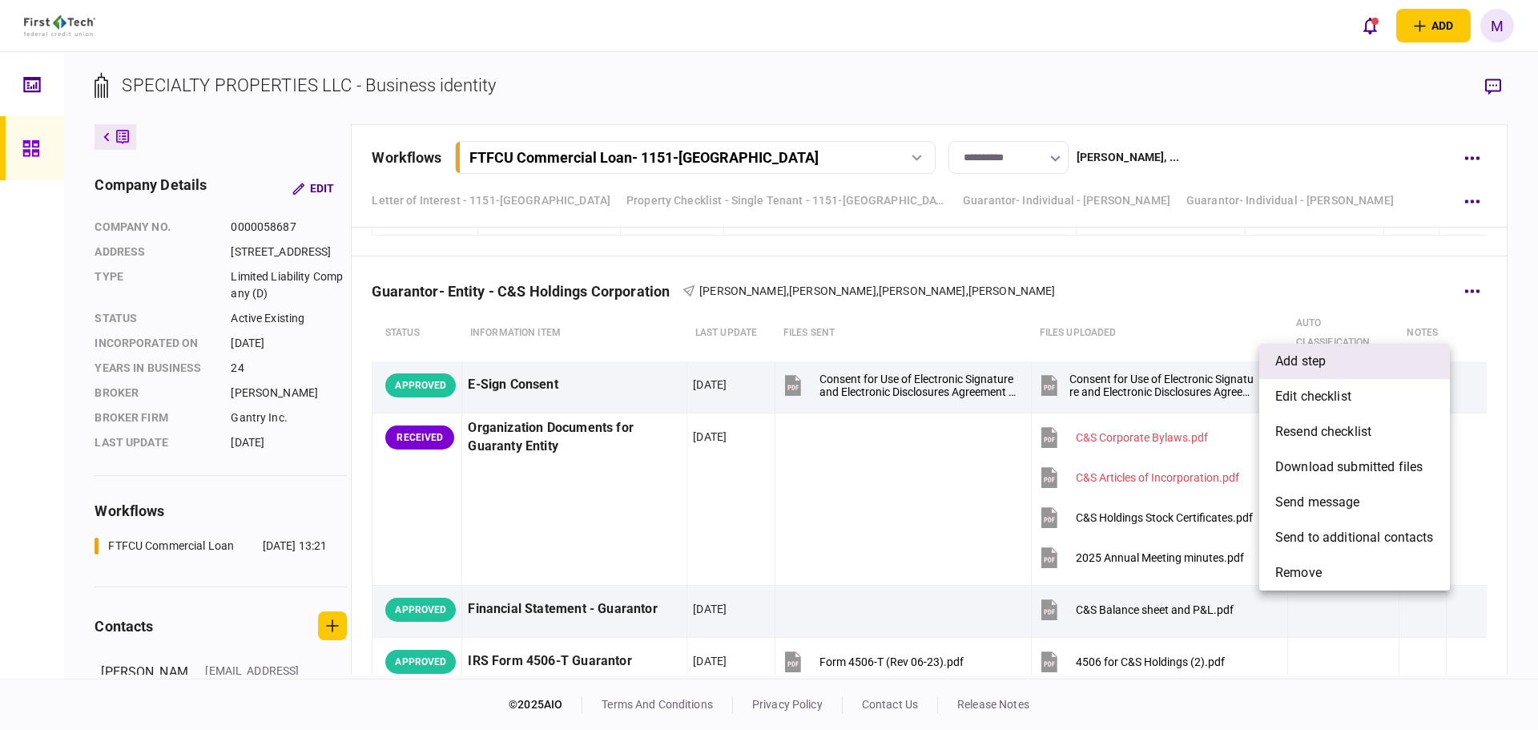
click at [1409, 363] on li "add step" at bounding box center [1355, 361] width 191 height 35
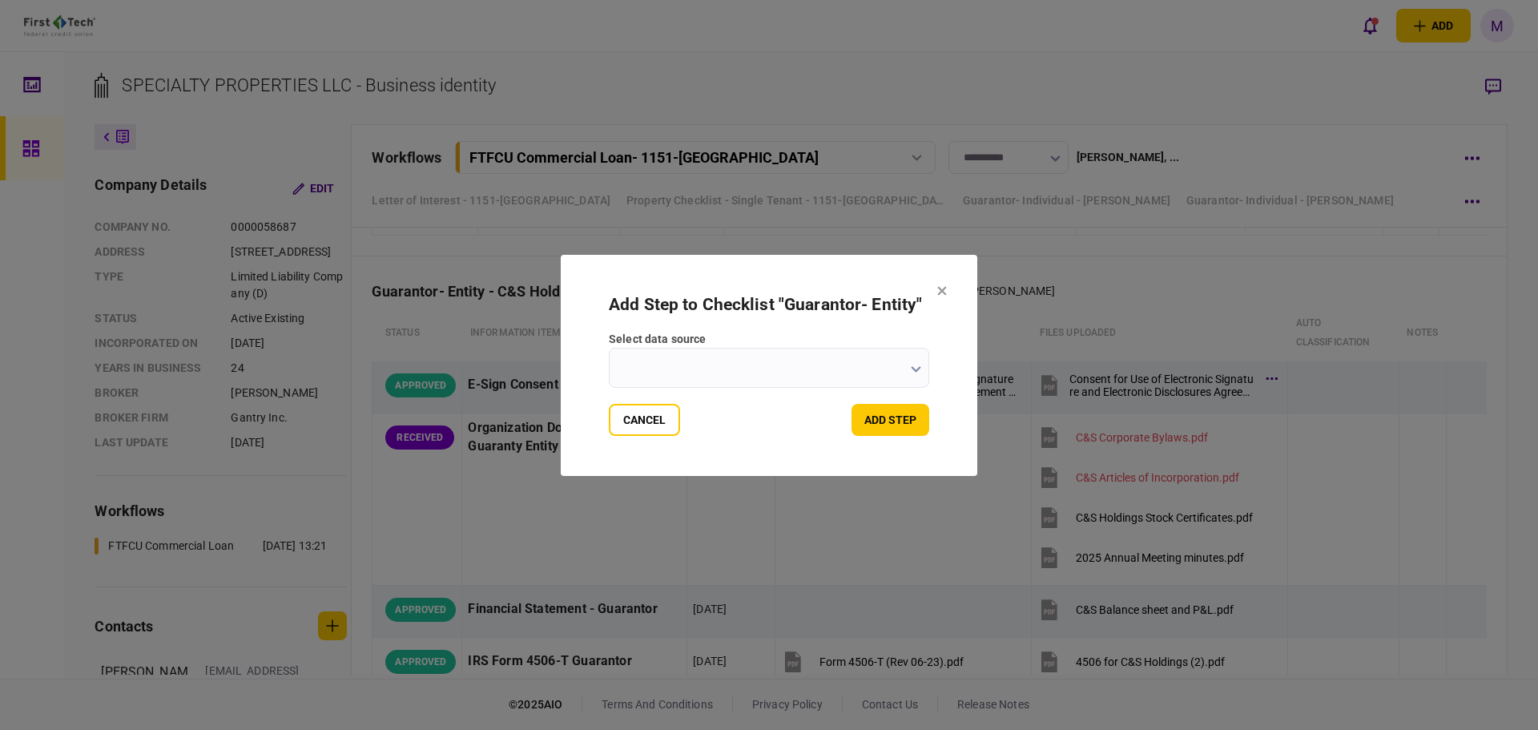
click at [904, 378] on input "select data source" at bounding box center [769, 368] width 320 height 40
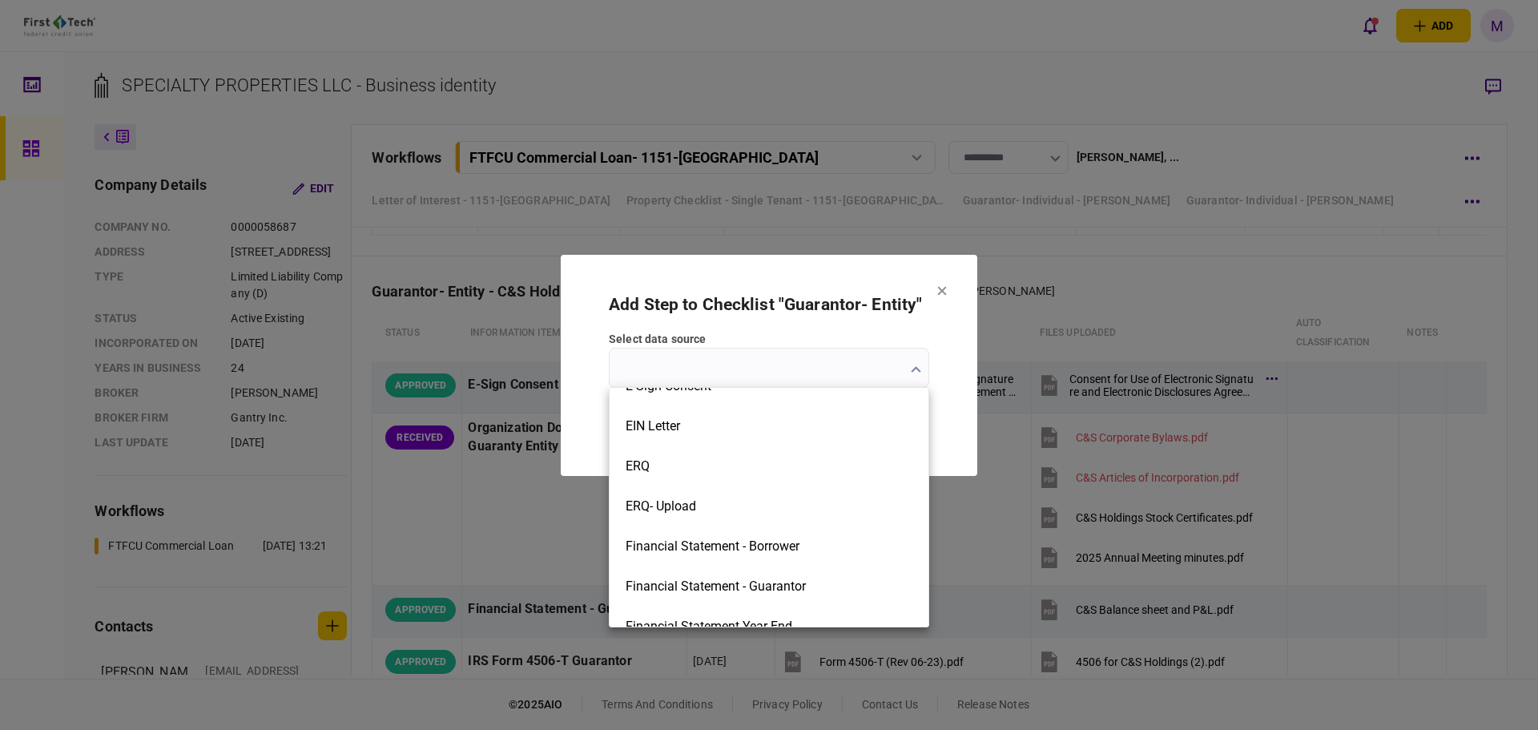
scroll to position [748, 0]
click at [948, 282] on div at bounding box center [769, 365] width 1538 height 730
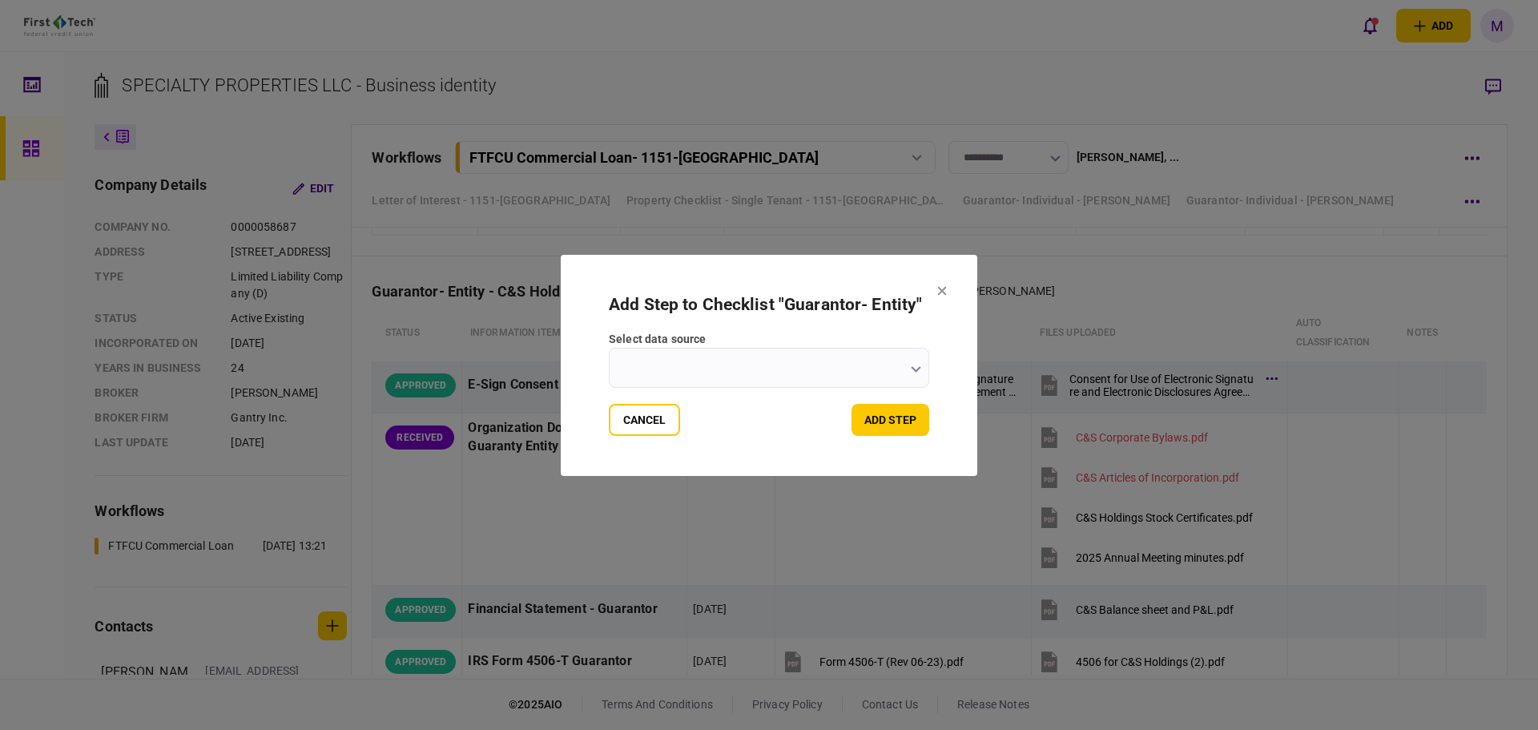
click at [941, 292] on icon at bounding box center [942, 290] width 9 height 9
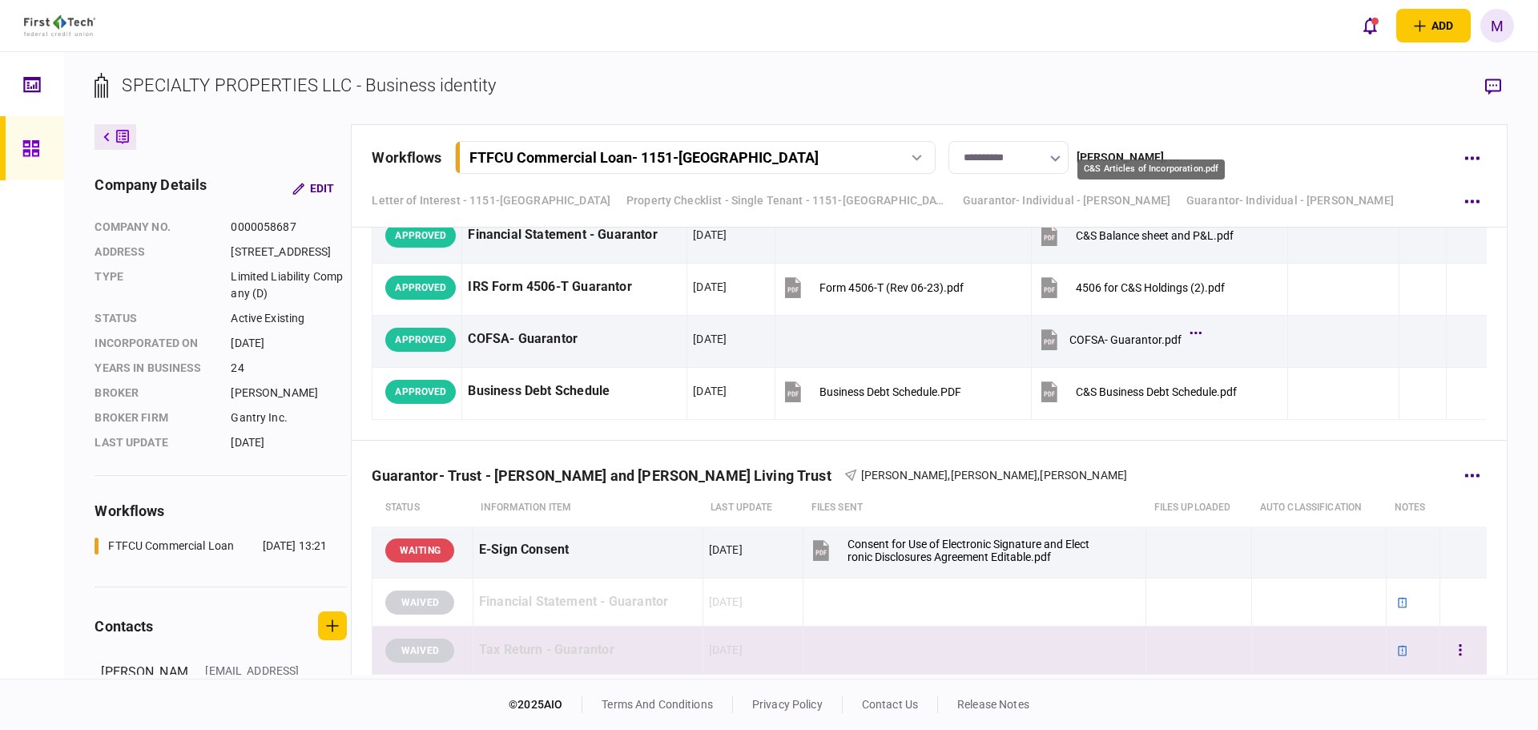
scroll to position [9034, 0]
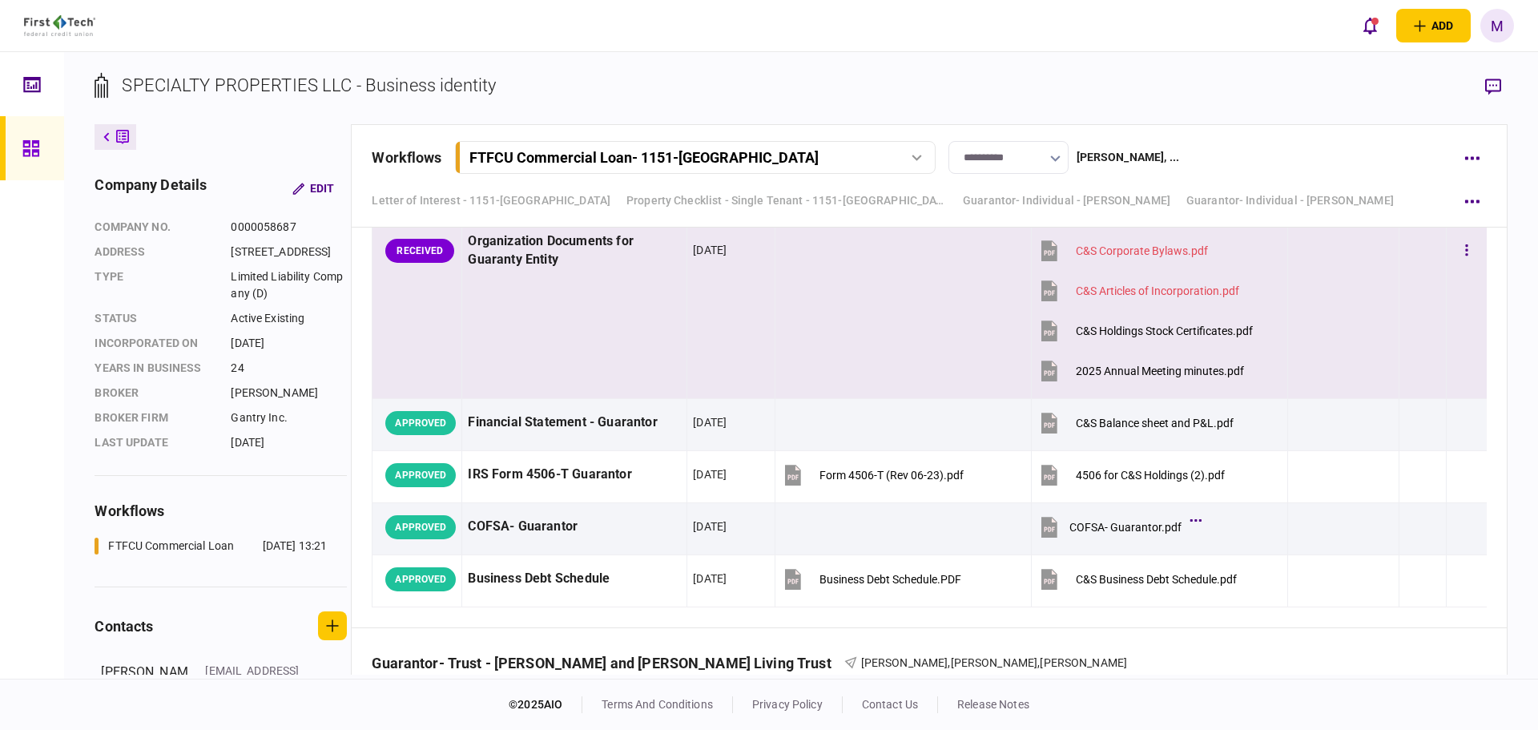
click at [1405, 361] on td at bounding box center [1422, 313] width 47 height 172
click at [1491, 83] on icon "button" at bounding box center [1493, 87] width 16 height 17
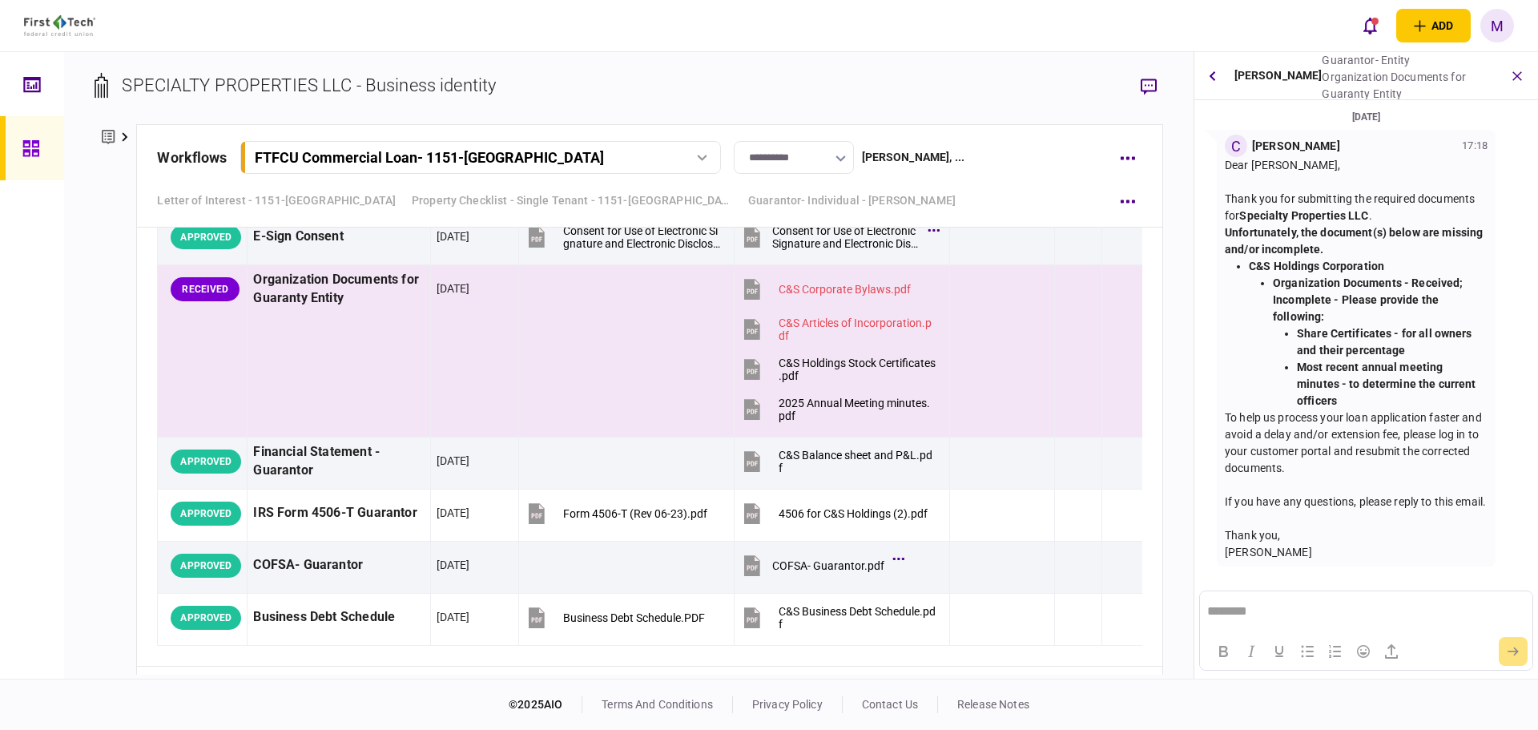
scroll to position [6, 0]
drag, startPoint x: 1574, startPoint y: 787, endPoint x: 1820, endPoint y: 922, distance: 281.5
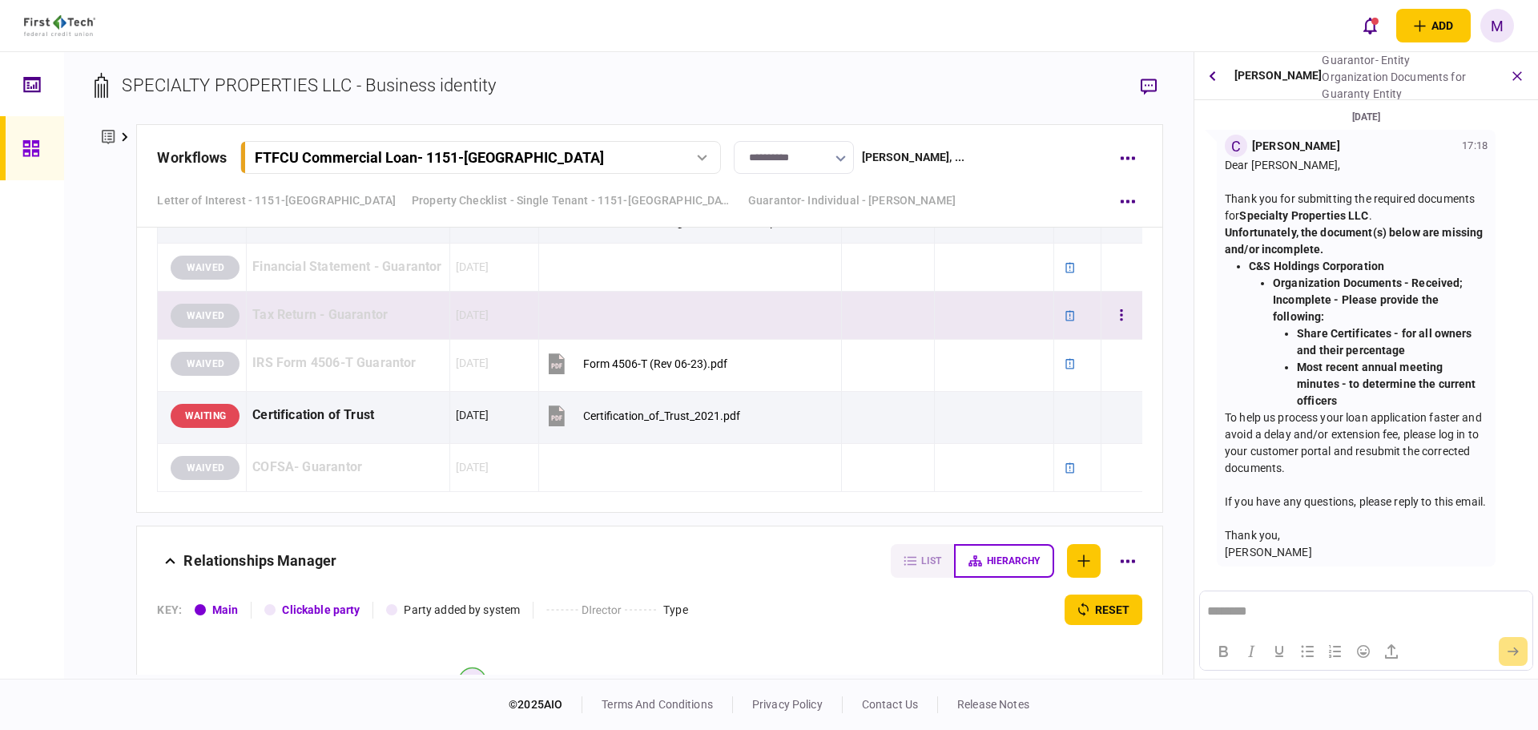
scroll to position [9240, 0]
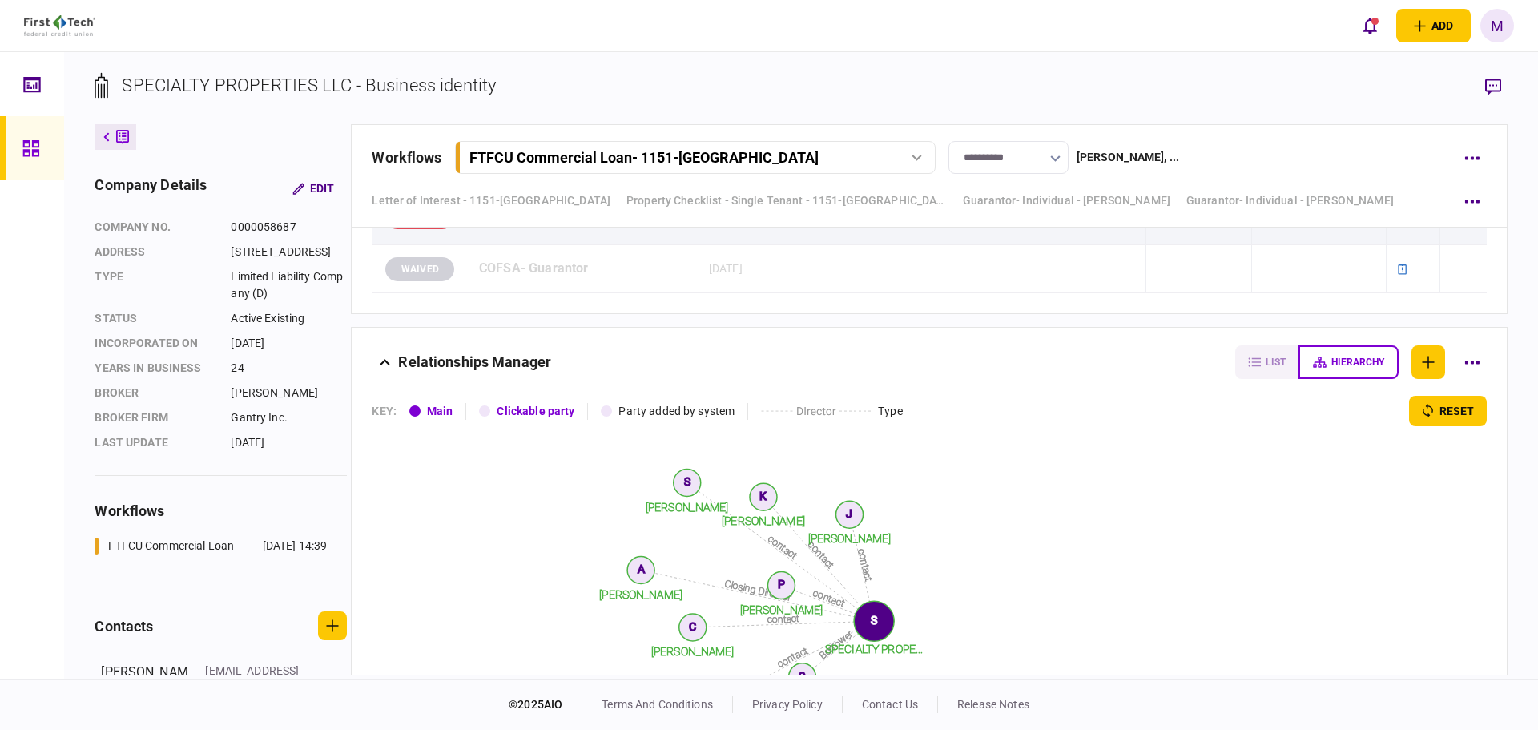
scroll to position [9909, 0]
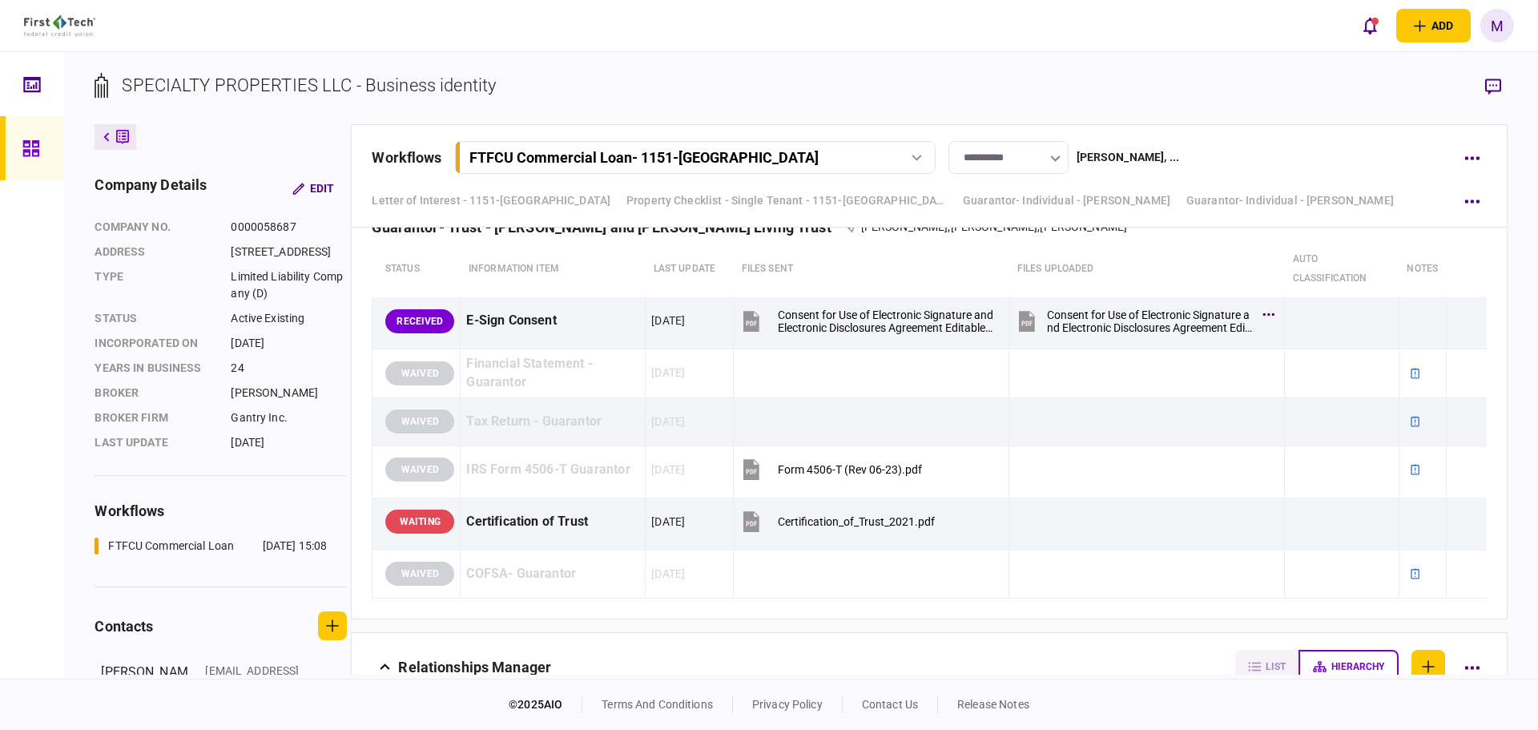
scroll to position [9535, 0]
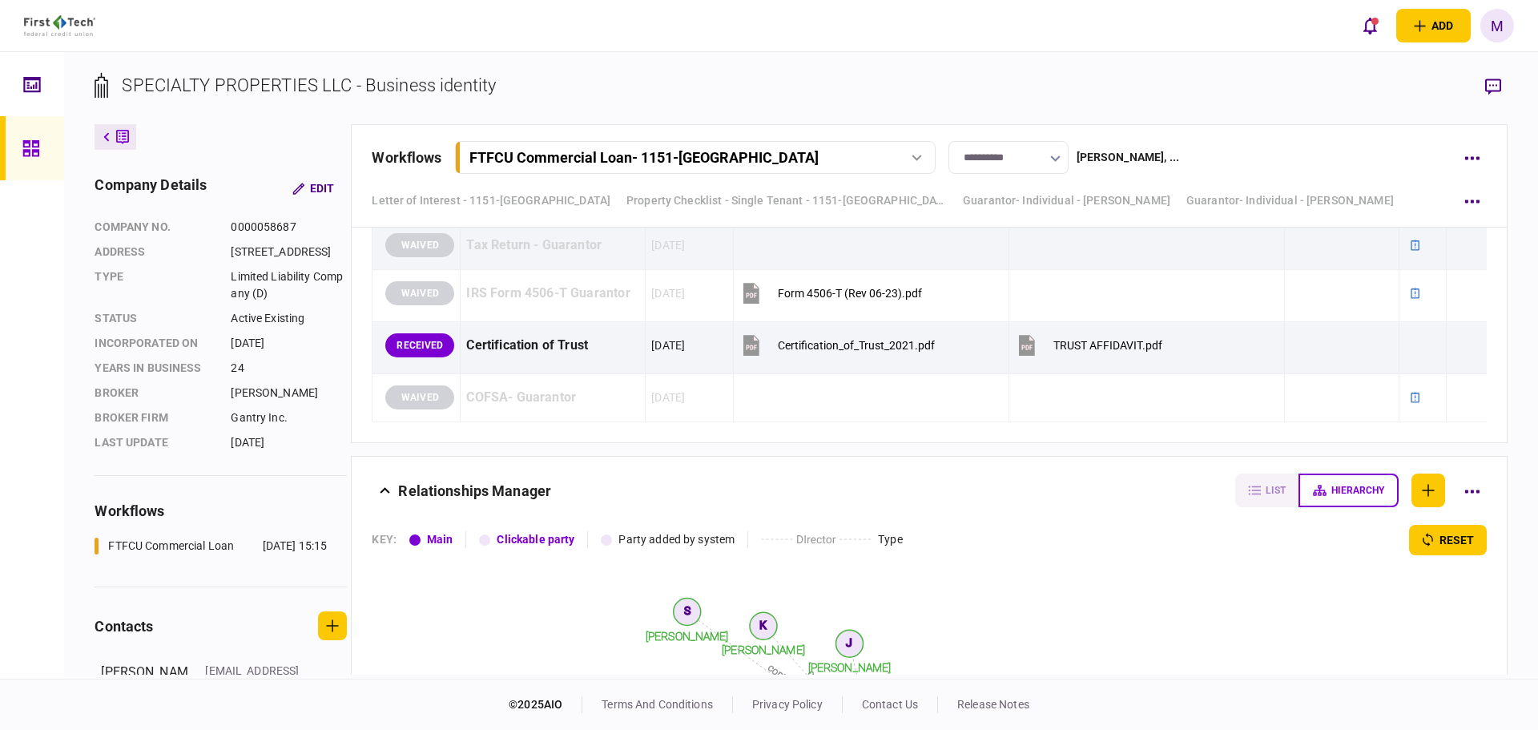
scroll to position [9721, 0]
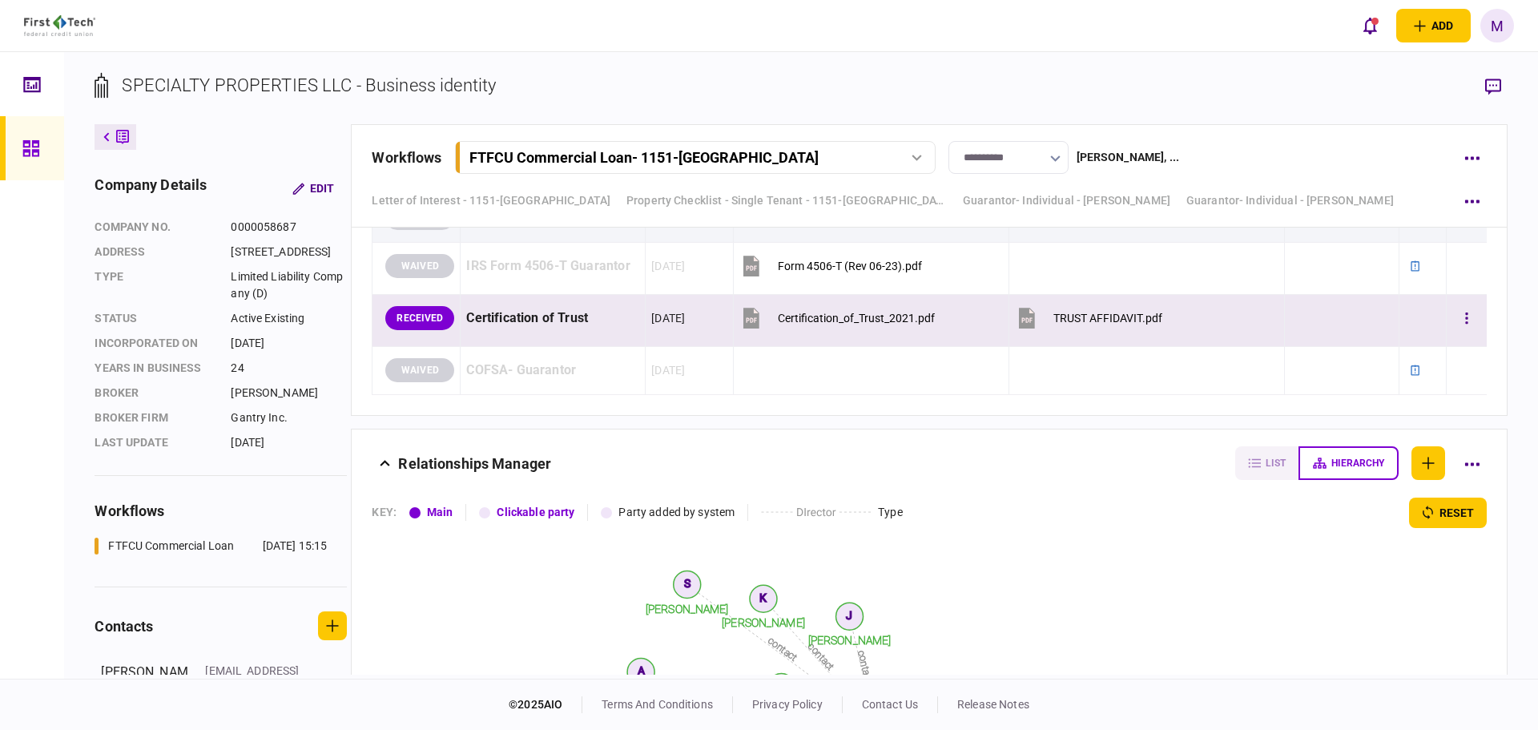
click at [1022, 329] on icon at bounding box center [1027, 318] width 16 height 21
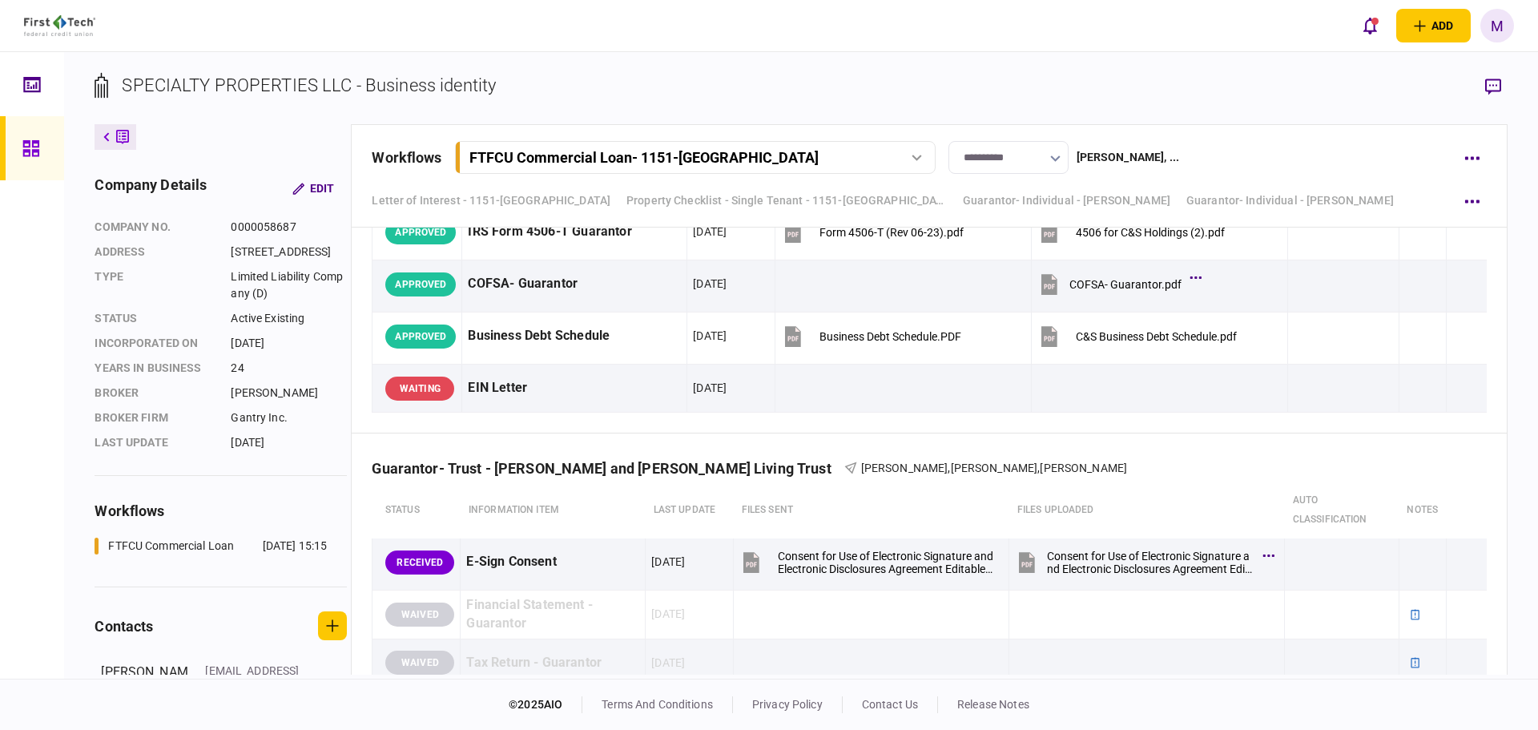
scroll to position [9663, 0]
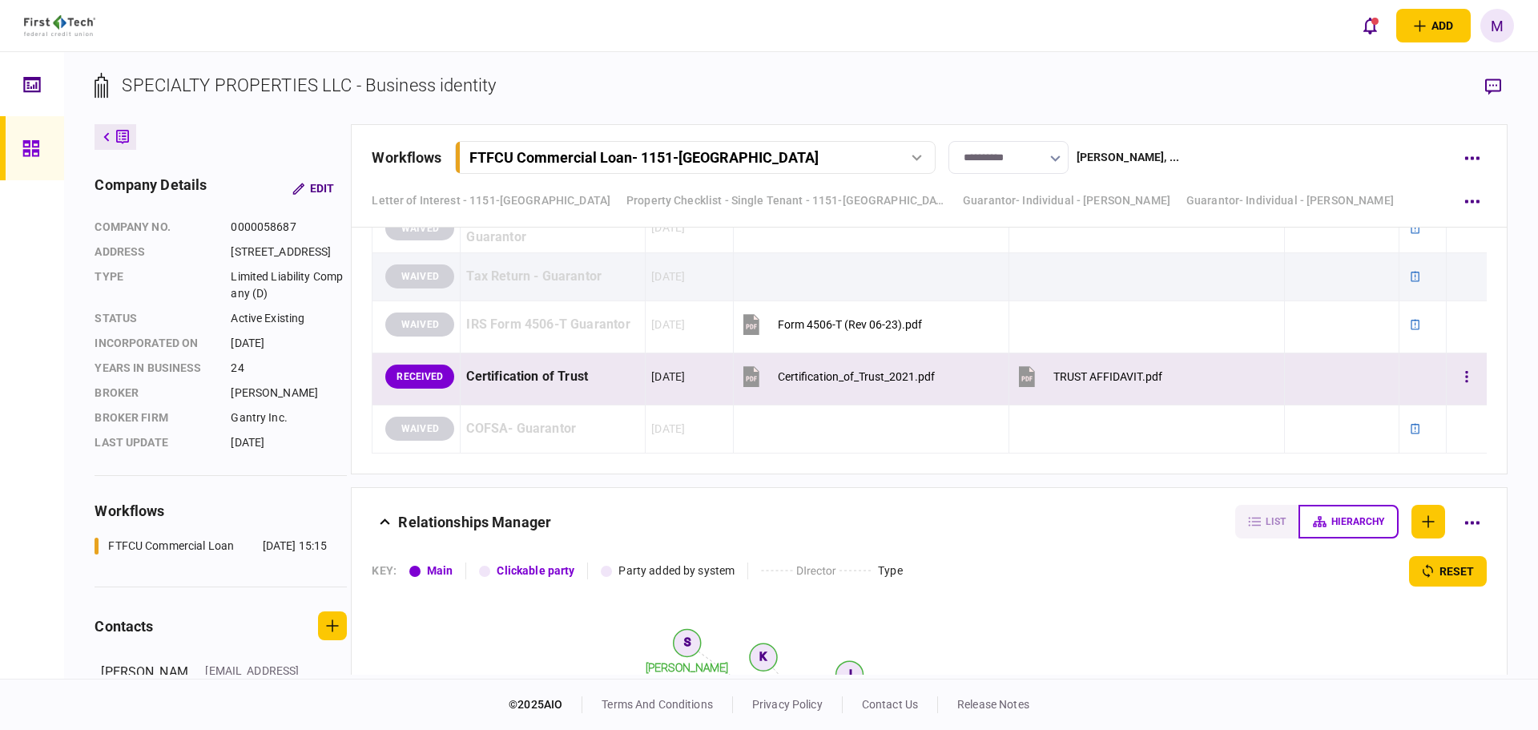
click at [1030, 372] on icon at bounding box center [1032, 369] width 5 height 5
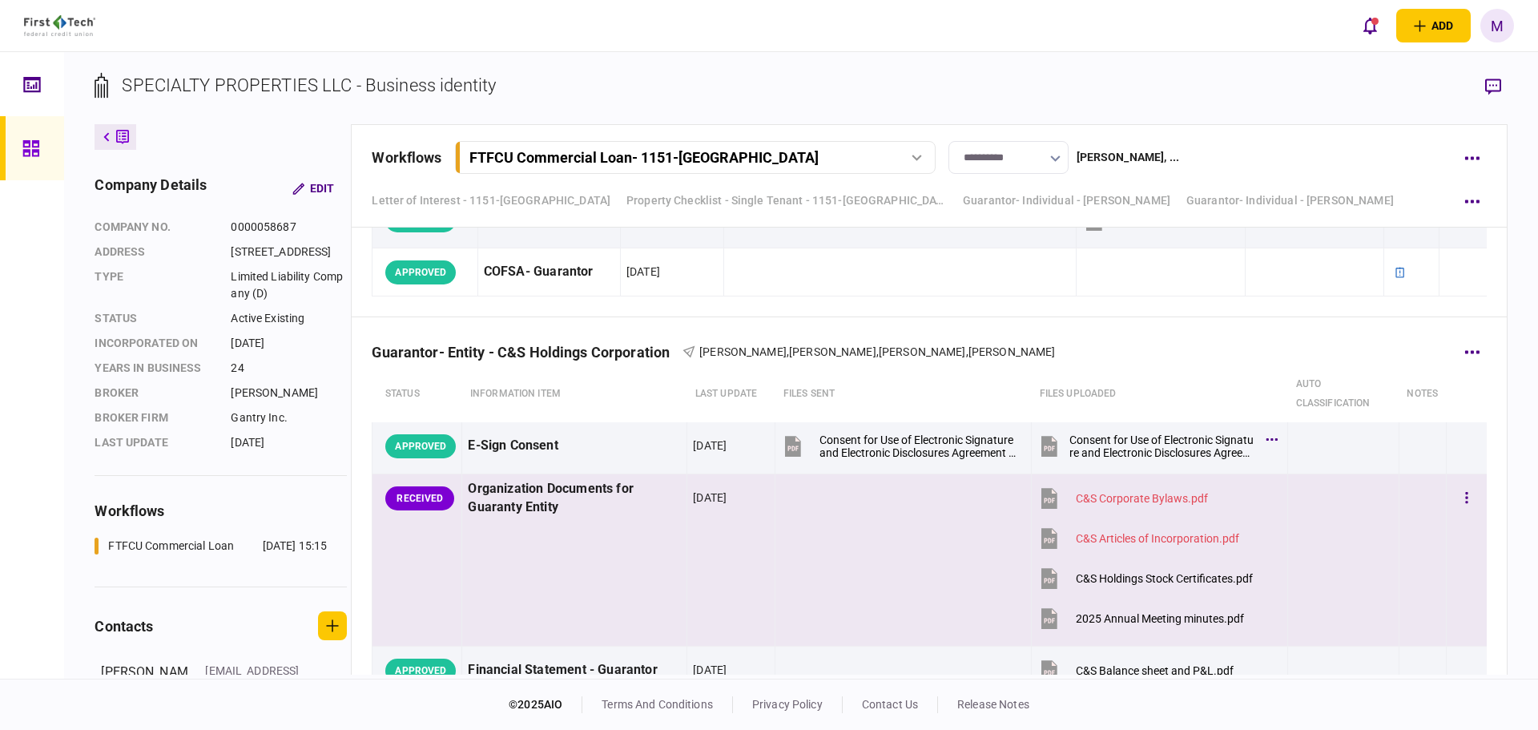
scroll to position [8729, 0]
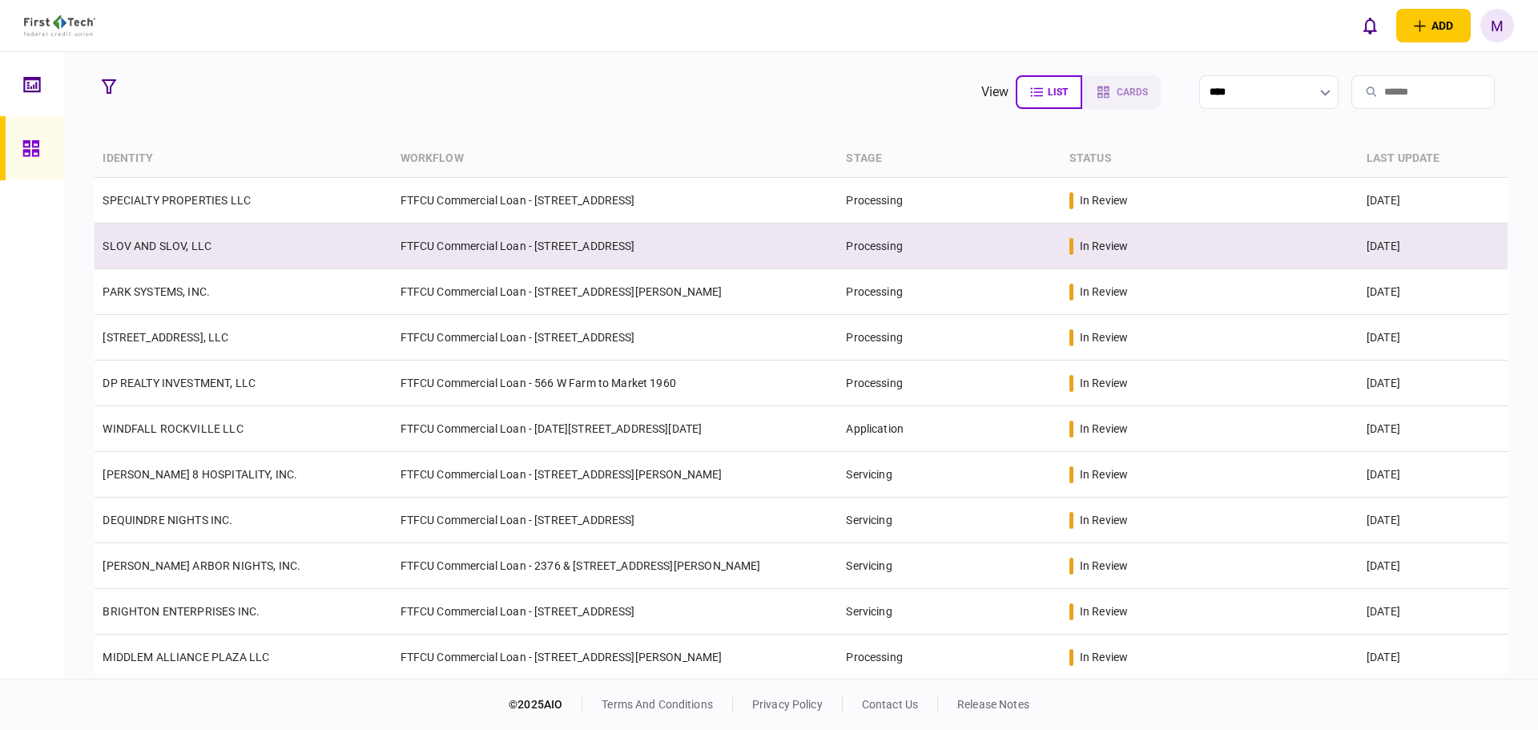
click at [333, 260] on td "SLOV AND SLOV, LLC" at bounding box center [243, 247] width 297 height 46
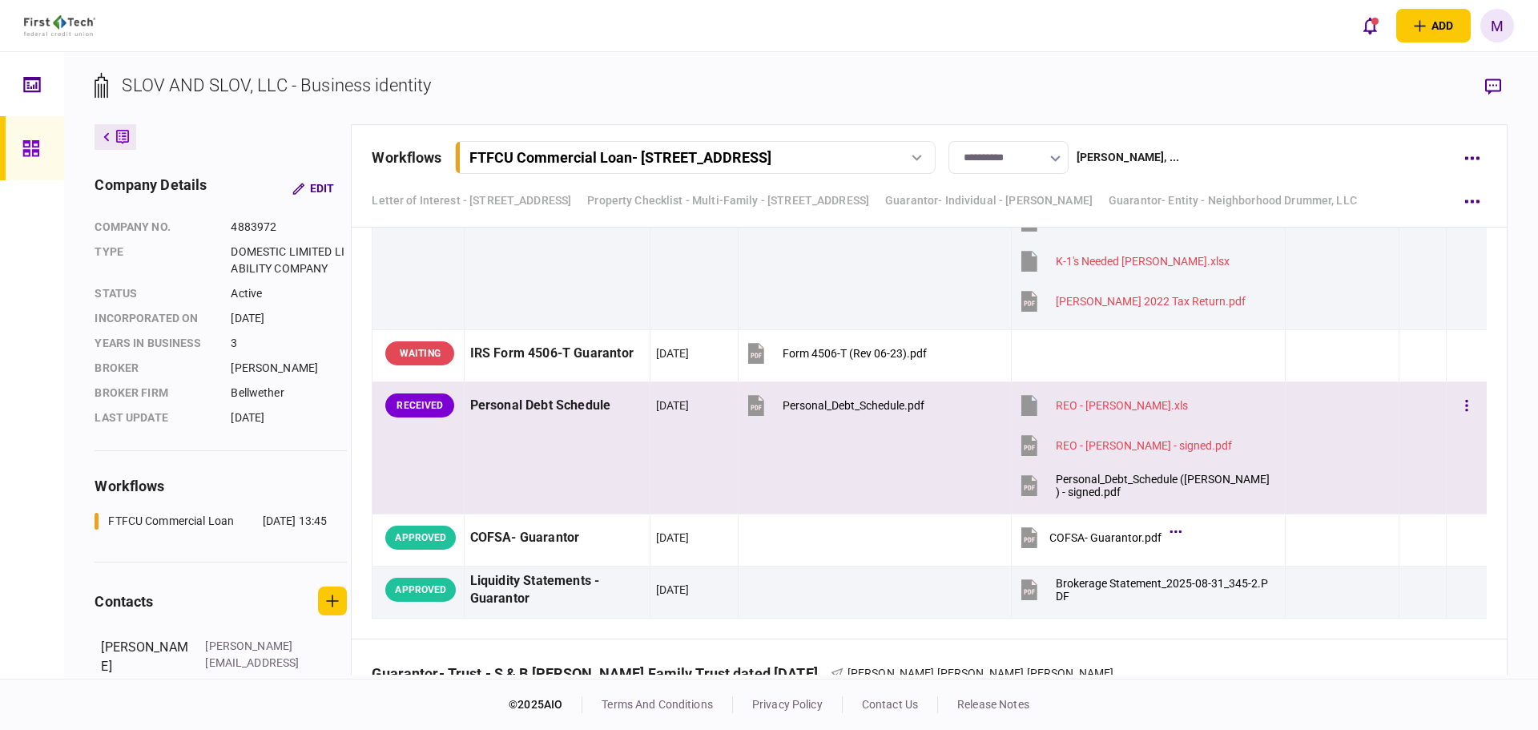
scroll to position [8389, 0]
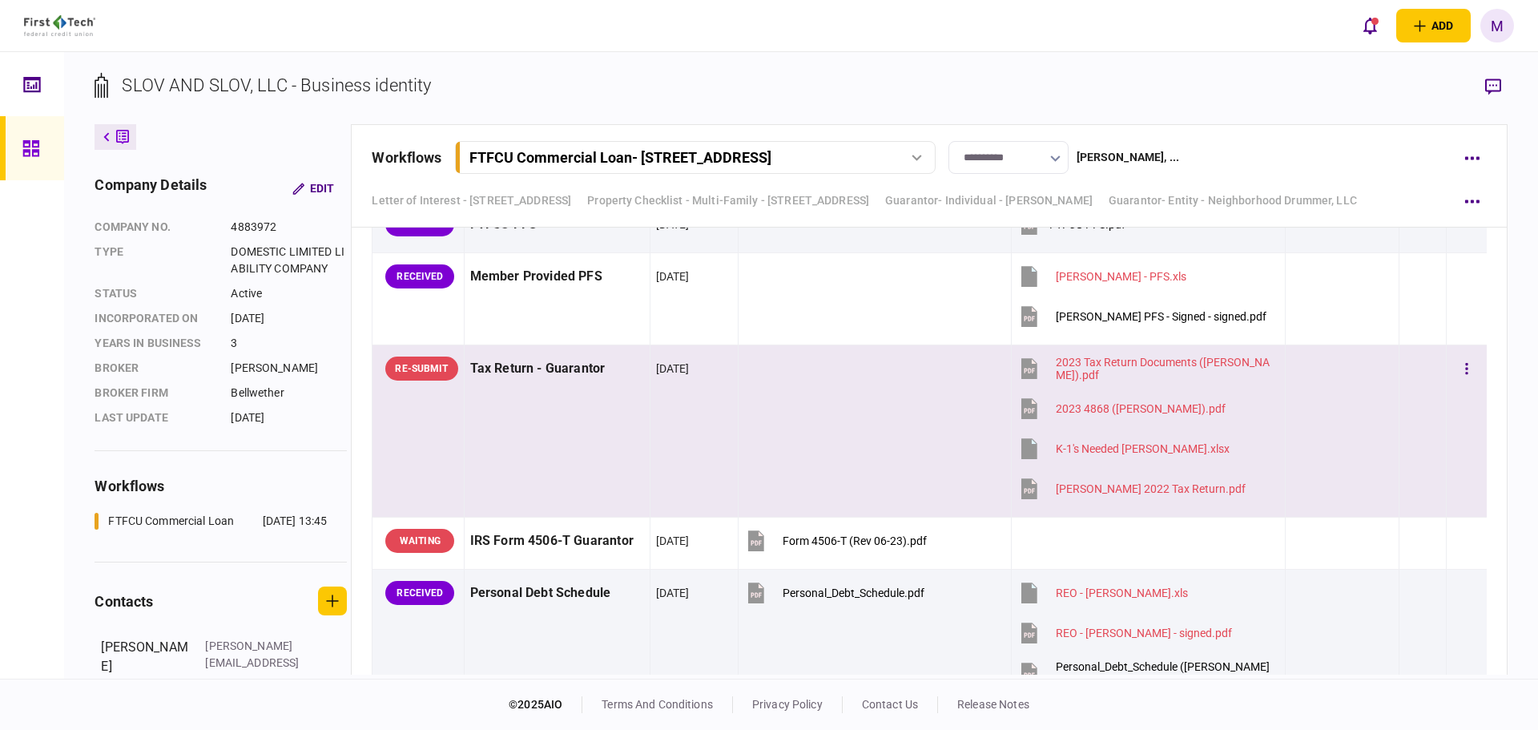
click at [820, 474] on td at bounding box center [875, 431] width 274 height 172
click at [1493, 83] on icon "button" at bounding box center [1493, 87] width 16 height 17
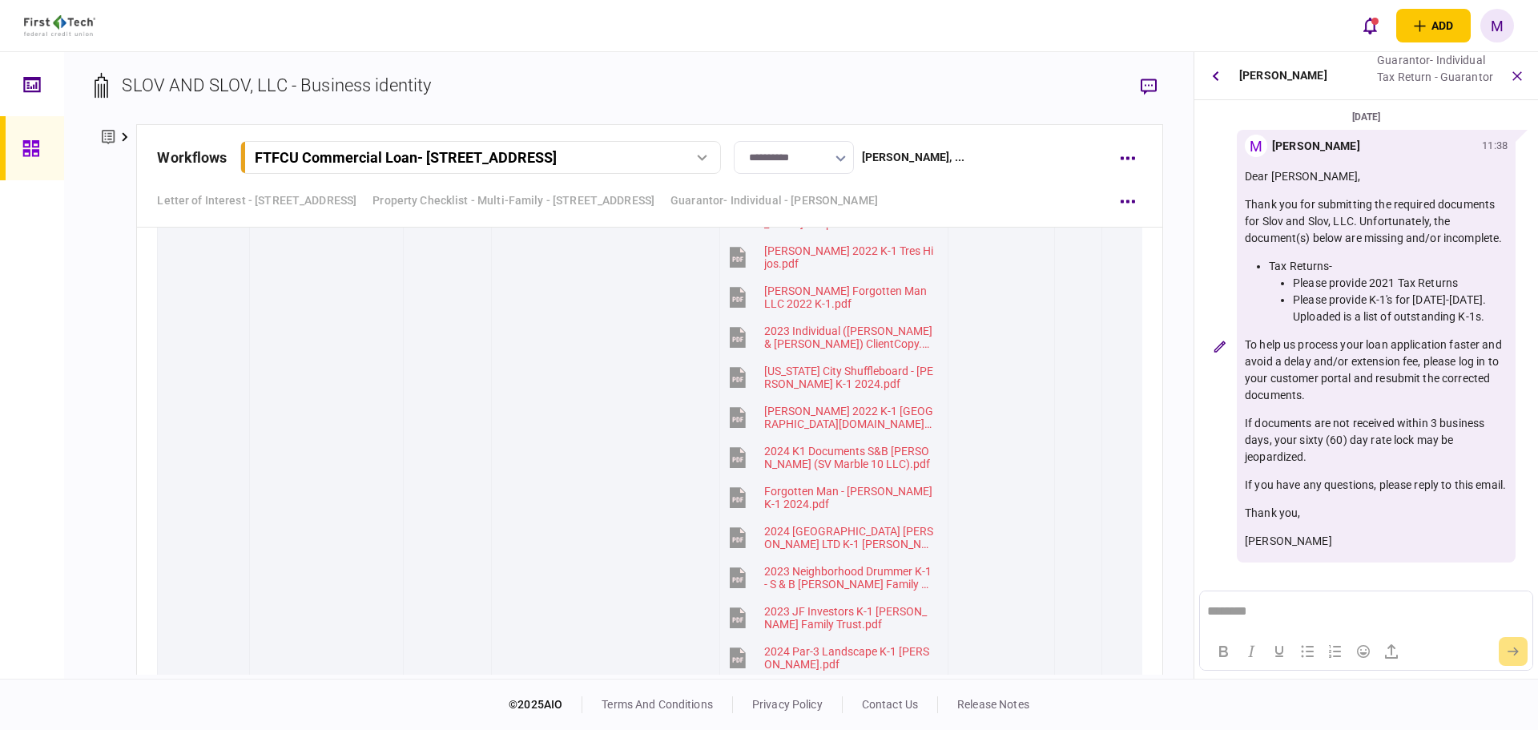
scroll to position [6727, 0]
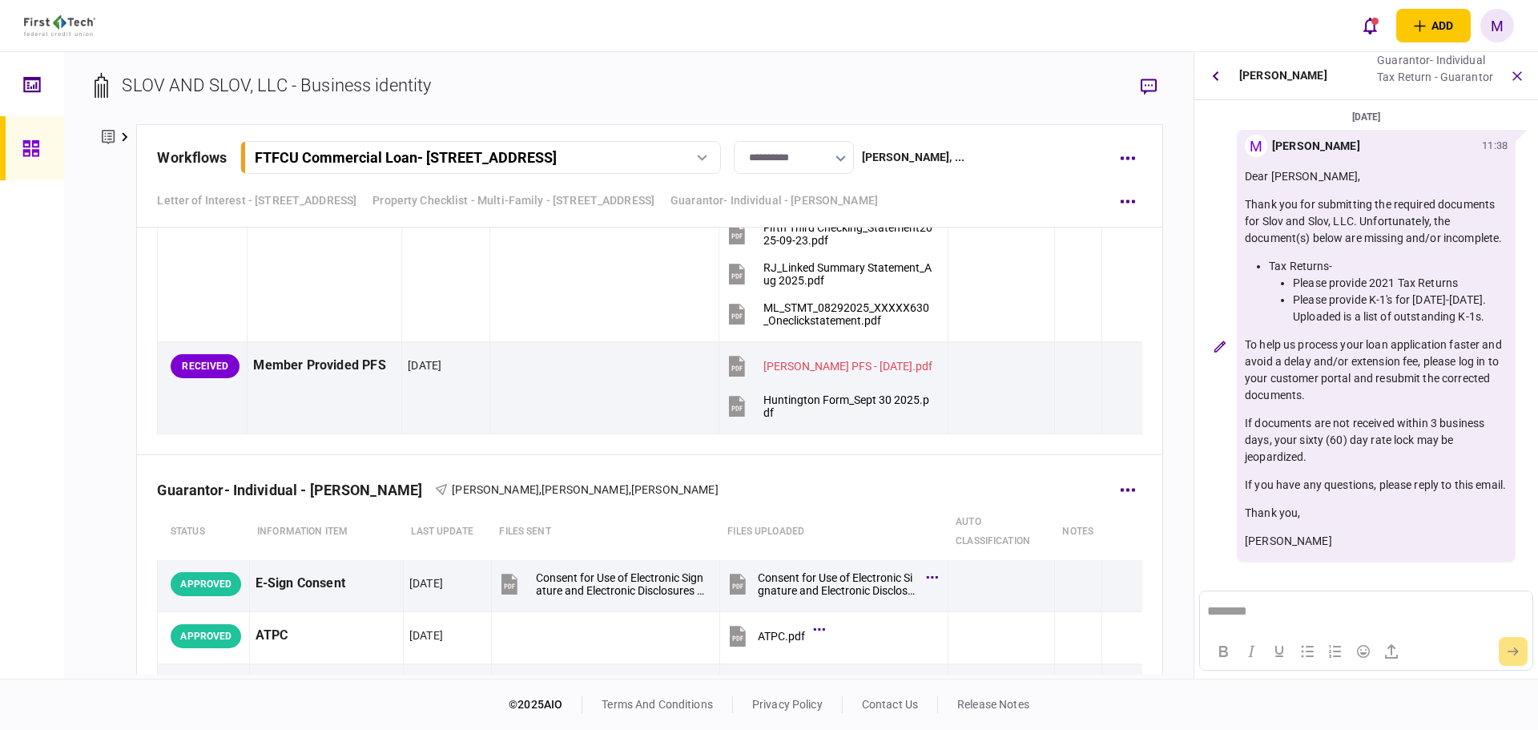
scroll to position [5044, 0]
